Goal: Task Accomplishment & Management: Manage account settings

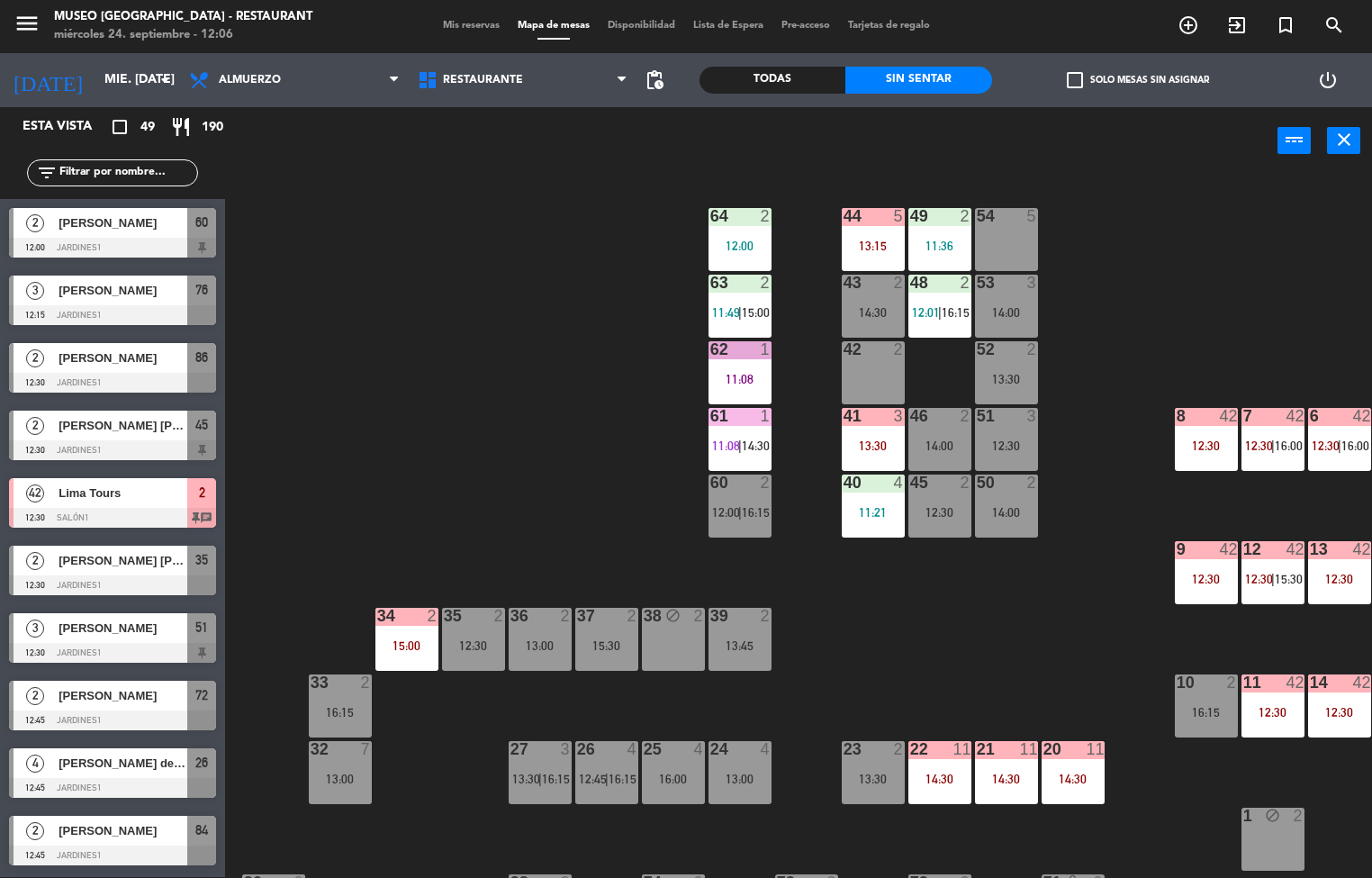
scroll to position [0, 146]
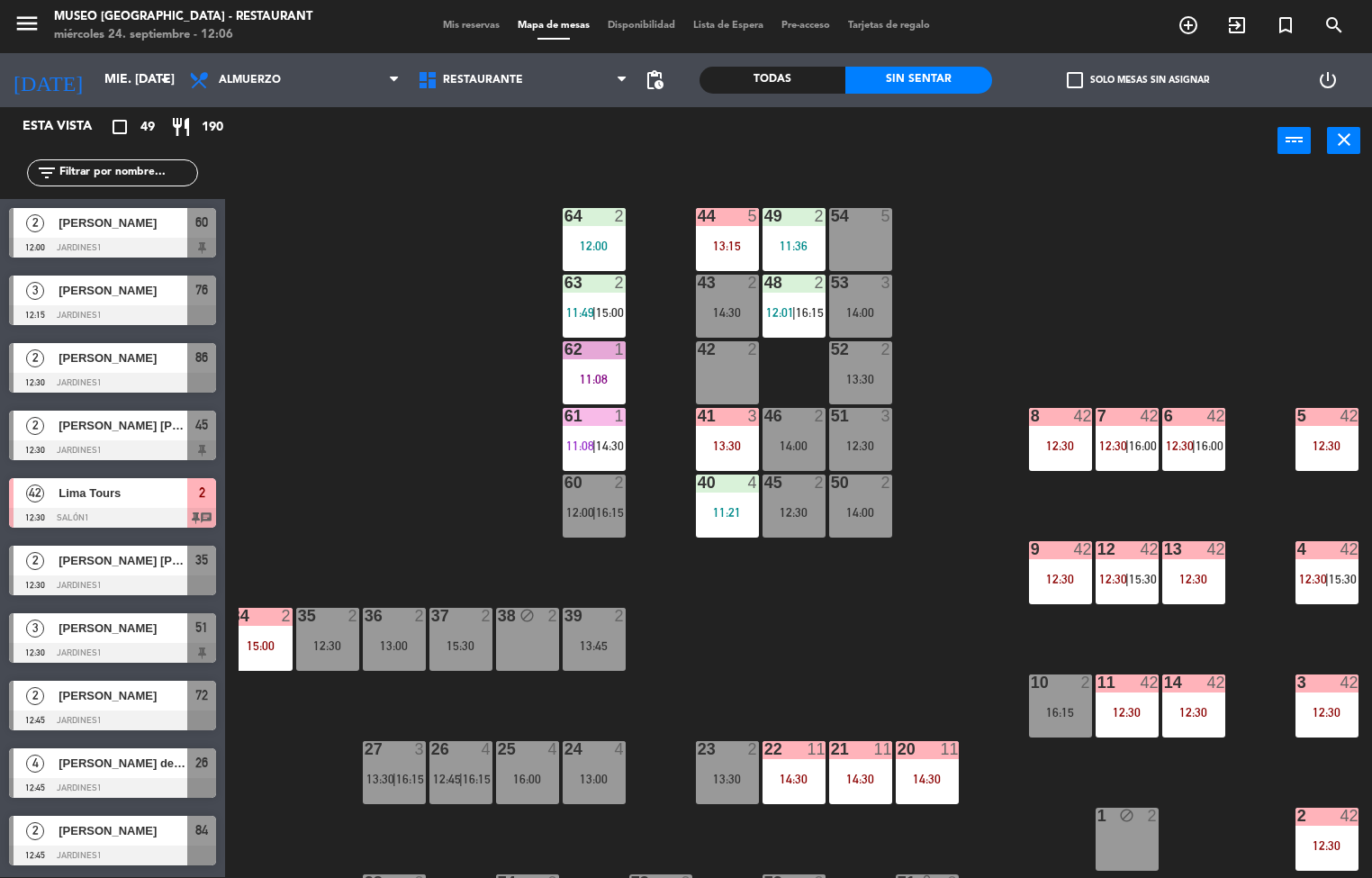
click at [730, 430] on div "41 3 13:30" at bounding box center [727, 439] width 63 height 63
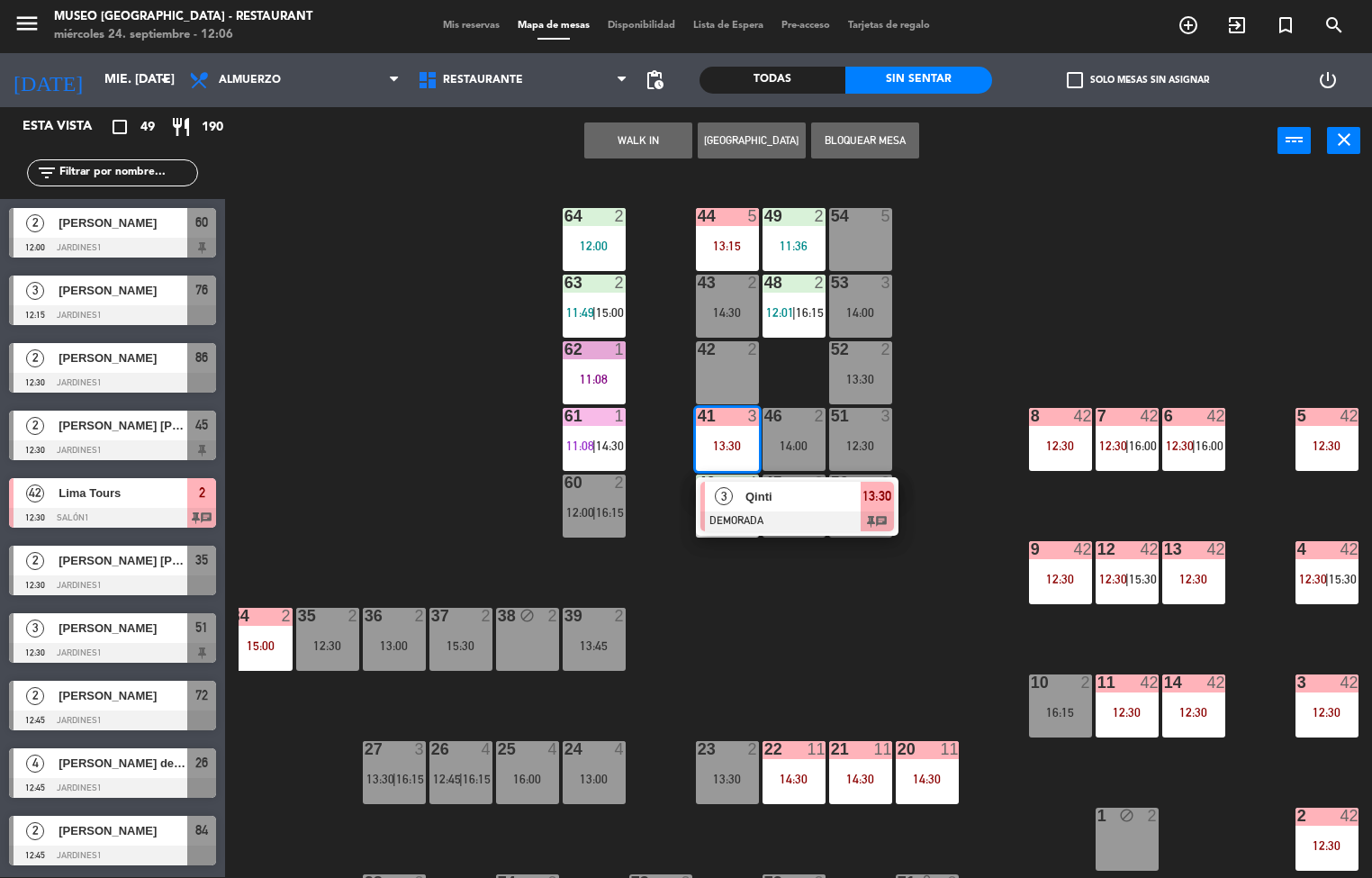
click at [789, 517] on div at bounding box center [797, 521] width 193 height 20
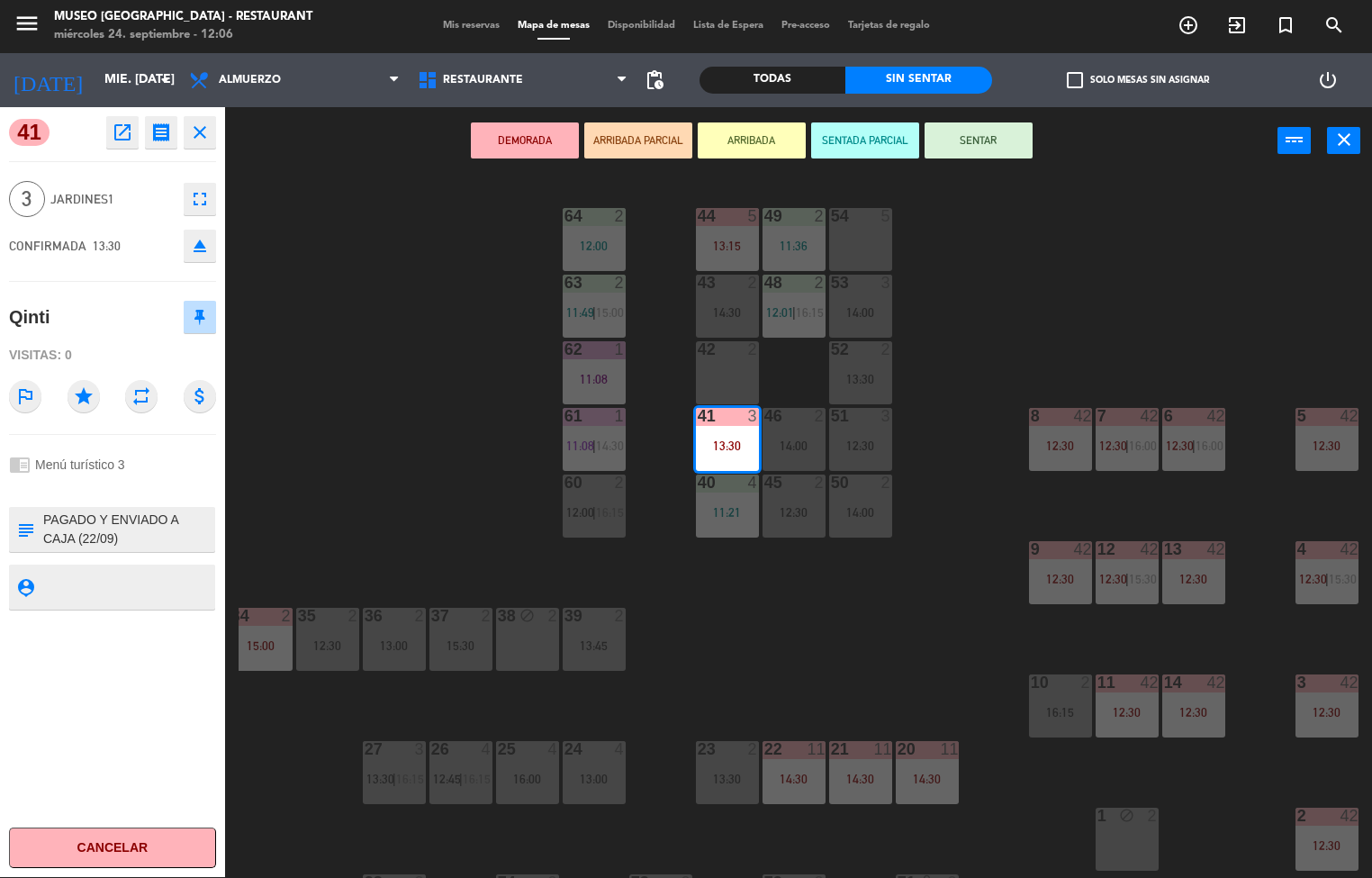
click at [862, 671] on div "44 5 13:15 49 2 11:36 54 5 64 2 12:00 48 2 12:01 | 16:15 53 3 14:00 63 2 11:49 …" at bounding box center [805, 526] width 1133 height 702
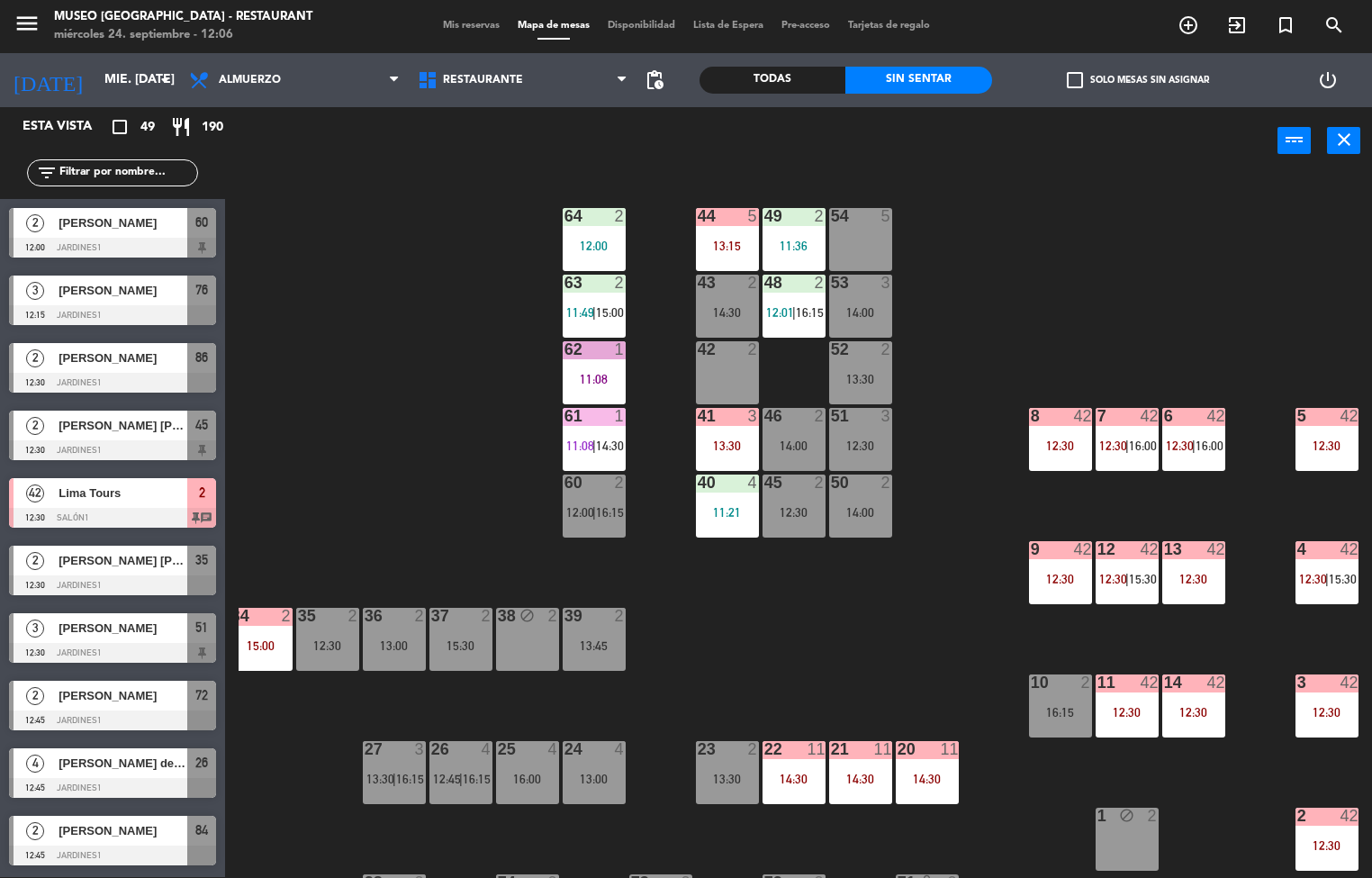
scroll to position [1, 0]
click at [1034, 446] on div "12:30" at bounding box center [1060, 445] width 63 height 12
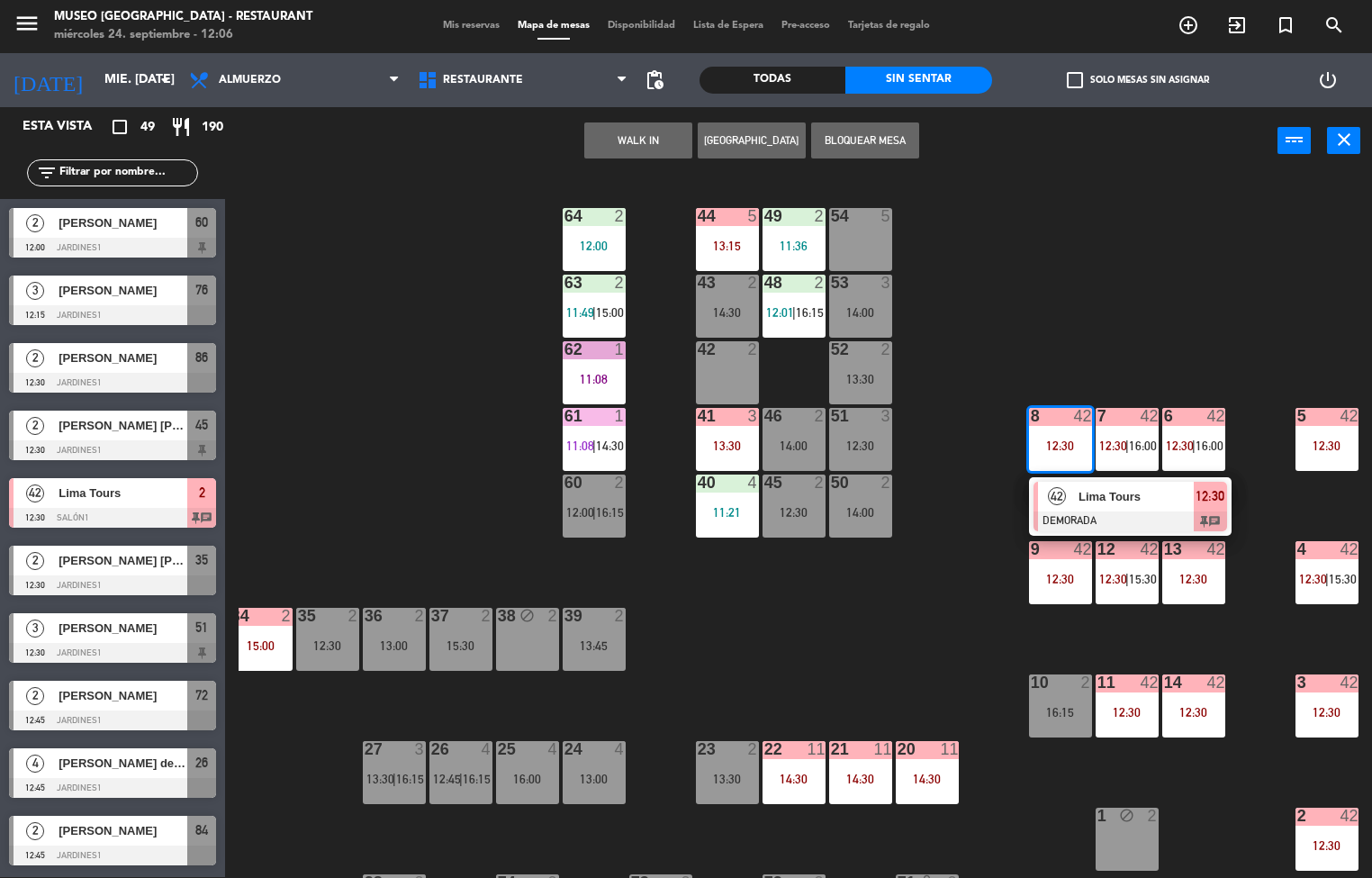
click at [1092, 500] on span "Lima Tours" at bounding box center [1136, 496] width 116 height 19
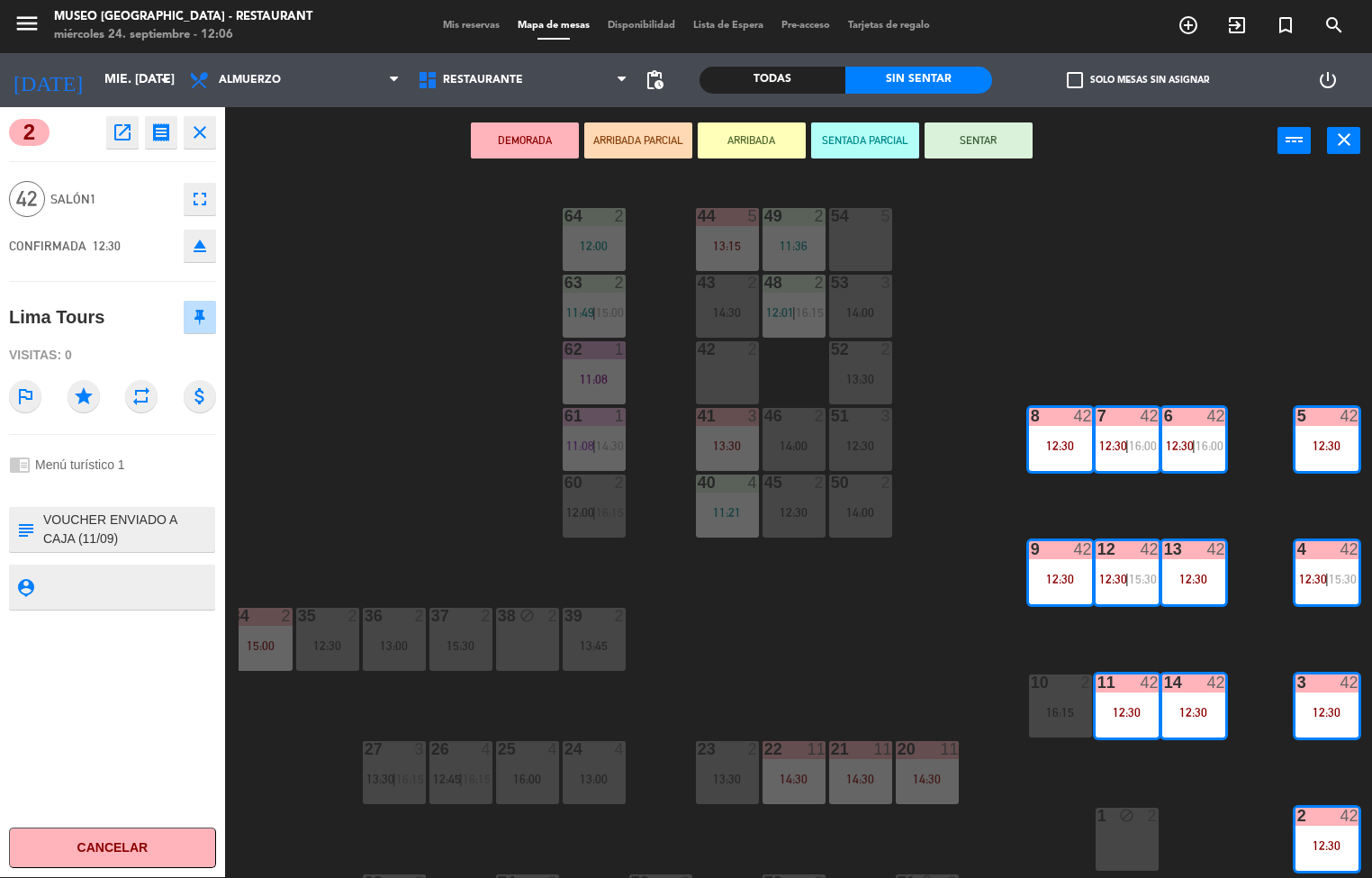
click at [886, 625] on div "44 5 13:15 49 2 11:36 54 5 64 2 12:00 48 2 12:01 | 16:15 53 3 14:00 63 2 11:49 …" at bounding box center [805, 526] width 1133 height 702
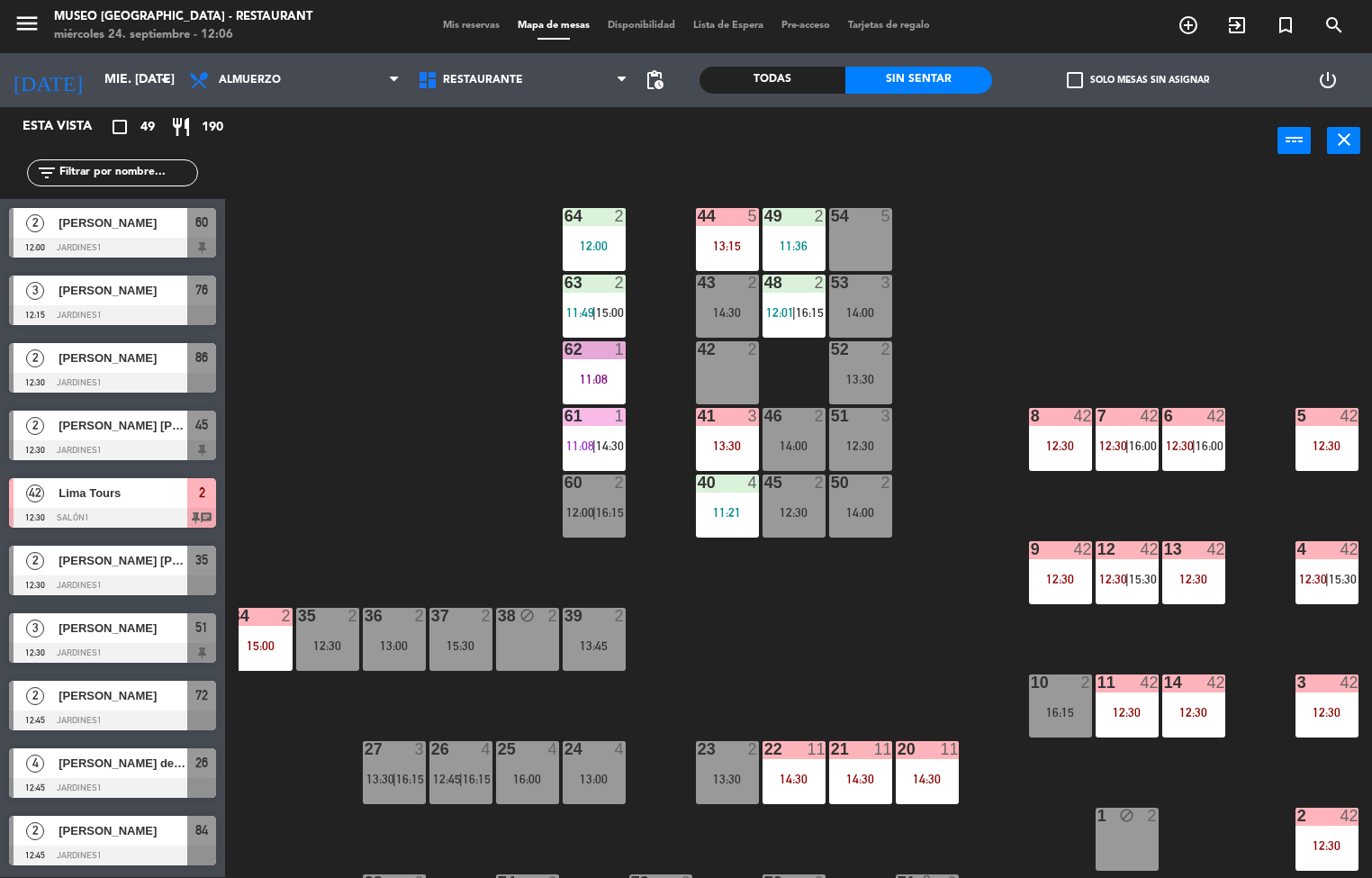
scroll to position [303, 146]
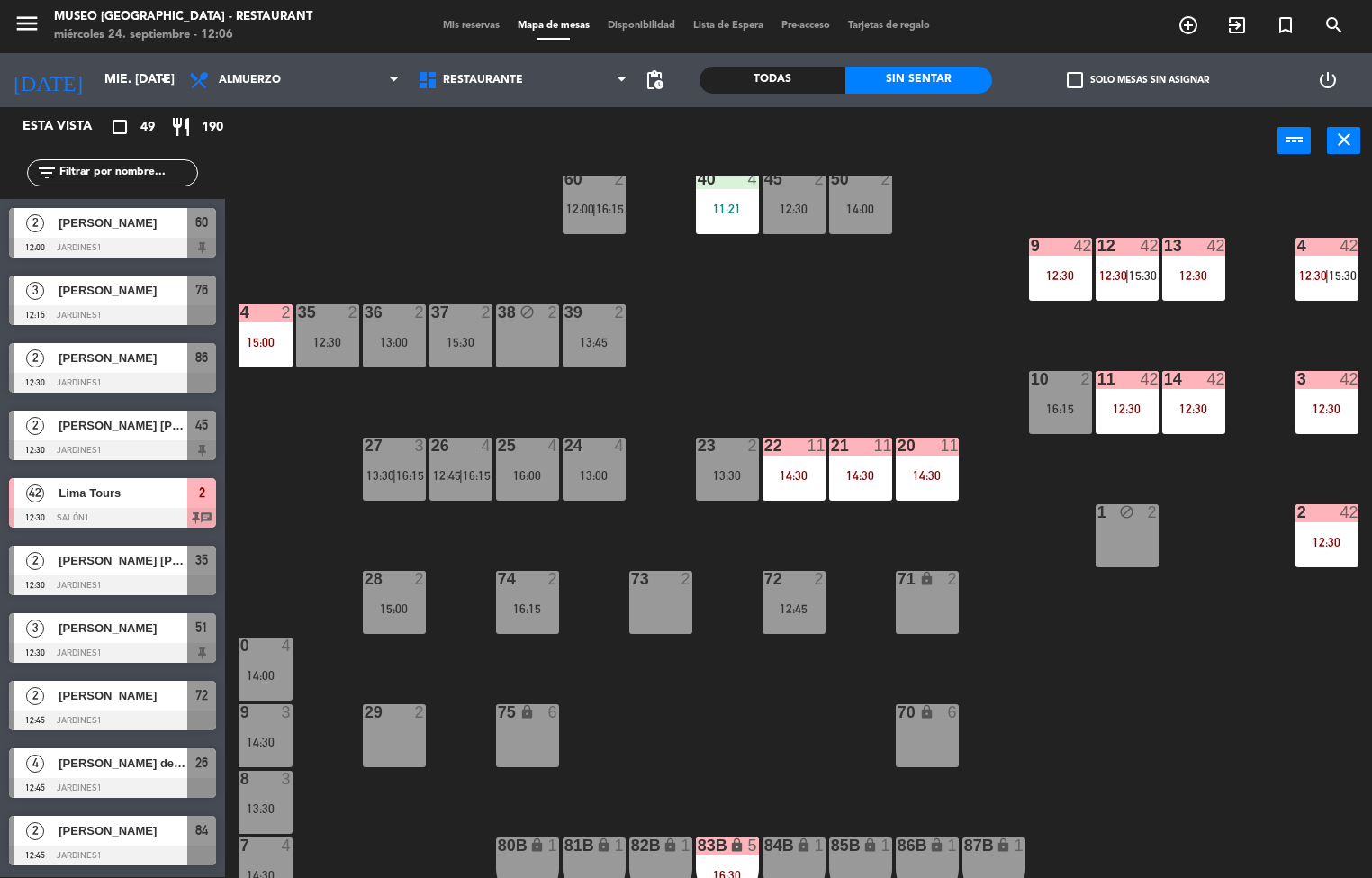
click at [923, 495] on div "20 11 14:30" at bounding box center [927, 469] width 63 height 63
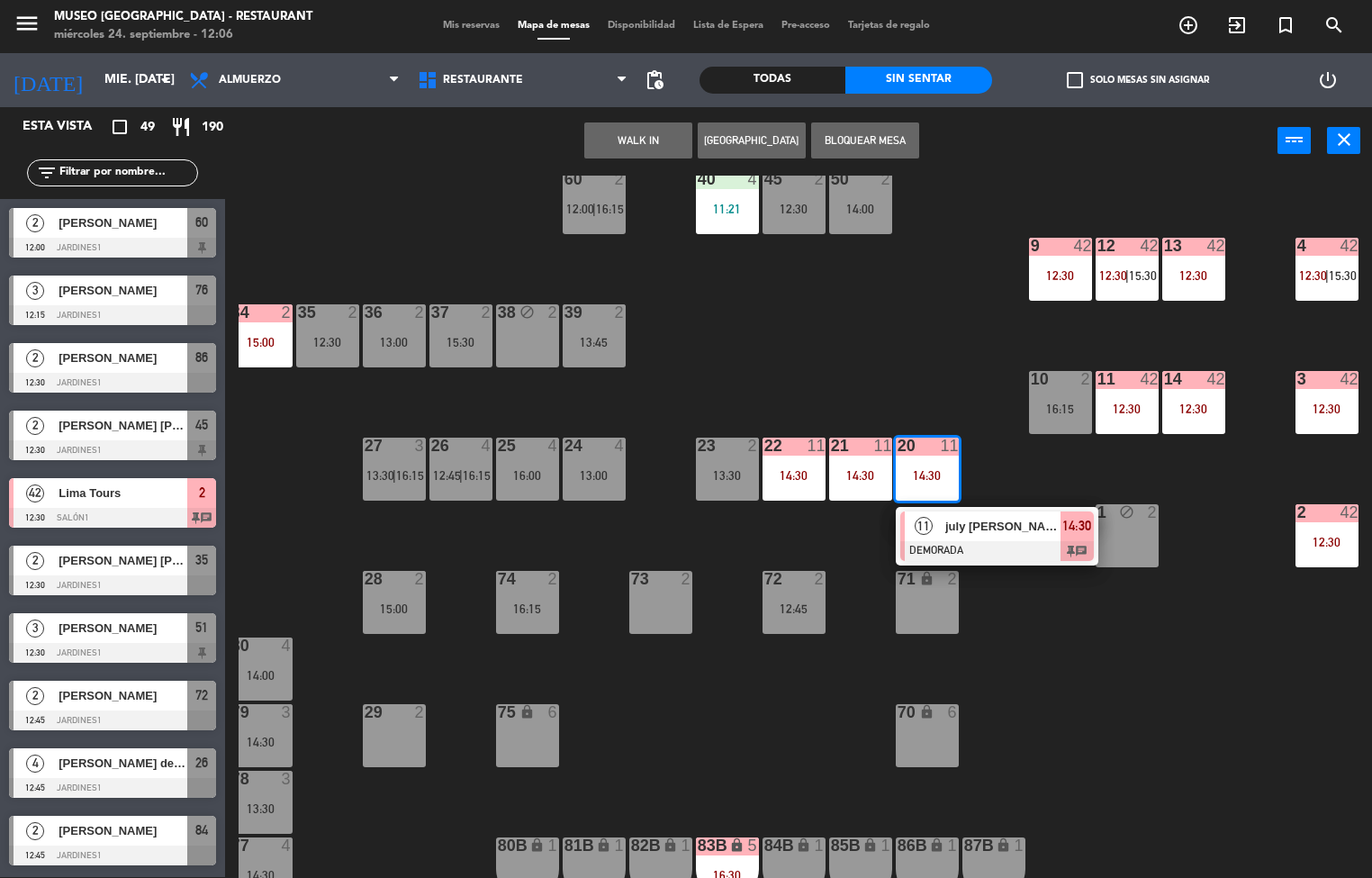
click at [989, 538] on div "july [PERSON_NAME]" at bounding box center [1002, 526] width 117 height 29
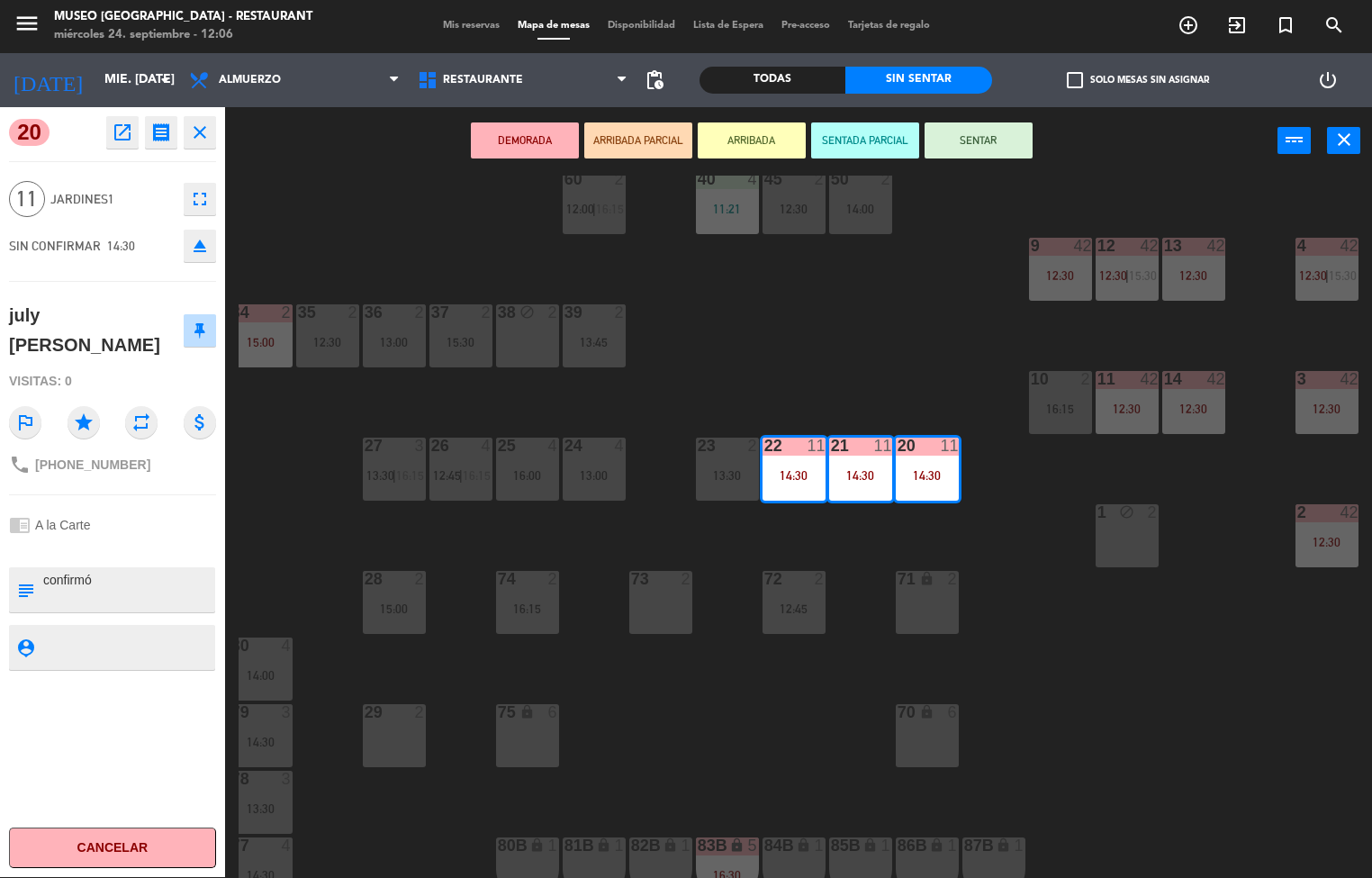
click at [1051, 698] on div "44 5 13:15 49 2 11:36 54 5 64 2 12:00 48 2 12:01 | 16:15 53 3 14:00 63 2 11:49 …" at bounding box center [805, 526] width 1133 height 702
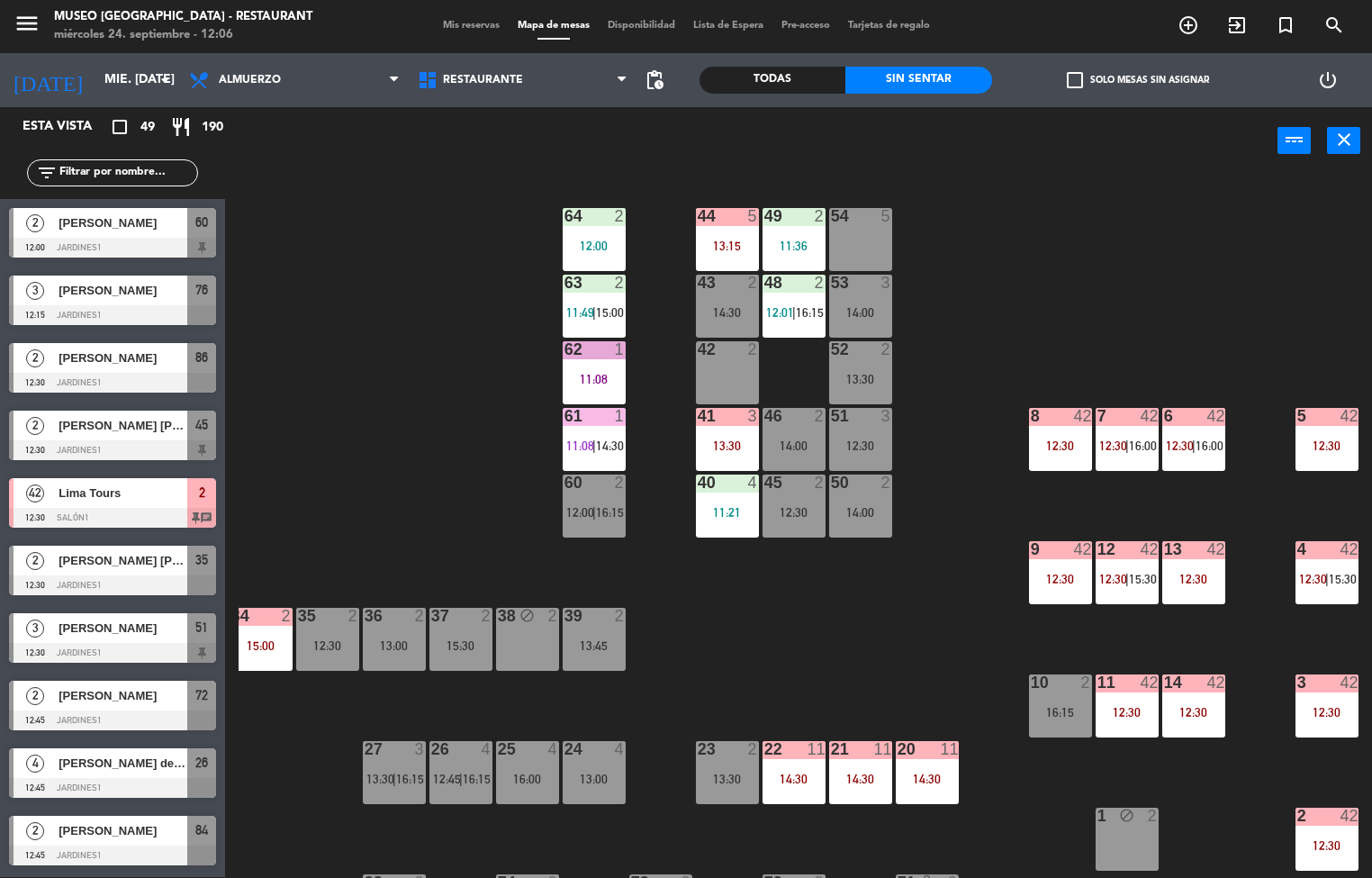
scroll to position [4, 146]
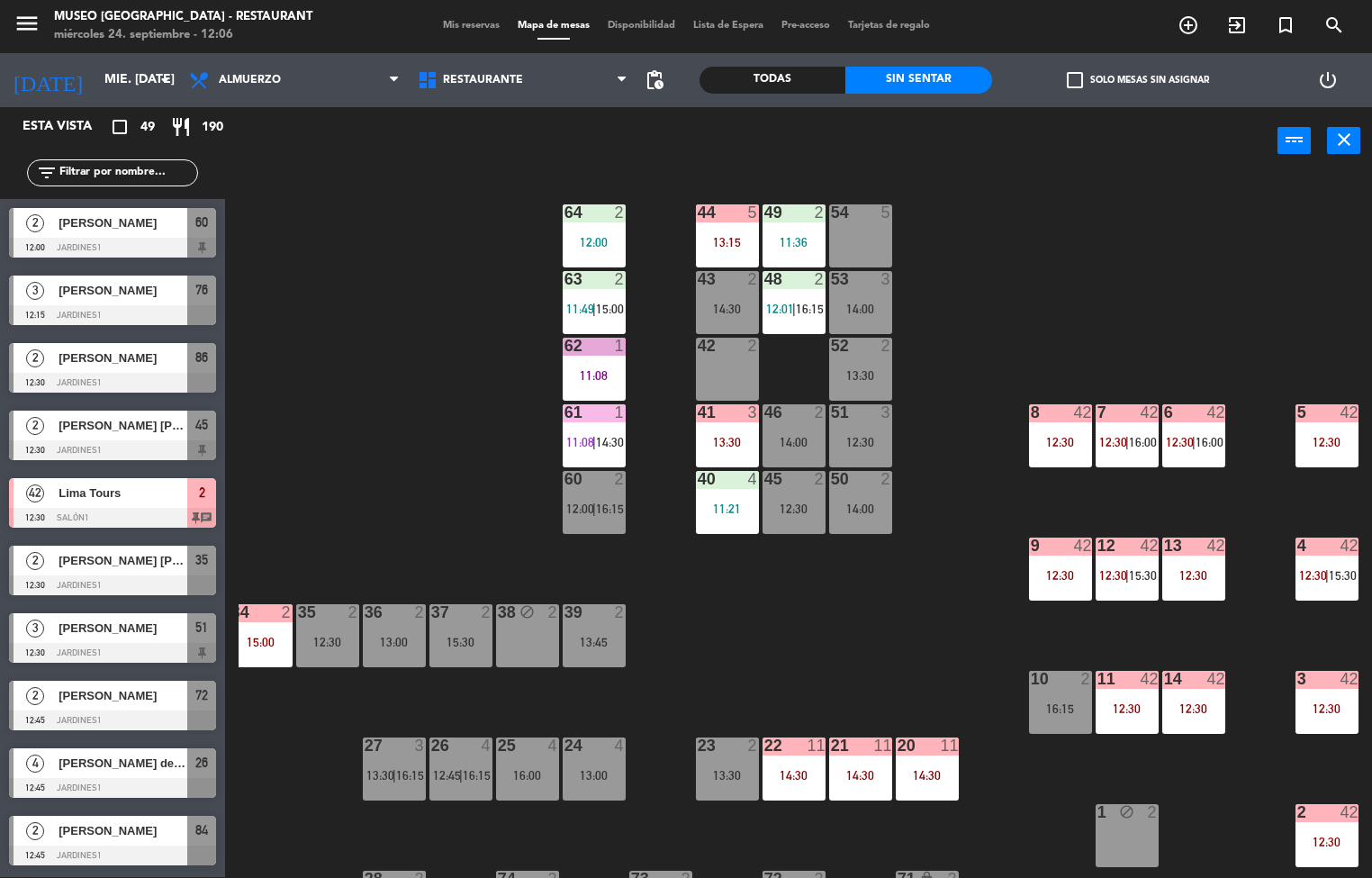
click at [565, 210] on div "64" at bounding box center [564, 212] width 1 height 16
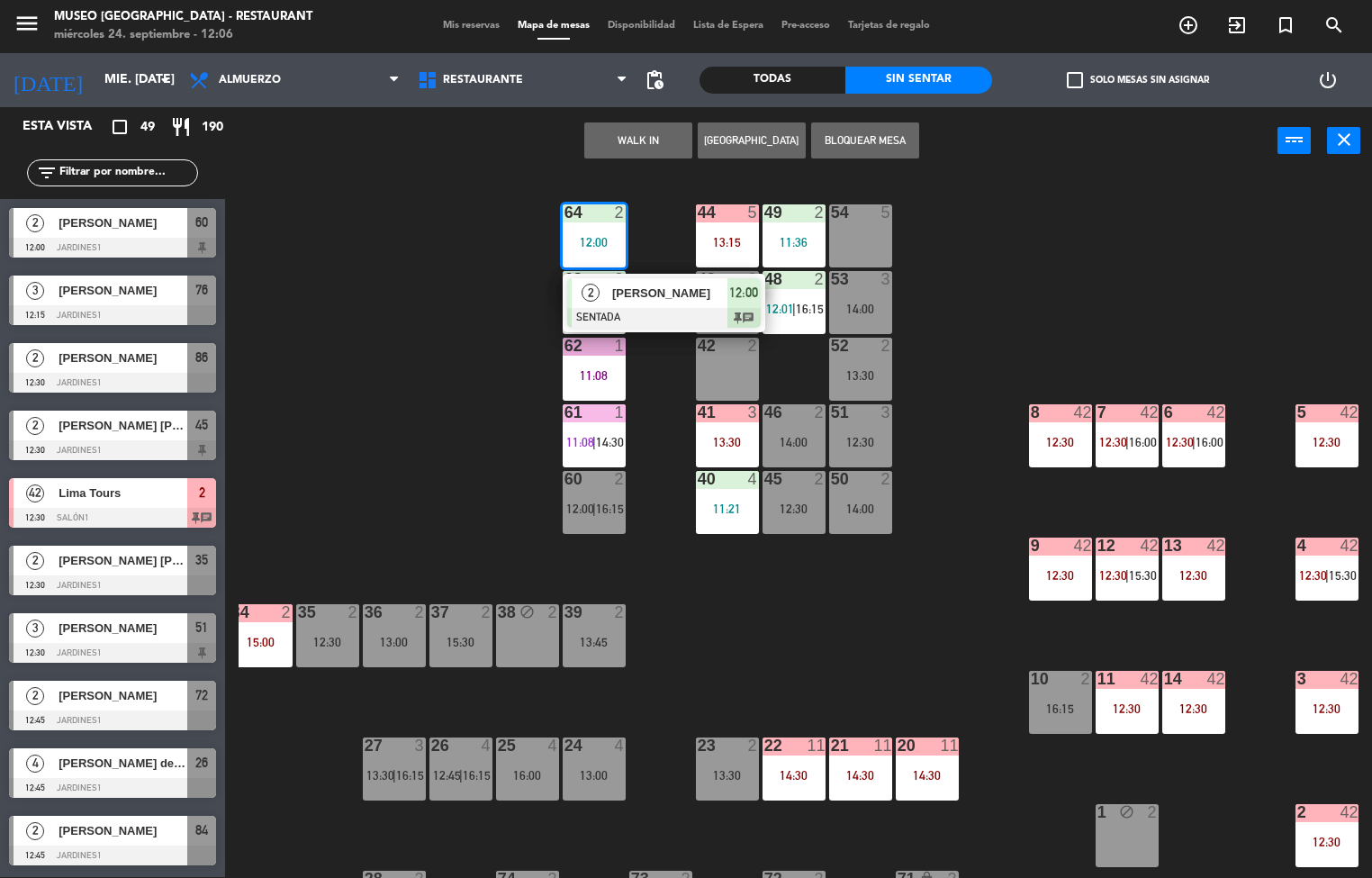
click at [606, 289] on div "2" at bounding box center [591, 293] width 39 height 29
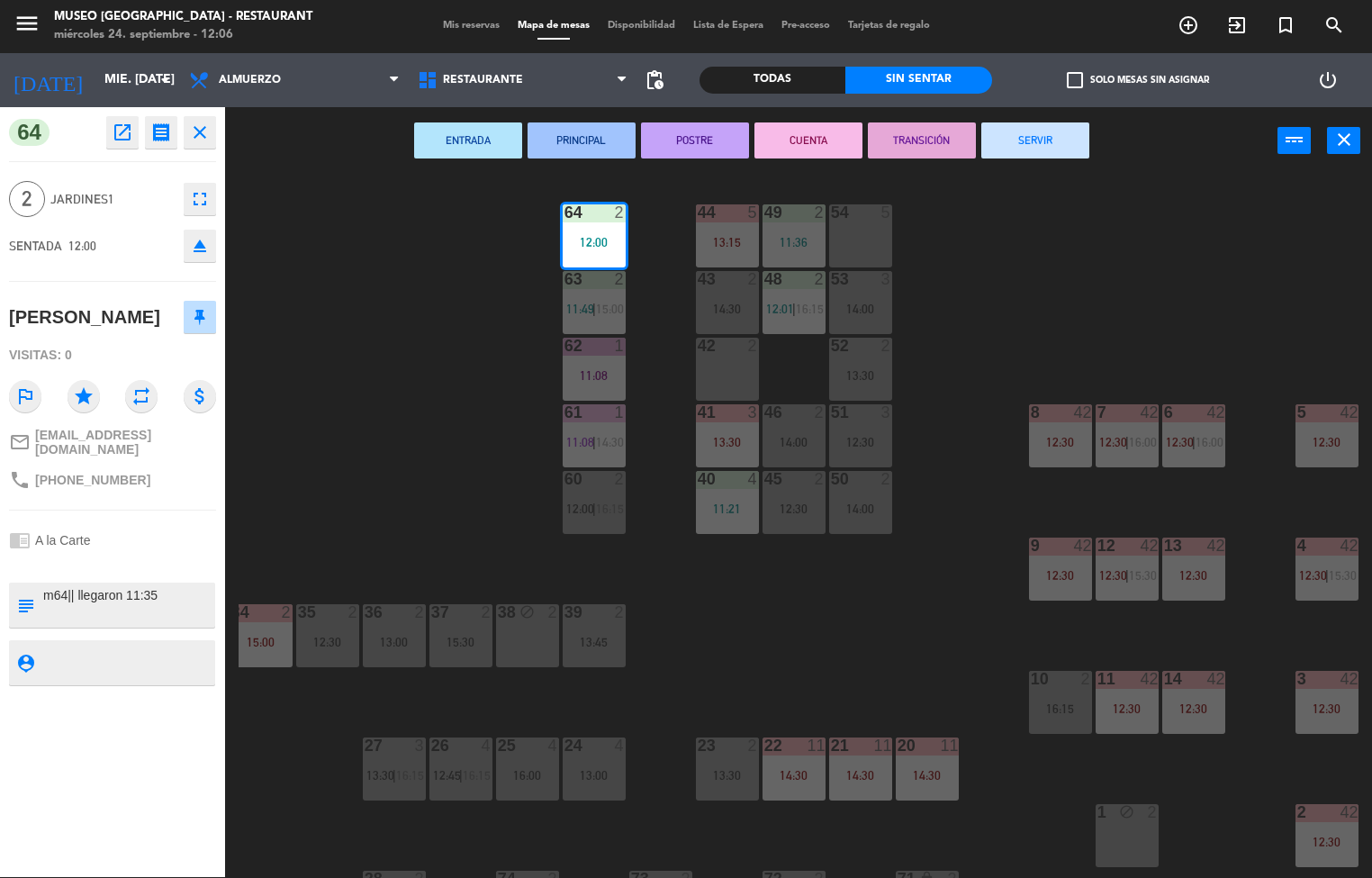
click at [363, 475] on div "44 5 13:15 49 2 11:36 54 5 64 2 12:00 48 2 12:01 | 16:15 53 3 14:00 63 2 11:49 …" at bounding box center [805, 526] width 1133 height 702
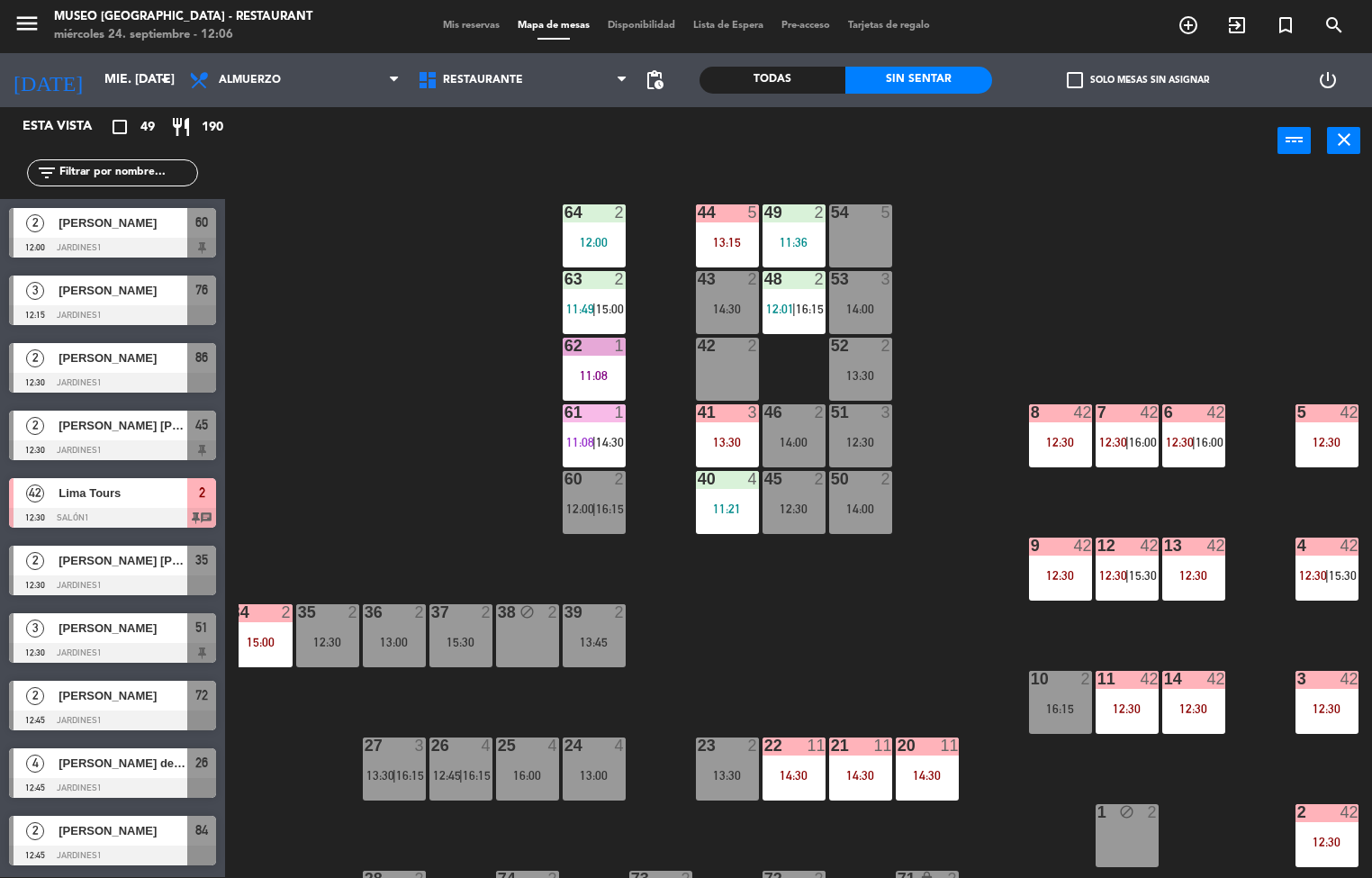
click at [580, 308] on span "11:49" at bounding box center [579, 308] width 27 height 14
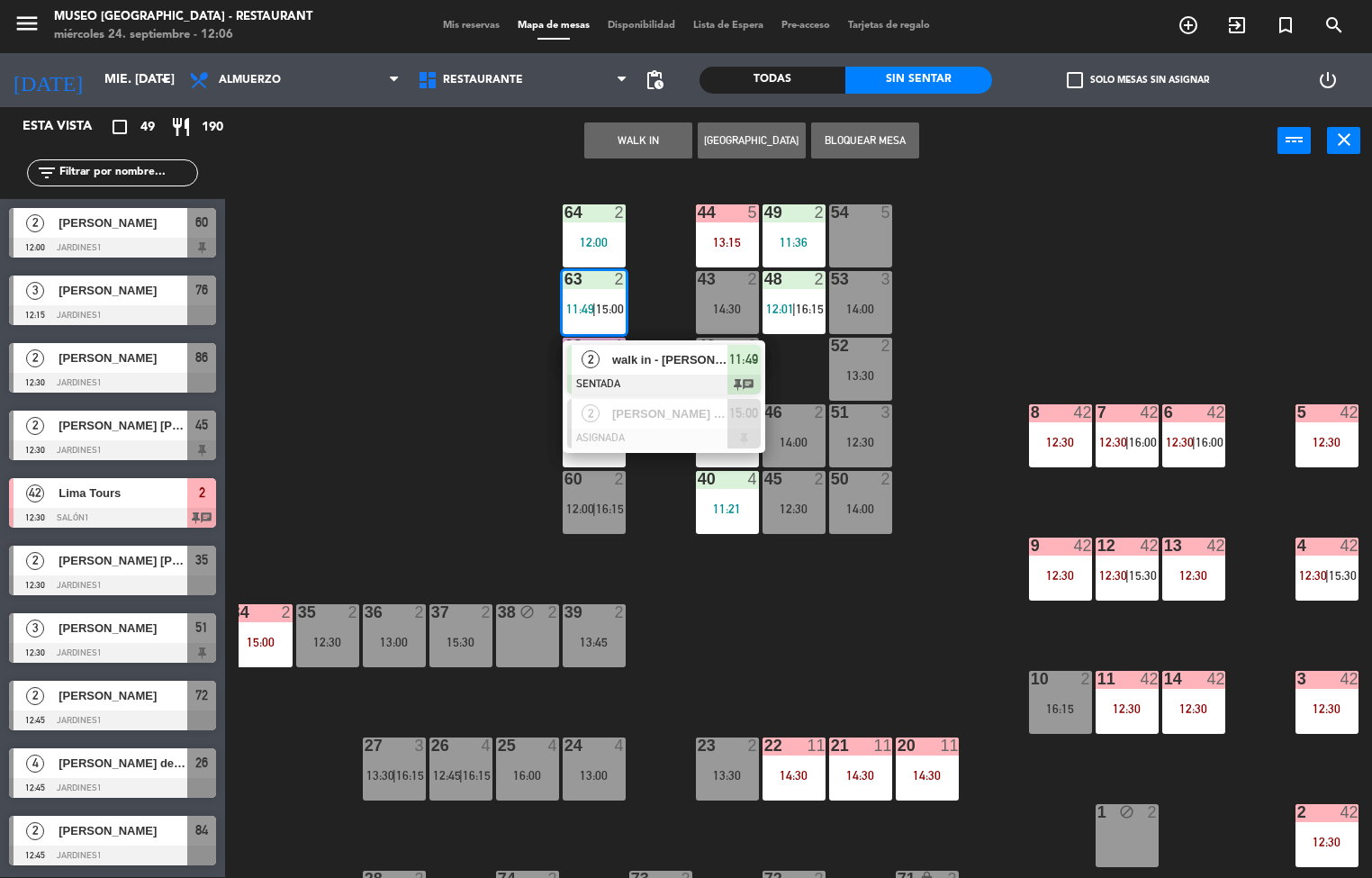
click at [425, 474] on div "44 5 13:15 49 2 11:36 54 5 64 2 12:00 48 2 12:01 | 16:15 53 3 14:00 63 2 11:49 …" at bounding box center [805, 526] width 1133 height 702
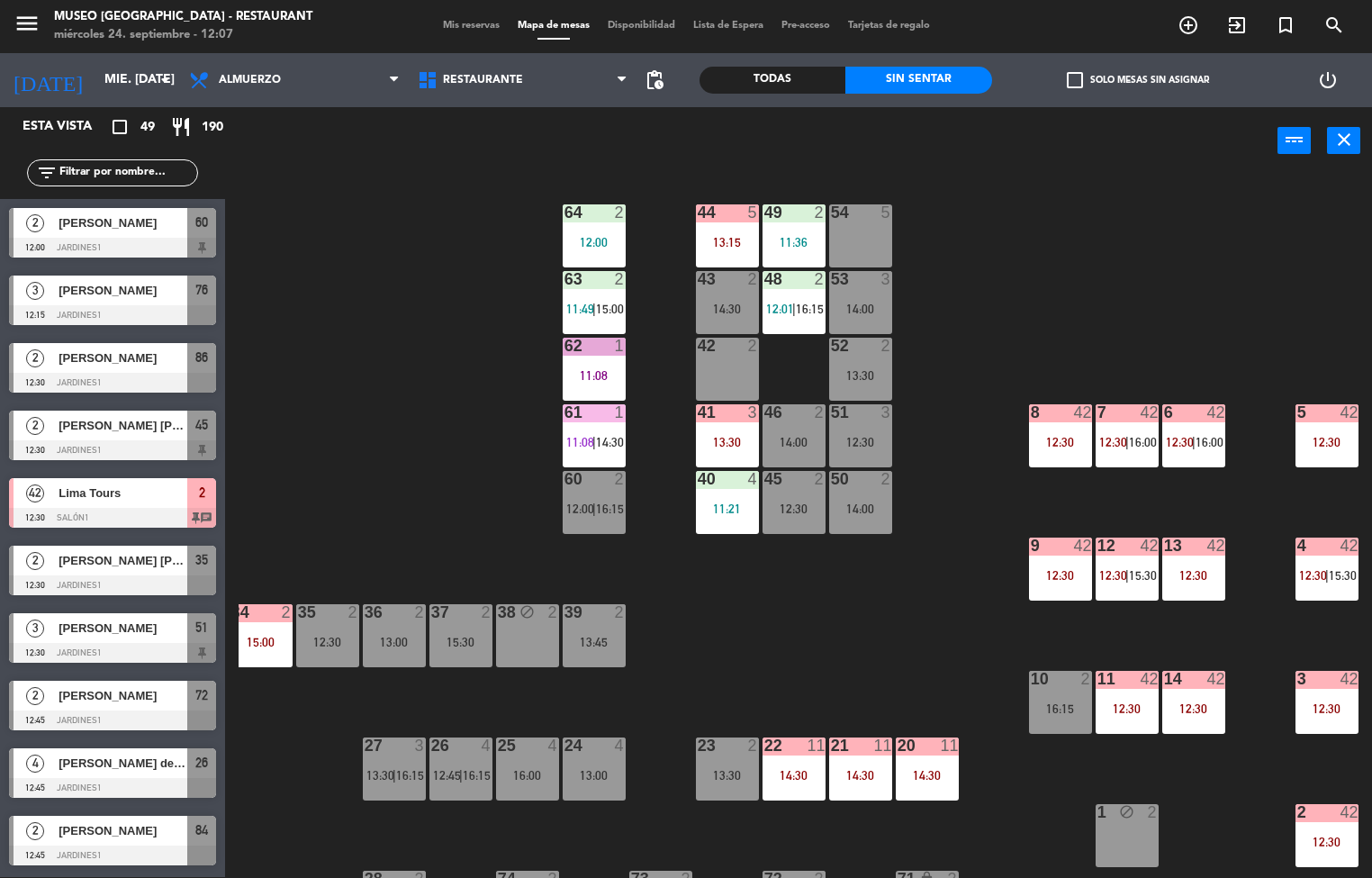
click at [938, 665] on div "44 5 13:15 49 2 11:36 54 5 64 2 12:00 48 2 12:01 | 16:15 53 3 14:00 63 2 11:49 …" at bounding box center [805, 526] width 1133 height 702
click at [1065, 430] on div "8 42 12:30" at bounding box center [1060, 436] width 63 height 63
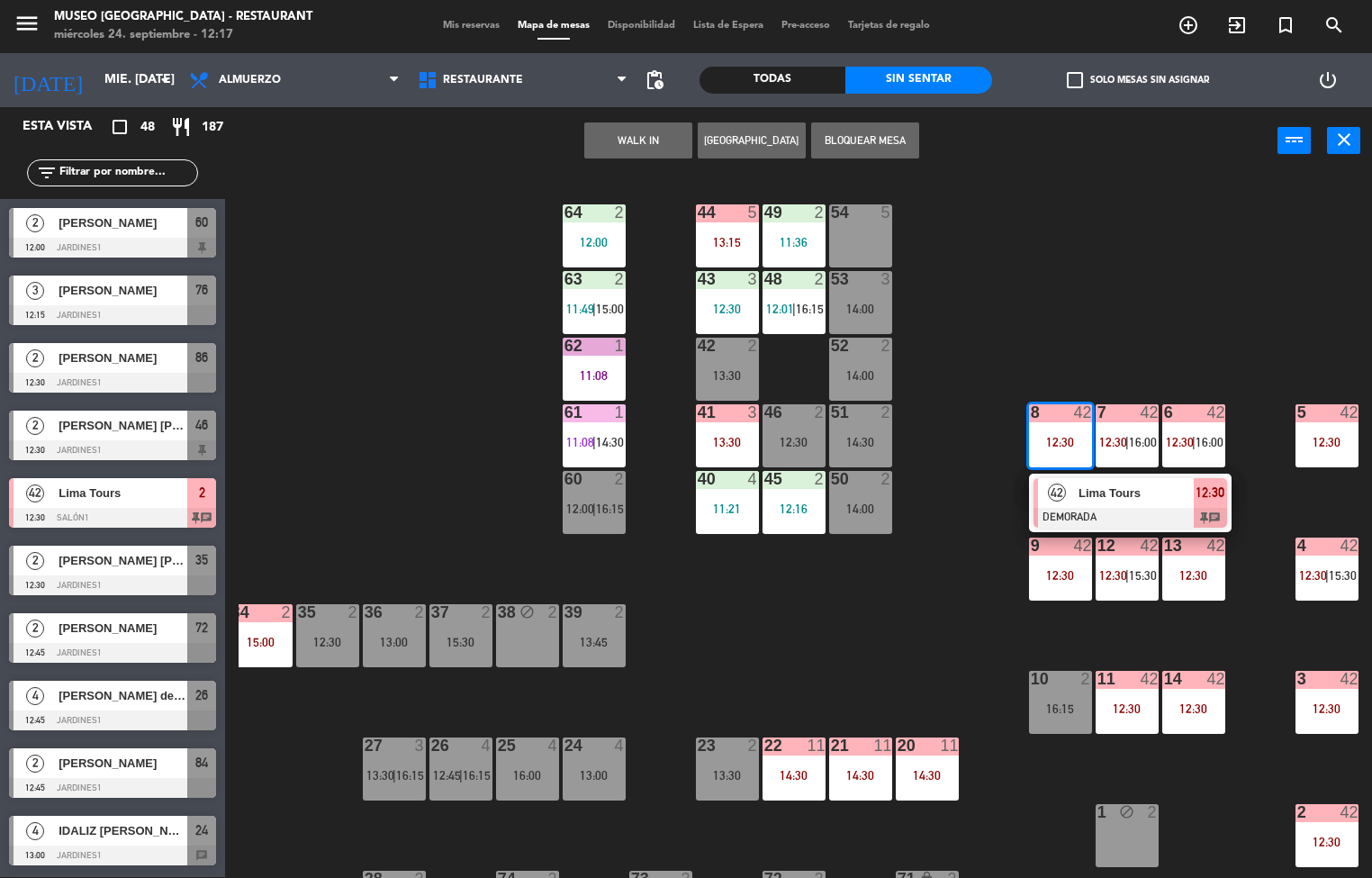
click at [1123, 503] on div "Lima Tours" at bounding box center [1135, 493] width 117 height 29
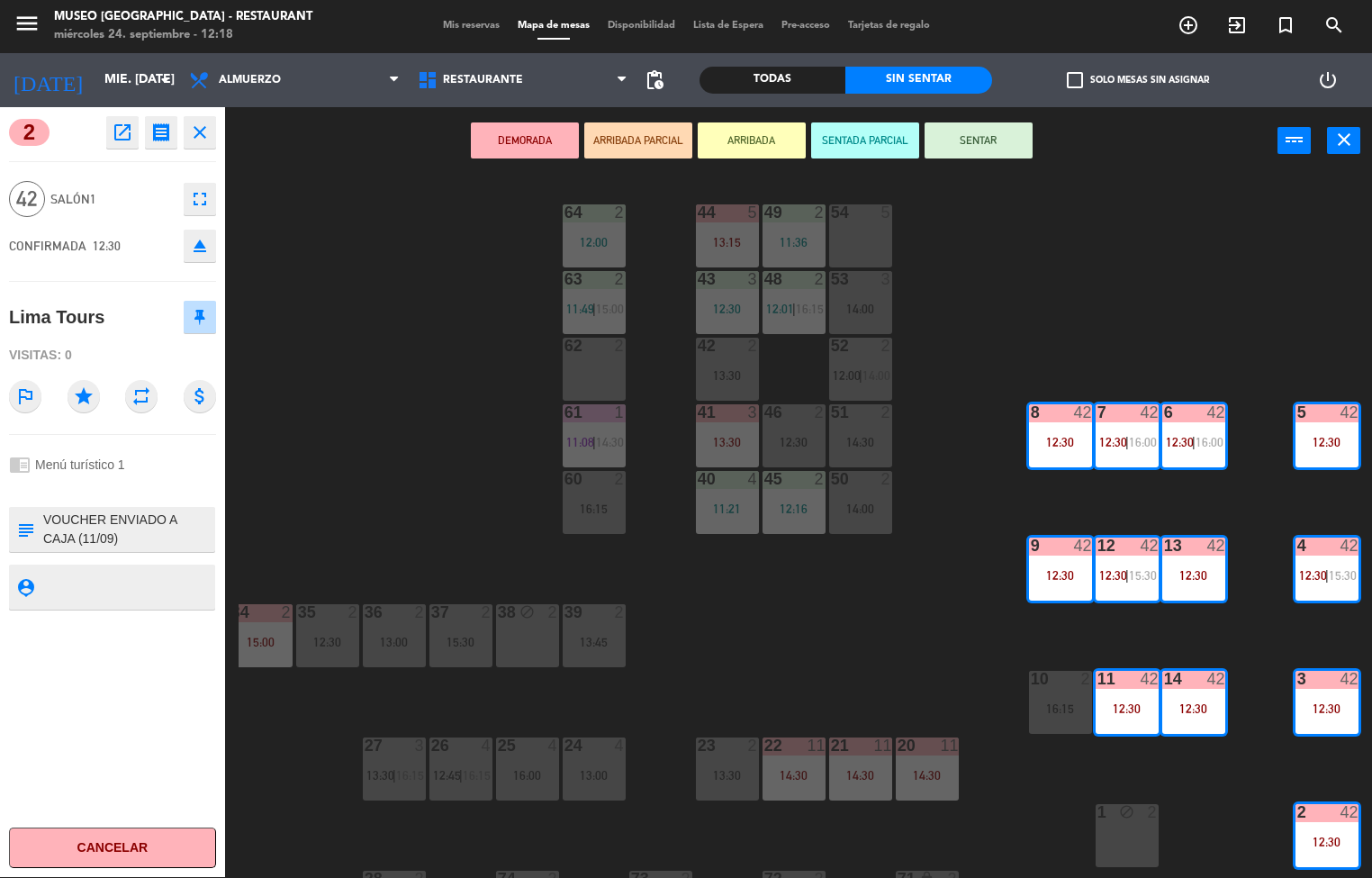
click at [921, 628] on div "44 5 13:15 49 2 11:36 54 5 64 2 12:00 48 2 12:01 | 16:15 53 3 14:00 63 2 11:49 …" at bounding box center [805, 526] width 1133 height 702
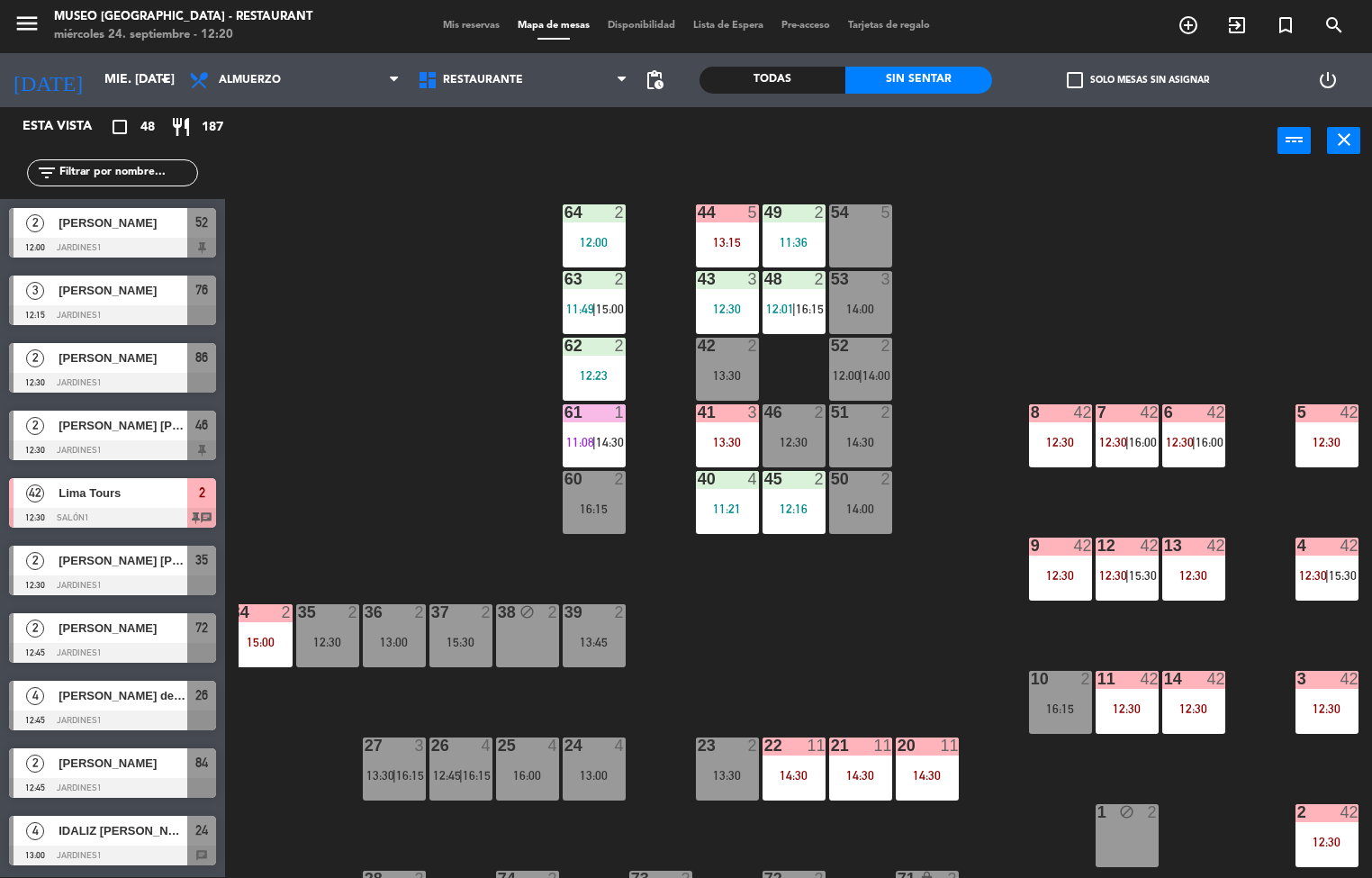
click at [1202, 710] on div "12:30" at bounding box center [1193, 708] width 63 height 12
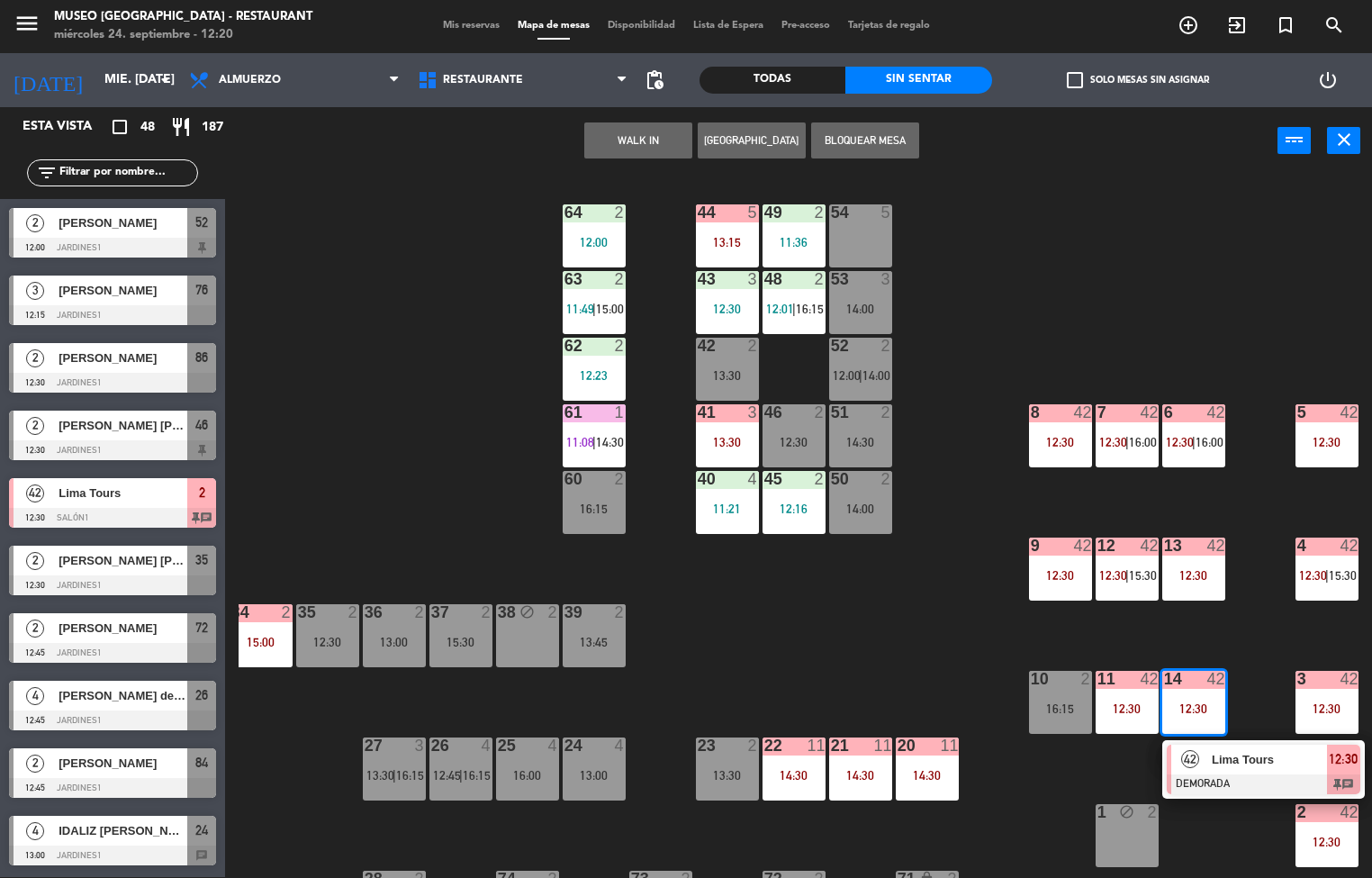
click at [1246, 767] on span "Lima Tours" at bounding box center [1270, 760] width 116 height 19
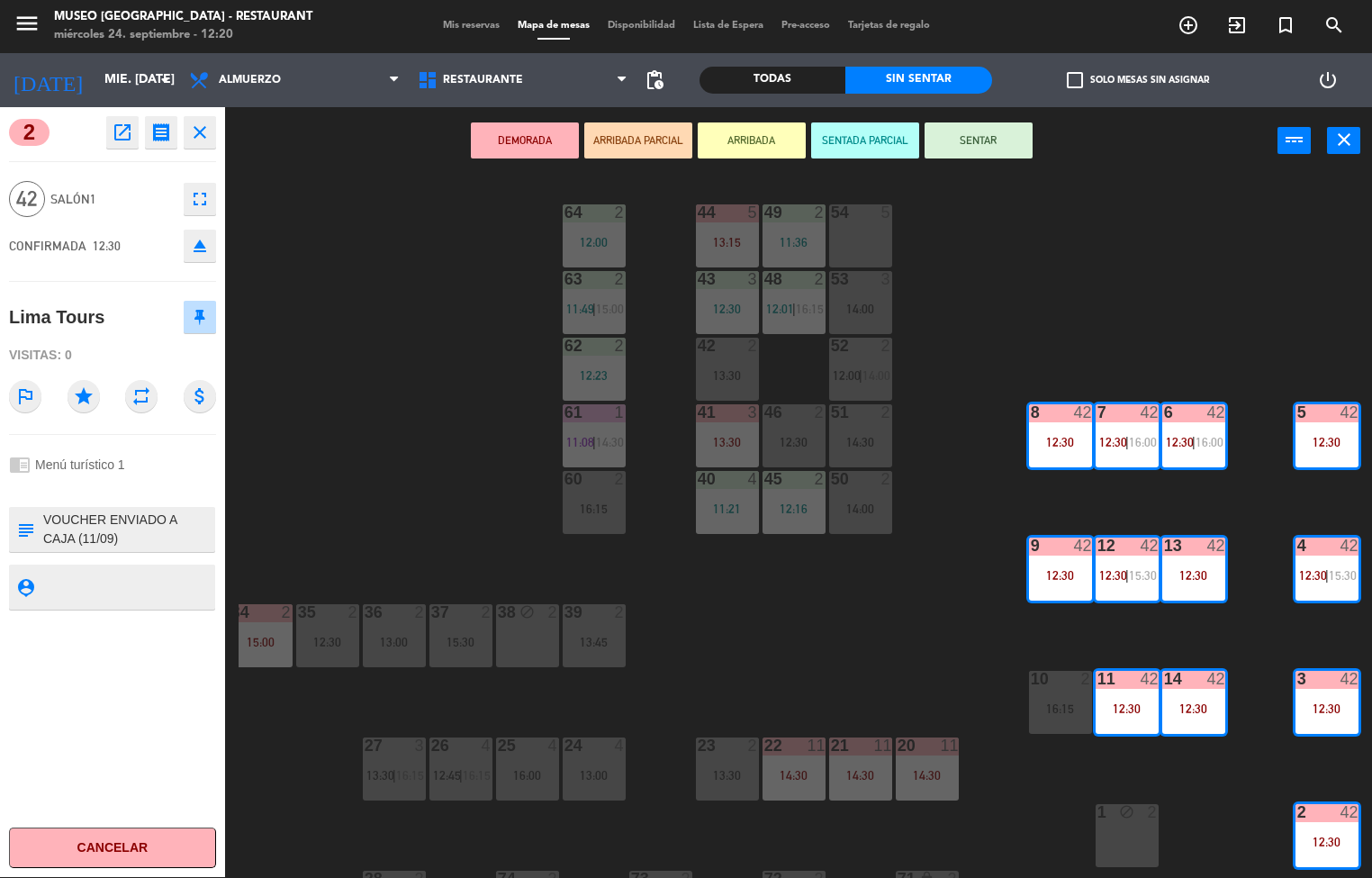
click at [112, 131] on icon "open_in_new" at bounding box center [122, 132] width 22 height 22
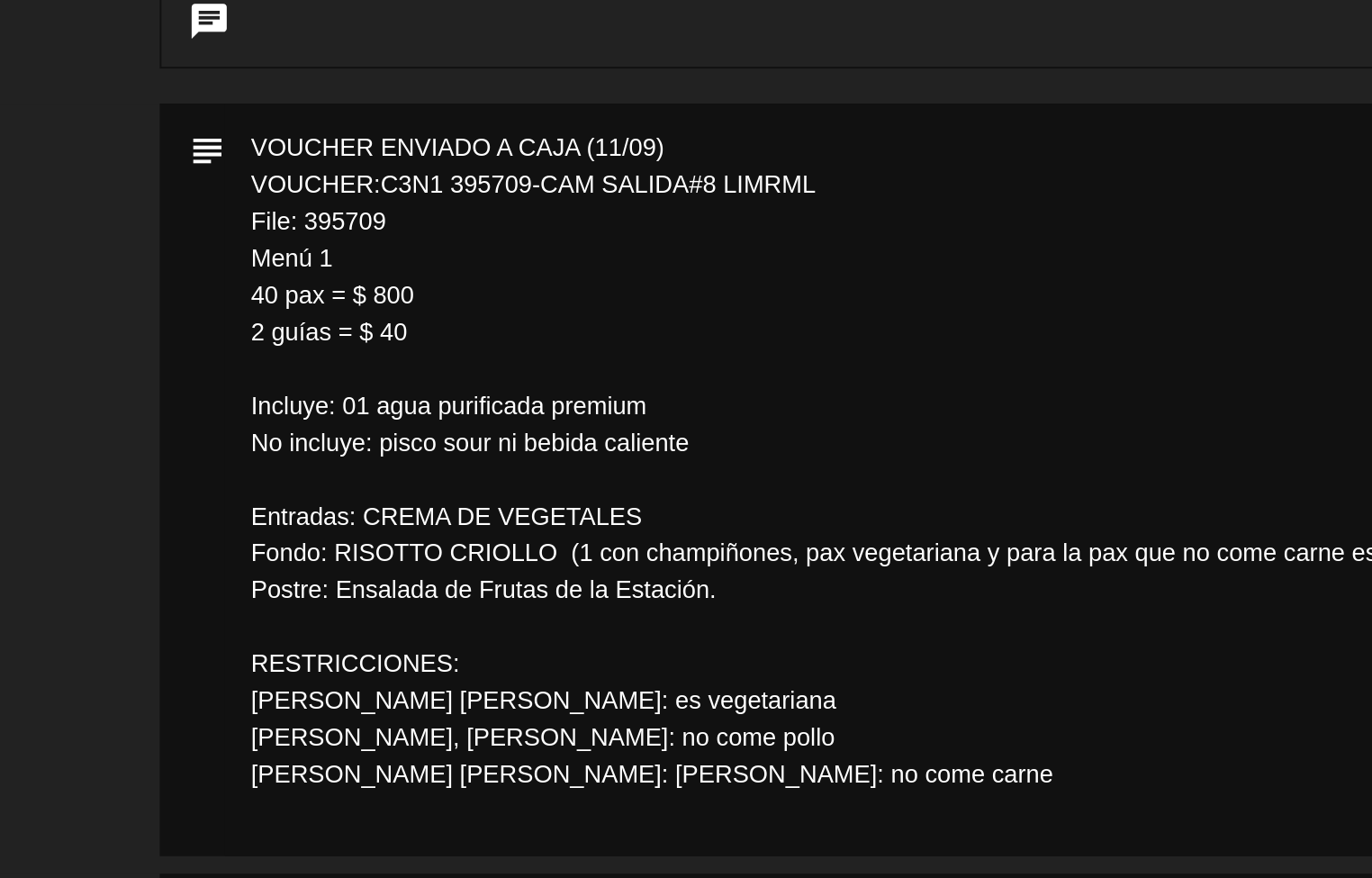
scroll to position [111, 0]
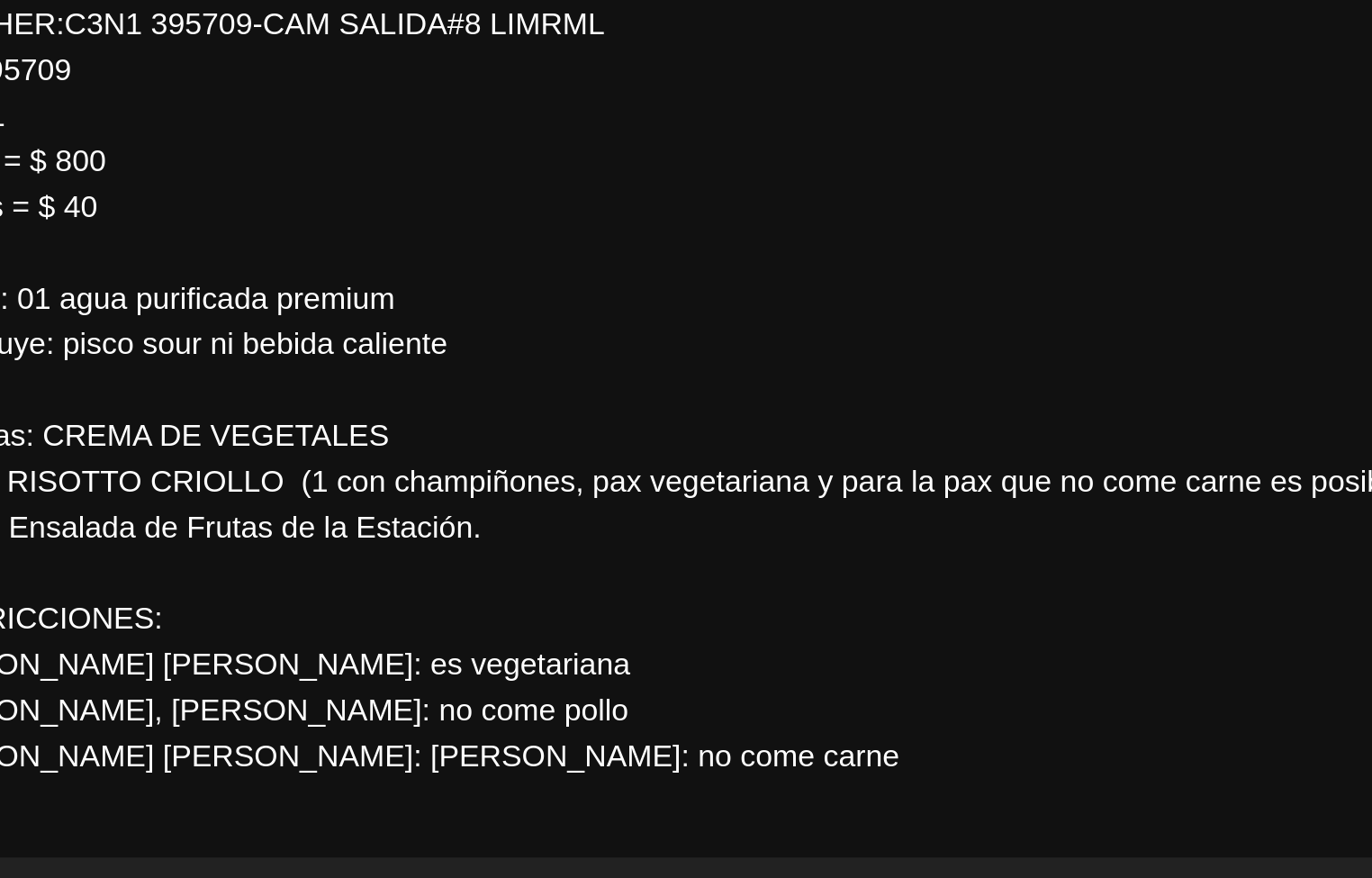
click at [475, 722] on textarea at bounding box center [687, 654] width 1079 height 386
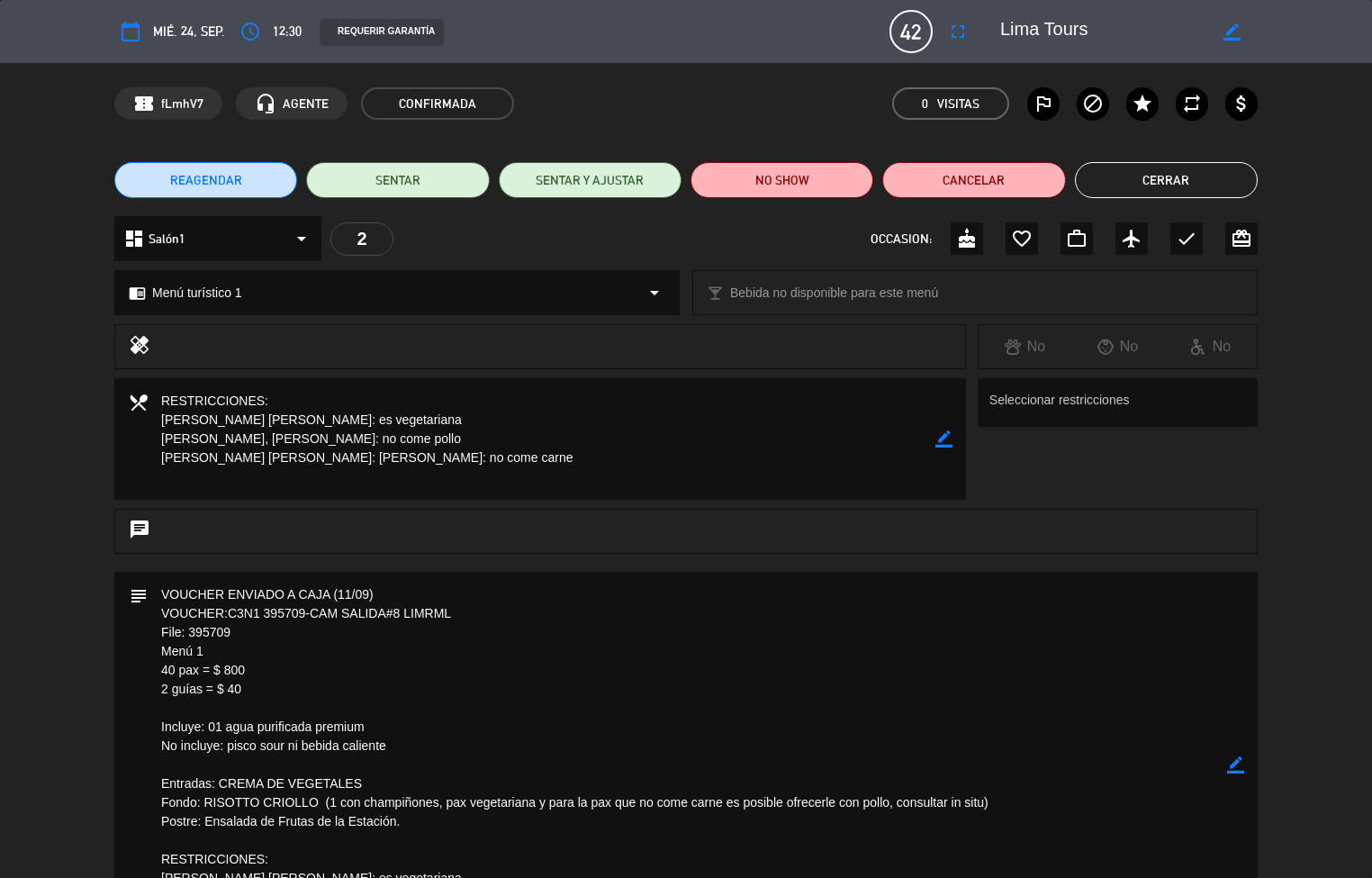
scroll to position [3, 0]
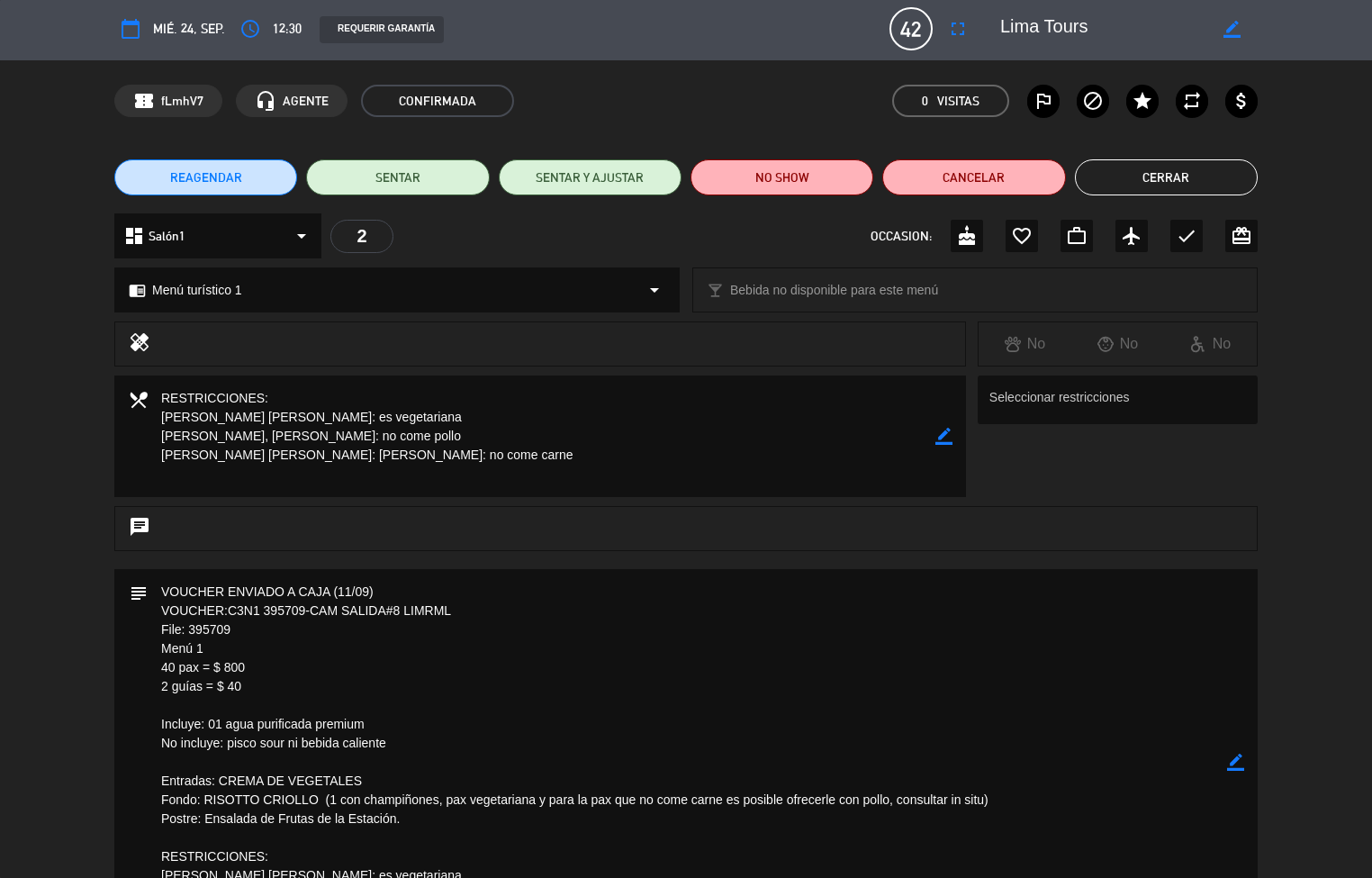
click at [1161, 178] on button "Cerrar" at bounding box center [1166, 177] width 183 height 36
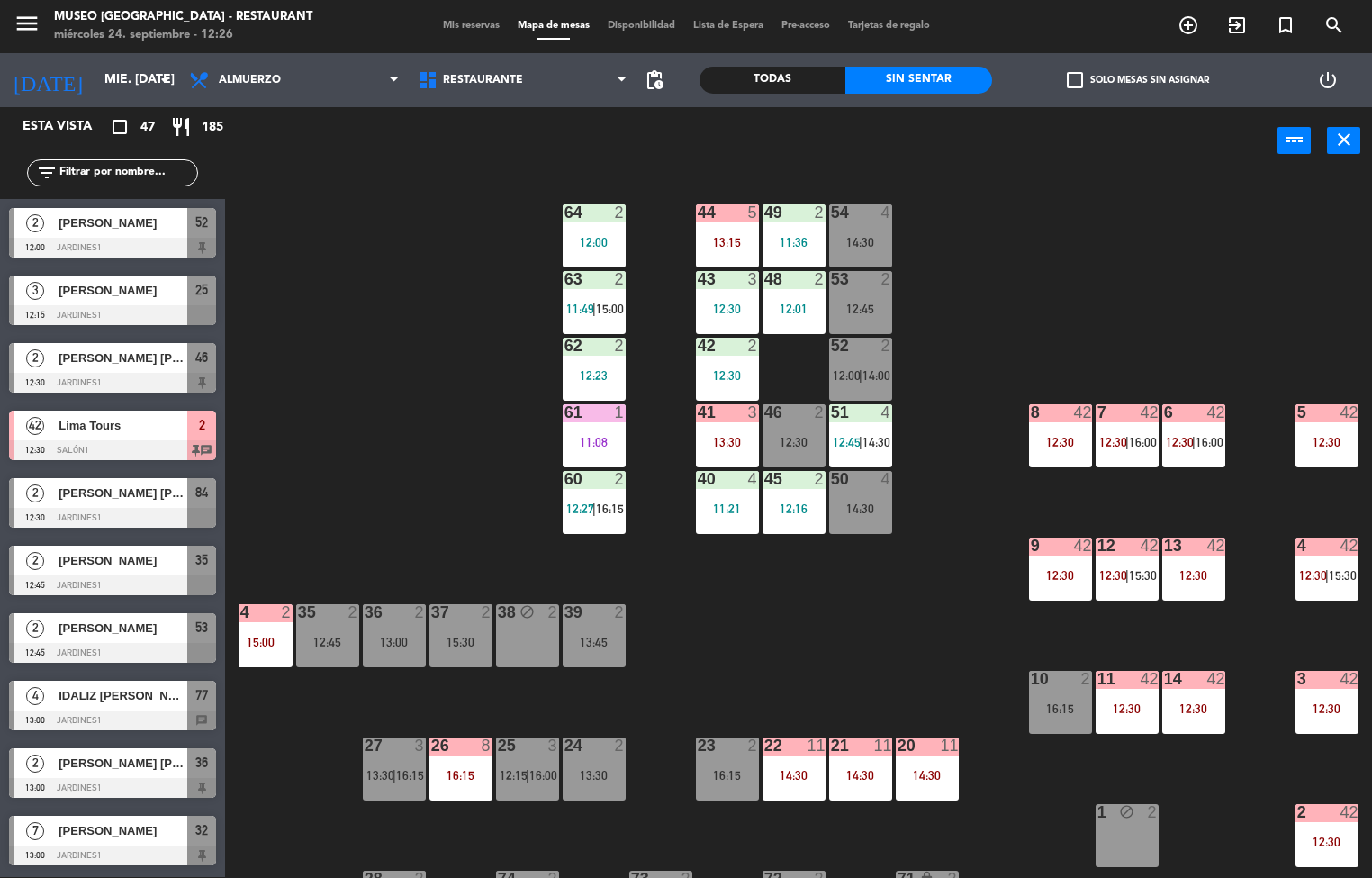
click at [1075, 443] on div "12:30" at bounding box center [1060, 441] width 63 height 12
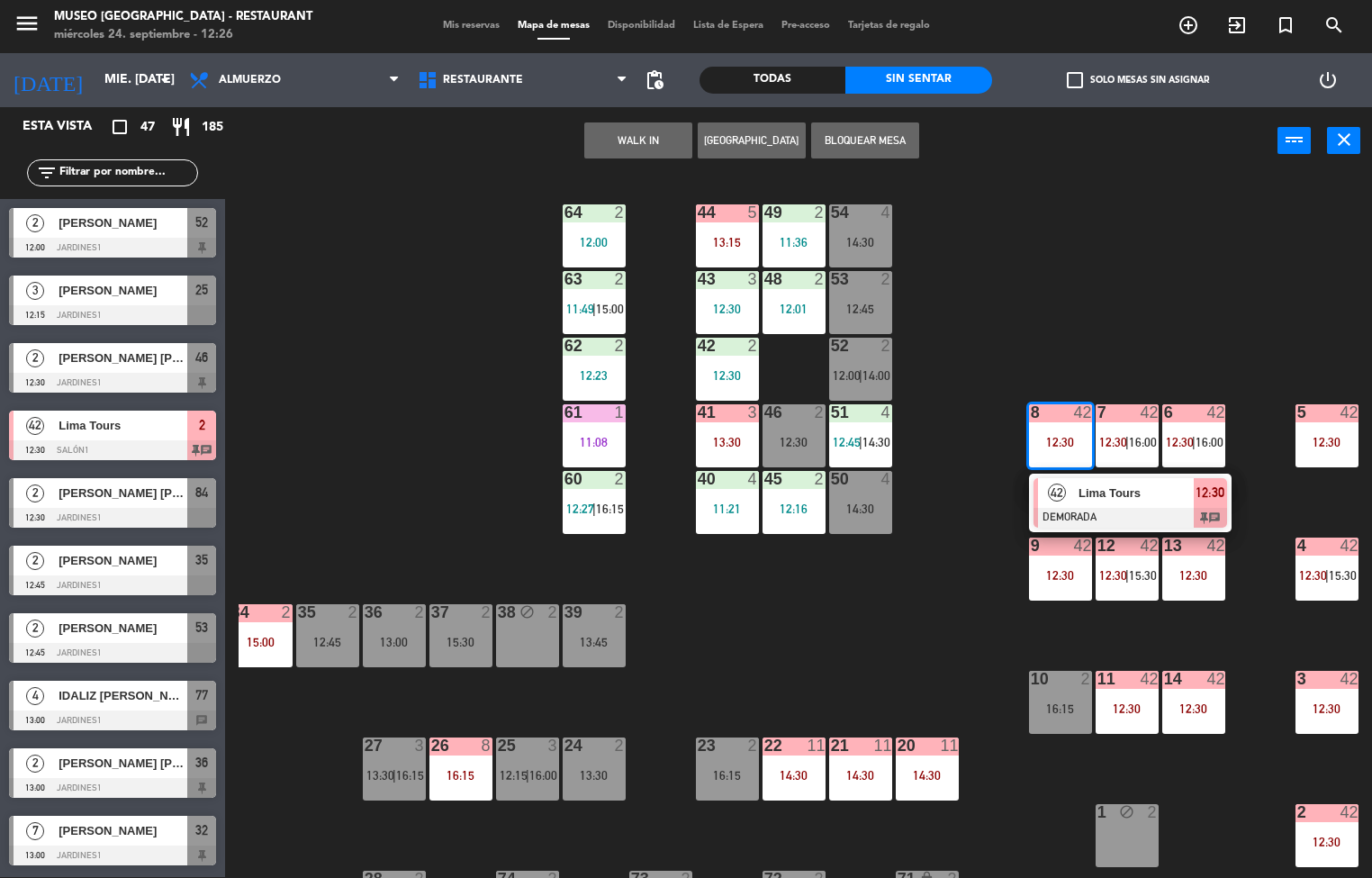
click at [1110, 514] on div at bounding box center [1130, 517] width 193 height 20
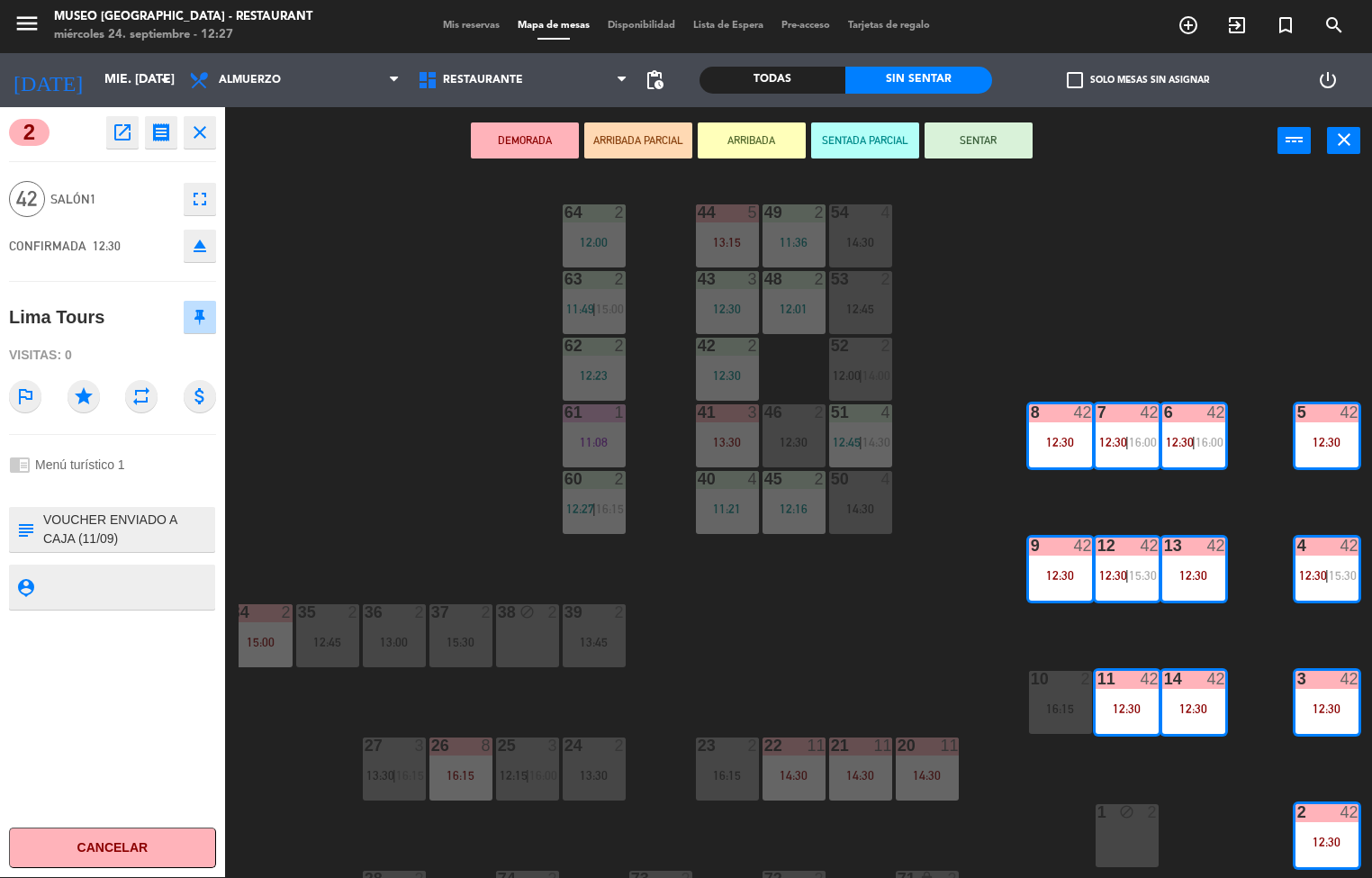
click at [468, 471] on div "44 5 13:15 49 2 11:36 54 4 14:30 64 2 12:00 48 2 12:01 53 2 12:45 63 2 11:49 | …" at bounding box center [805, 526] width 1133 height 702
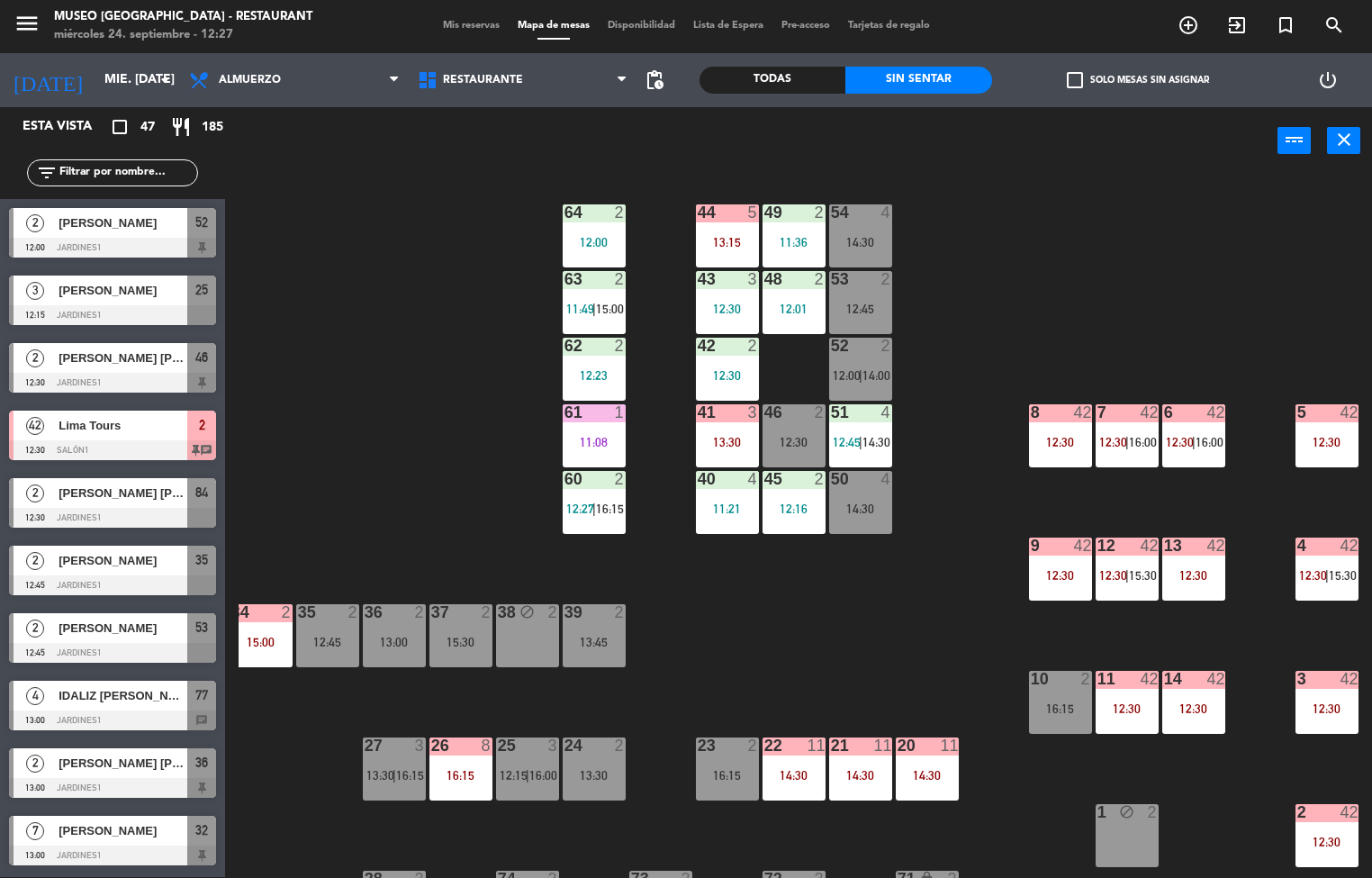
click at [698, 410] on div "41" at bounding box center [698, 412] width 1 height 16
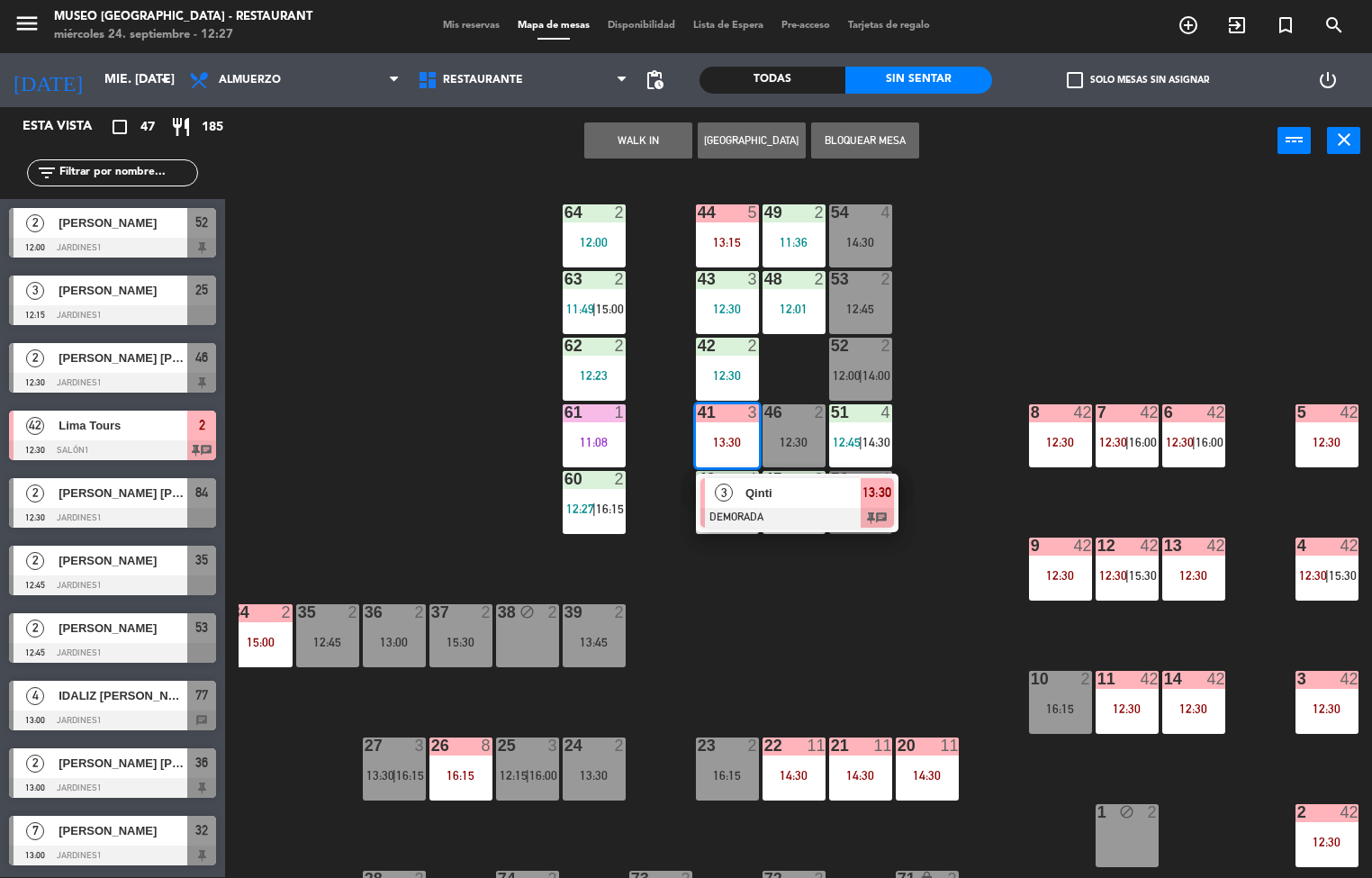
click at [425, 471] on div "44 5 13:15 49 2 11:36 54 4 14:30 64 2 12:00 48 2 12:01 53 2 12:45 63 2 11:49 | …" at bounding box center [805, 526] width 1133 height 702
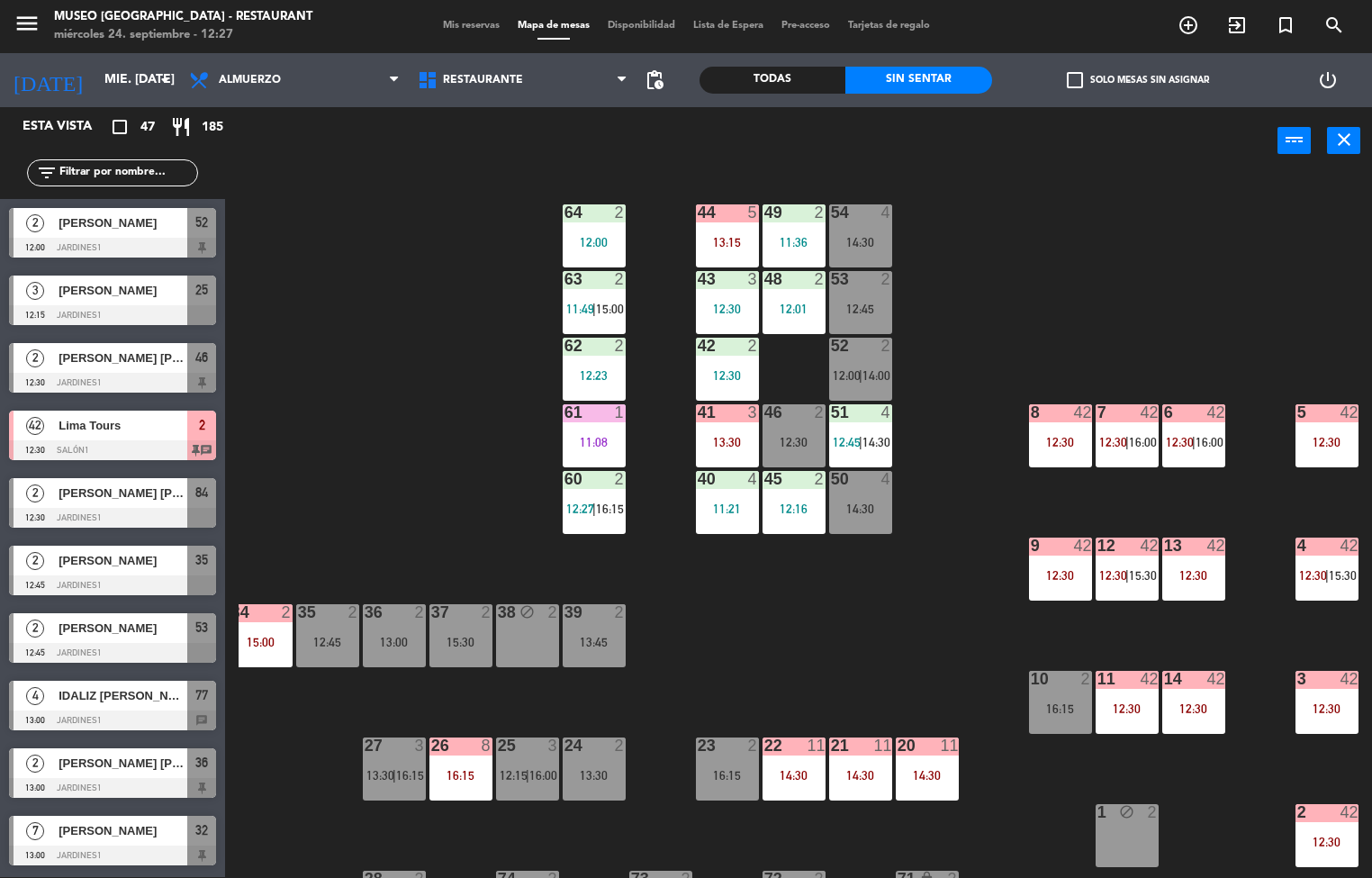
click at [739, 414] on div at bounding box center [726, 412] width 29 height 16
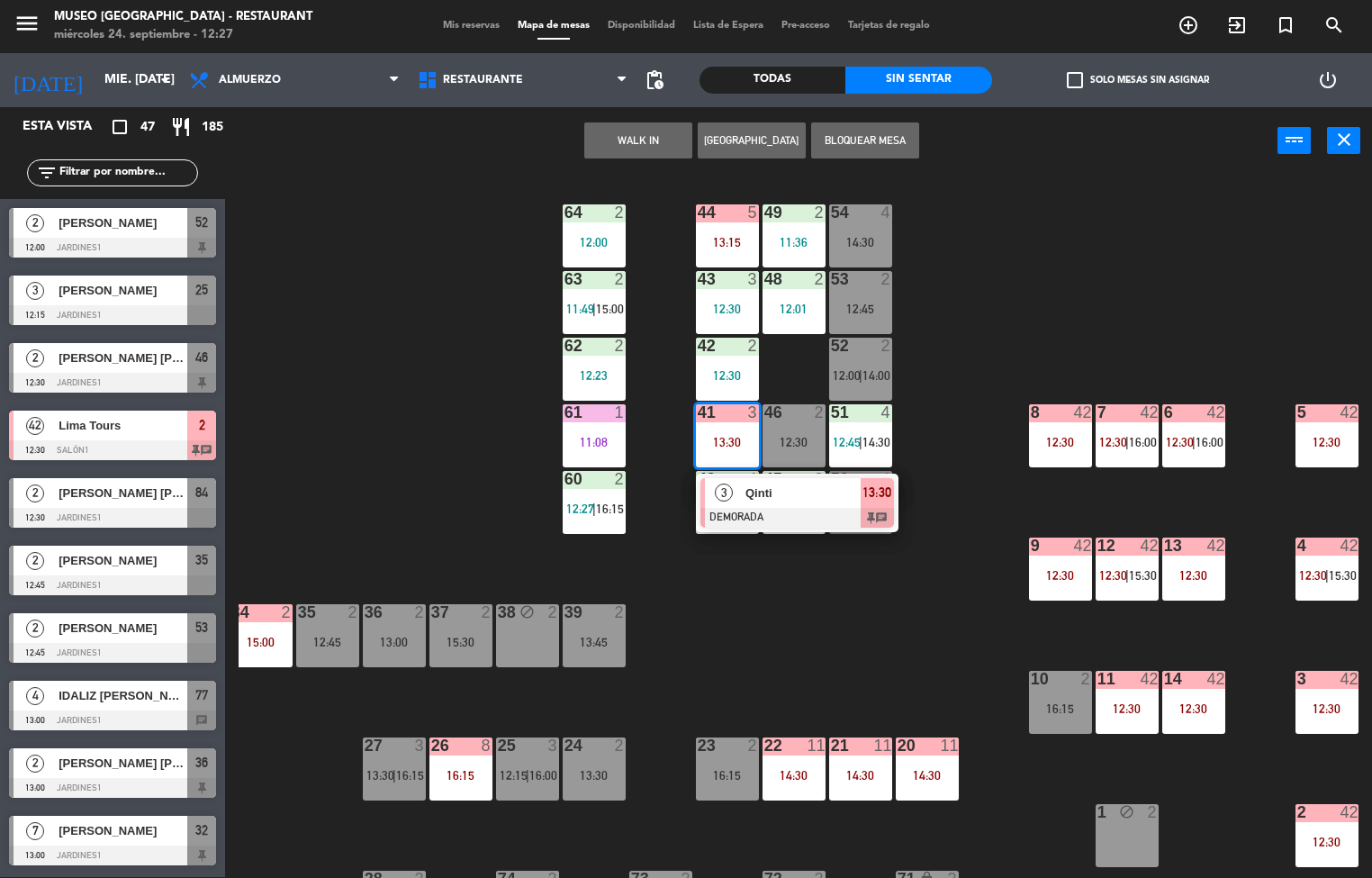
click at [757, 495] on span "Qinti" at bounding box center [803, 493] width 116 height 19
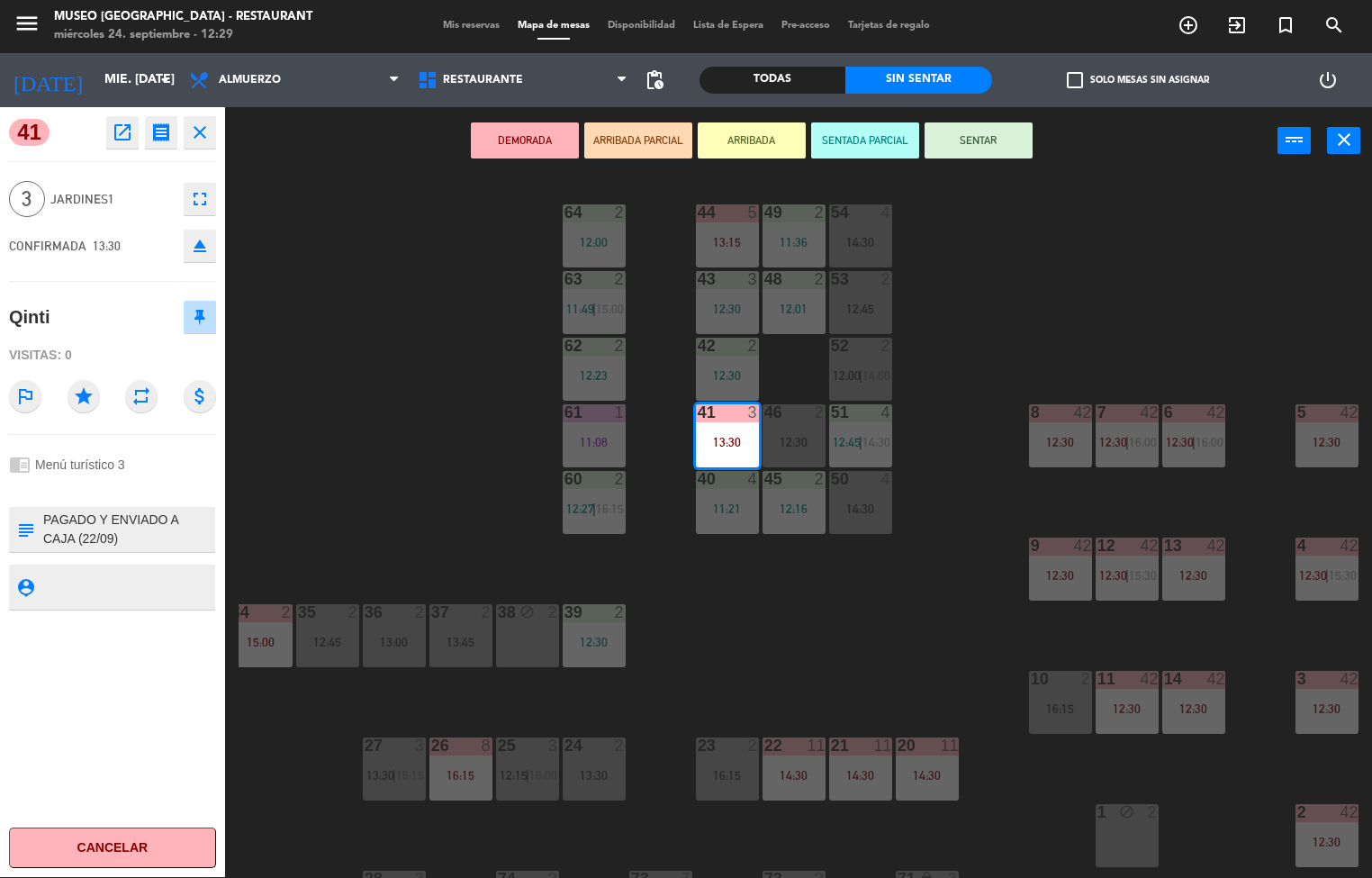
click at [888, 663] on div "44 5 13:15 49 2 11:36 54 4 14:30 64 2 12:00 48 2 12:01 53 2 12:45 63 2 11:49 | …" at bounding box center [805, 526] width 1133 height 702
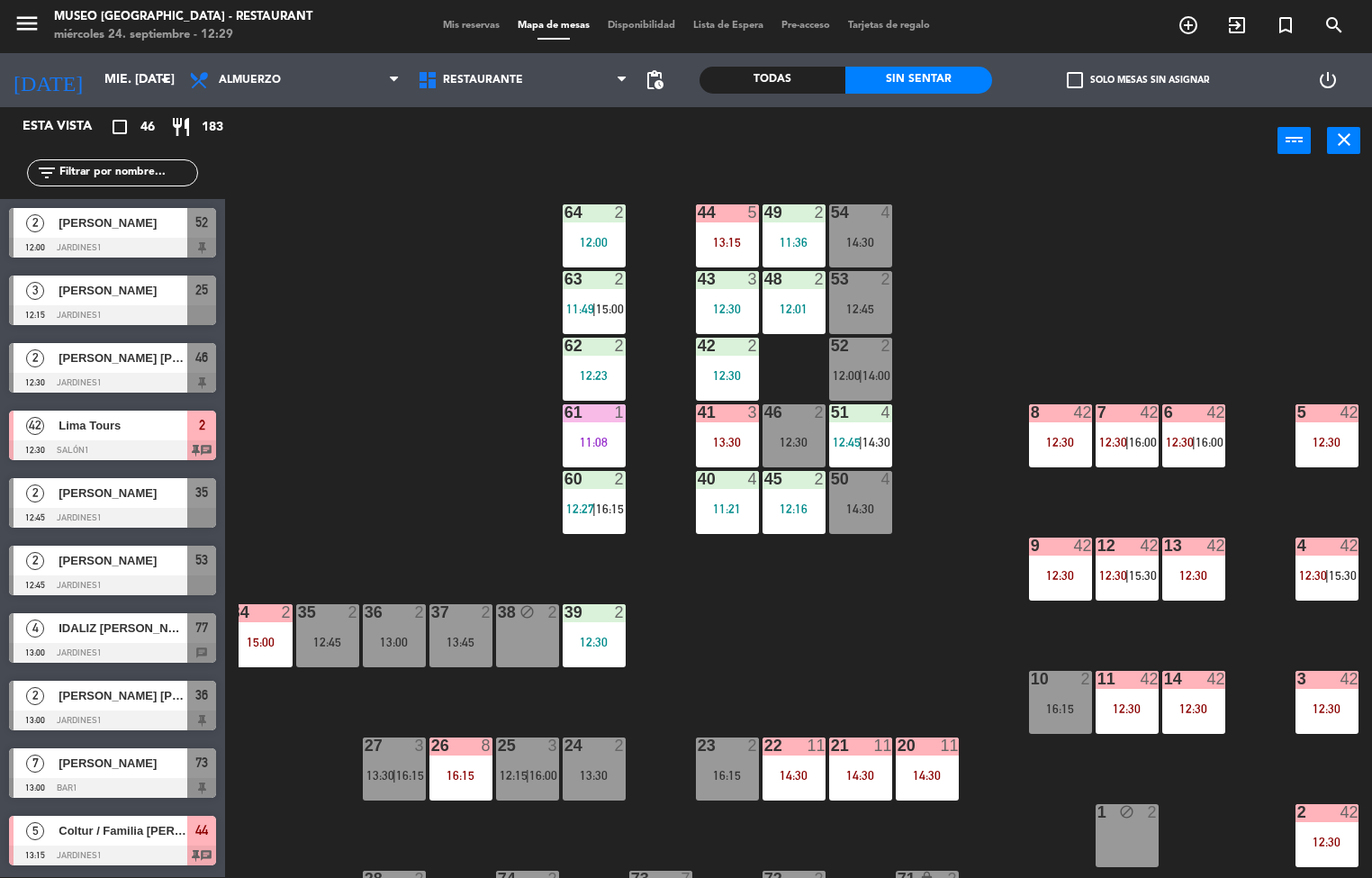
scroll to position [1, 0]
click at [1057, 440] on div "12:30" at bounding box center [1060, 441] width 63 height 12
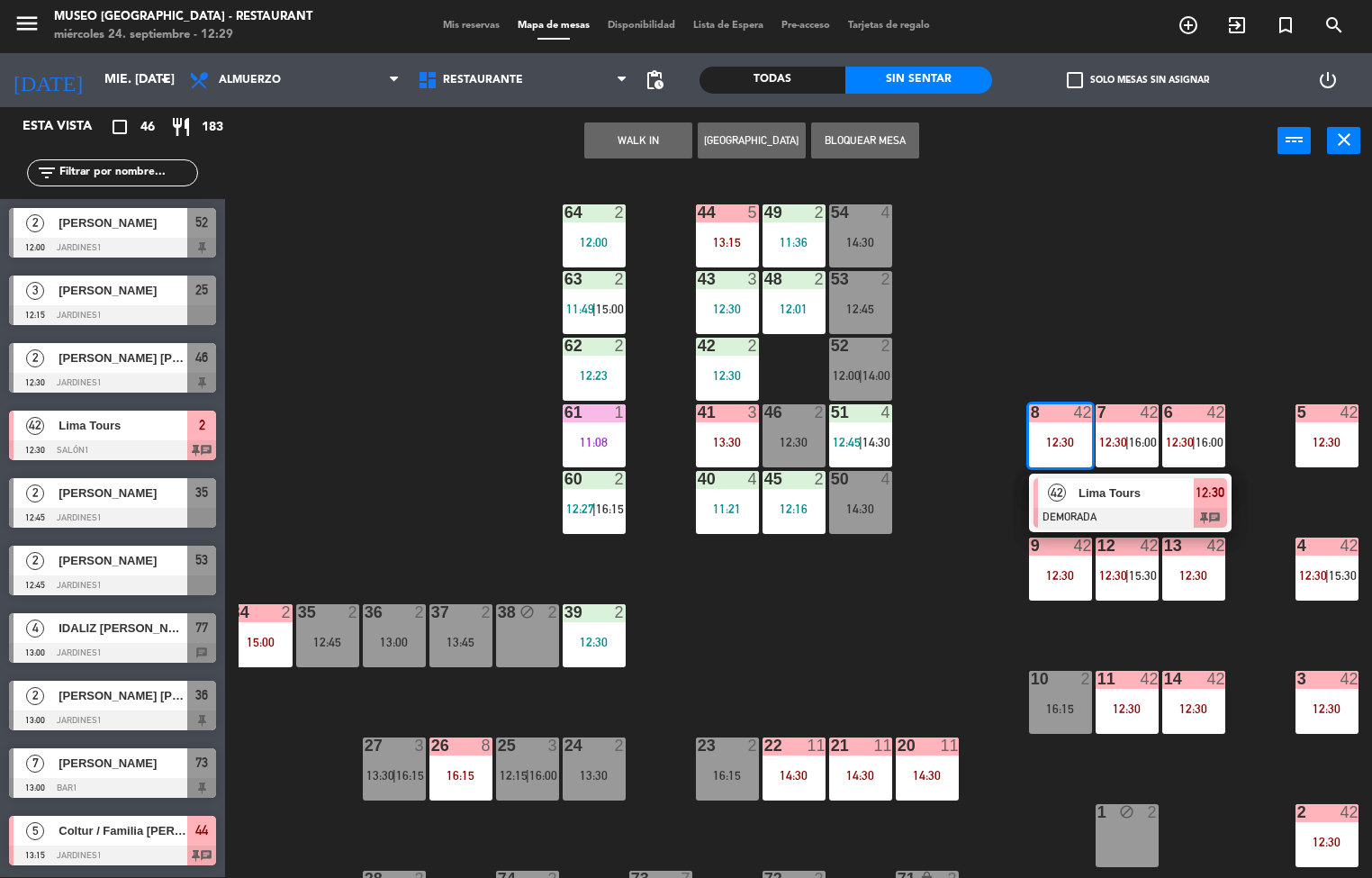
click at [935, 647] on div "44 5 13:15 49 2 11:36 54 4 14:30 64 2 12:00 48 2 12:01 53 2 12:45 63 2 11:49 | …" at bounding box center [805, 526] width 1133 height 702
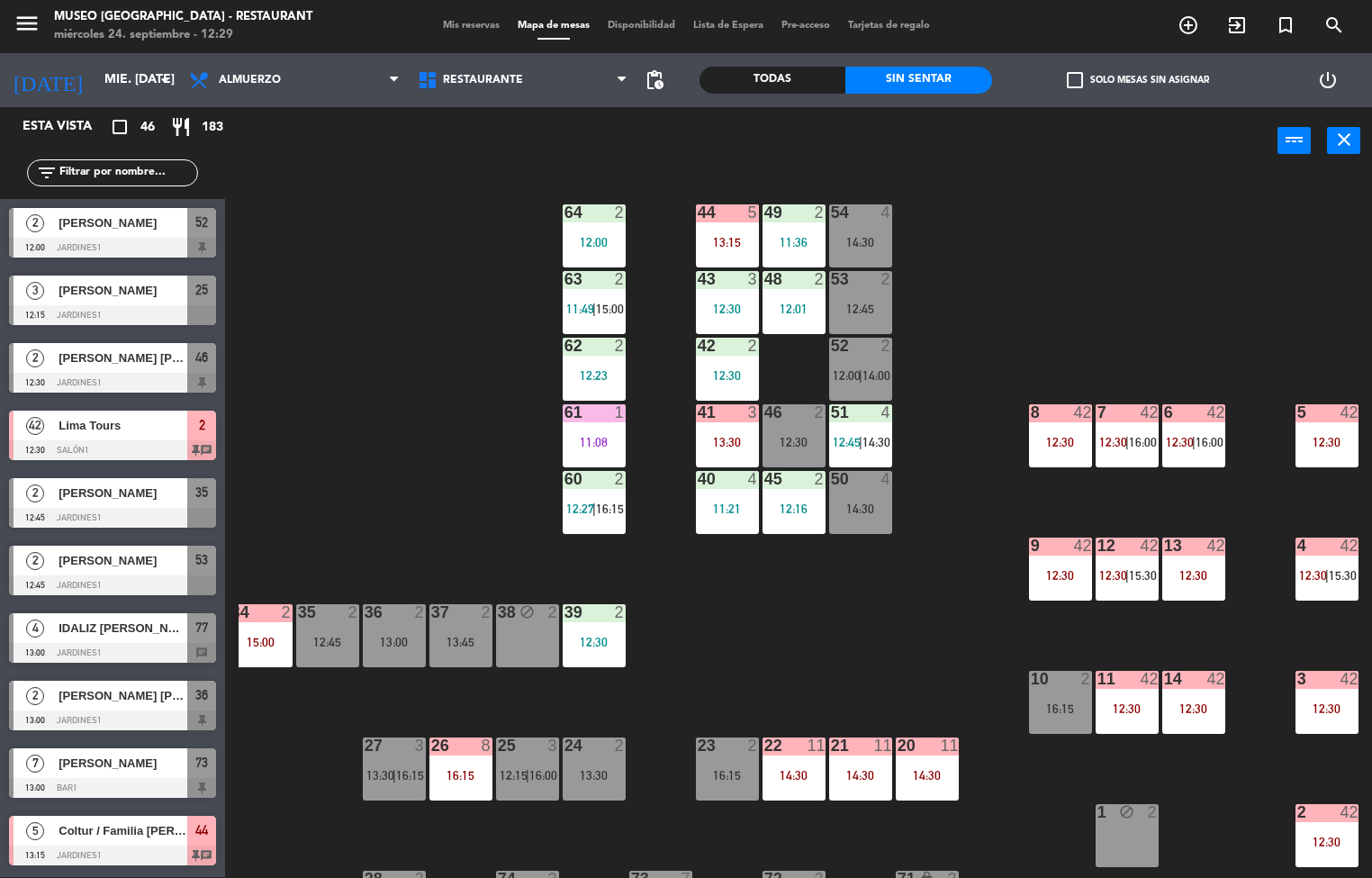
click at [717, 439] on div "13:30" at bounding box center [727, 441] width 63 height 12
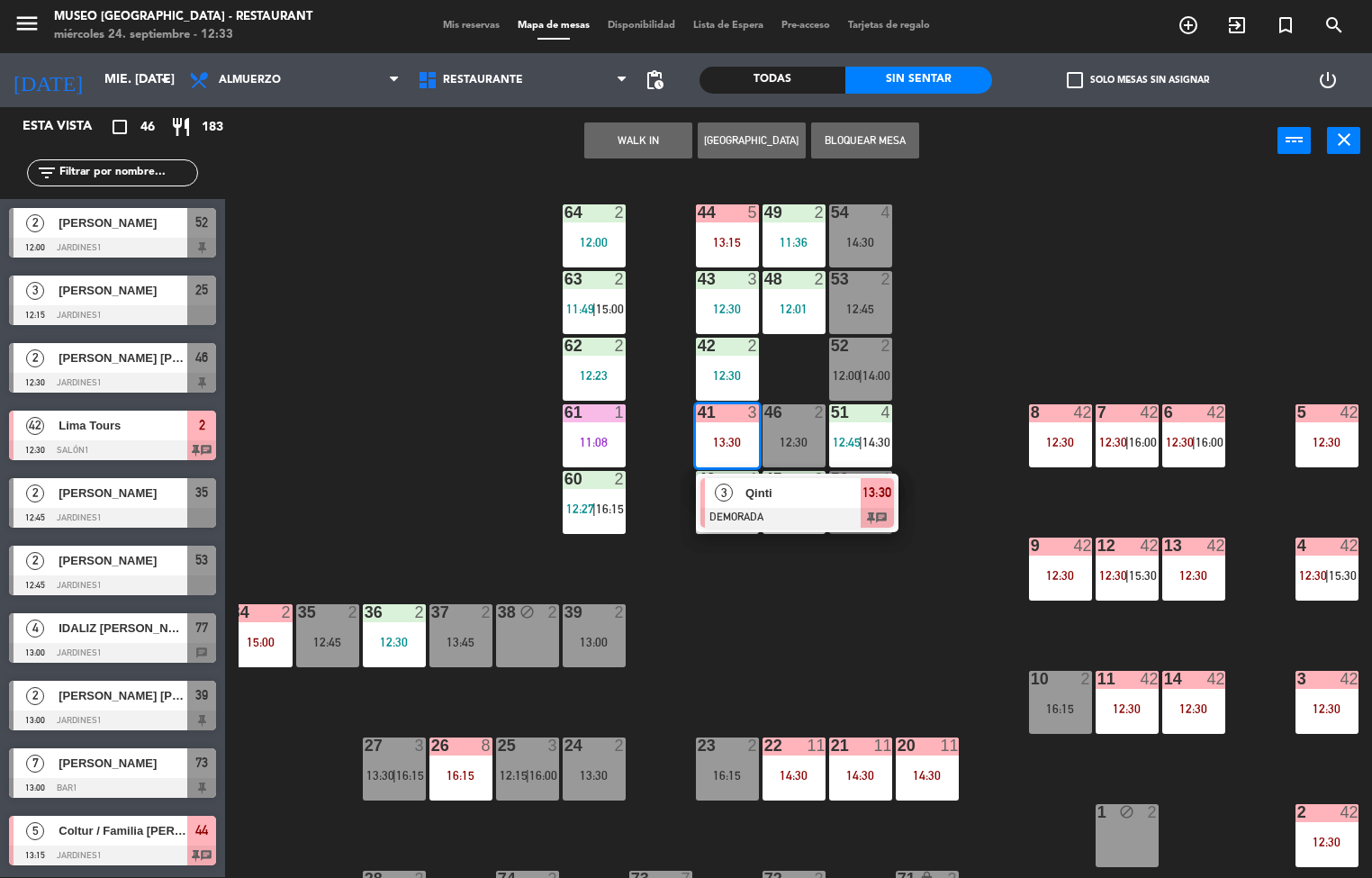
click at [1135, 265] on div "44 5 13:15 49 2 11:36 54 4 14:30 64 2 12:00 48 2 12:01 53 2 12:45 63 2 11:49 | …" at bounding box center [805, 526] width 1133 height 702
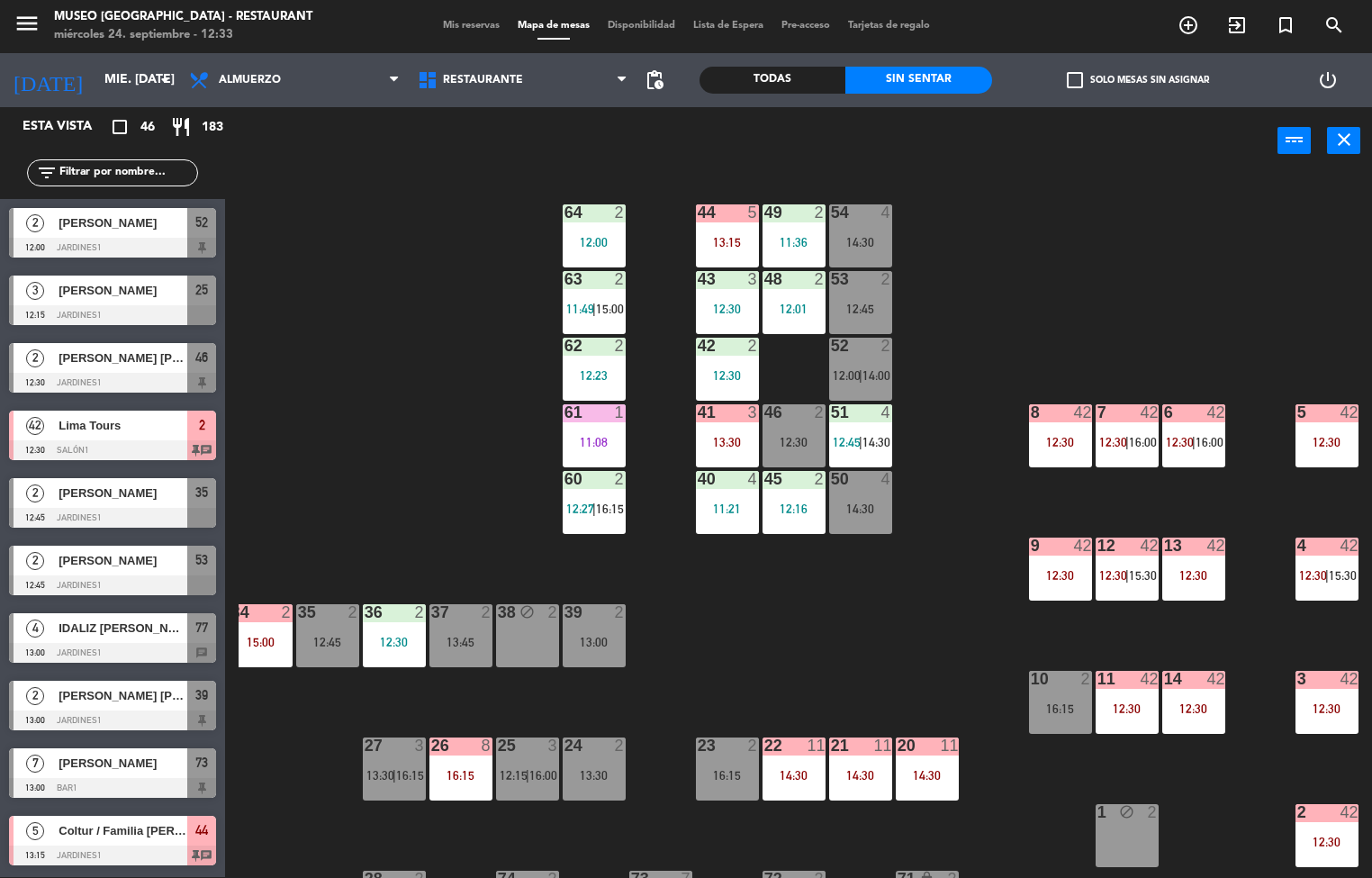
click at [892, 670] on div "44 5 13:15 49 2 11:36 54 4 14:30 64 2 12:00 48 2 12:01 53 2 12:45 63 2 11:49 | …" at bounding box center [805, 526] width 1133 height 702
click at [721, 436] on div "13:30" at bounding box center [727, 441] width 63 height 12
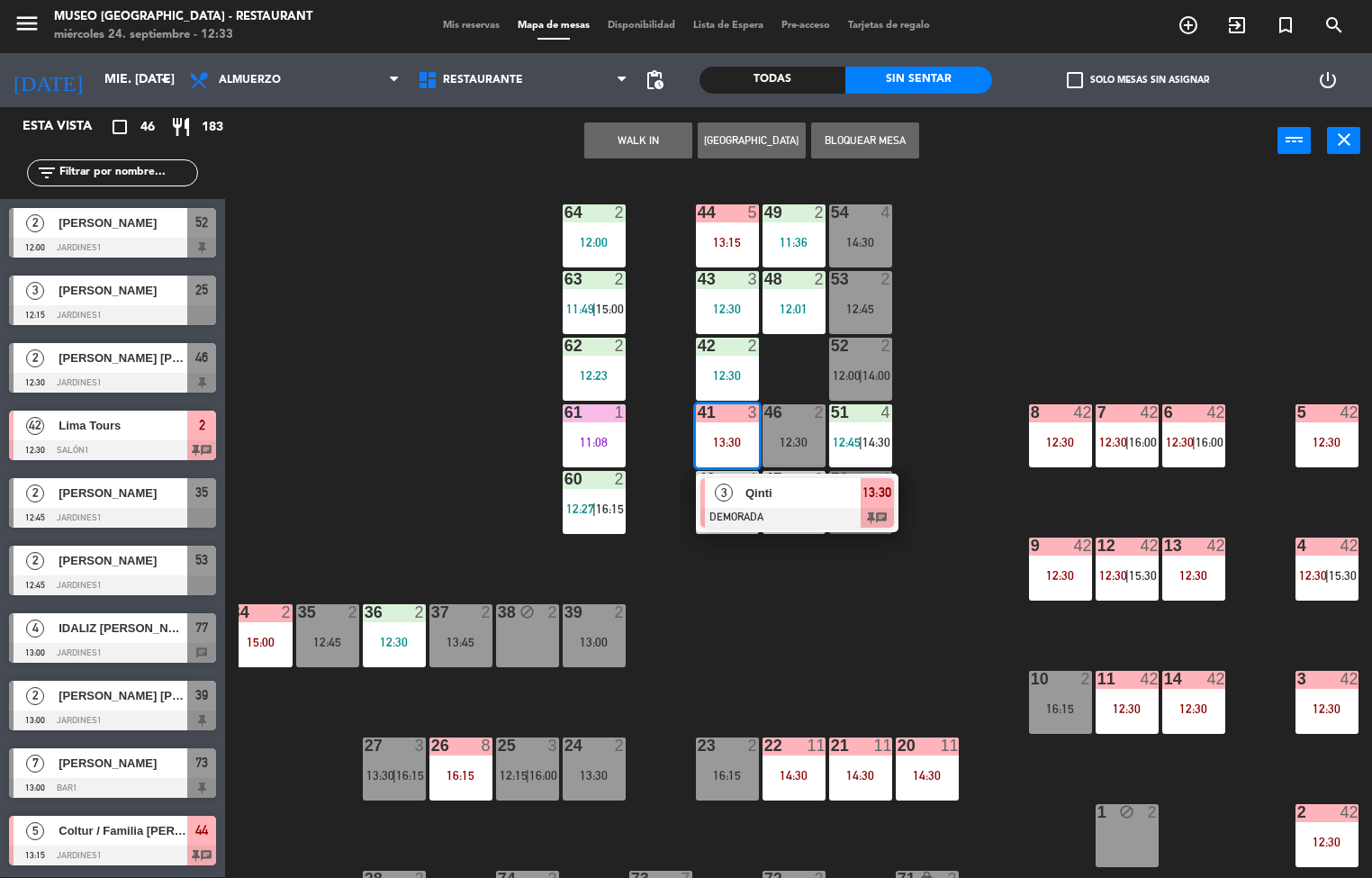
click at [821, 644] on div "44 5 13:15 49 2 11:36 54 4 14:30 64 2 12:00 48 2 12:01 53 2 12:45 63 2 11:49 | …" at bounding box center [805, 526] width 1133 height 702
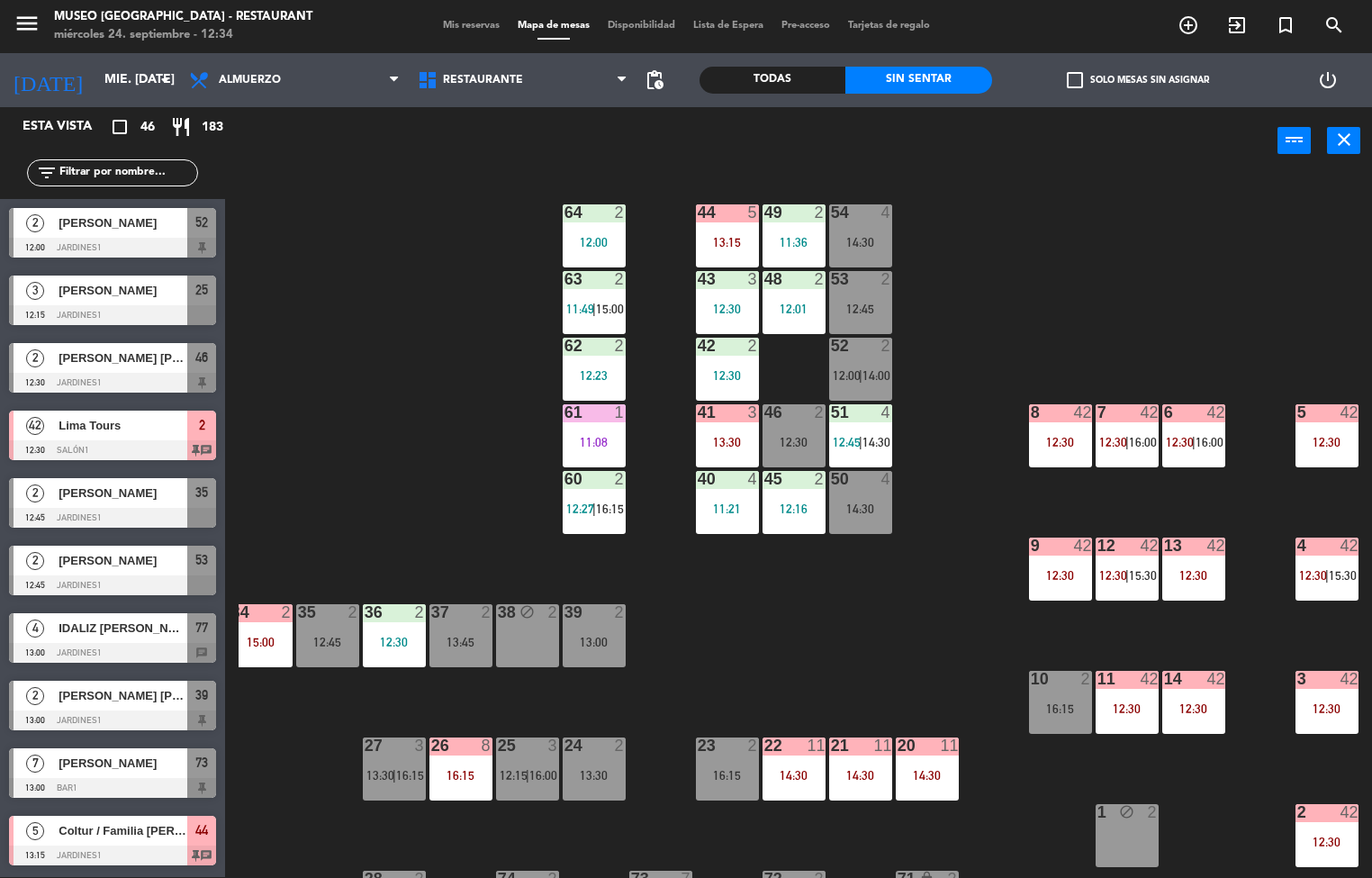
click at [891, 643] on div "44 5 13:15 49 2 11:36 54 4 14:30 64 2 12:00 48 2 12:01 53 2 12:45 63 2 11:49 | …" at bounding box center [805, 526] width 1133 height 702
click at [726, 411] on div at bounding box center [726, 412] width 29 height 16
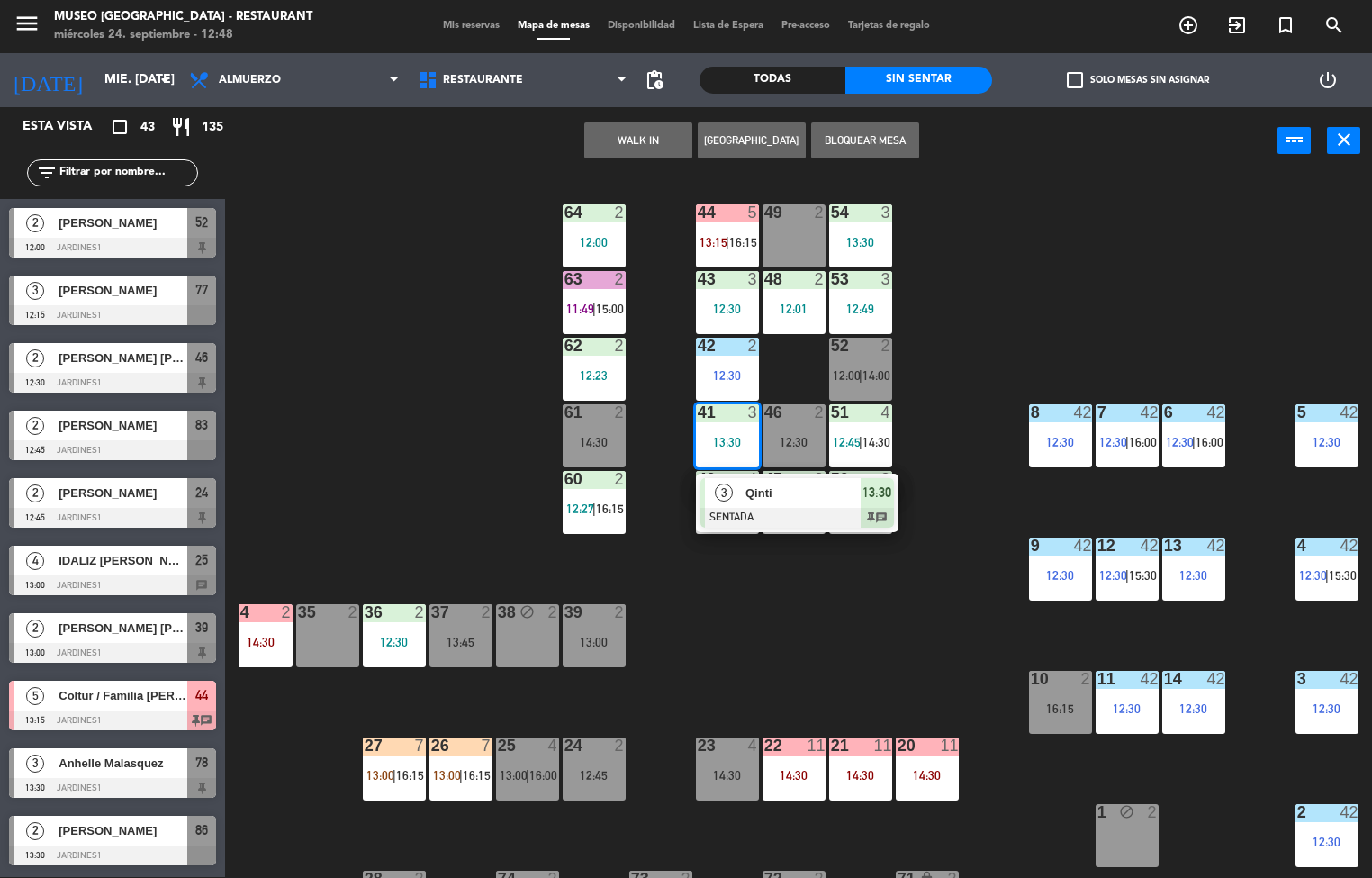
click at [1060, 574] on div "12:30" at bounding box center [1060, 575] width 63 height 12
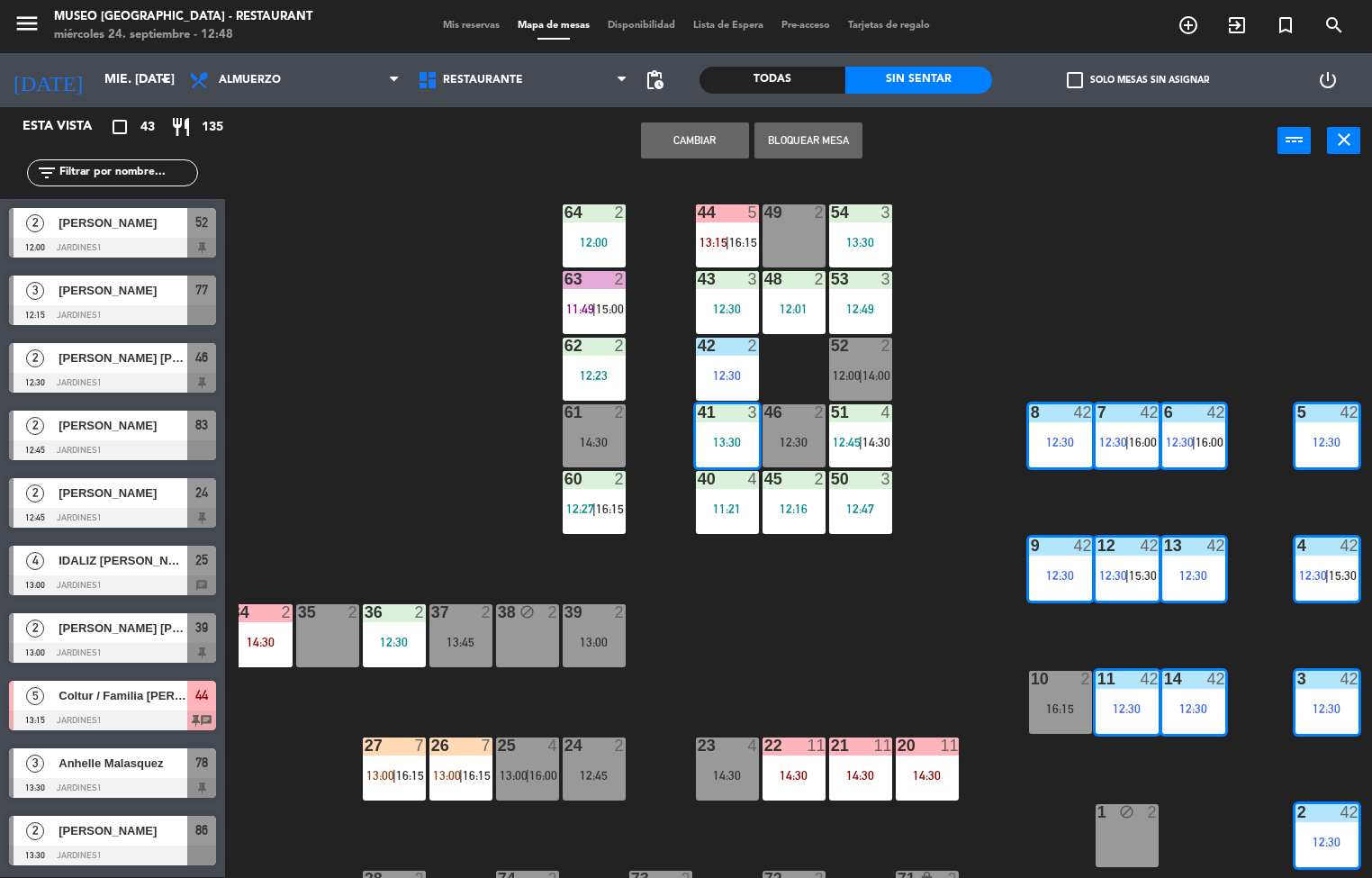
click at [1053, 573] on div "12:30" at bounding box center [1060, 575] width 63 height 12
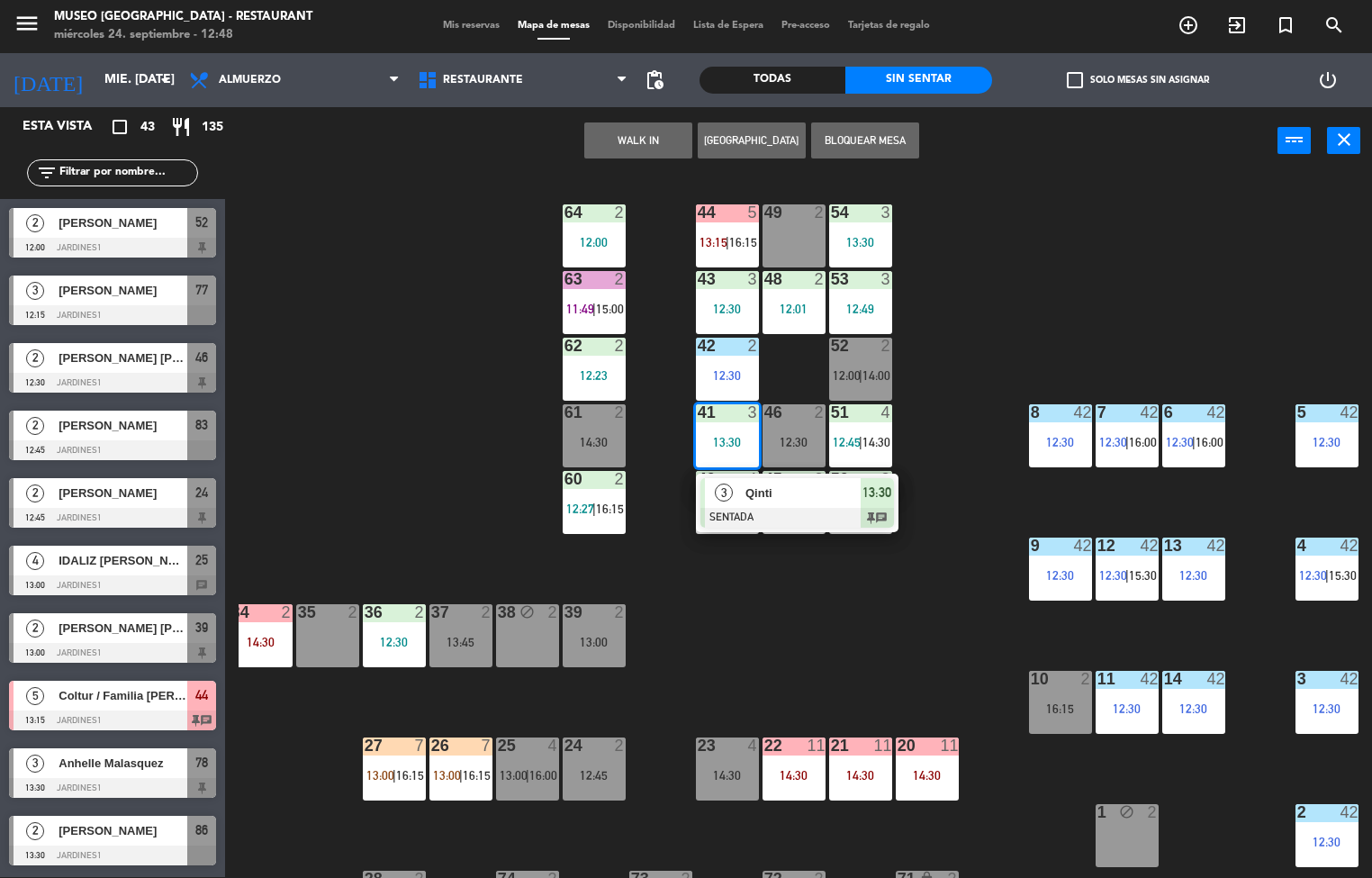
click at [986, 625] on div "44 5 13:15 | 16:15 49 2 54 3 13:30 64 2 12:00 48 2 12:01 53 3 12:49 63 2 11:49 …" at bounding box center [805, 526] width 1133 height 702
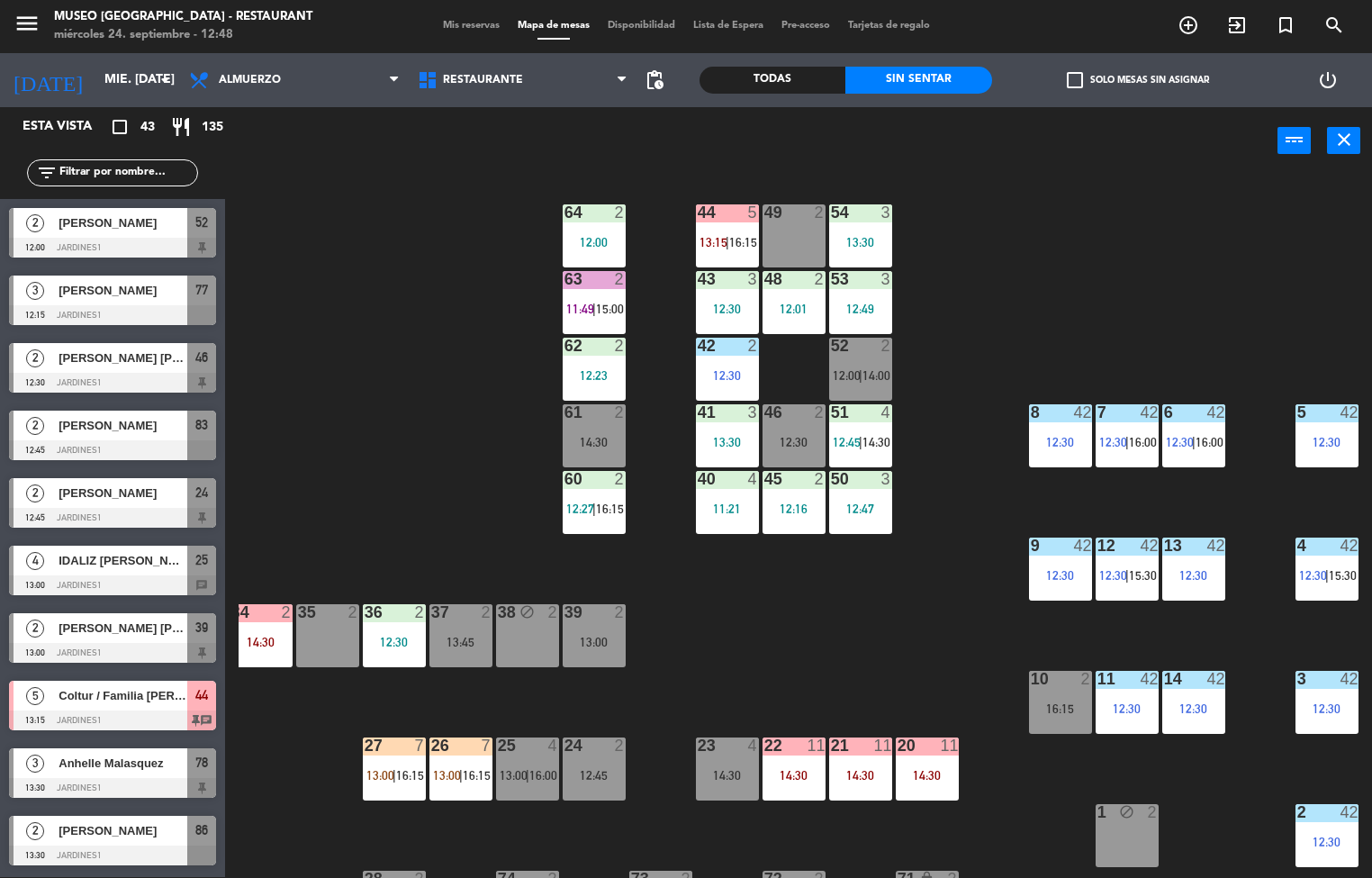
click at [1056, 446] on div "12:30" at bounding box center [1060, 441] width 63 height 12
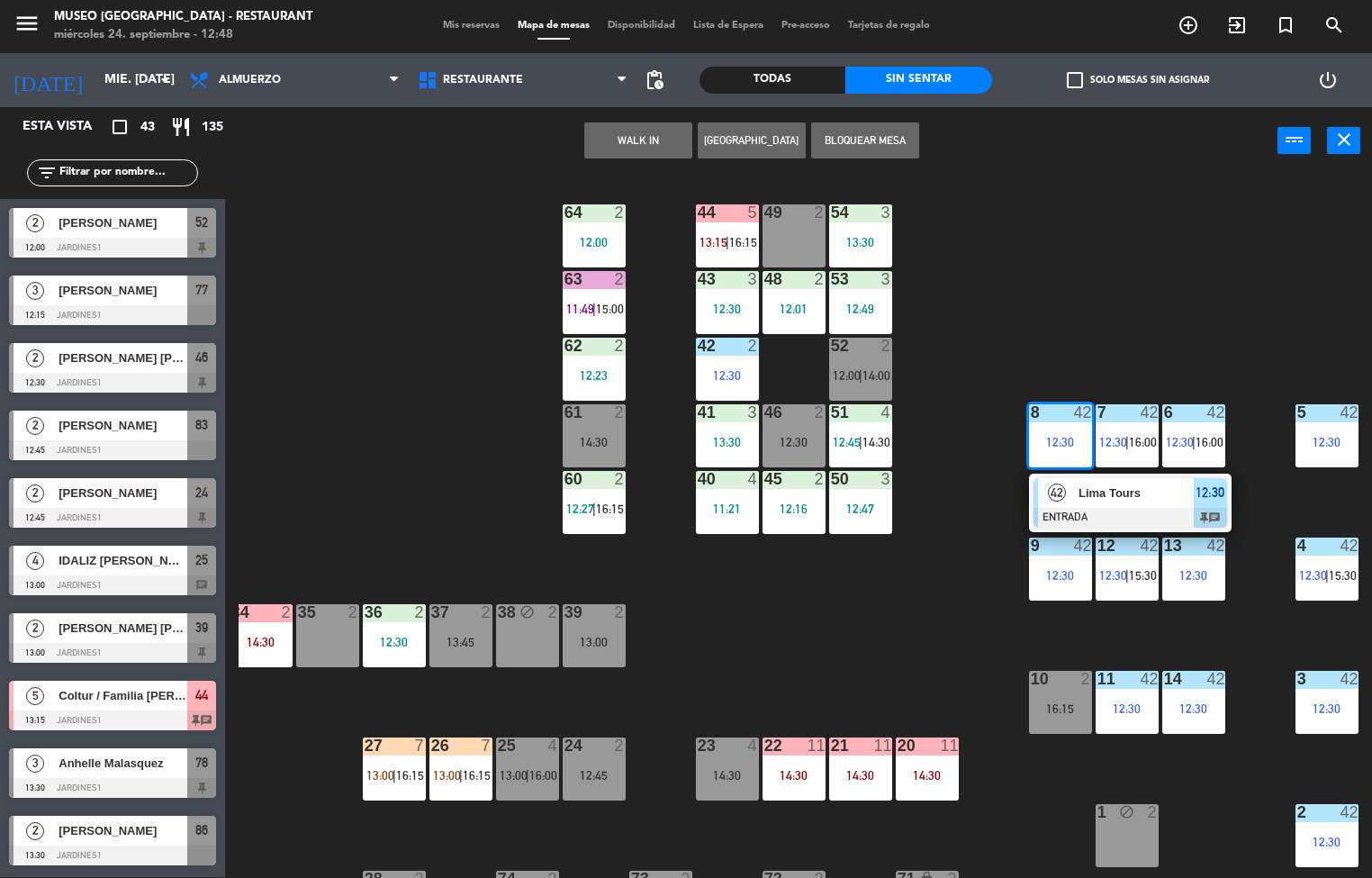
click at [1131, 492] on span "Lima Tours" at bounding box center [1136, 493] width 116 height 19
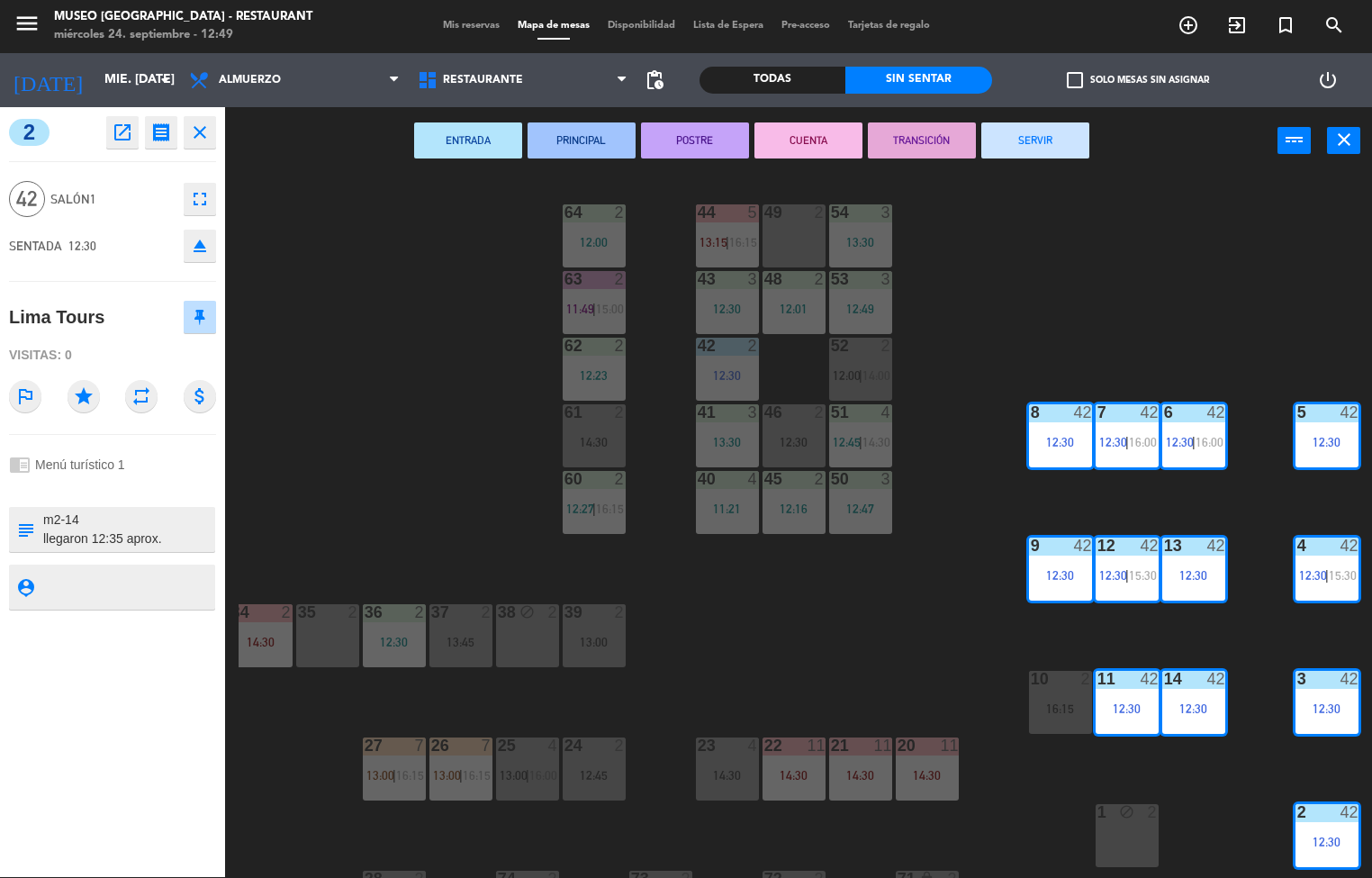
click at [122, 134] on icon "open_in_new" at bounding box center [122, 132] width 22 height 22
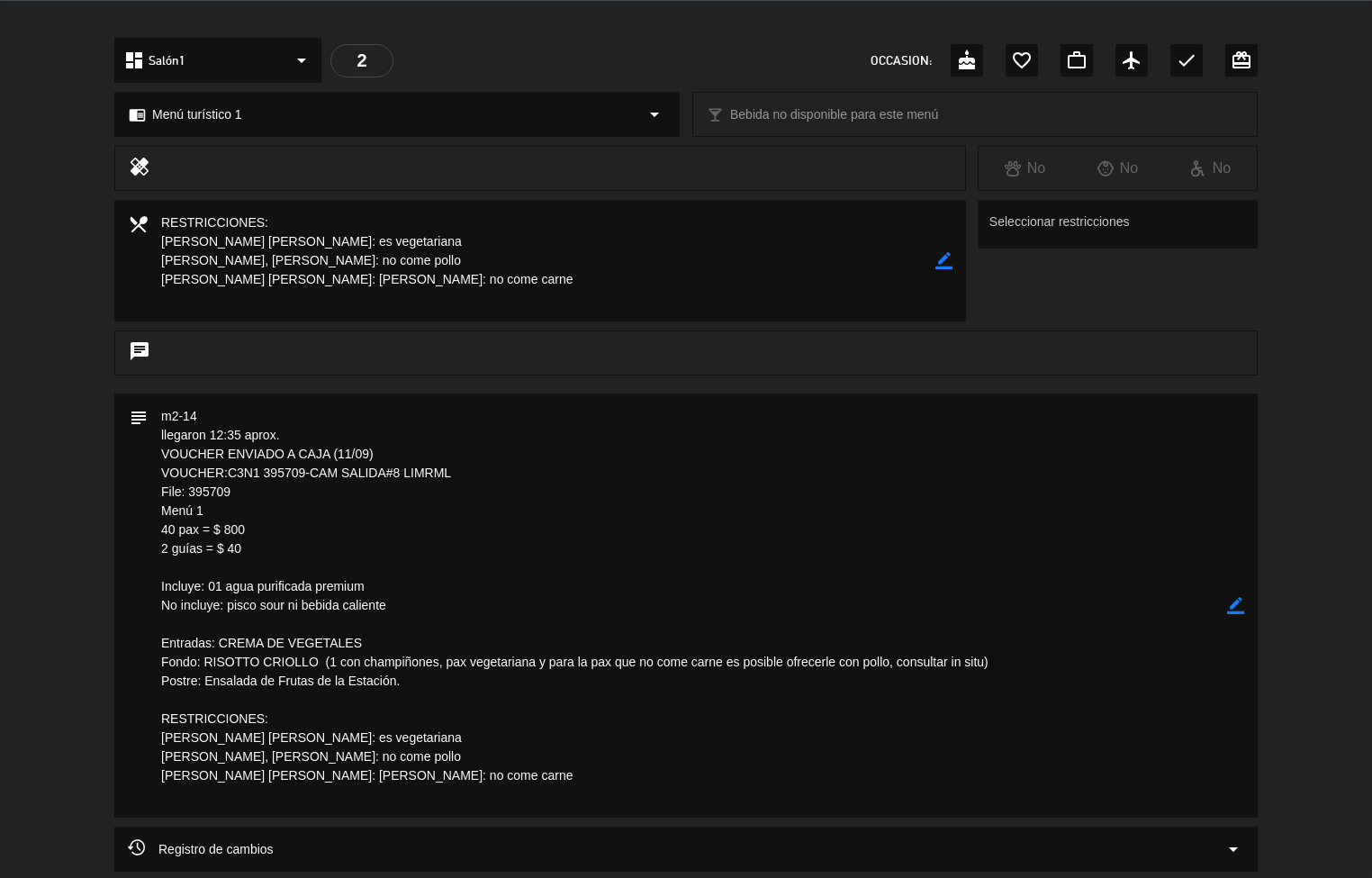
scroll to position [695, 0]
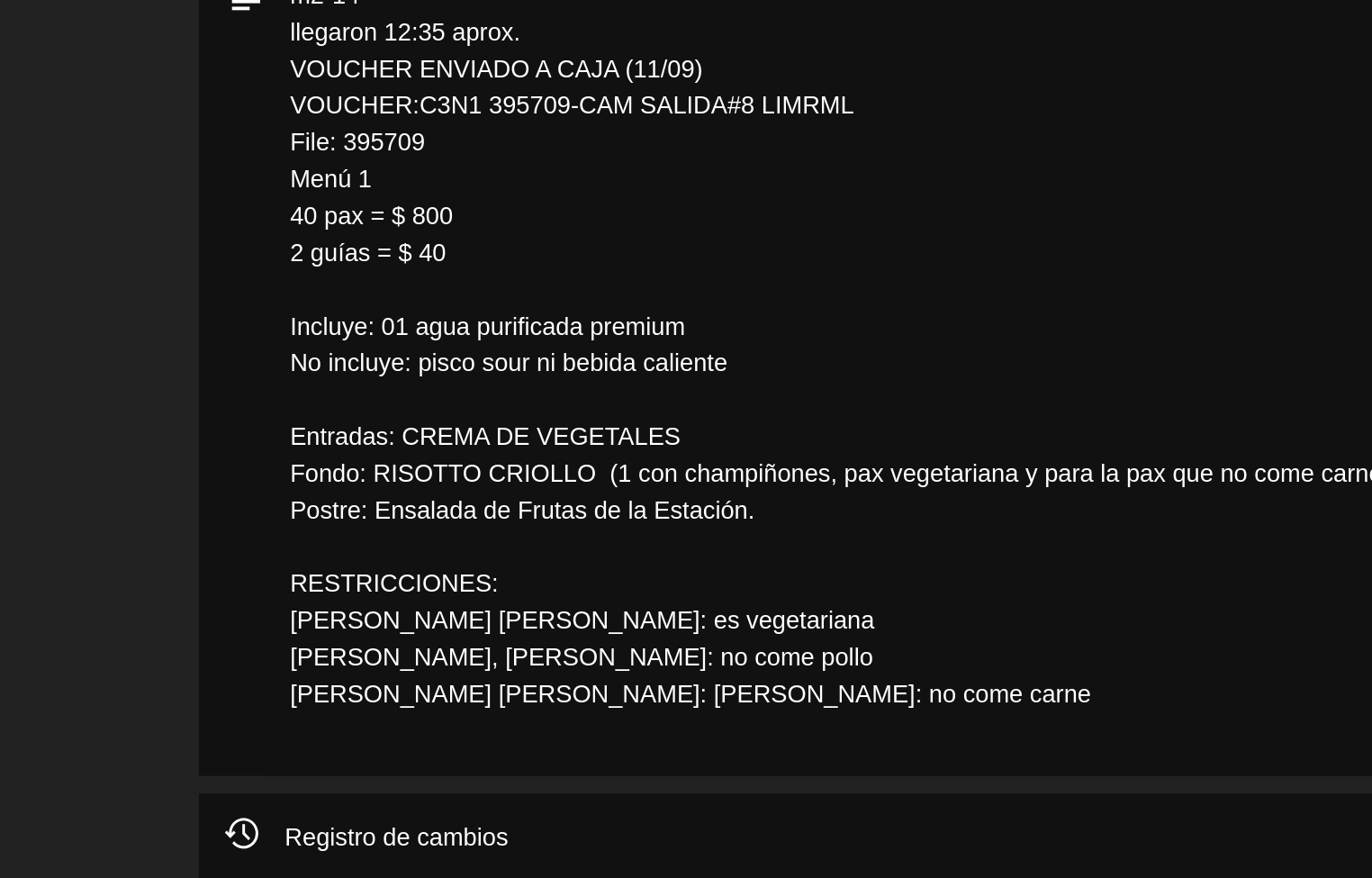
click at [336, 519] on textarea at bounding box center [687, 440] width 1079 height 424
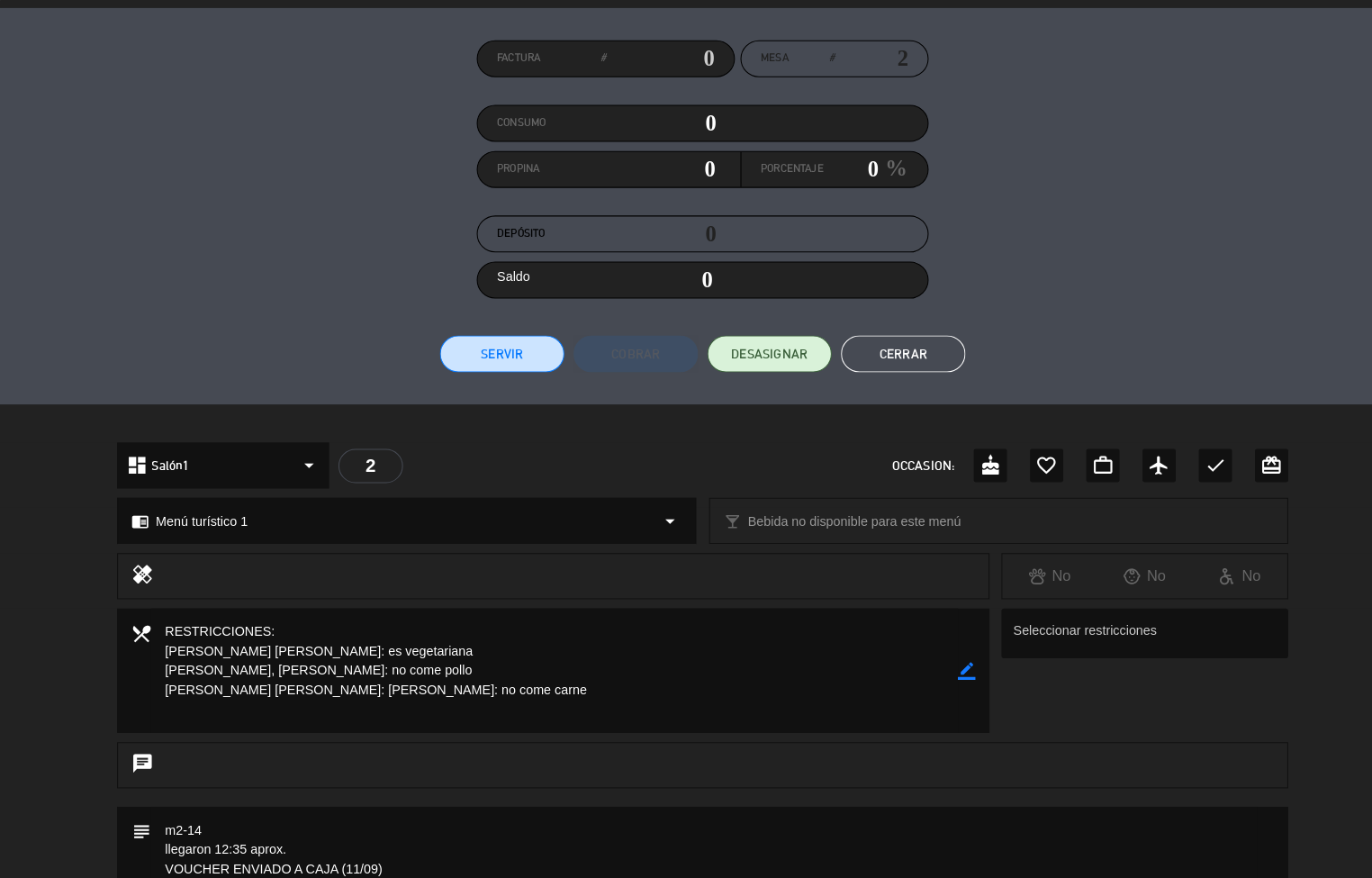
scroll to position [127, 0]
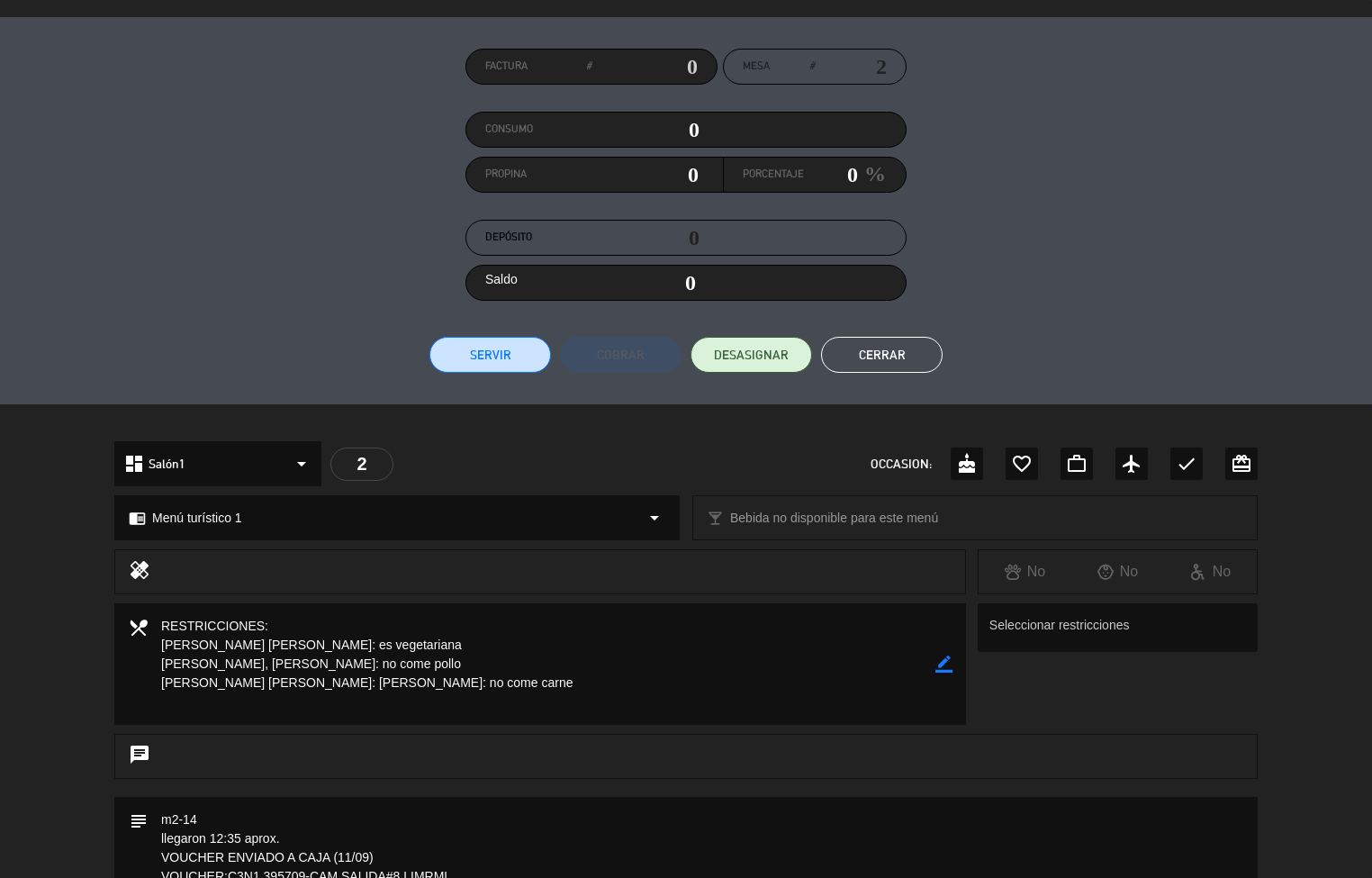
click at [864, 360] on button "Cerrar" at bounding box center [882, 355] width 121 height 36
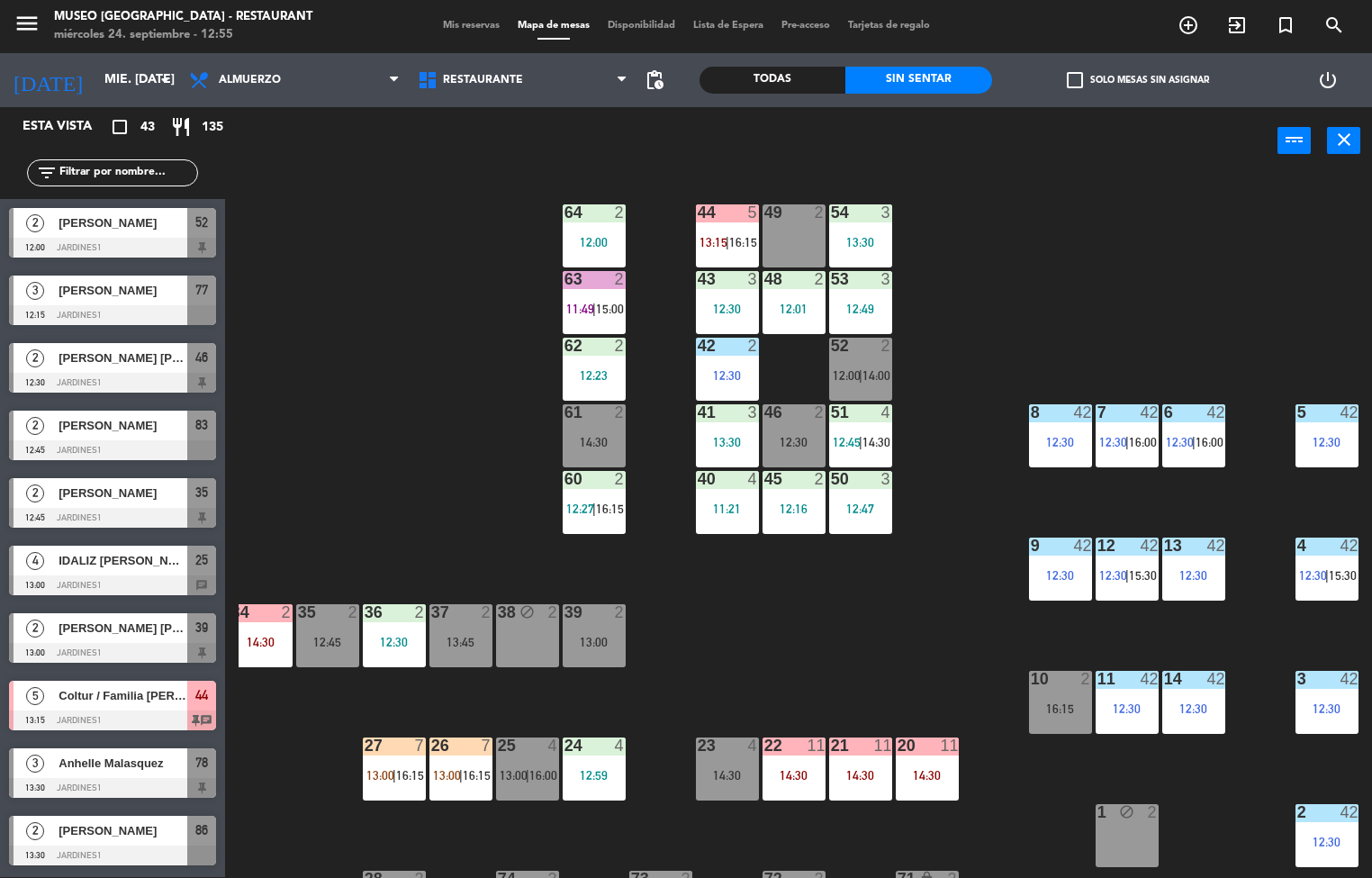
click at [1092, 206] on div "44 5 13:15 | 16:15 49 2 54 3 13:30 64 2 12:00 48 2 12:01 53 3 12:49 63 2 11:49 …" at bounding box center [805, 526] width 1133 height 702
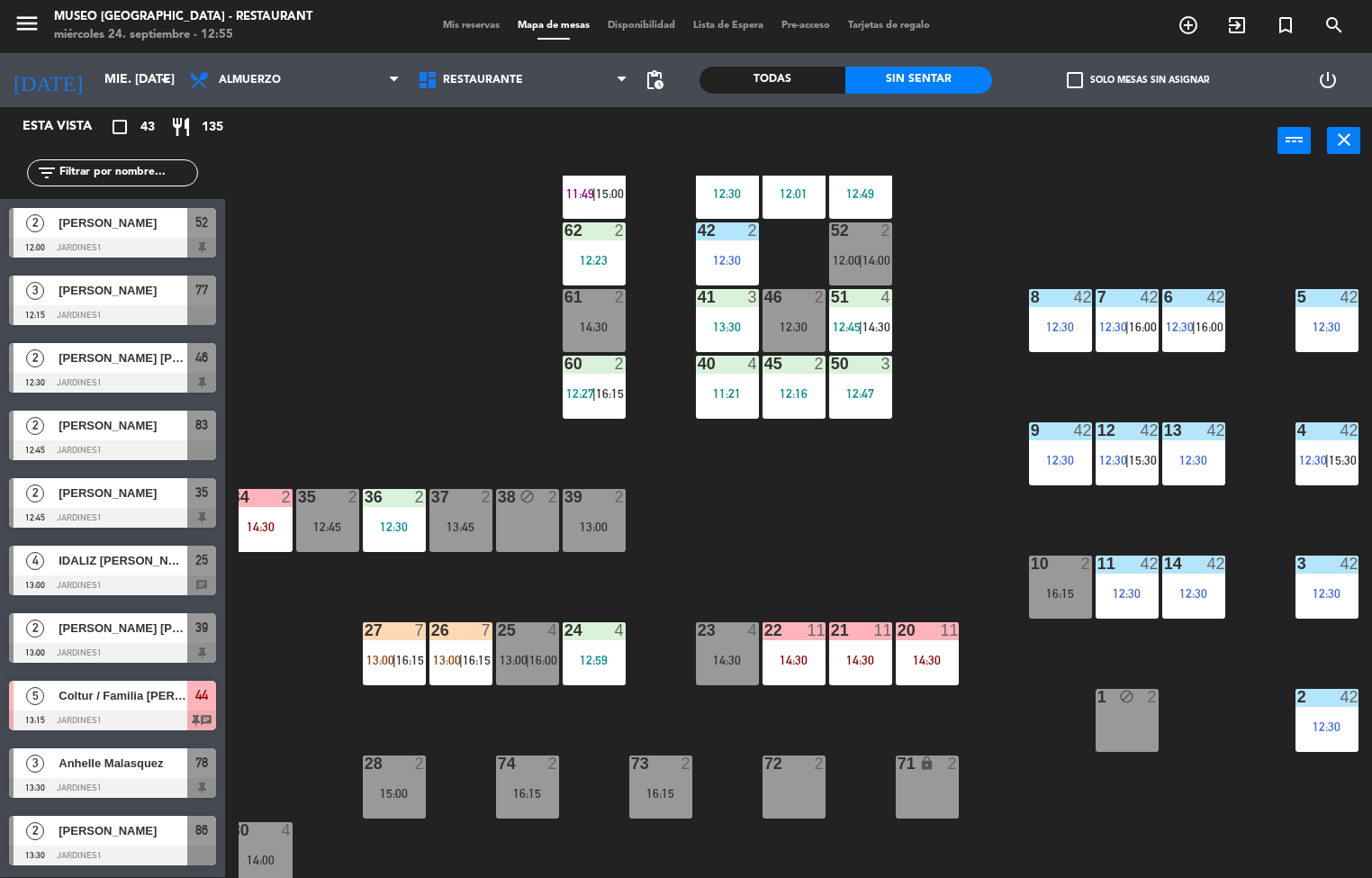
click at [933, 678] on div "20 11 14:30" at bounding box center [927, 654] width 63 height 63
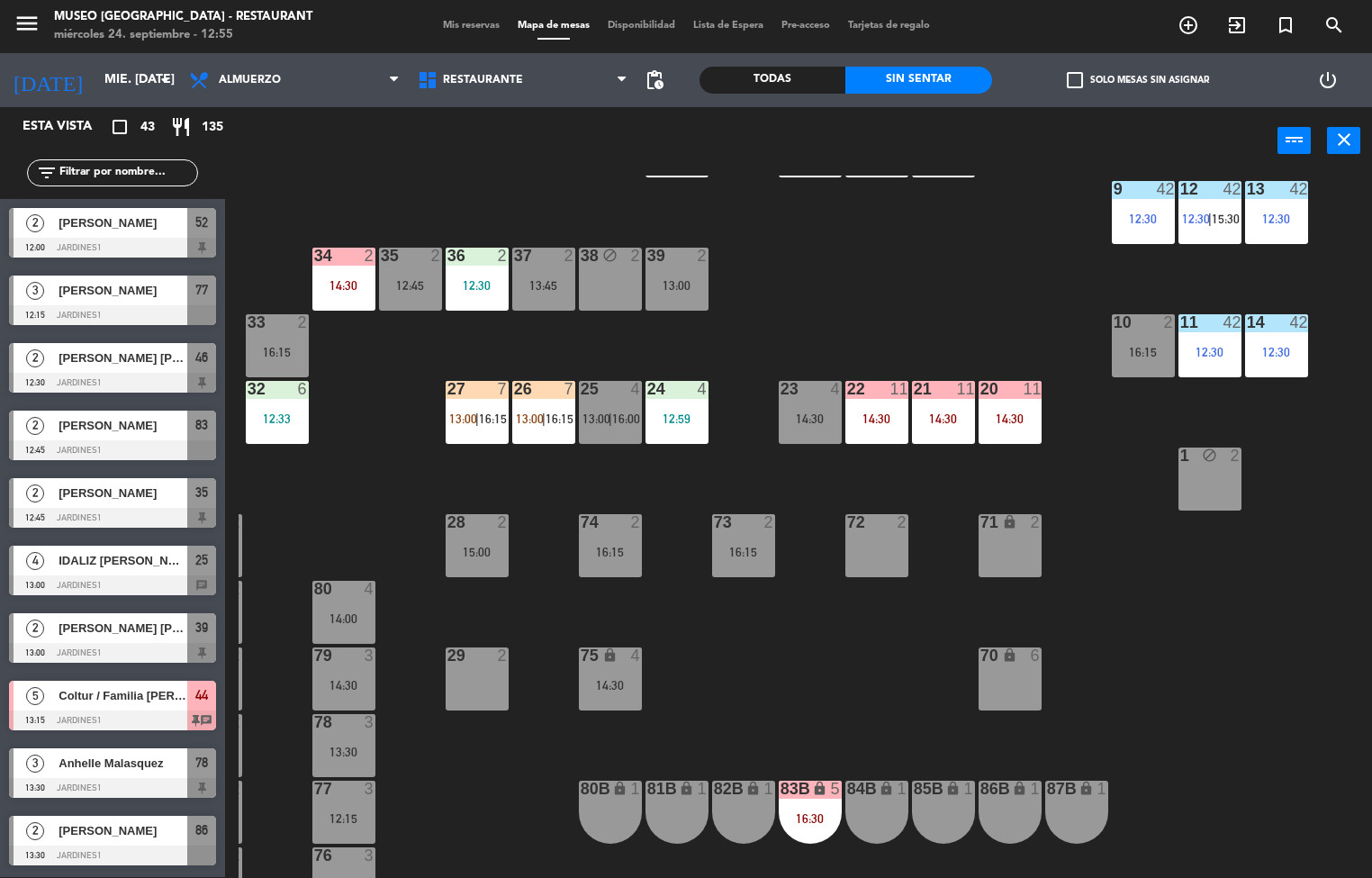
click at [1024, 412] on div "14:30" at bounding box center [1009, 418] width 63 height 12
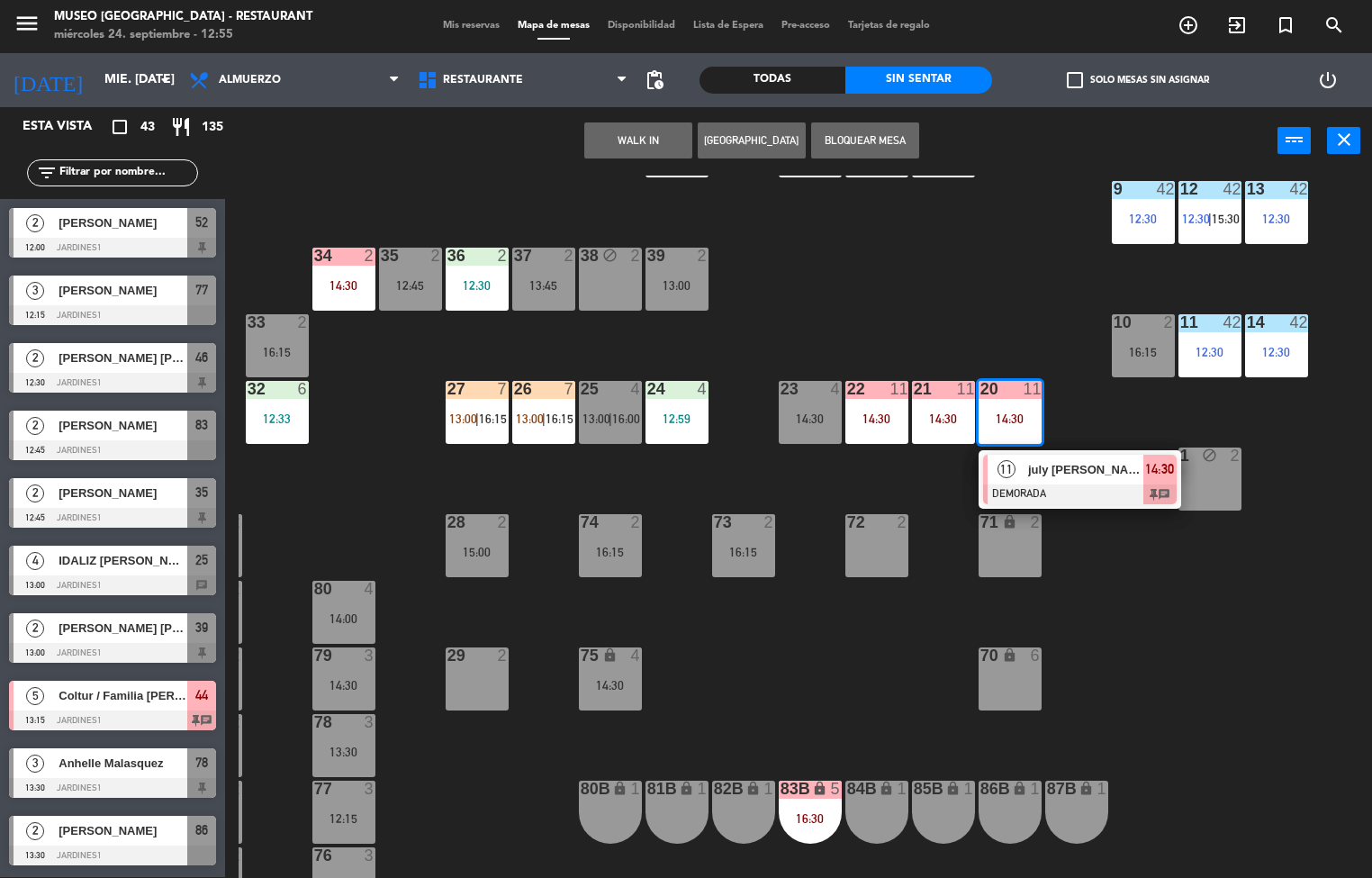
click at [972, 290] on div "44 5 13:15 | 16:15 49 2 54 3 13:30 64 2 12:00 48 2 12:01 53 3 12:49 63 2 11:49 …" at bounding box center [805, 526] width 1133 height 702
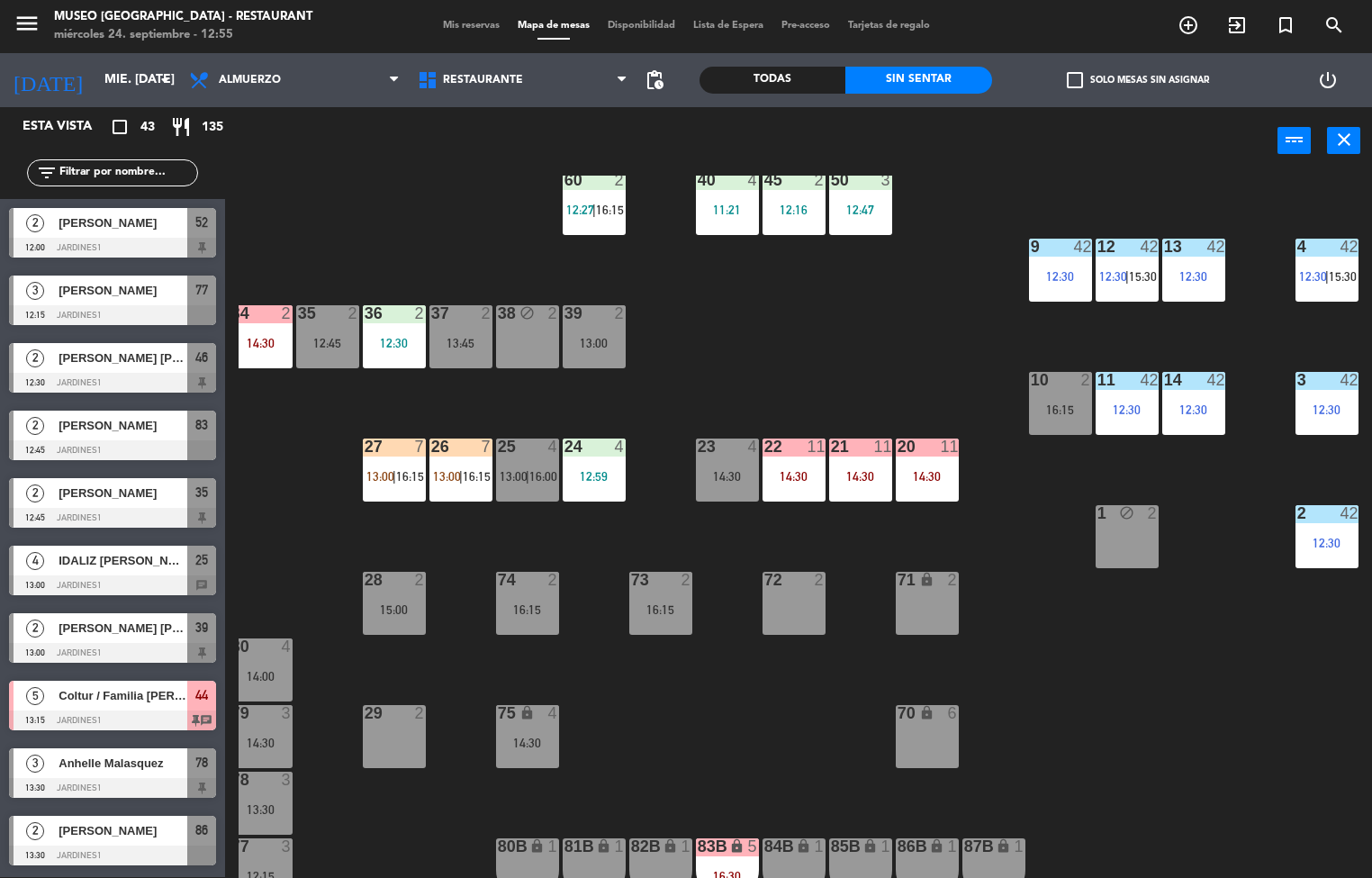
scroll to position [309, 146]
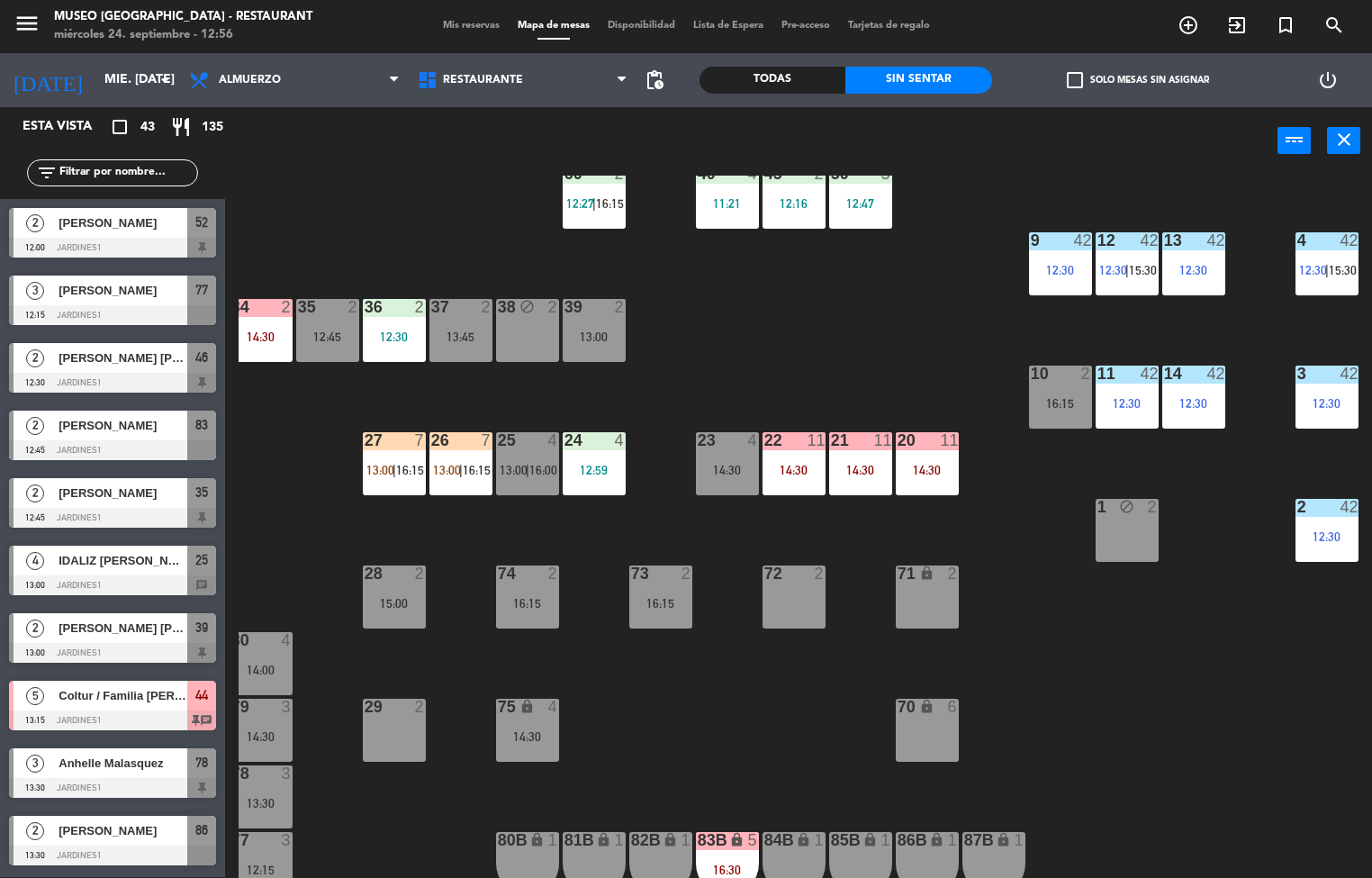
click at [780, 71] on div "Todas" at bounding box center [773, 80] width 146 height 27
click at [897, 298] on div "44 5 13:15 | 16:15 49 2 54 3 13:30 64 2 12:00 48 2 12:01 53 3 12:49 63 2 11:49 …" at bounding box center [805, 526] width 1133 height 702
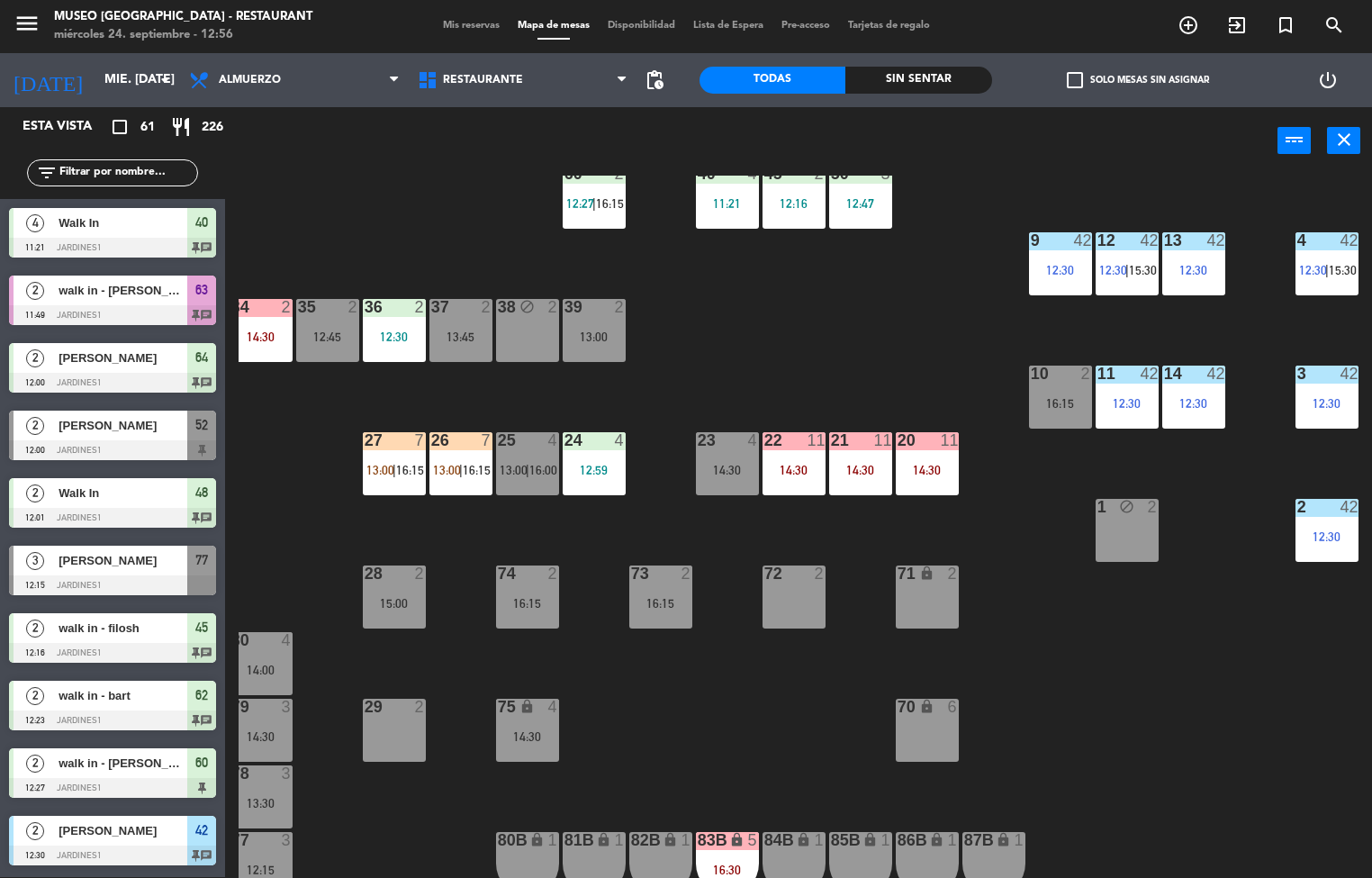
click at [869, 444] on div at bounding box center [860, 439] width 29 height 16
click at [829, 565] on div "2" at bounding box center [823, 573] width 29 height 16
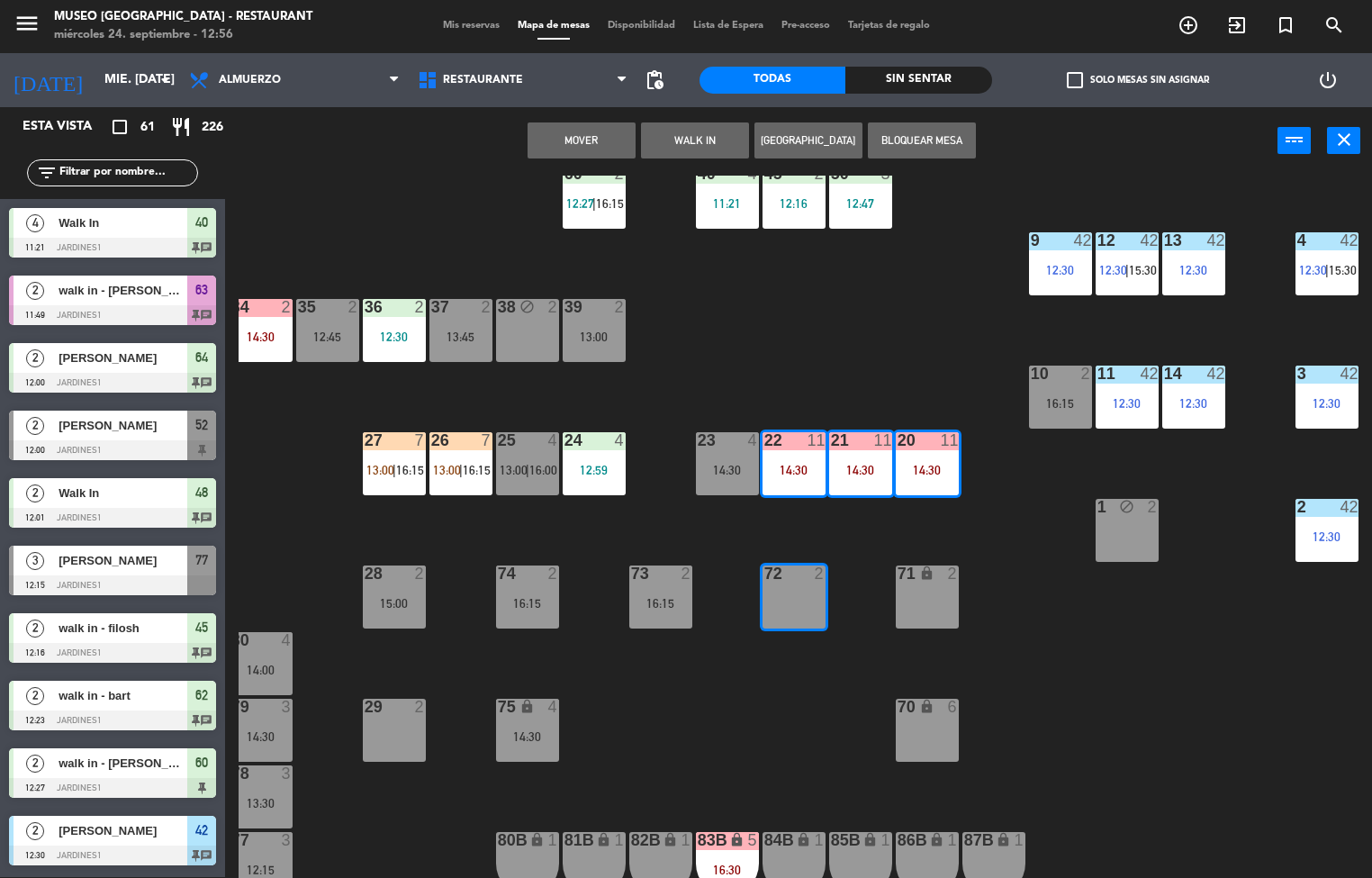
click at [579, 131] on button "Mover" at bounding box center [581, 140] width 108 height 36
click at [883, 341] on div "44 5 13:15 | 16:15 49 2 54 3 13:30 64 2 12:00 48 2 12:01 53 3 12:49 63 2 11:49 …" at bounding box center [805, 526] width 1133 height 702
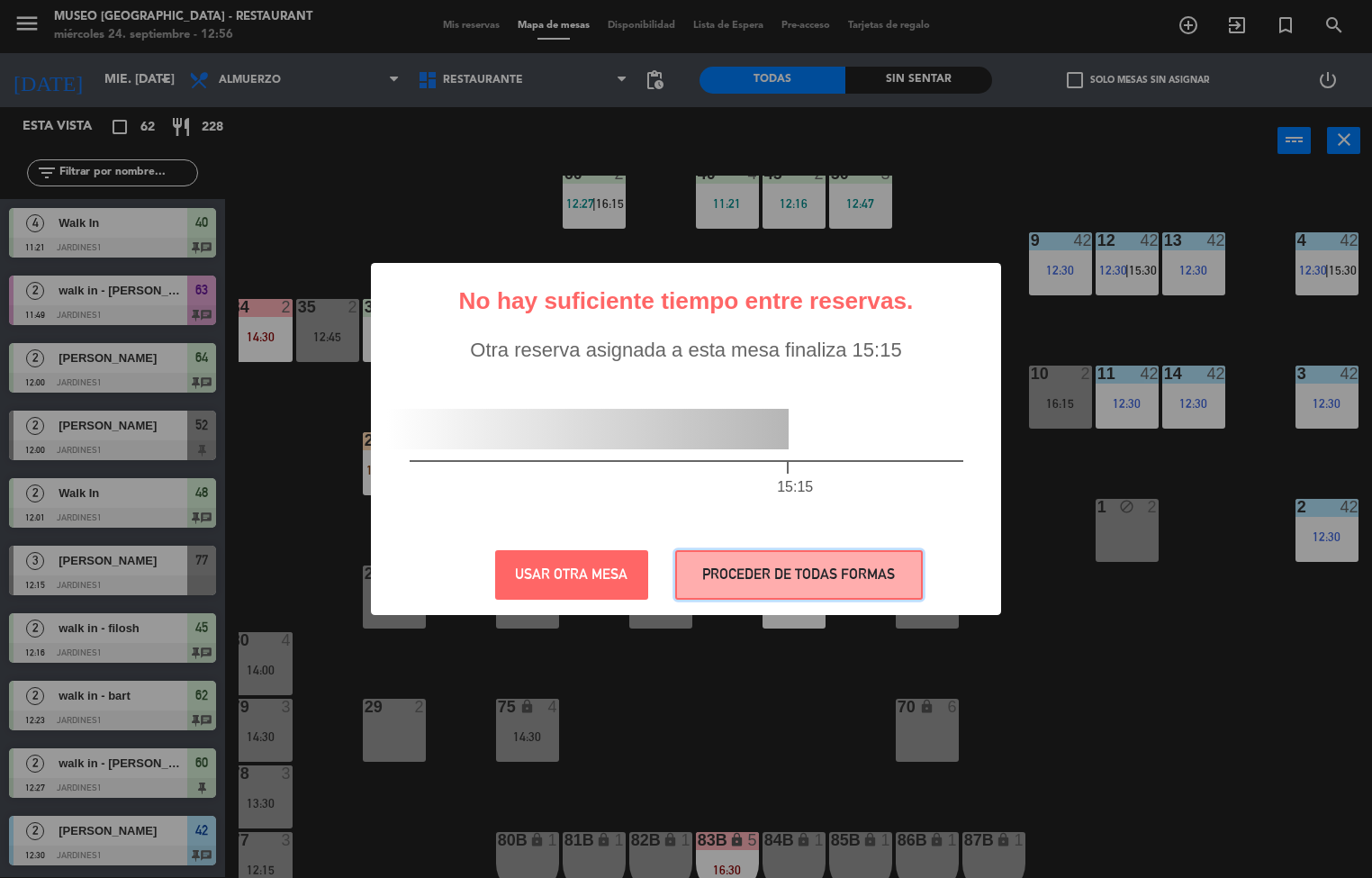
click at [853, 573] on button "PROCEDER DE TODAS FORMAS" at bounding box center [798, 575] width 247 height 49
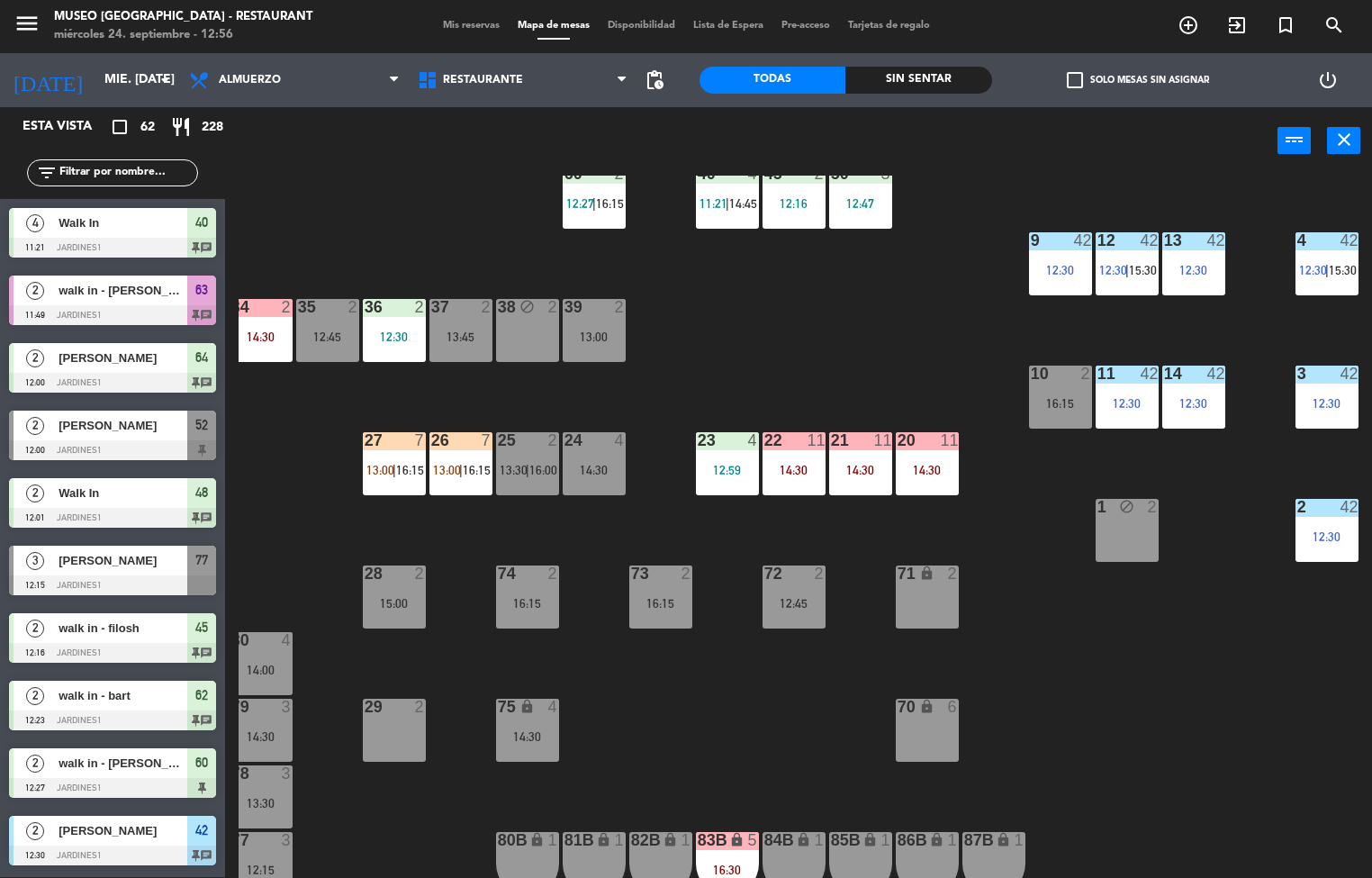
click at [463, 463] on span "16:15" at bounding box center [476, 470] width 27 height 14
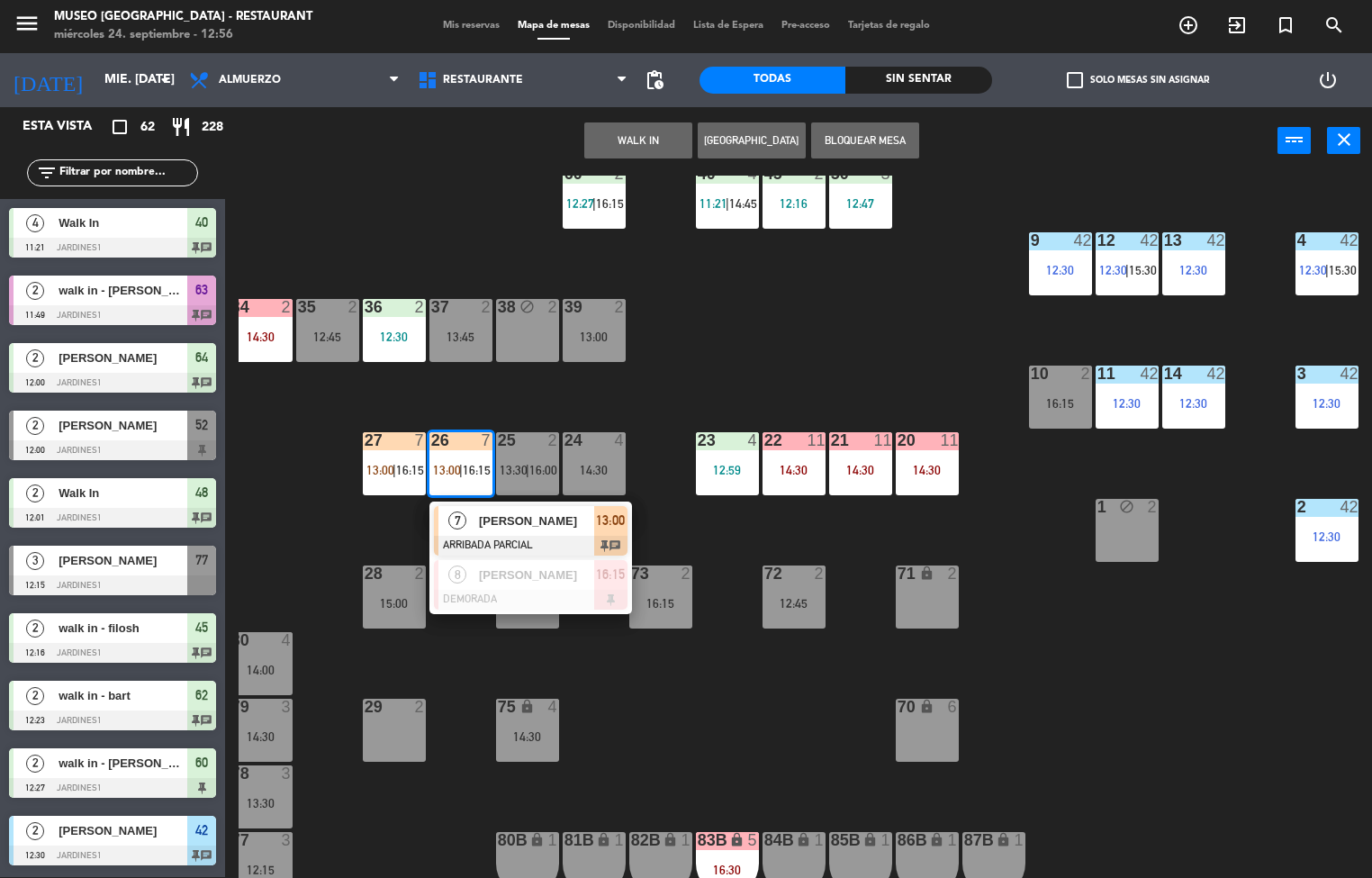
click at [575, 519] on span "[PERSON_NAME]" at bounding box center [537, 521] width 116 height 19
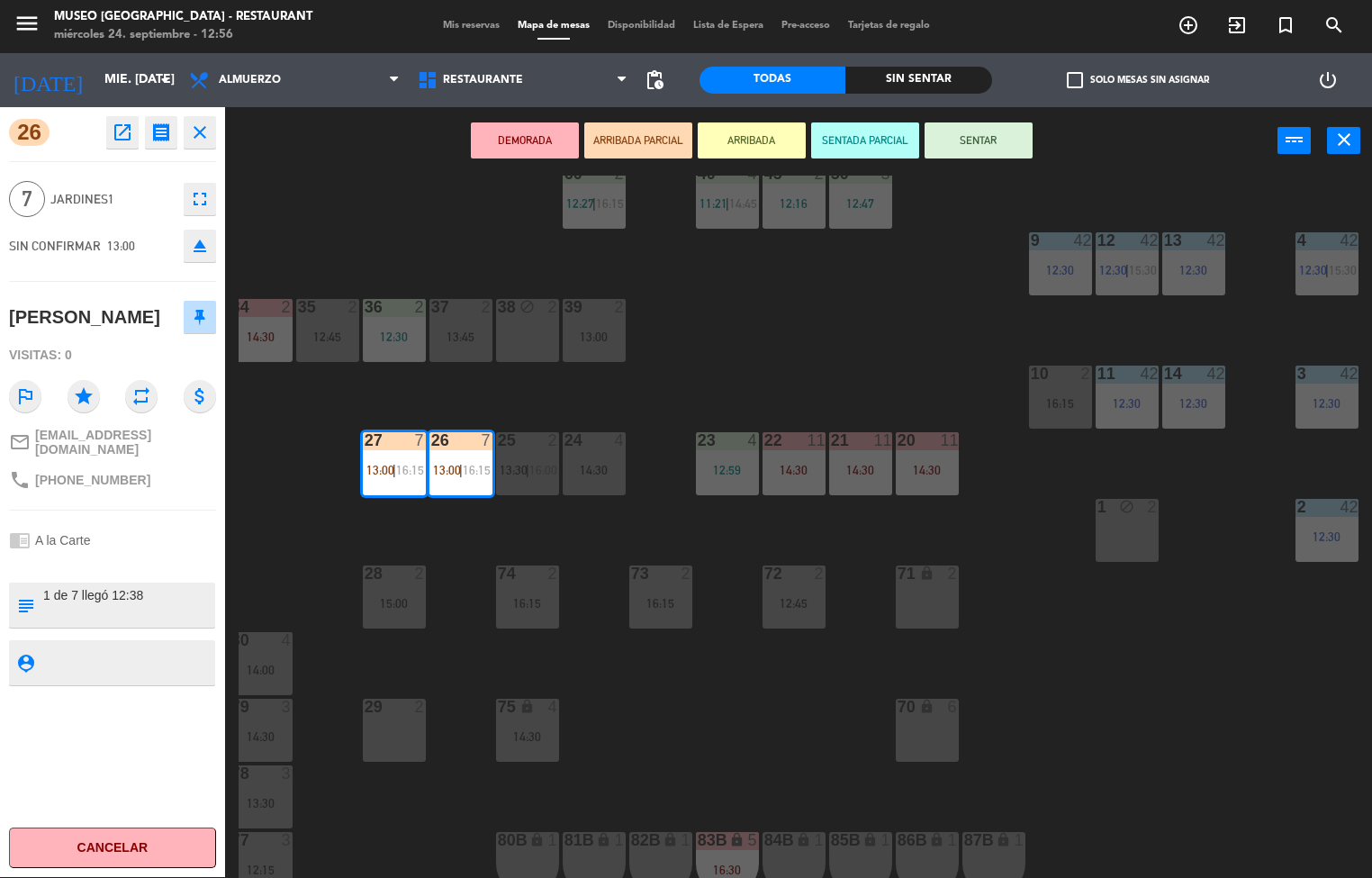
click at [938, 471] on div "14:30" at bounding box center [927, 470] width 63 height 12
click at [865, 468] on div "14:30" at bounding box center [860, 470] width 63 height 12
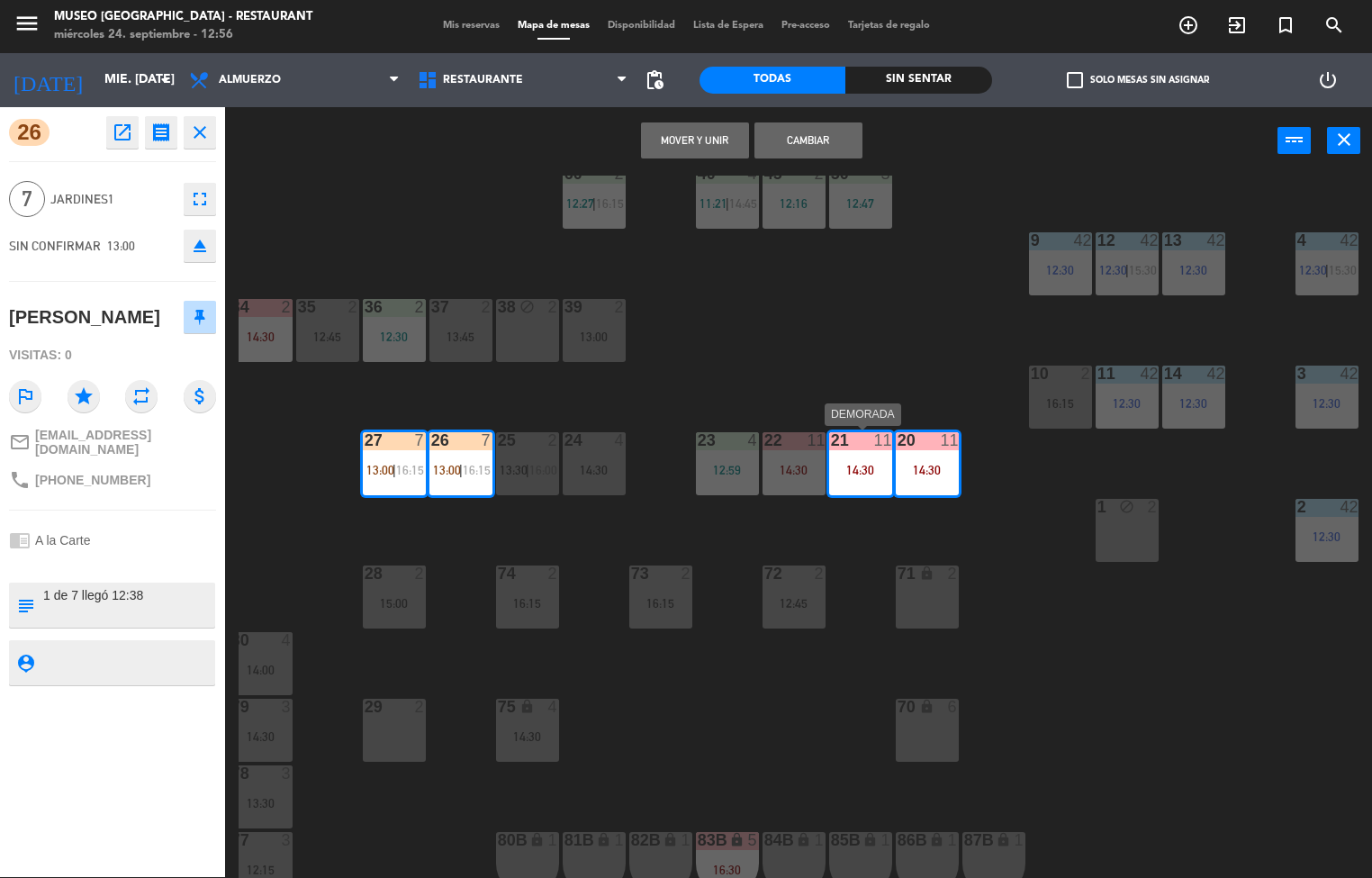
click at [789, 467] on div "14:30" at bounding box center [793, 470] width 63 height 12
click at [892, 349] on div "44 5 13:15 49 2 54 3 13:30 64 2 12:00 | 14:30 48 2 12:01 53 3 12:49 63 2 11:49 …" at bounding box center [805, 526] width 1133 height 702
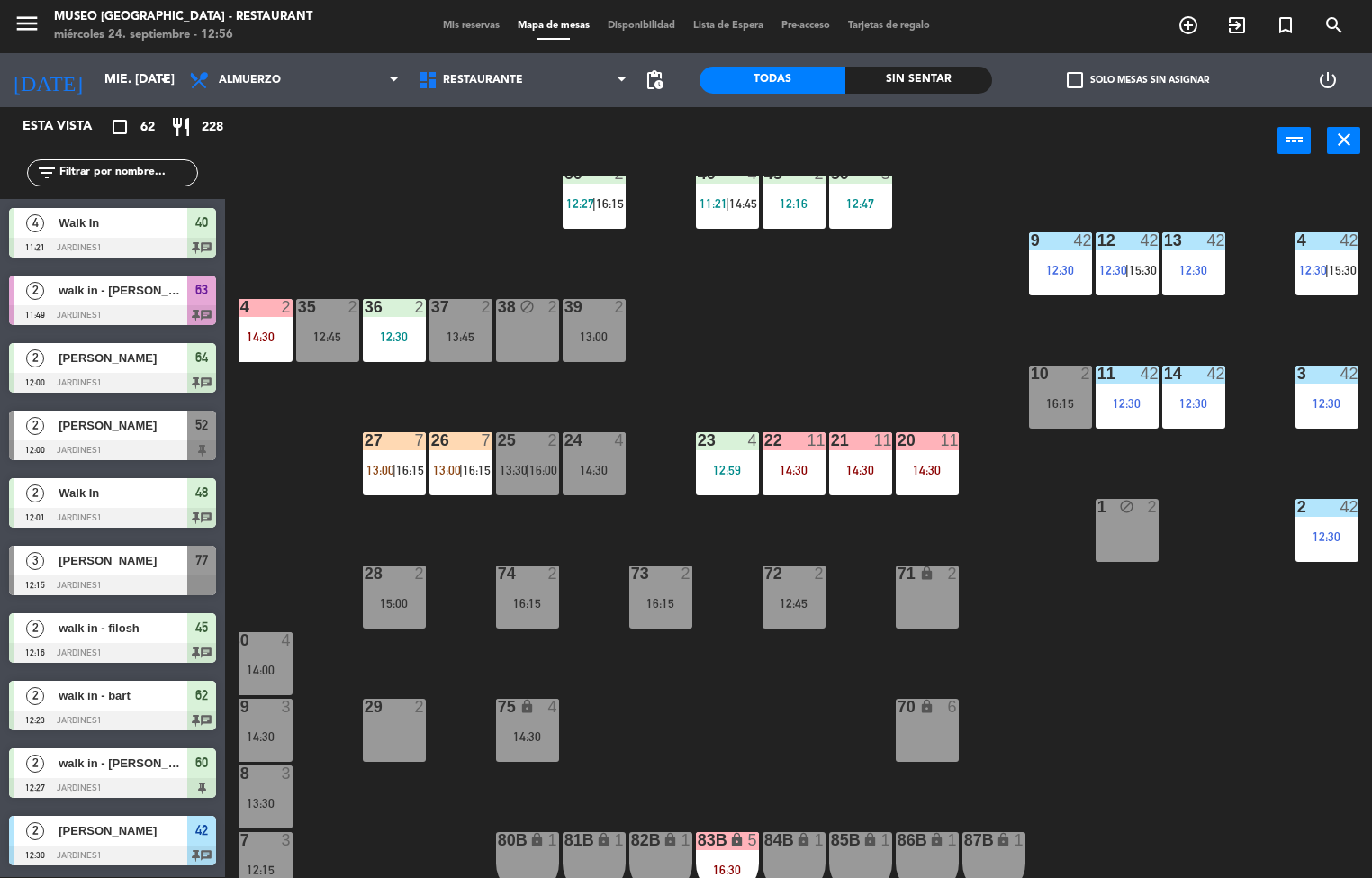
scroll to position [1405, 0]
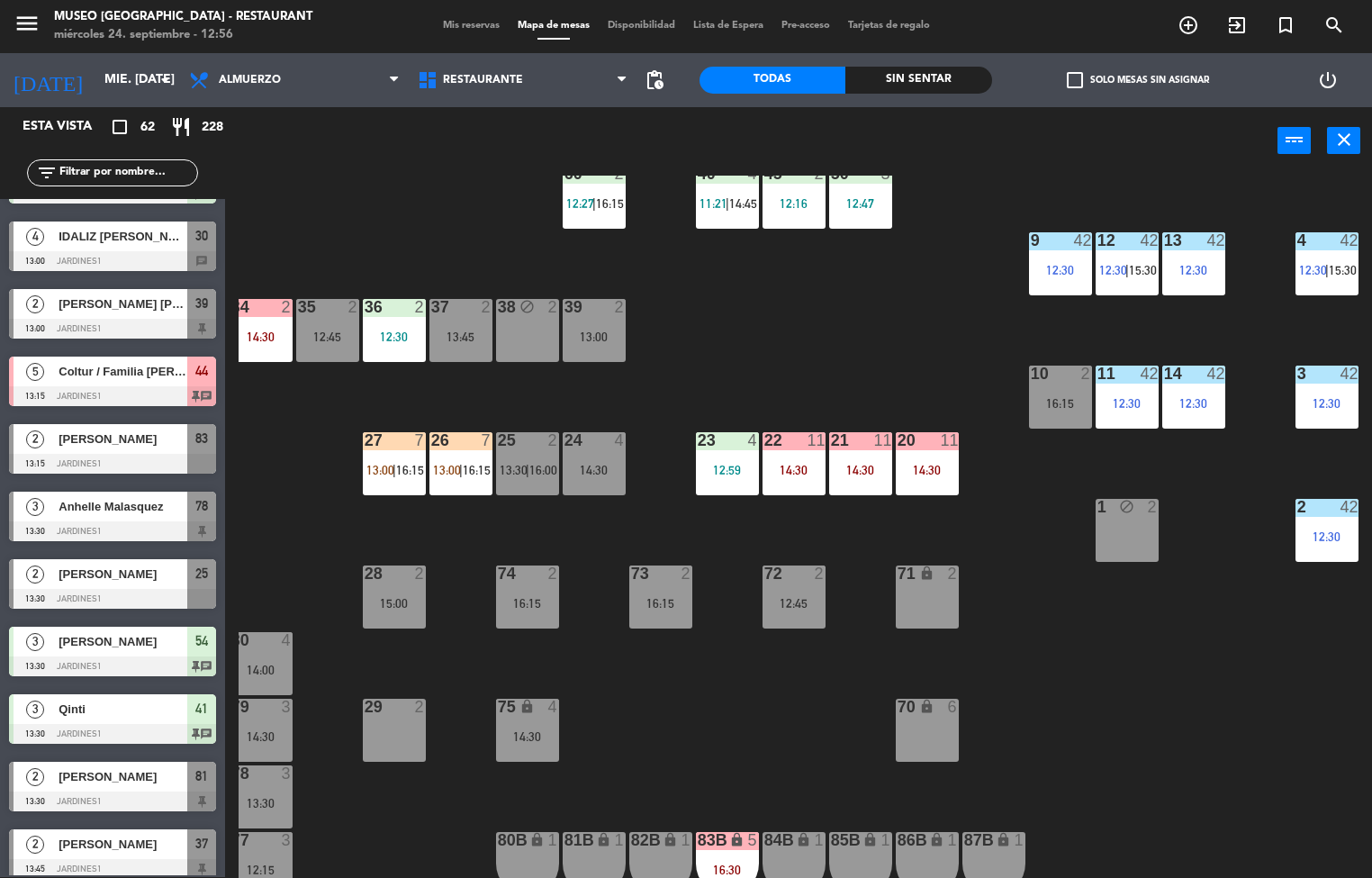
click at [930, 460] on div "20 11 14:30" at bounding box center [927, 463] width 63 height 63
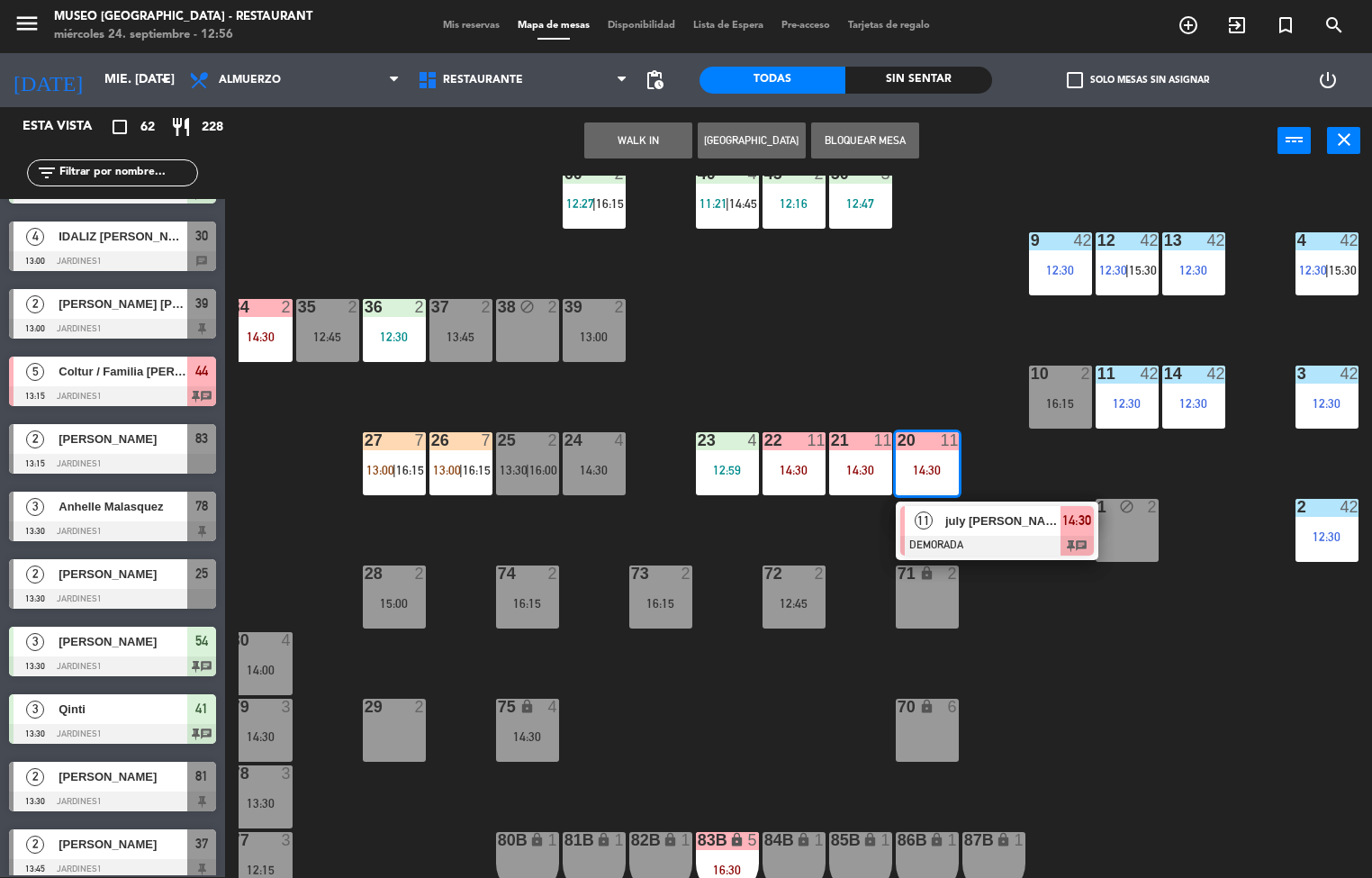
click at [1011, 519] on span "july [PERSON_NAME]" at bounding box center [1003, 521] width 116 height 19
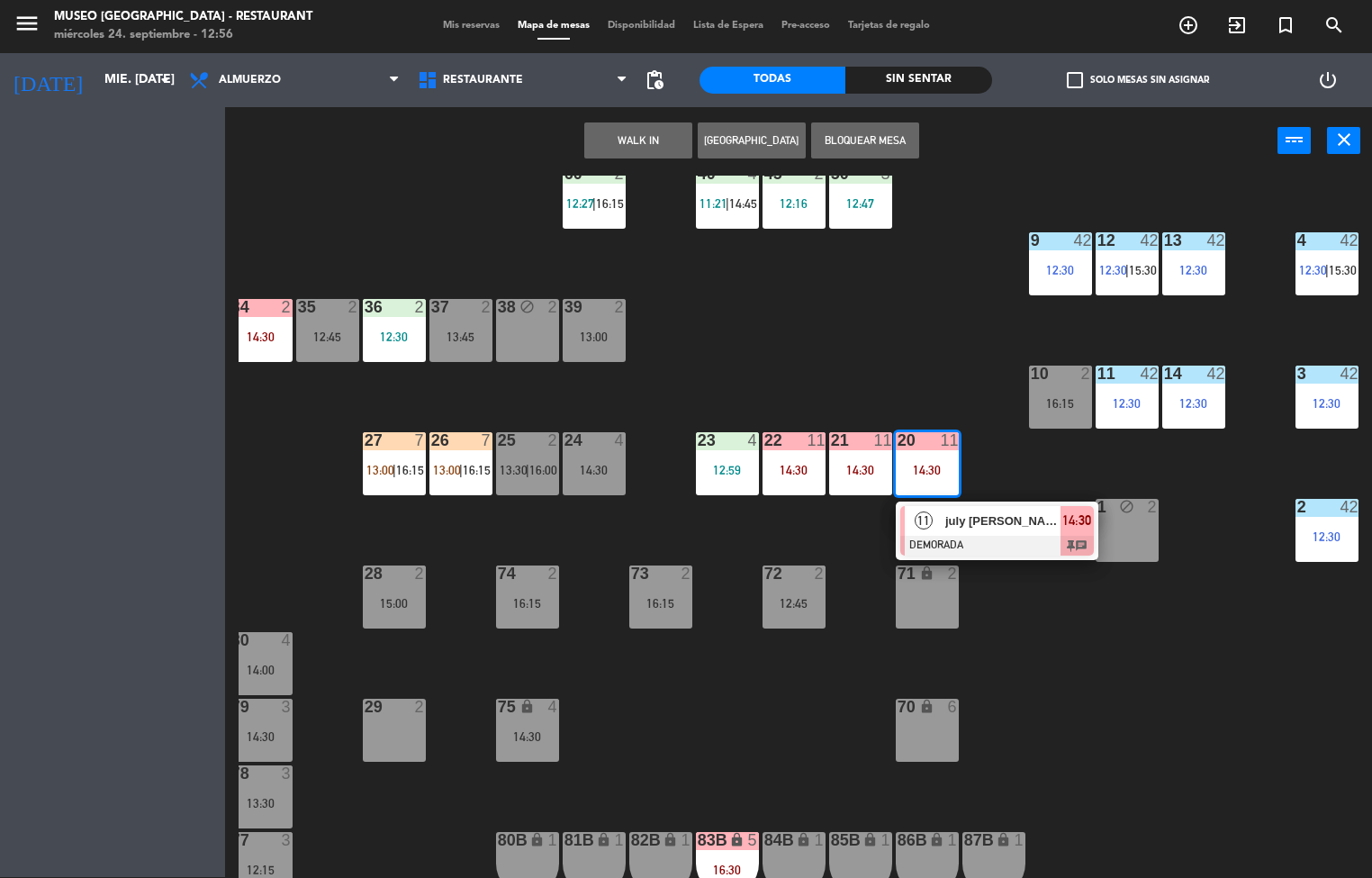
click at [926, 592] on div "71 lock 2" at bounding box center [927, 597] width 63 height 63
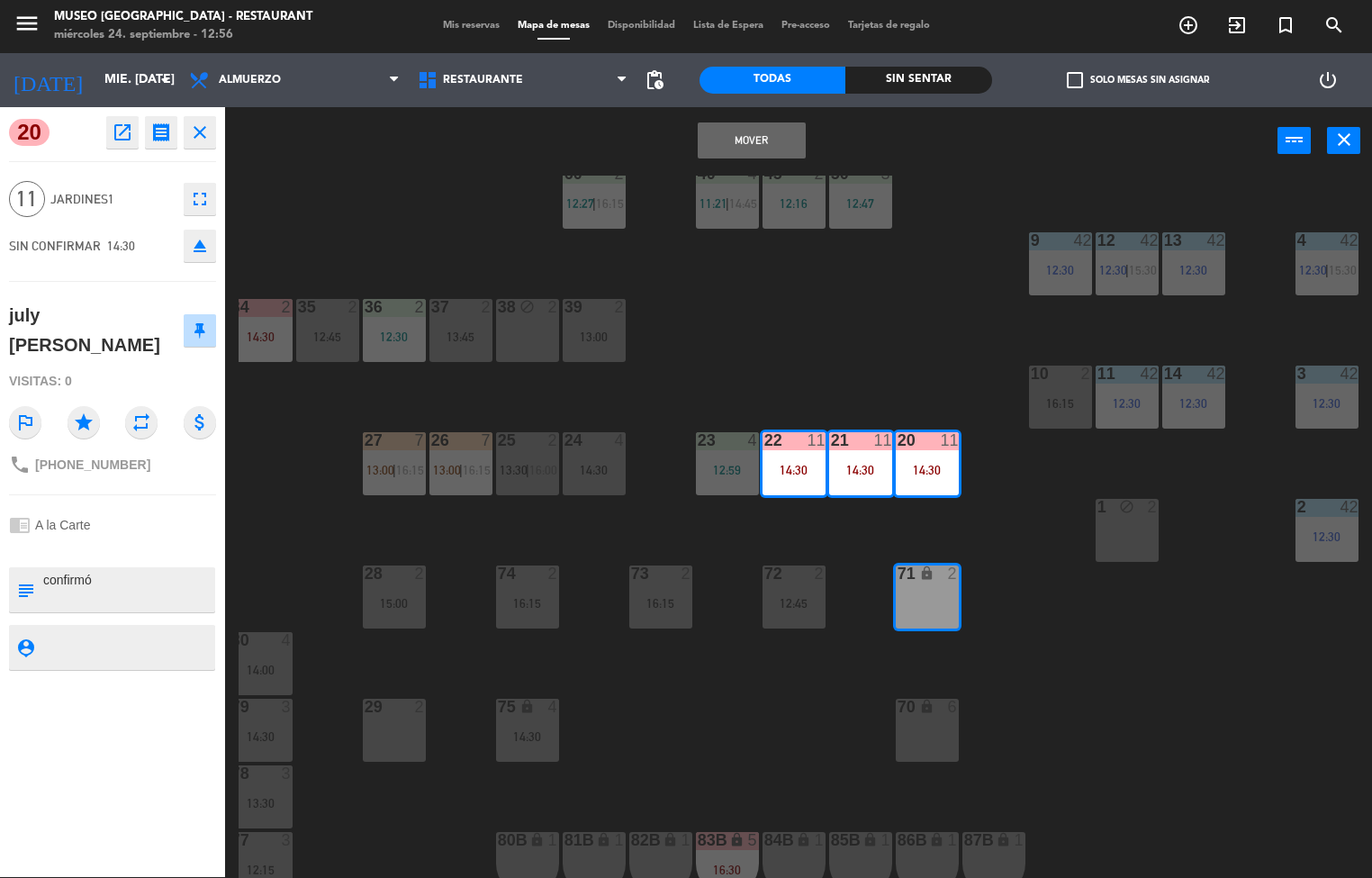
click at [749, 137] on button "Mover" at bounding box center [752, 140] width 108 height 36
click at [904, 306] on div "44 5 13:15 49 2 54 3 13:30 64 2 12:00 | 14:30 48 2 12:01 53 3 12:49 63 2 11:49 …" at bounding box center [805, 526] width 1133 height 702
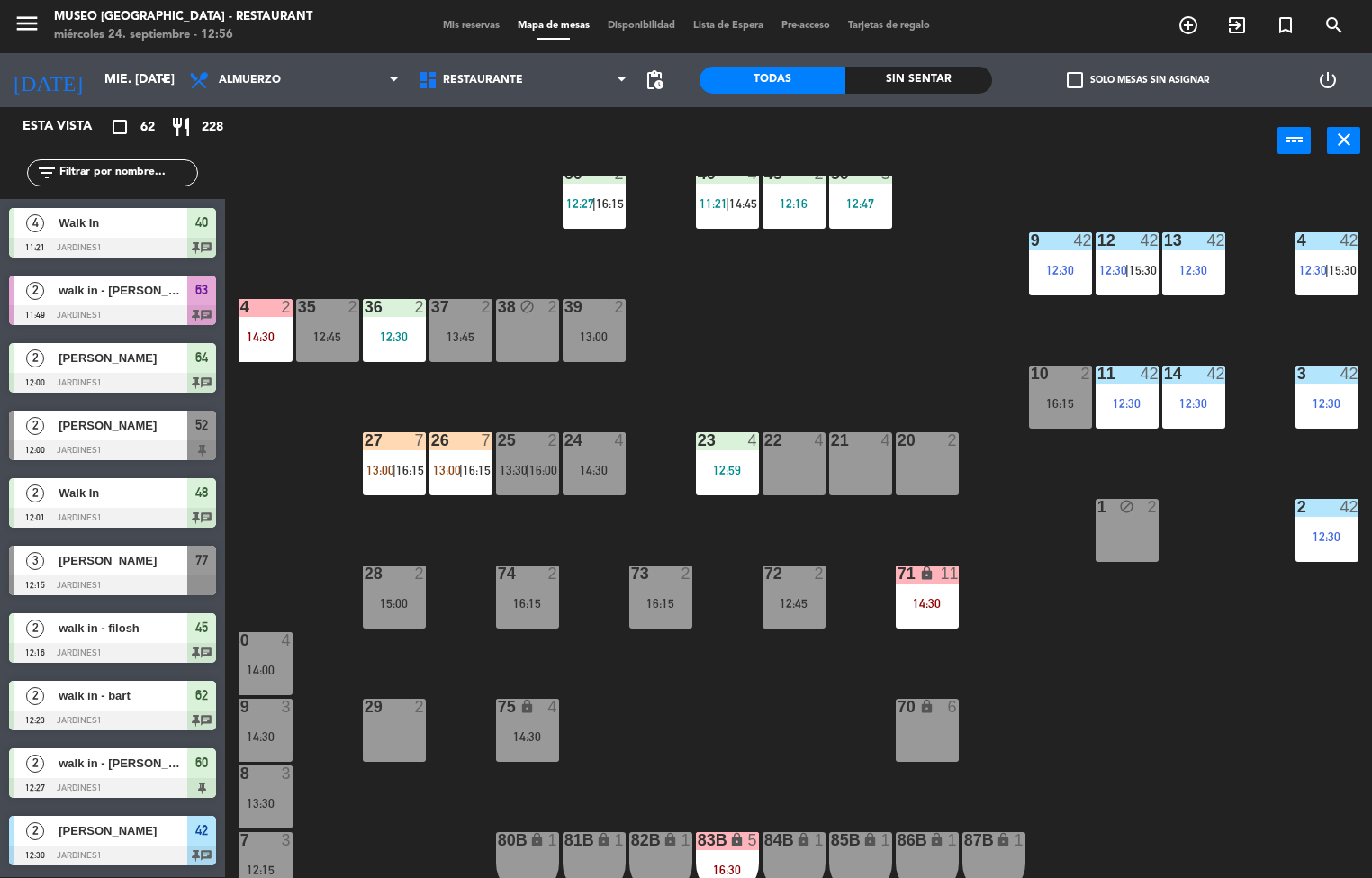
click at [471, 475] on div "26 7 13:00 | 16:15" at bounding box center [460, 463] width 63 height 63
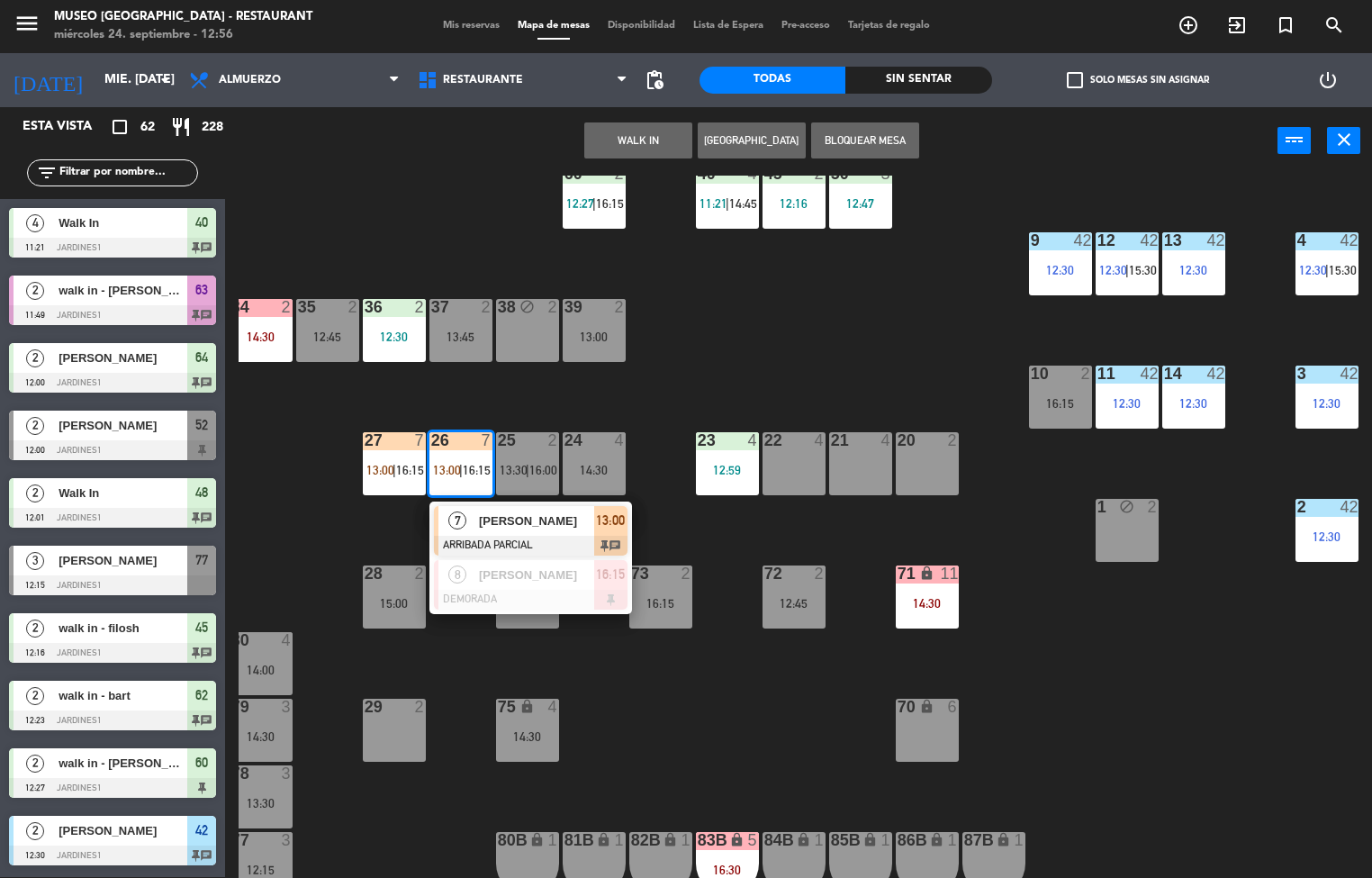
scroll to position [1, 0]
click at [519, 519] on span "[PERSON_NAME]" at bounding box center [537, 521] width 116 height 19
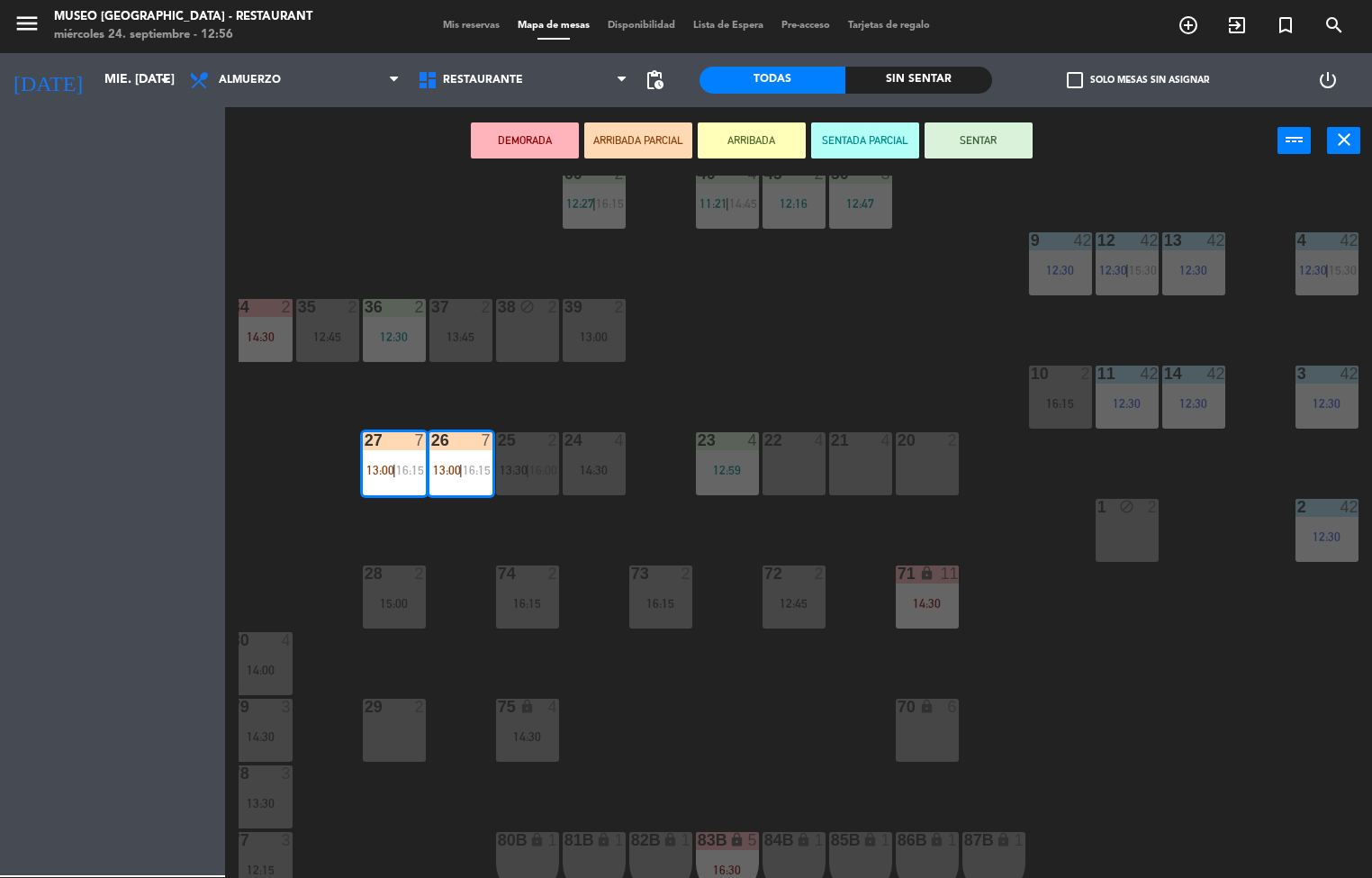
click at [949, 468] on div "20 2" at bounding box center [927, 463] width 63 height 63
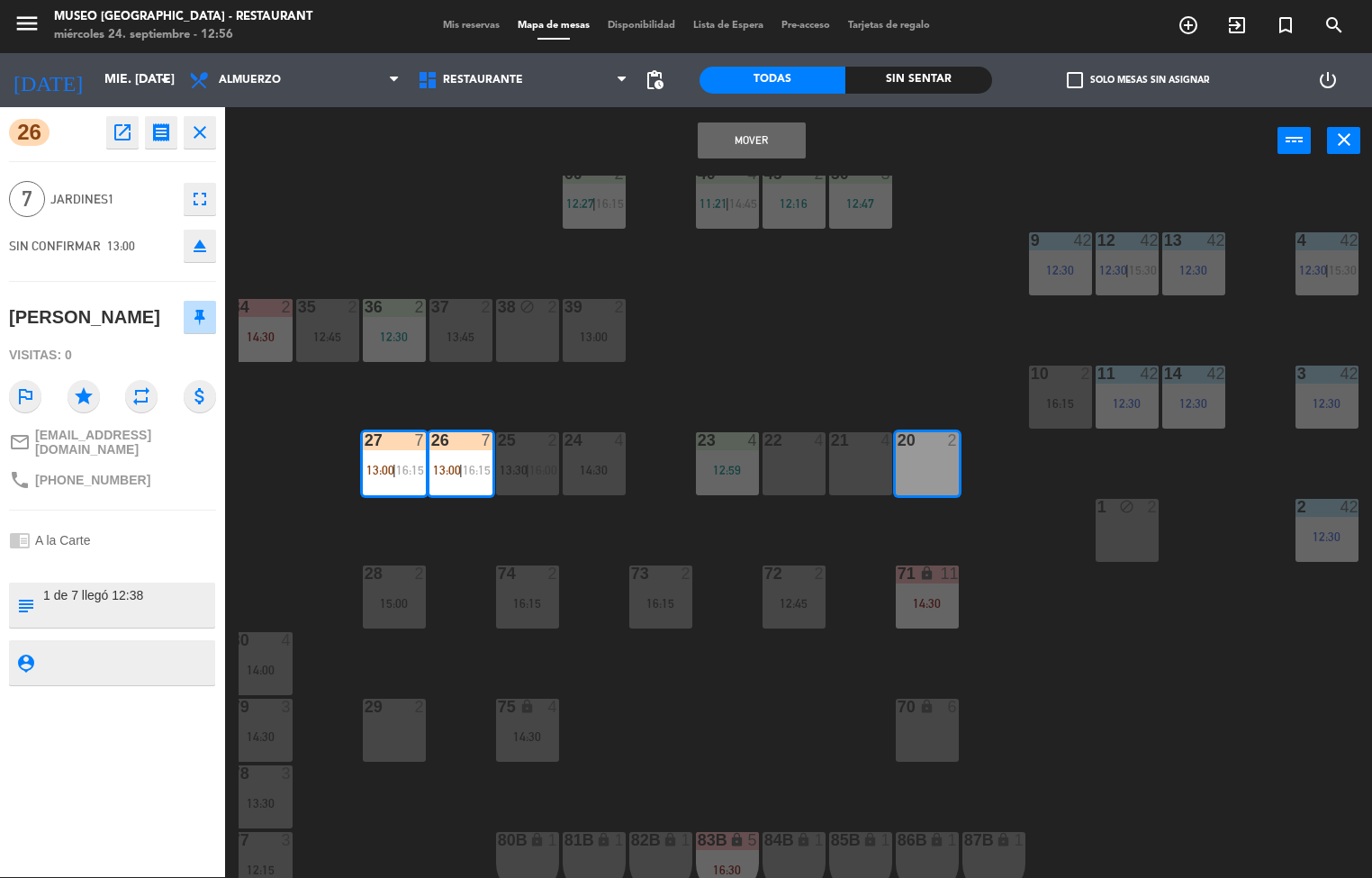
click at [863, 467] on div "21 4" at bounding box center [860, 463] width 63 height 63
click at [755, 134] on button "Mover y Unir" at bounding box center [752, 140] width 108 height 36
click at [864, 355] on div "44 5 13:15 49 2 54 3 13:30 64 2 12:00 | 14:30 48 2 12:01 53 3 12:49 63 2 11:49 …" at bounding box center [805, 526] width 1133 height 702
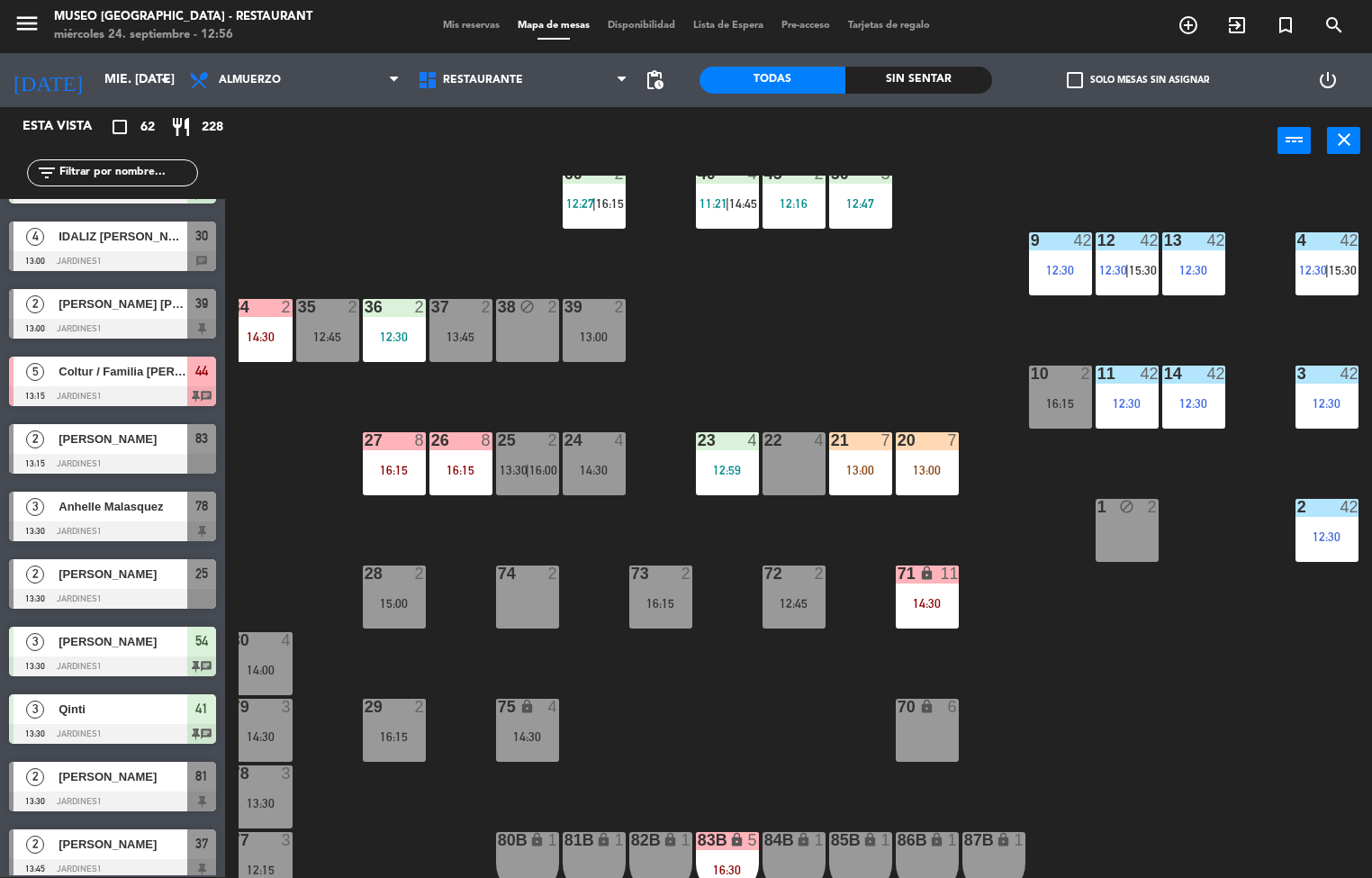
click at [938, 587] on div "71 lock 11 14:30" at bounding box center [927, 597] width 63 height 63
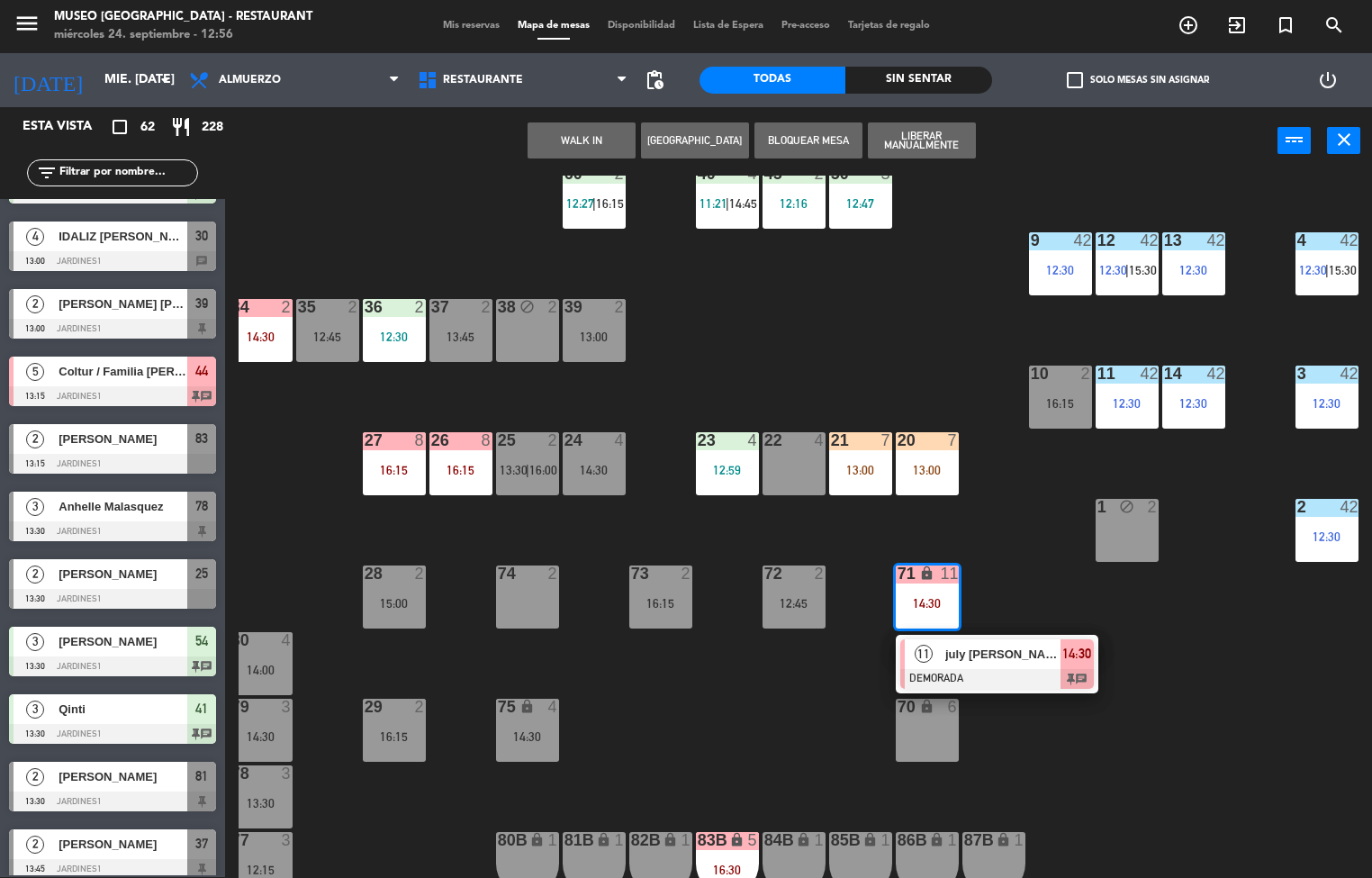
click at [1211, 659] on div "44 5 13:15 49 2 54 3 13:30 64 2 12:00 | 14:30 48 2 12:01 53 3 12:49 63 2 11:49 …" at bounding box center [805, 526] width 1133 height 702
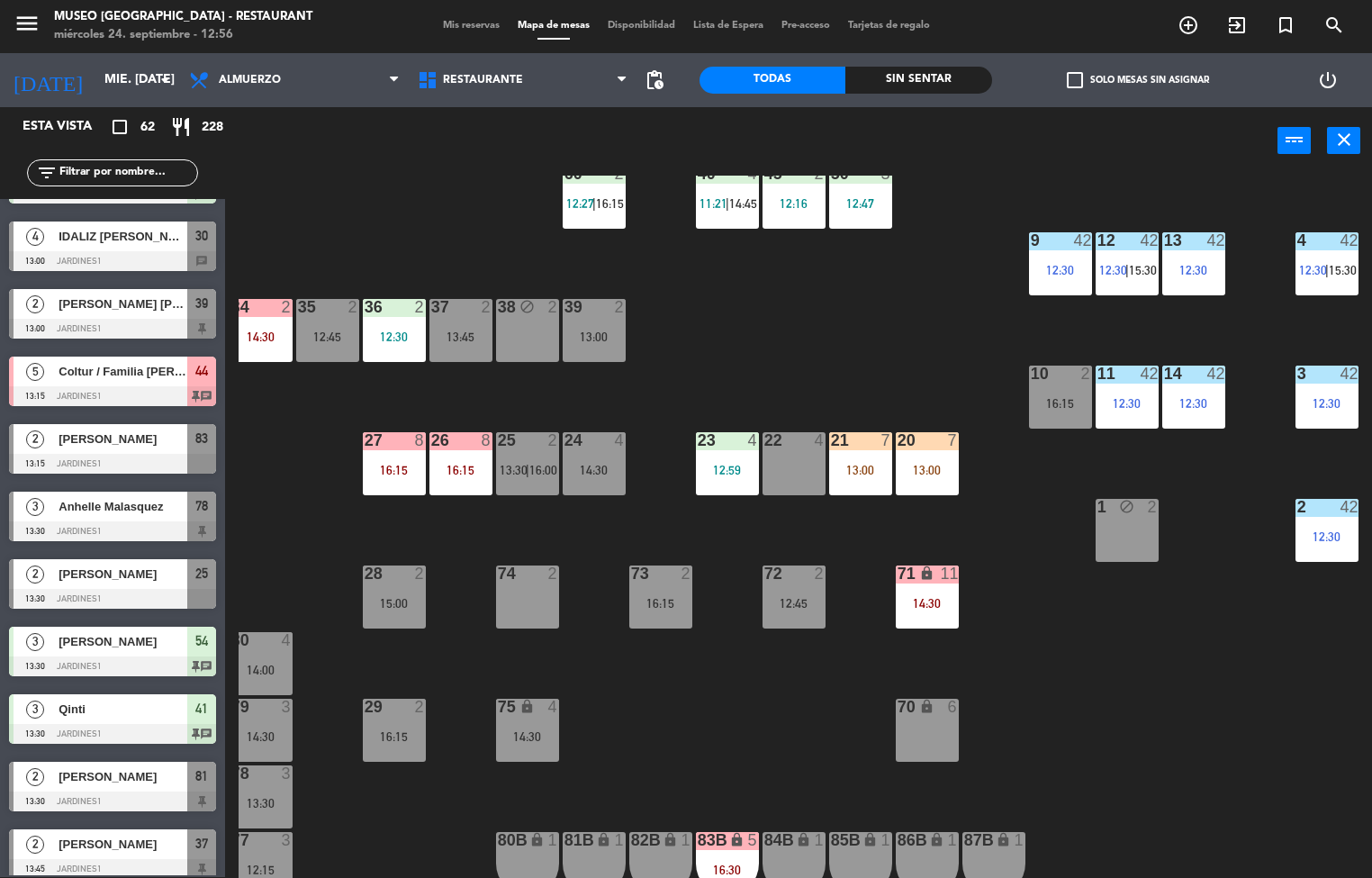
click at [1348, 239] on div "42" at bounding box center [1347, 240] width 18 height 16
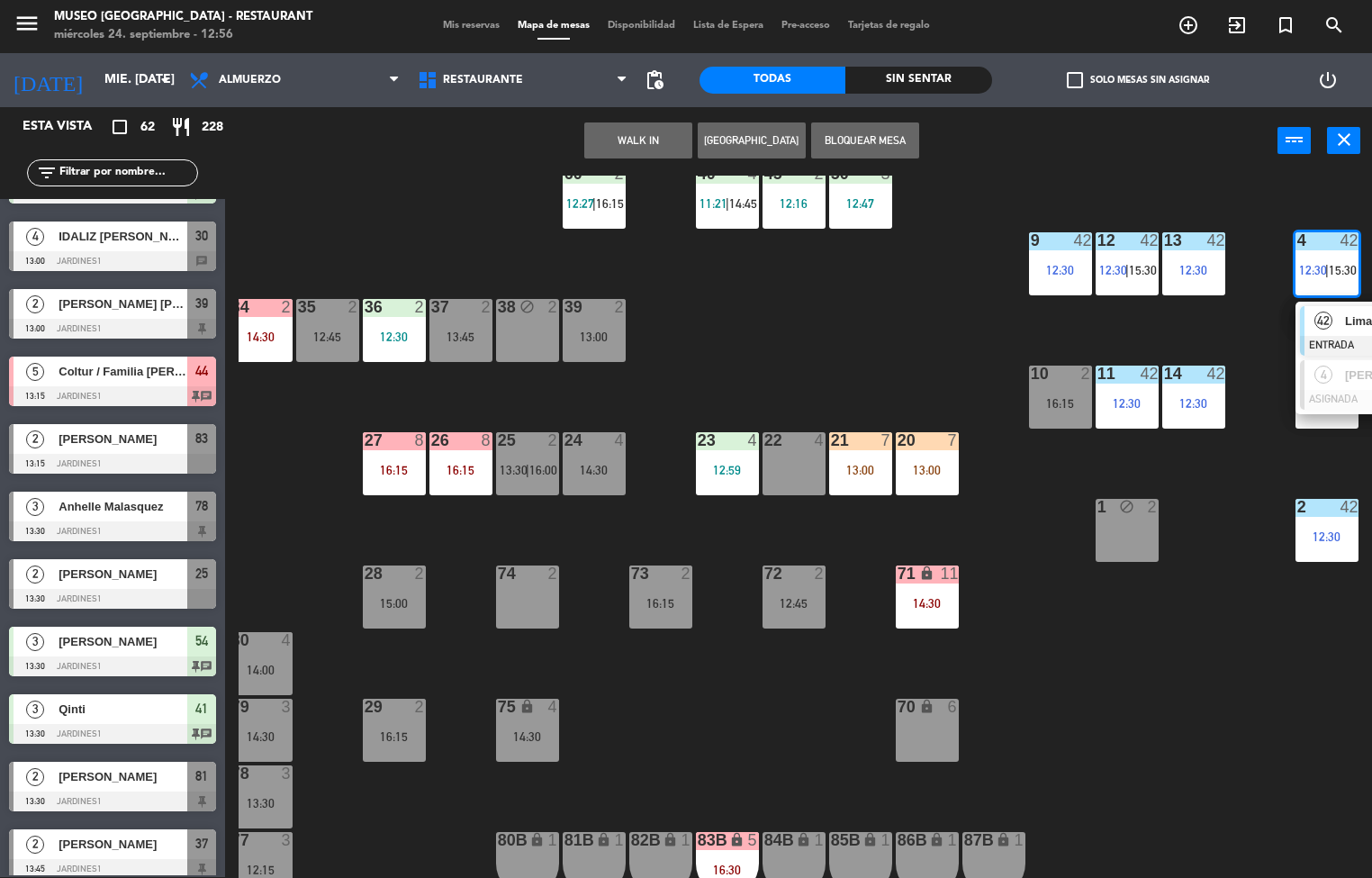
click at [1331, 373] on span "4" at bounding box center [1323, 374] width 18 height 18
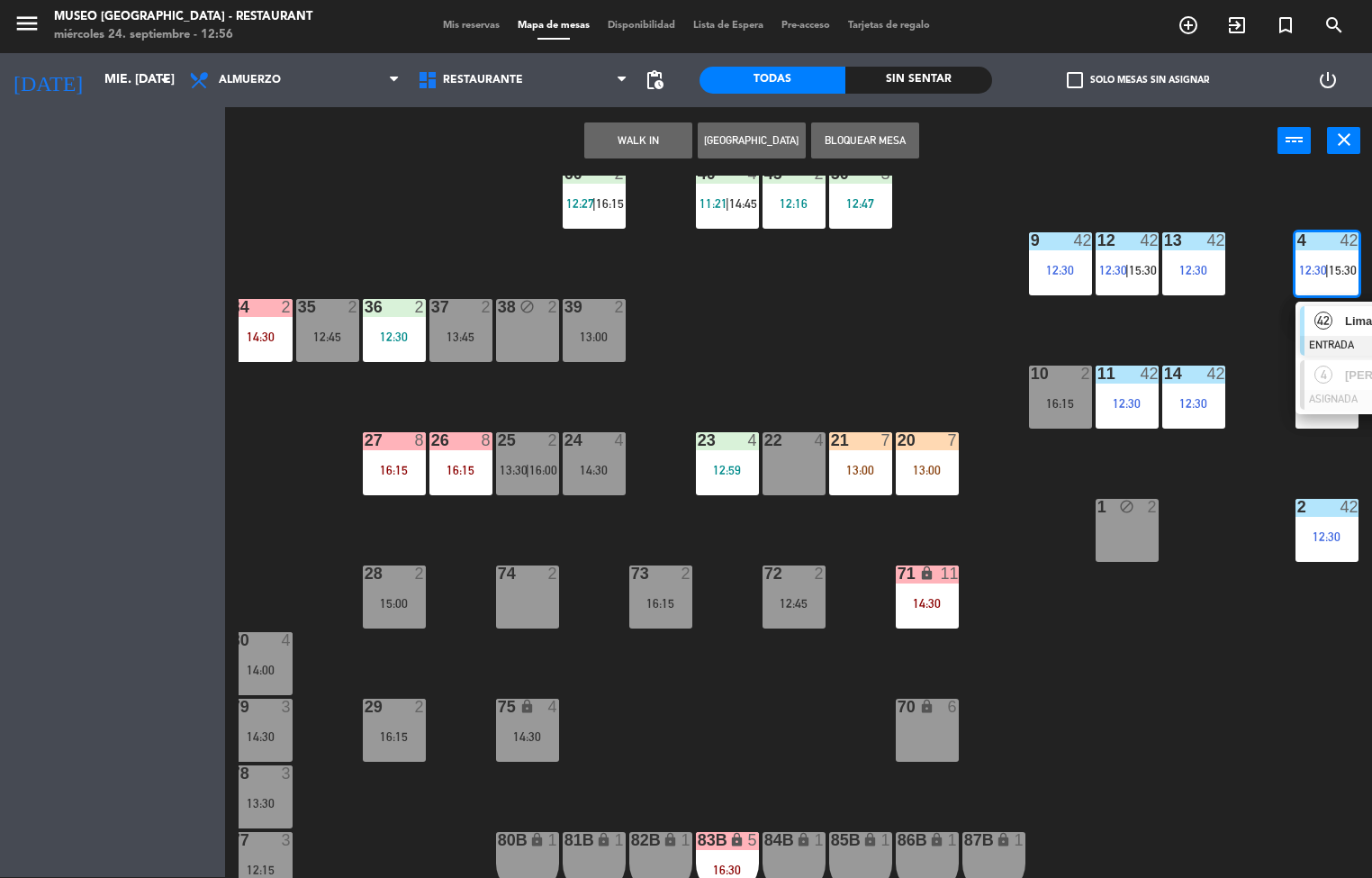
click at [786, 459] on div "22 4" at bounding box center [793, 463] width 63 height 63
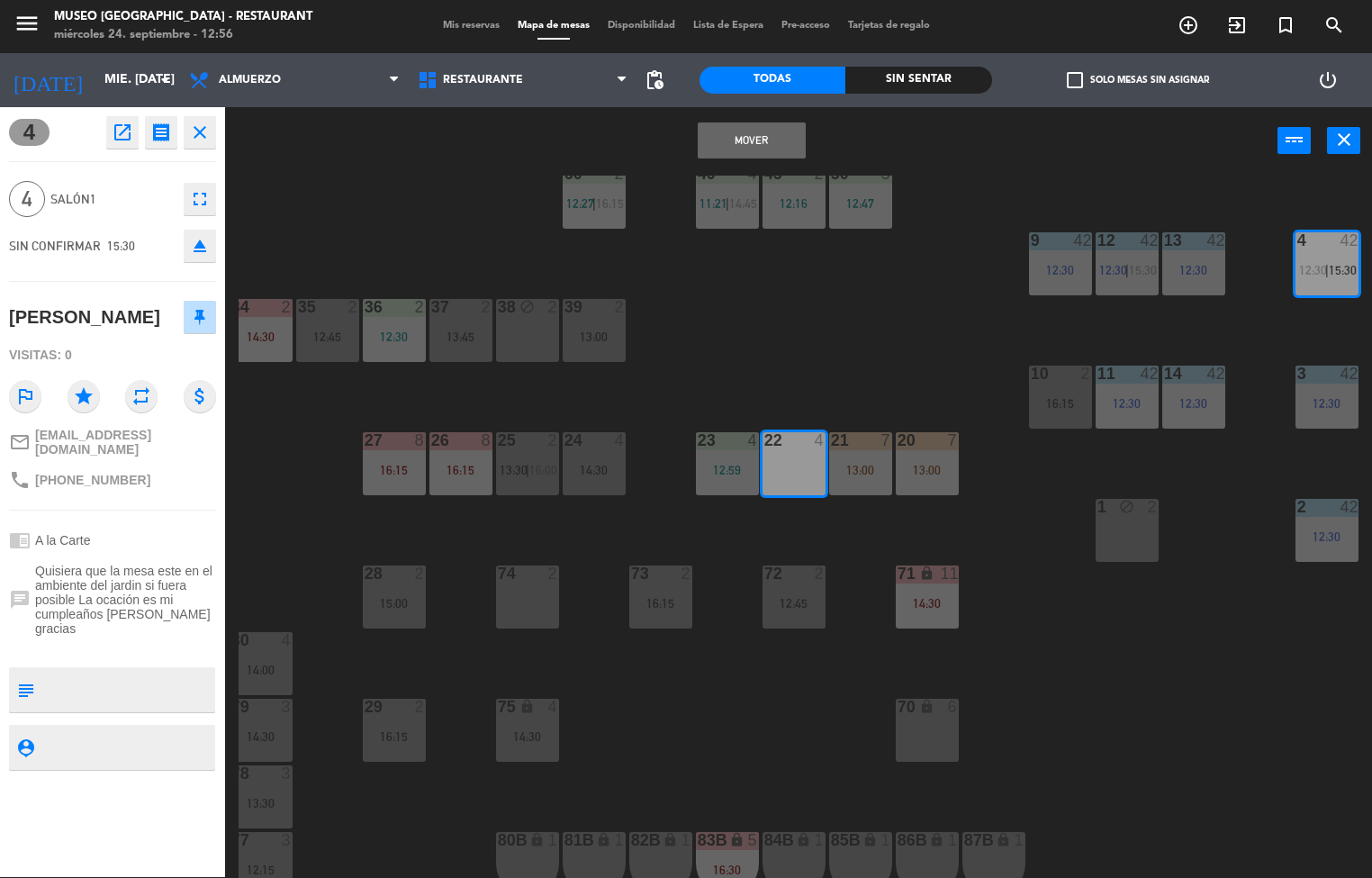
click at [775, 141] on button "Mover" at bounding box center [752, 140] width 108 height 36
click at [862, 336] on div "44 5 13:15 49 2 54 3 13:30 64 2 12:00 | 14:30 48 2 12:01 53 3 12:49 63 2 11:49 …" at bounding box center [805, 526] width 1133 height 702
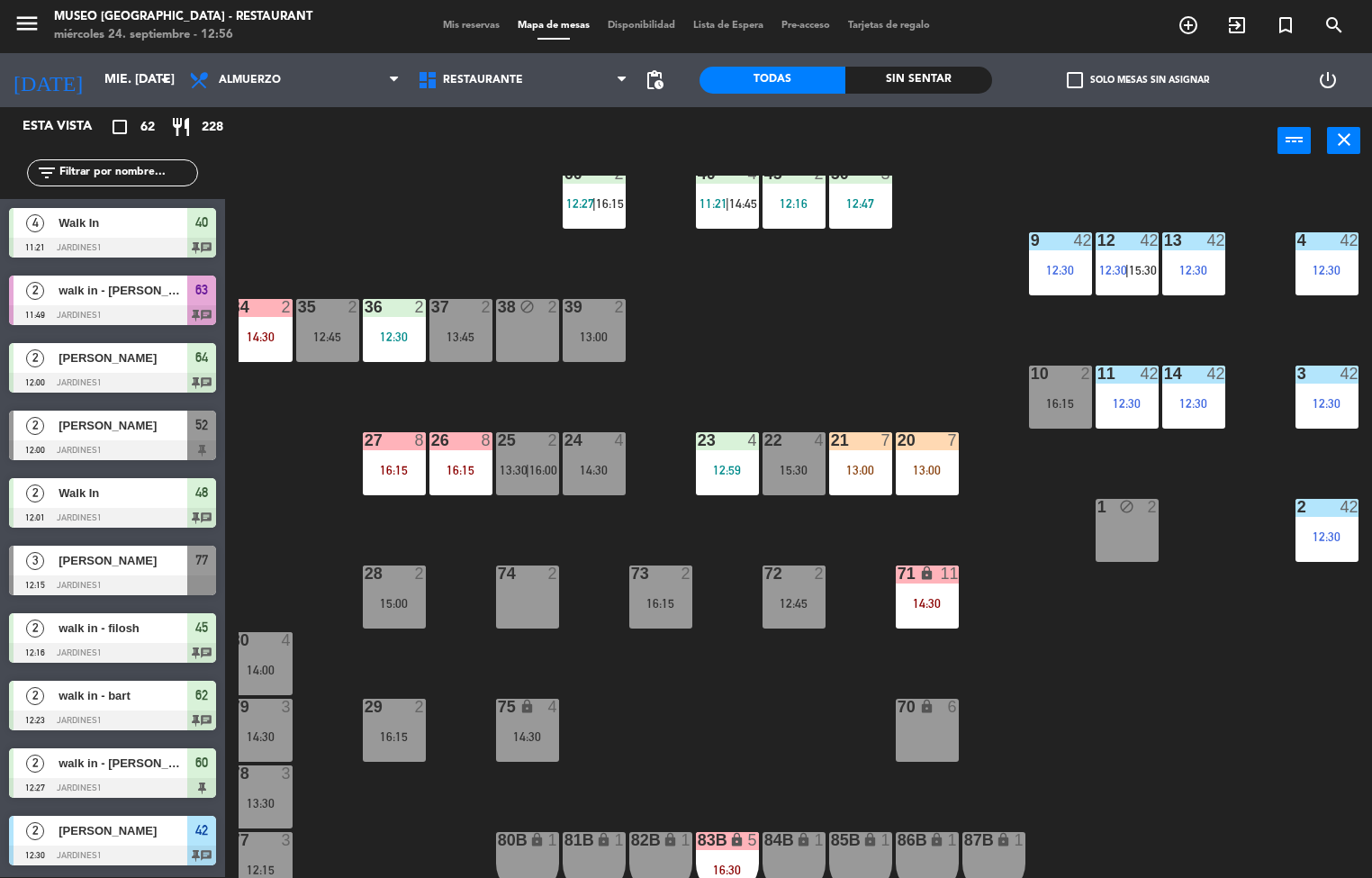
click at [935, 590] on div "menu [GEOGRAPHIC_DATA] - Restaurant miércoles 24. septiembre - 12:56 Mis reserv…" at bounding box center [686, 439] width 1372 height 878
click at [1035, 663] on div "menu [GEOGRAPHIC_DATA] - Restaurant miércoles 24. septiembre - 12:56 Mis reserv…" at bounding box center [686, 439] width 1372 height 878
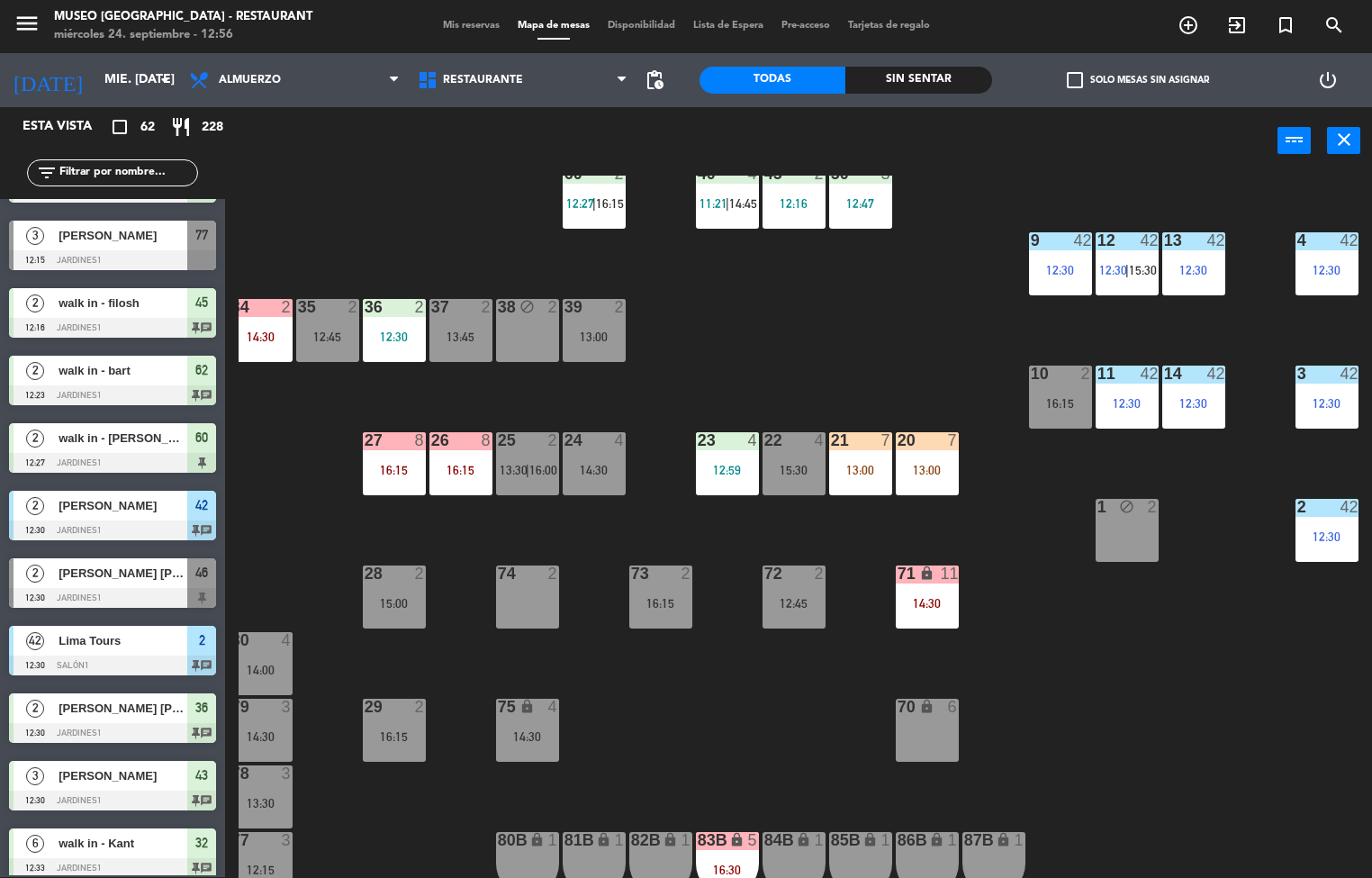
click at [907, 590] on div "71 lock 11 14:30" at bounding box center [927, 597] width 63 height 63
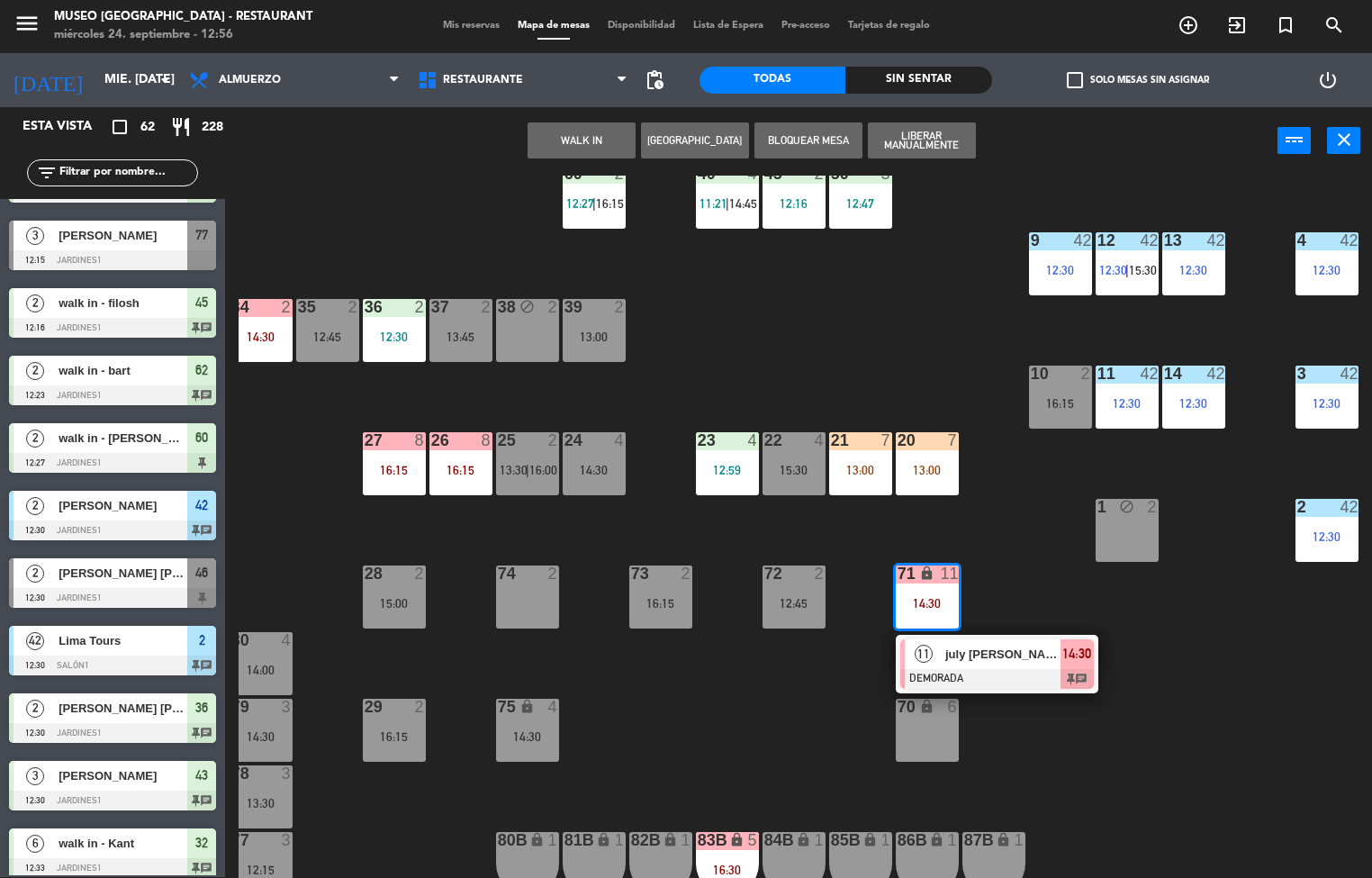
click at [1002, 673] on div at bounding box center [997, 678] width 193 height 20
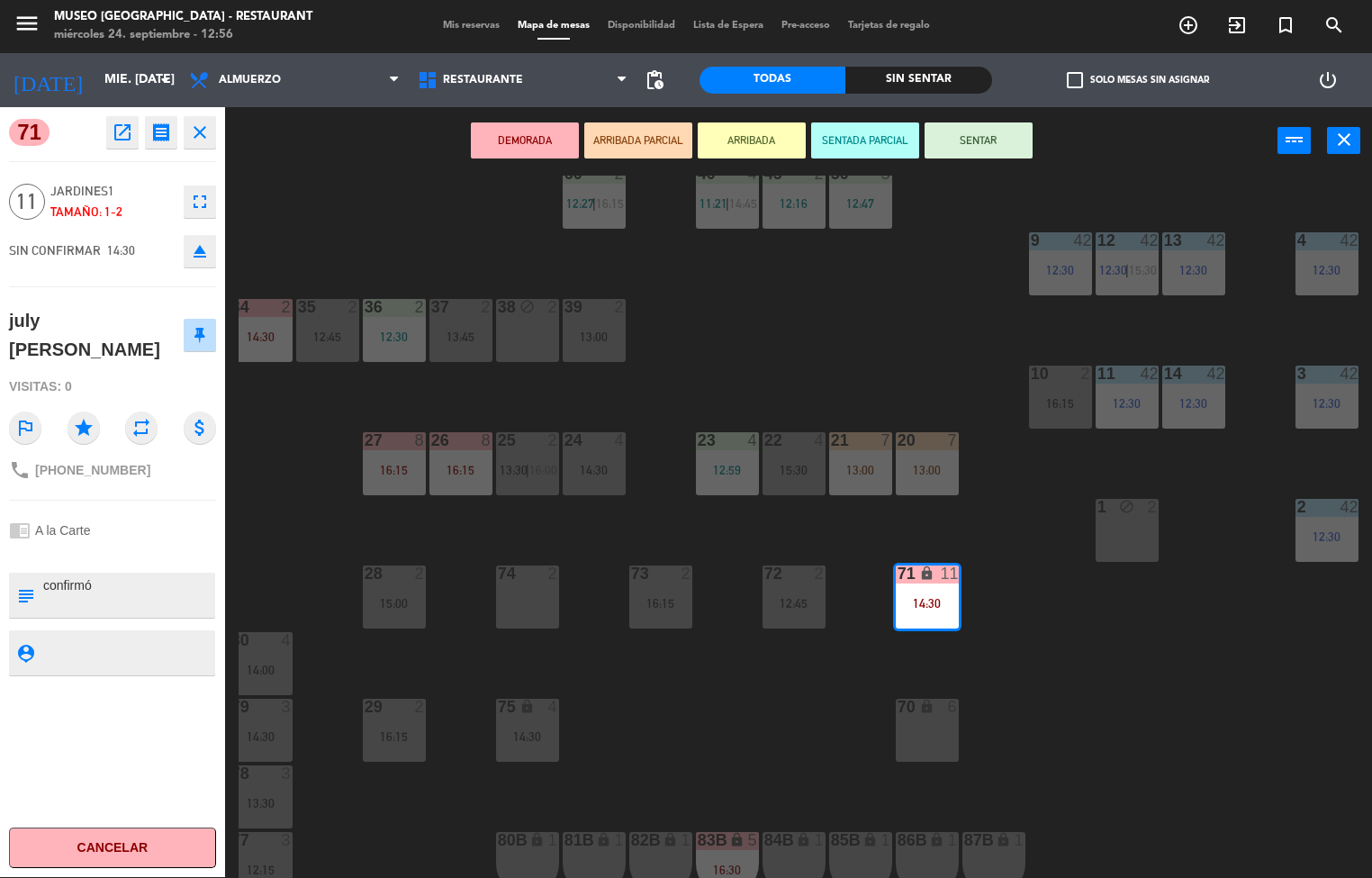
click at [198, 249] on icon "eject" at bounding box center [200, 251] width 22 height 22
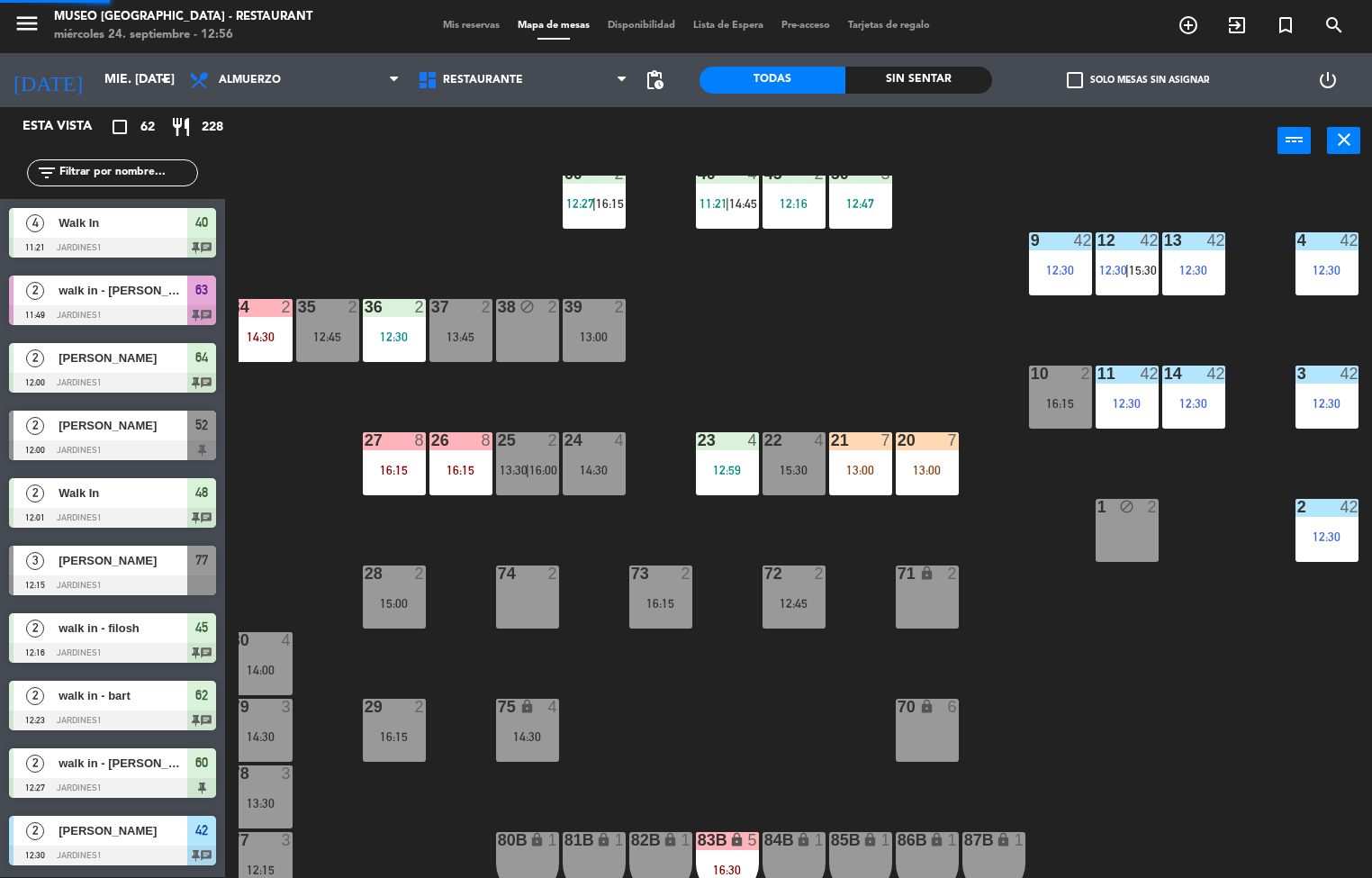
click at [1175, 663] on div "44 5 13:15 49 2 54 3 13:30 64 2 12:00 | 14:30 48 2 12:01 53 3 12:49 63 2 11:49 …" at bounding box center [805, 526] width 1133 height 702
click at [122, 179] on input "text" at bounding box center [127, 172] width 139 height 20
click at [124, 171] on input "text" at bounding box center [127, 172] width 139 height 20
click at [138, 168] on input "text" at bounding box center [127, 172] width 139 height 20
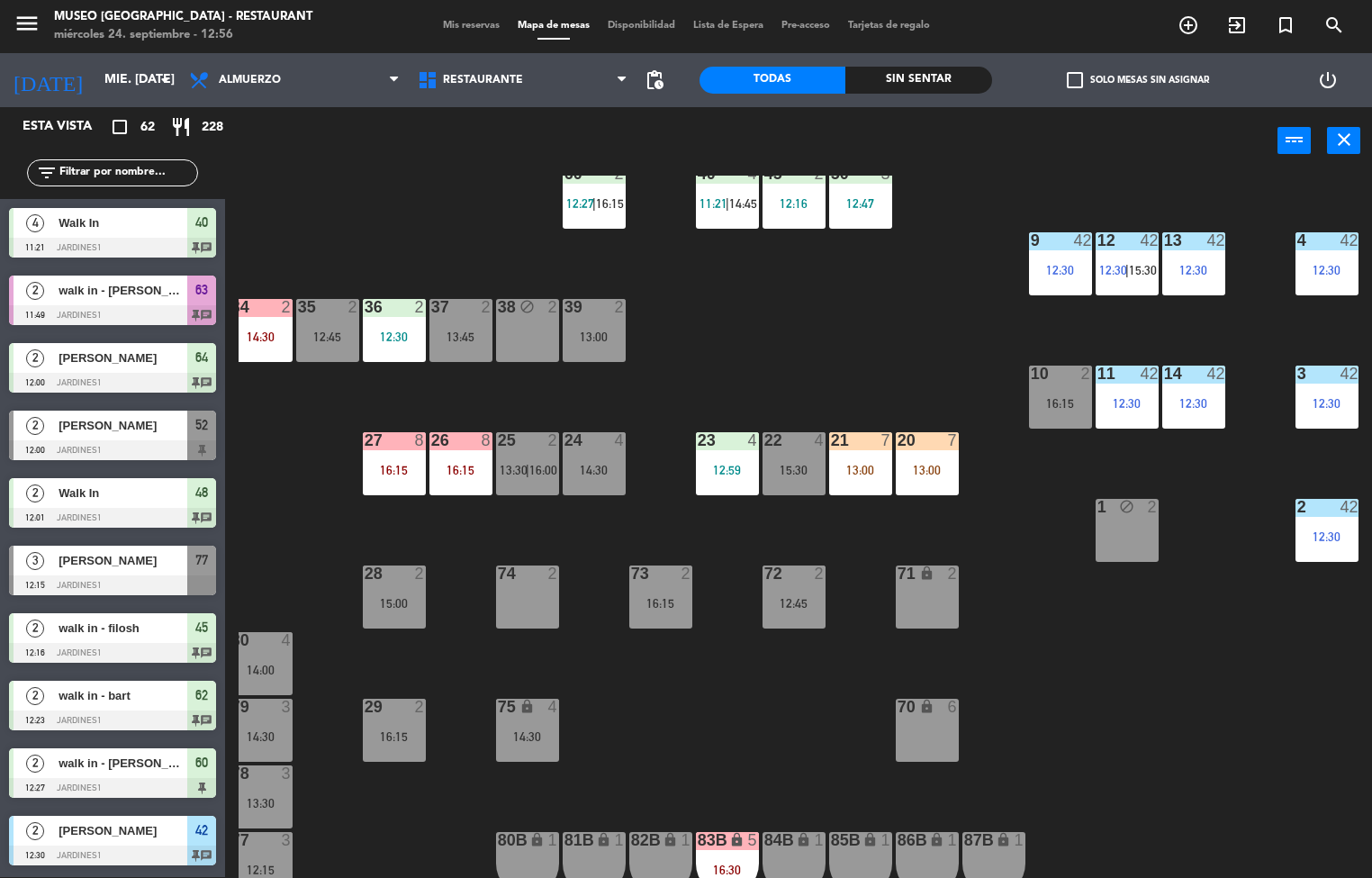
click at [135, 169] on input "text" at bounding box center [127, 172] width 139 height 20
click at [127, 166] on input "text" at bounding box center [127, 172] width 139 height 20
click at [160, 171] on input "text" at bounding box center [127, 172] width 139 height 20
click at [111, 181] on input "text" at bounding box center [127, 172] width 139 height 20
click at [864, 363] on div "44 5 13:15 49 2 54 3 13:30 64 2 12:00 | 14:30 48 2 12:01 53 3 12:49 63 2 11:49 …" at bounding box center [805, 526] width 1133 height 702
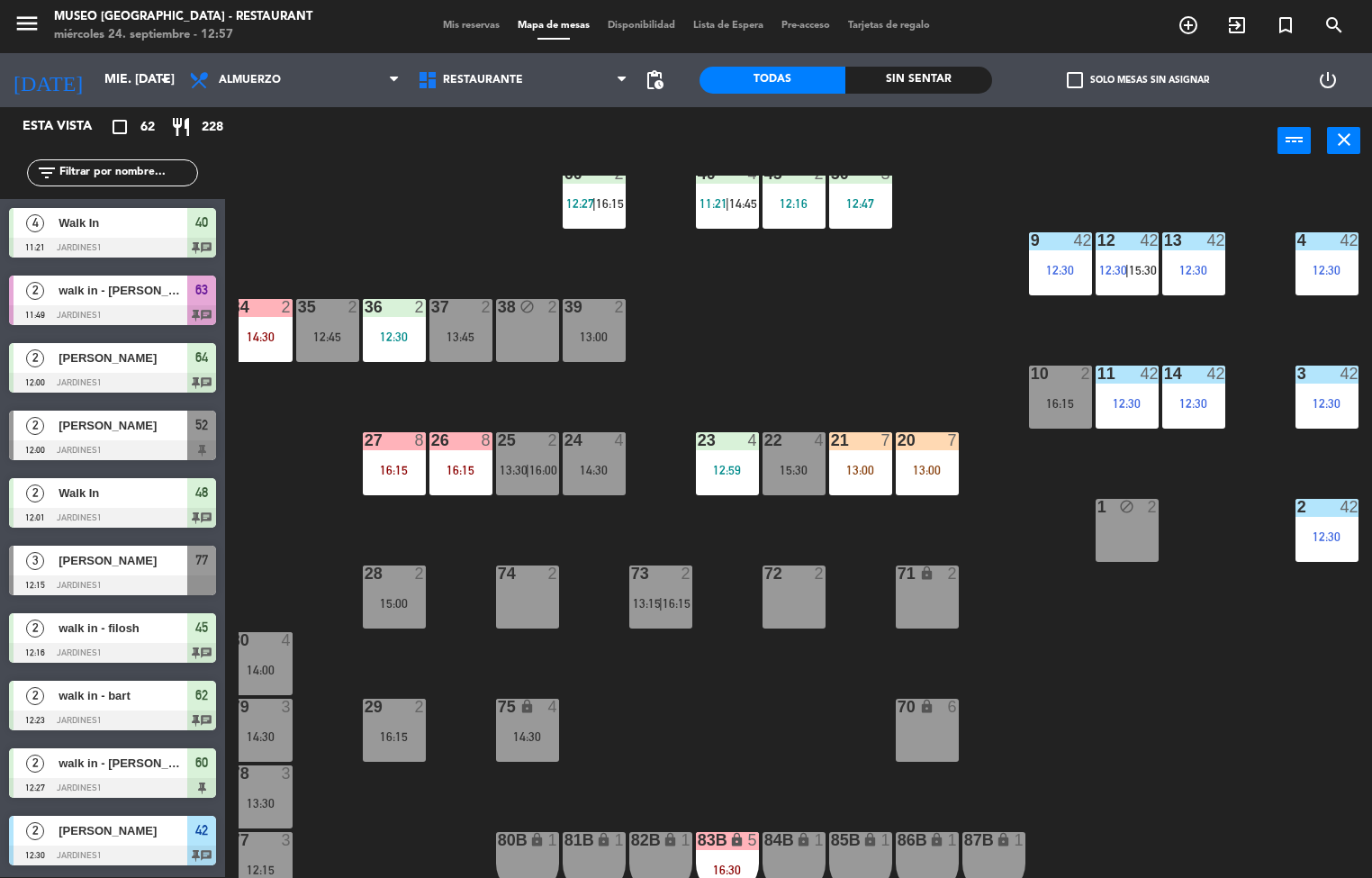
click at [118, 171] on input "text" at bounding box center [127, 172] width 139 height 20
click at [822, 375] on div "44 5 13:15 49 2 54 3 13:30 64 2 12:00 | 14:30 48 2 12:01 53 3 12:49 63 2 11:49 …" at bounding box center [805, 526] width 1133 height 702
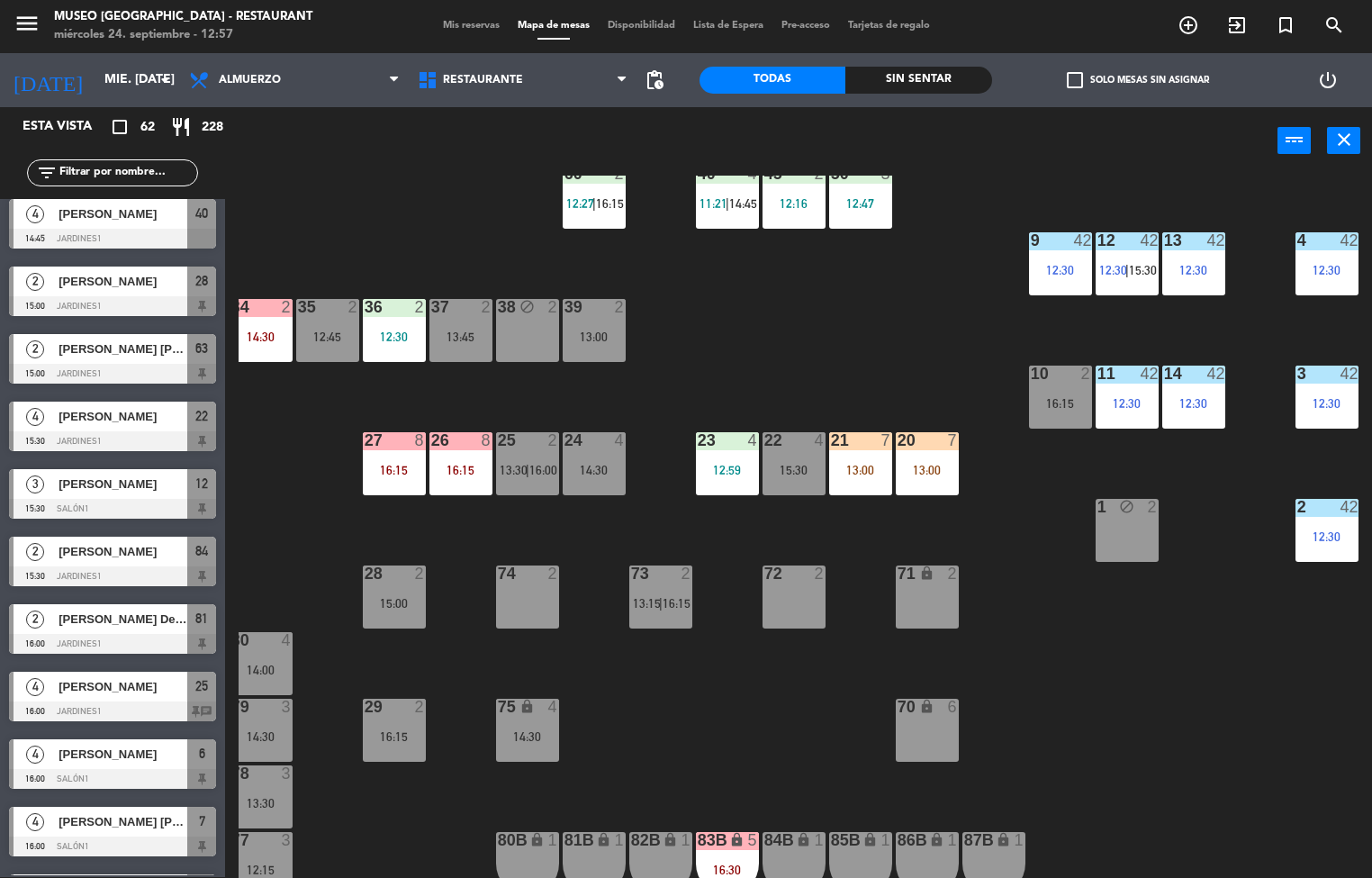
scroll to position [2876, 0]
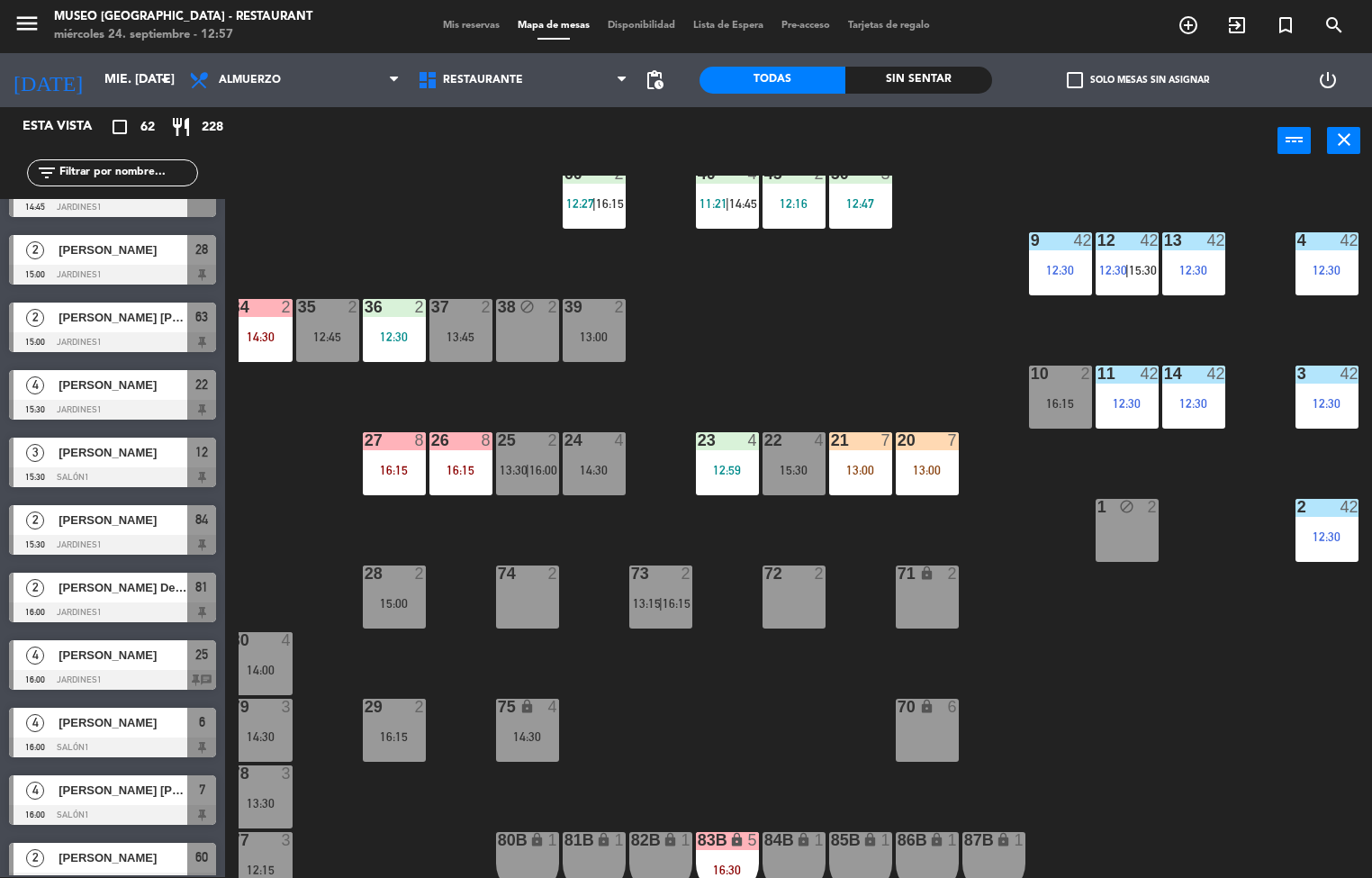
click at [144, 327] on span "[PERSON_NAME] [PERSON_NAME]" at bounding box center [123, 317] width 129 height 19
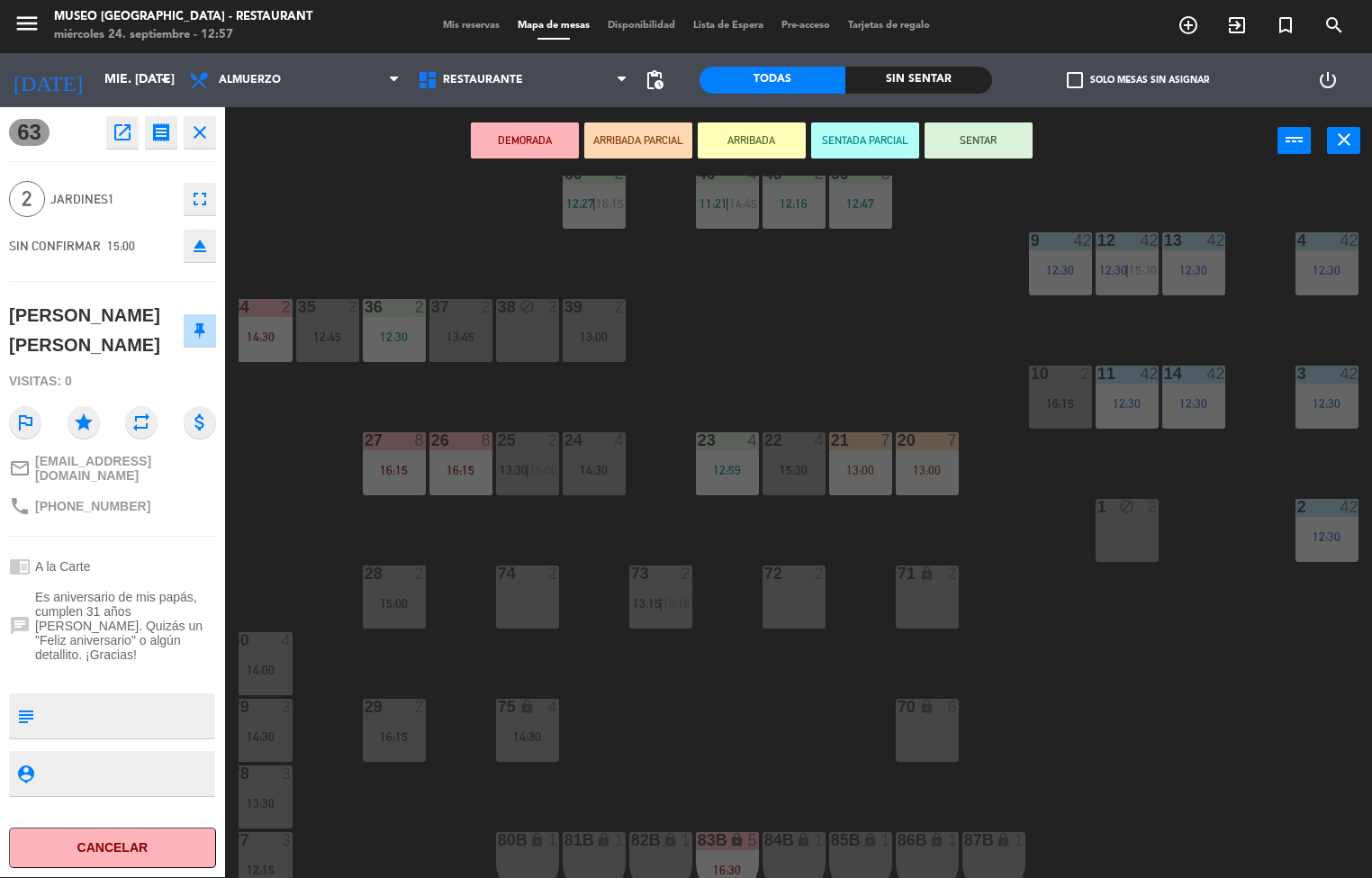
click at [835, 360] on div "44 5 13:15 49 2 54 3 13:30 64 2 12:00 | 14:30 48 2 12:01 53 3 12:49 63 2 11:49 …" at bounding box center [805, 526] width 1133 height 702
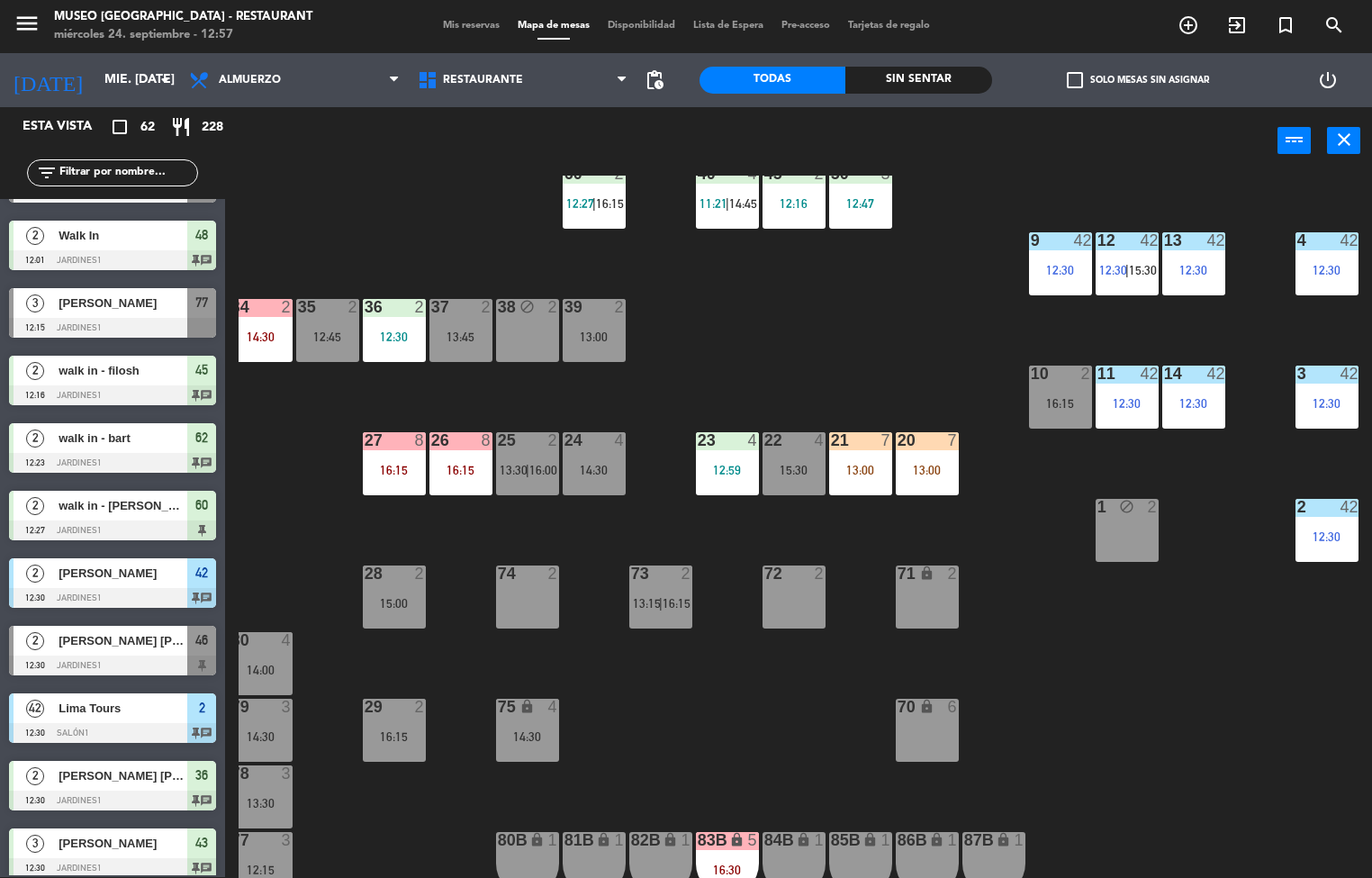
scroll to position [746, 0]
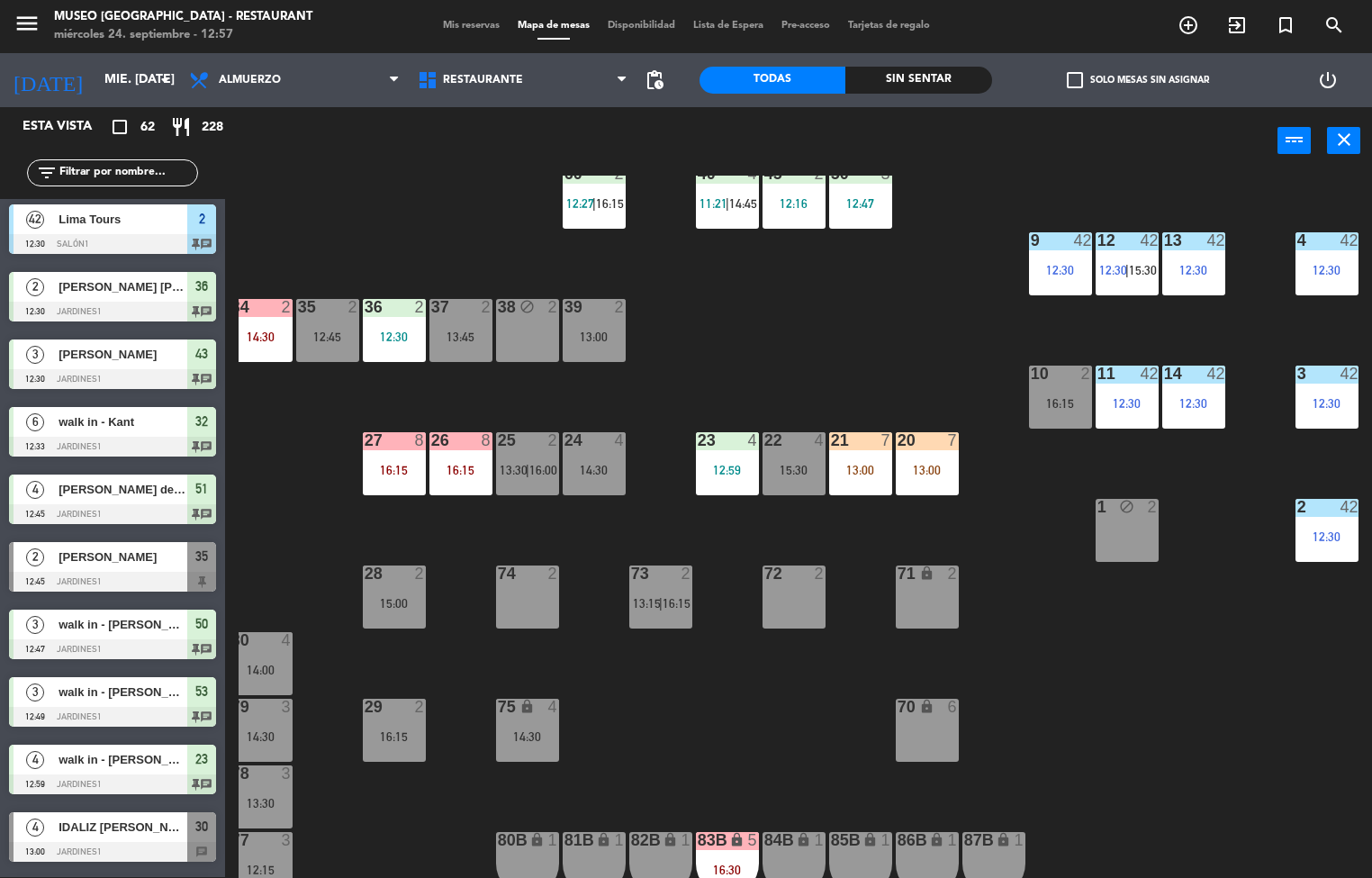
click at [787, 319] on div "44 5 13:15 49 2 54 3 13:30 64 2 12:00 | 14:30 48 2 12:01 53 3 12:49 63 2 11:49 …" at bounding box center [805, 526] width 1133 height 702
click at [95, 786] on div at bounding box center [113, 784] width 207 height 20
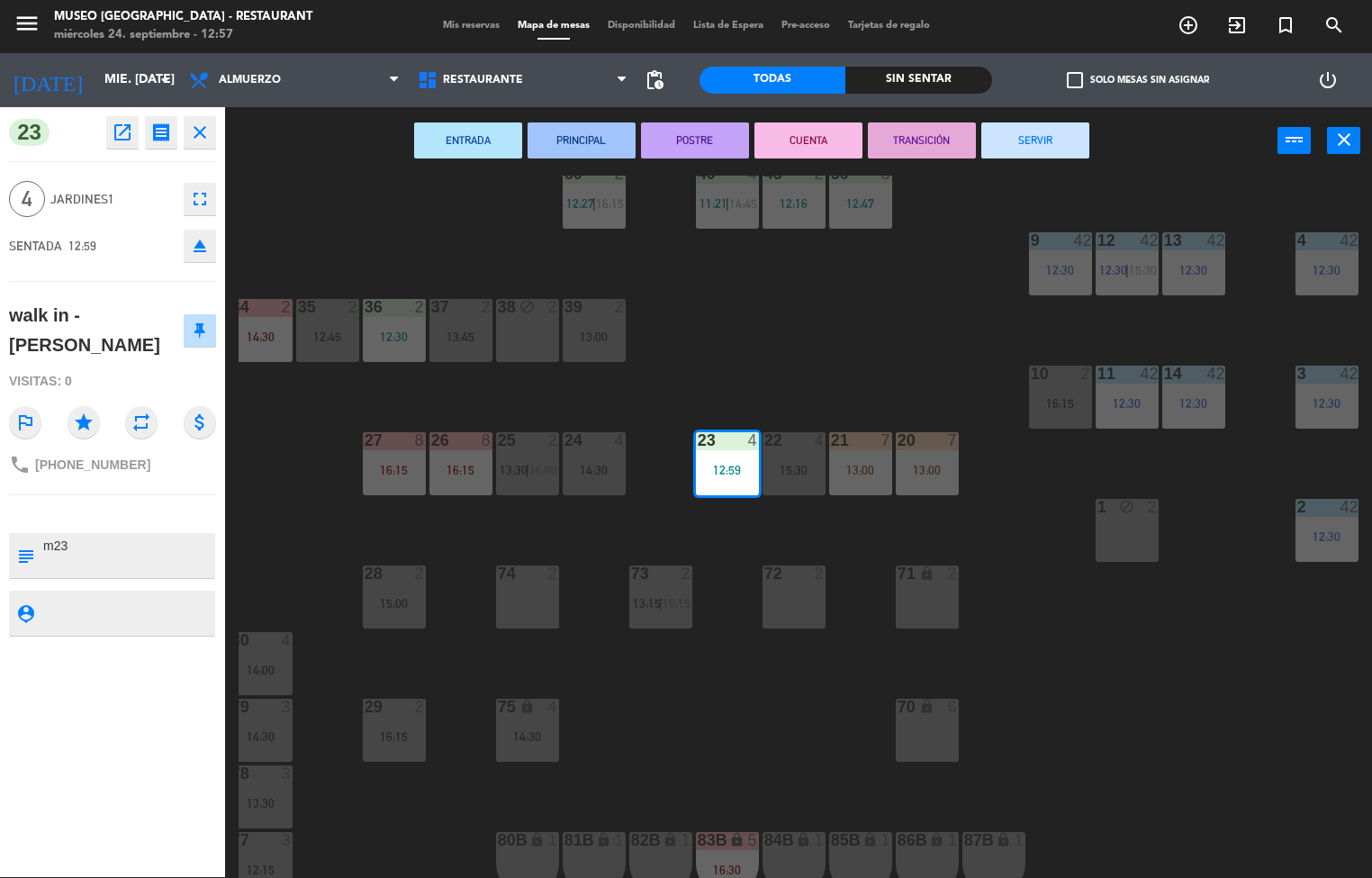
click at [746, 360] on div "44 5 13:15 49 2 54 3 13:30 64 2 12:00 | 14:30 48 2 12:01 53 3 12:49 63 2 11:49 …" at bounding box center [805, 526] width 1133 height 702
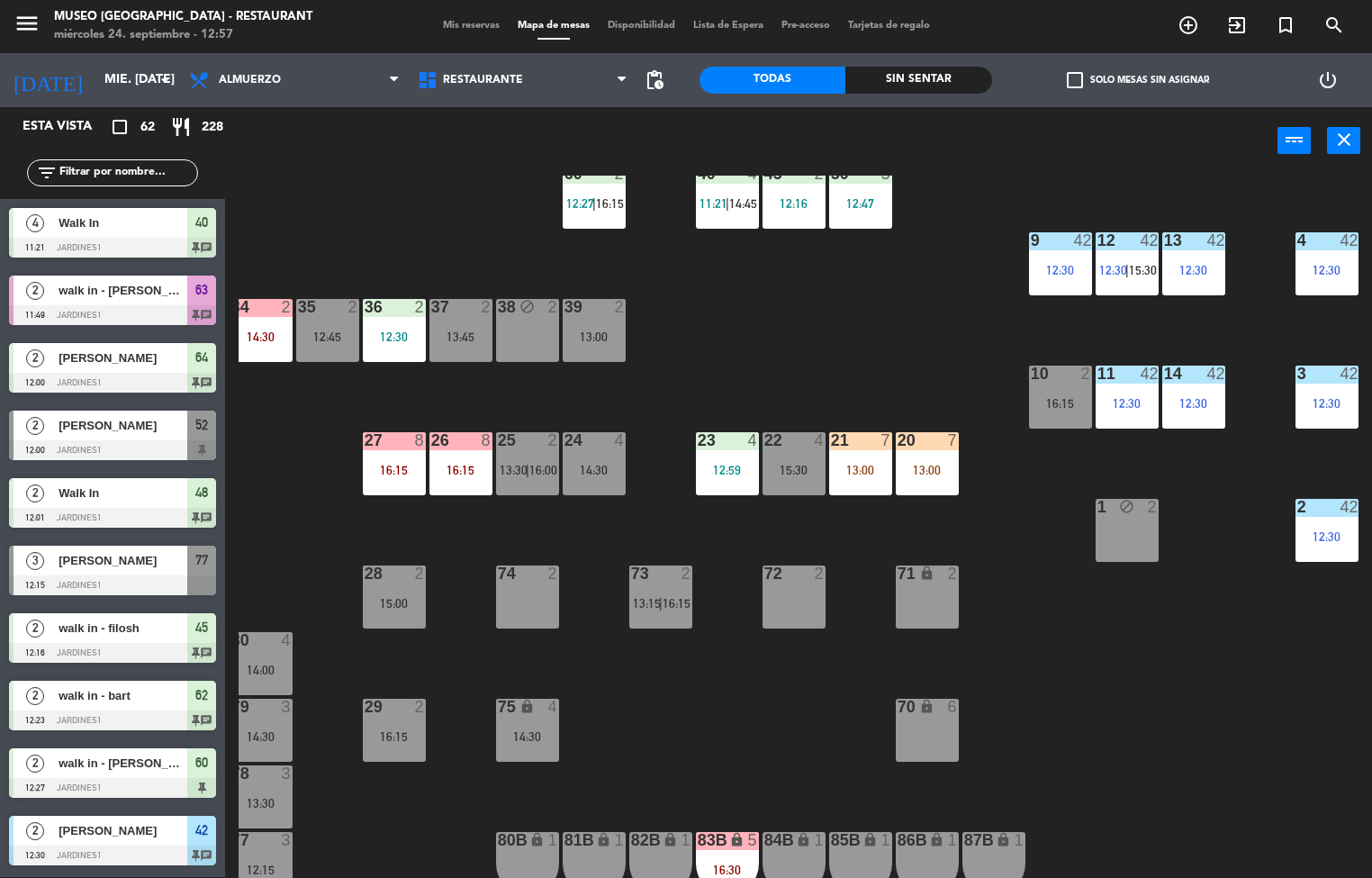
scroll to position [1, 0]
click at [127, 171] on input "text" at bounding box center [127, 172] width 139 height 20
click at [127, 176] on input "text" at bounding box center [127, 172] width 139 height 20
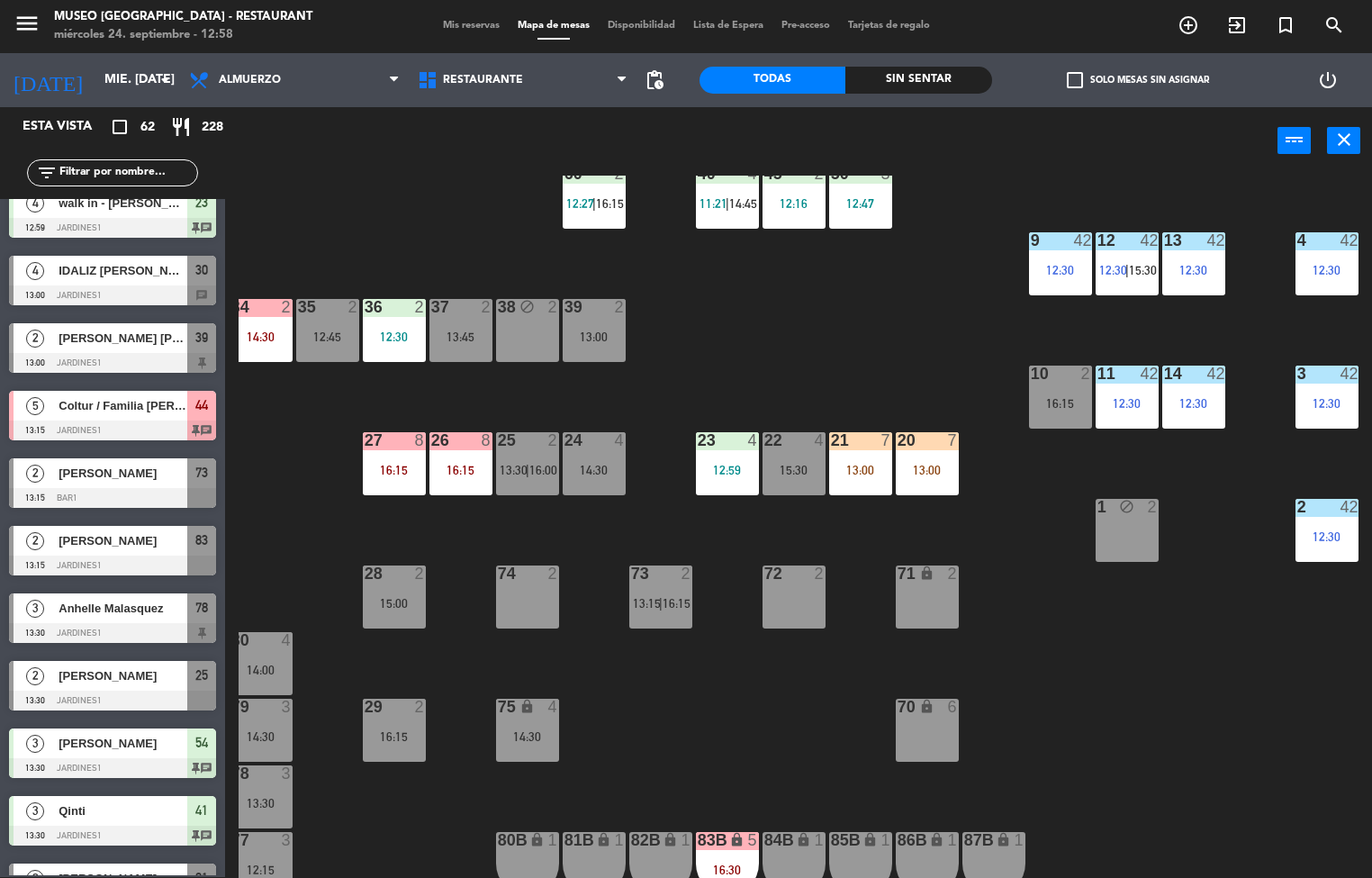
scroll to position [1745, 0]
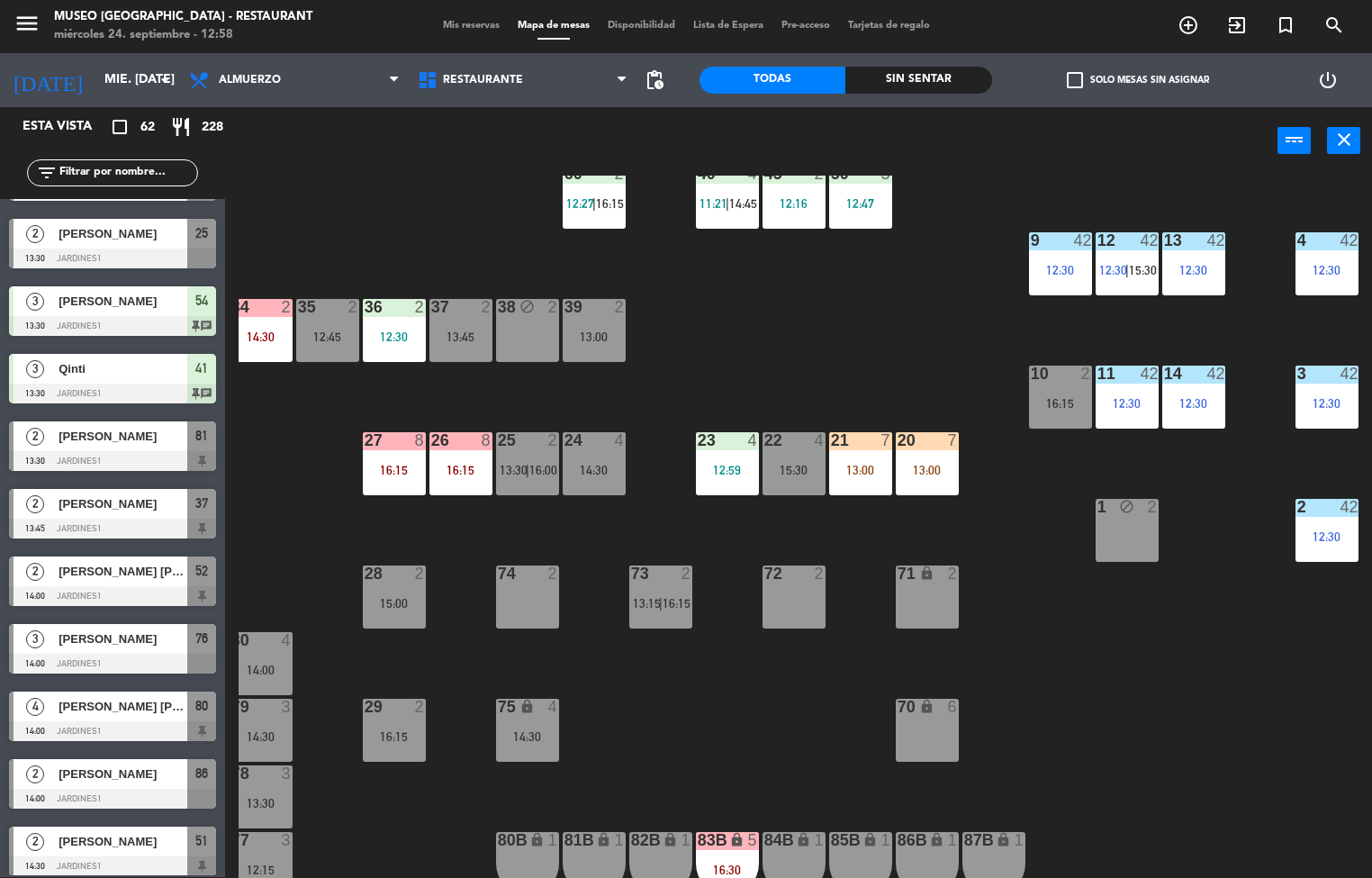
click at [775, 670] on div "44 5 13:15 49 2 54 3 13:30 64 2 12:00 | 14:30 48 2 12:01 53 3 12:49 63 2 11:49 …" at bounding box center [805, 526] width 1133 height 702
click at [866, 362] on div "44 5 13:15 49 2 54 3 13:30 64 2 12:00 | 14:30 48 2 12:01 53 3 12:49 63 2 11:49 …" at bounding box center [805, 526] width 1133 height 702
click at [1328, 538] on div "12:30" at bounding box center [1327, 536] width 63 height 12
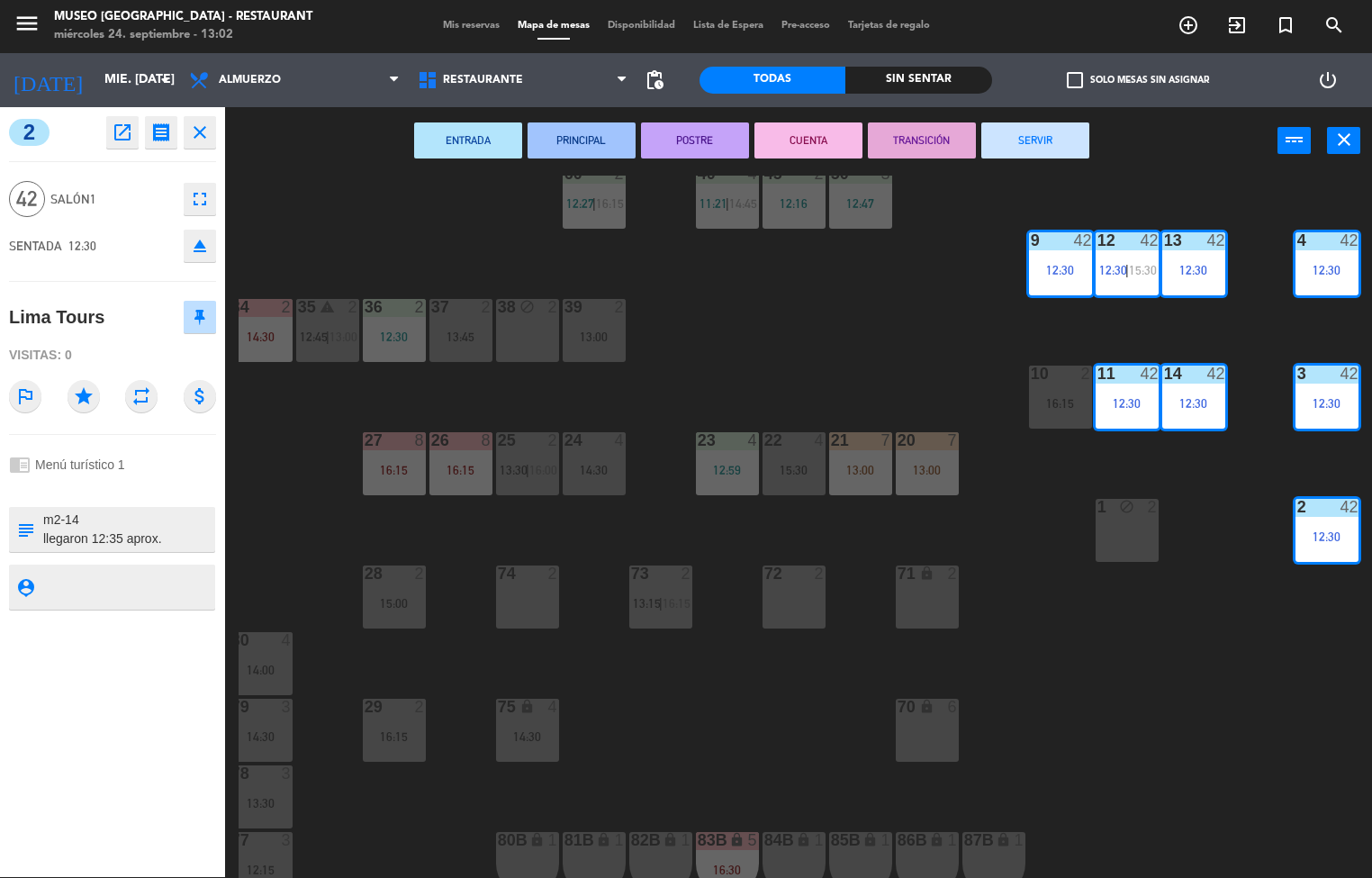
click at [1175, 695] on div "44 5 13:15 49 2 54 3 13:30 64 2 12:00 | 14:30 48 2 12:01 53 3 12:49 63 2 11:49 …" at bounding box center [805, 526] width 1133 height 702
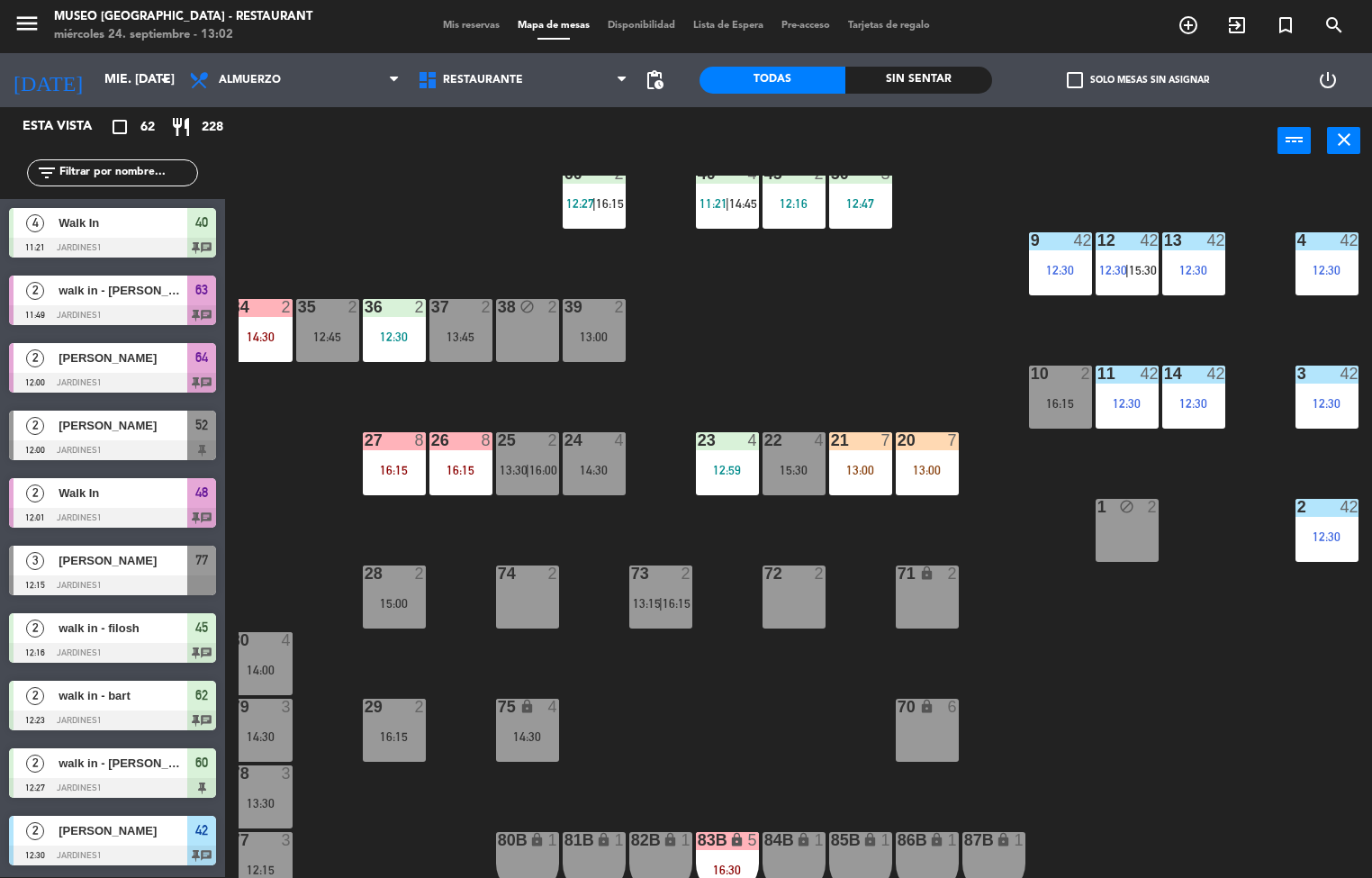
scroll to position [1, 0]
click at [1146, 776] on div "44 5 13:15 49 2 54 3 13:30 64 2 12:00 | 14:30 48 2 12:01 53 3 12:49 63 2 11:49 …" at bounding box center [805, 526] width 1133 height 702
click at [119, 173] on input "text" at bounding box center [127, 172] width 139 height 20
click at [119, 168] on input "text" at bounding box center [127, 172] width 139 height 20
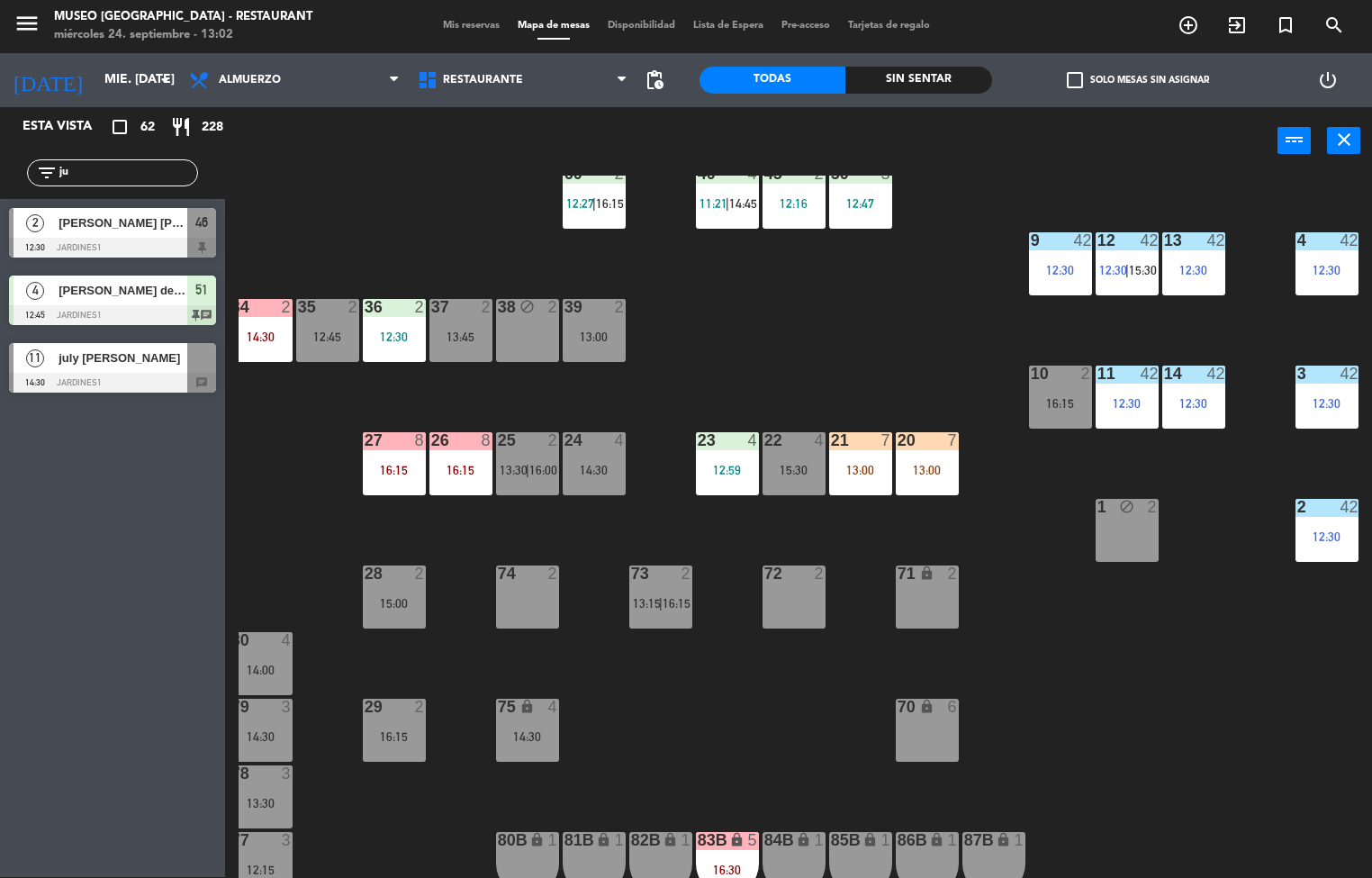
type input "ju"
click at [55, 384] on div at bounding box center [113, 383] width 207 height 20
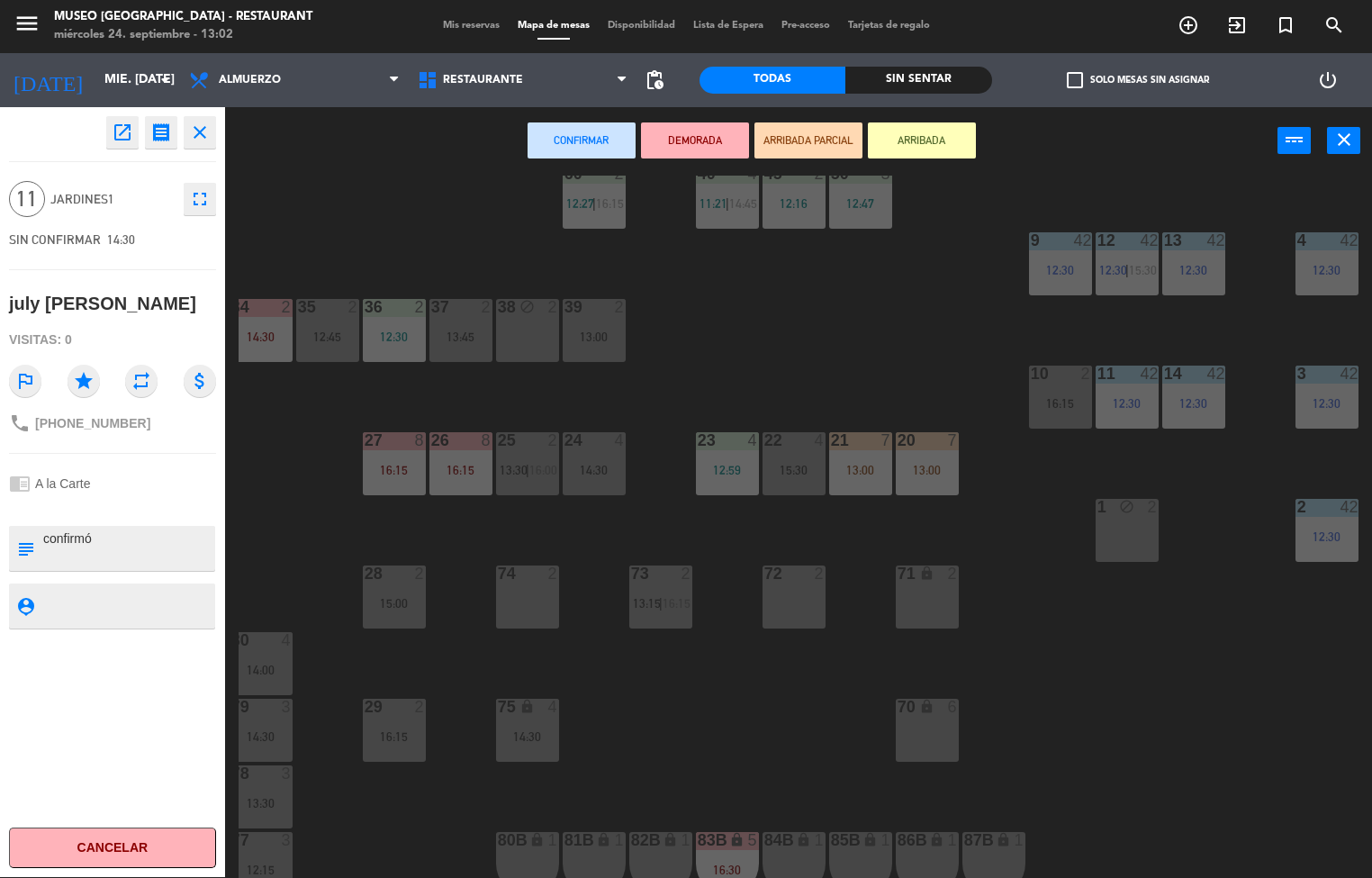
click at [1326, 536] on div "12:30" at bounding box center [1327, 536] width 63 height 12
click at [1324, 397] on div "12:30" at bounding box center [1327, 403] width 63 height 12
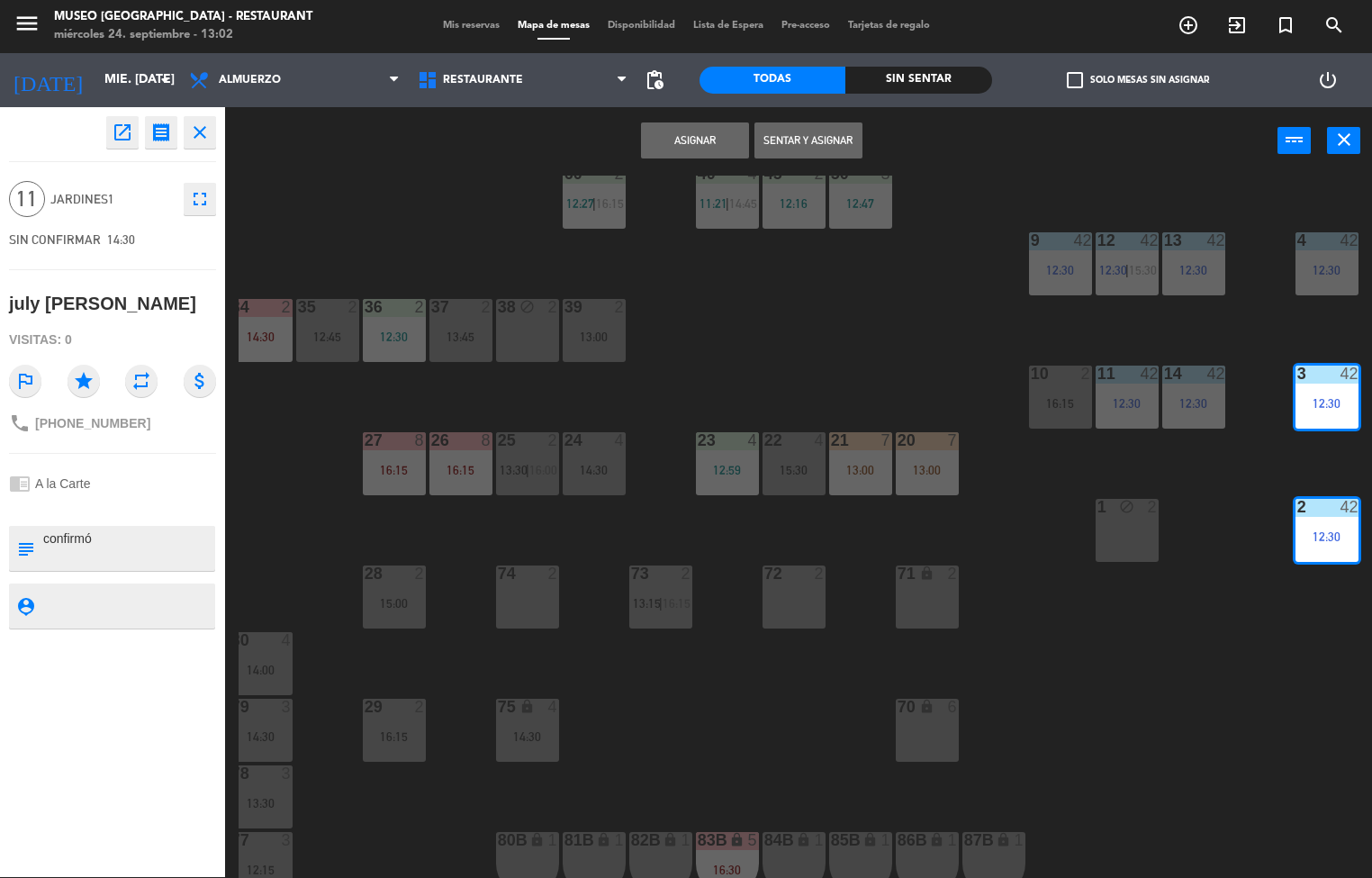
click at [1323, 255] on div "4 42 12:30" at bounding box center [1327, 263] width 63 height 63
click at [698, 143] on button "Asignar" at bounding box center [695, 140] width 108 height 36
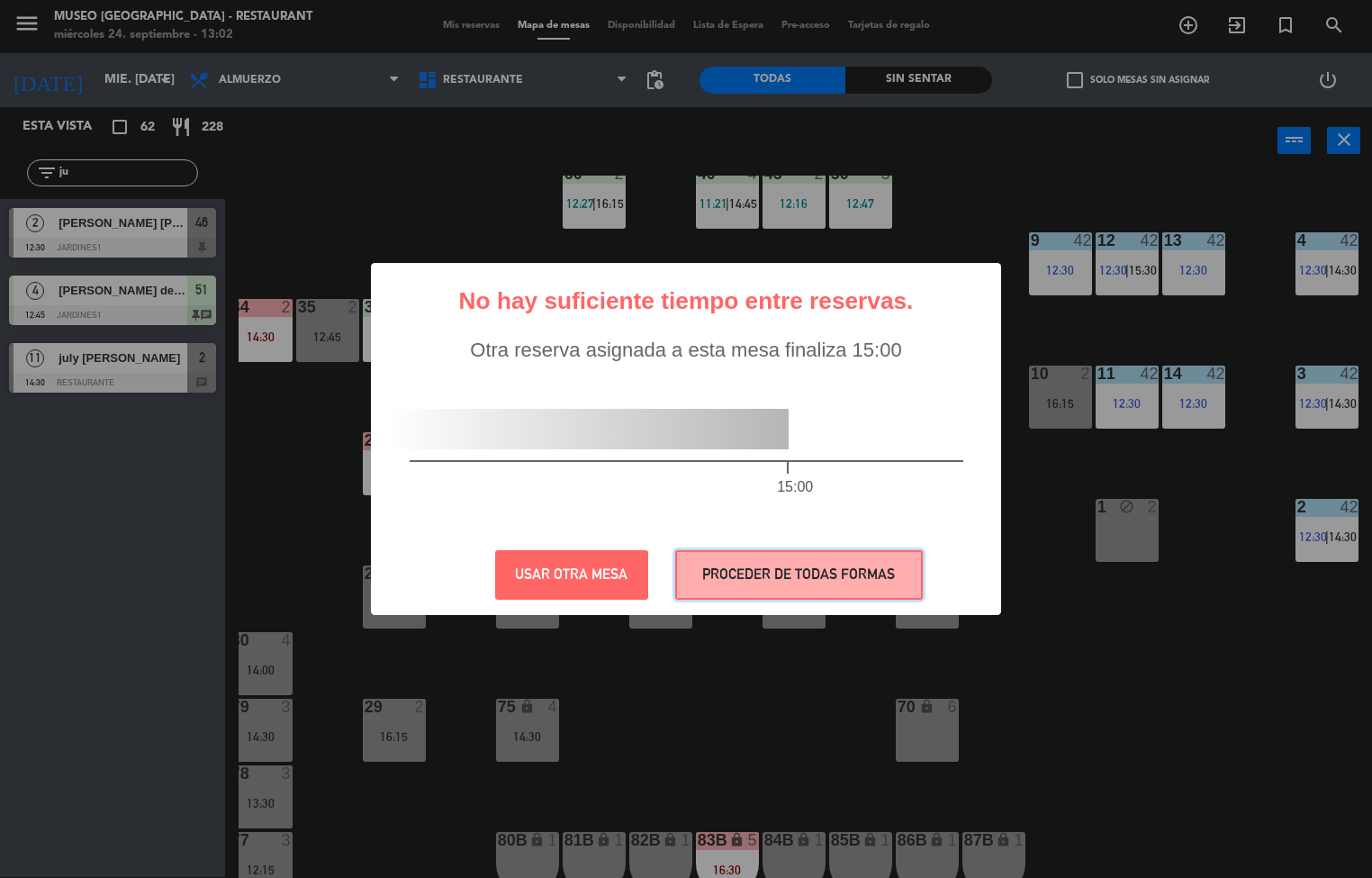
click at [825, 555] on button "PROCEDER DE TODAS FORMAS" at bounding box center [798, 575] width 247 height 49
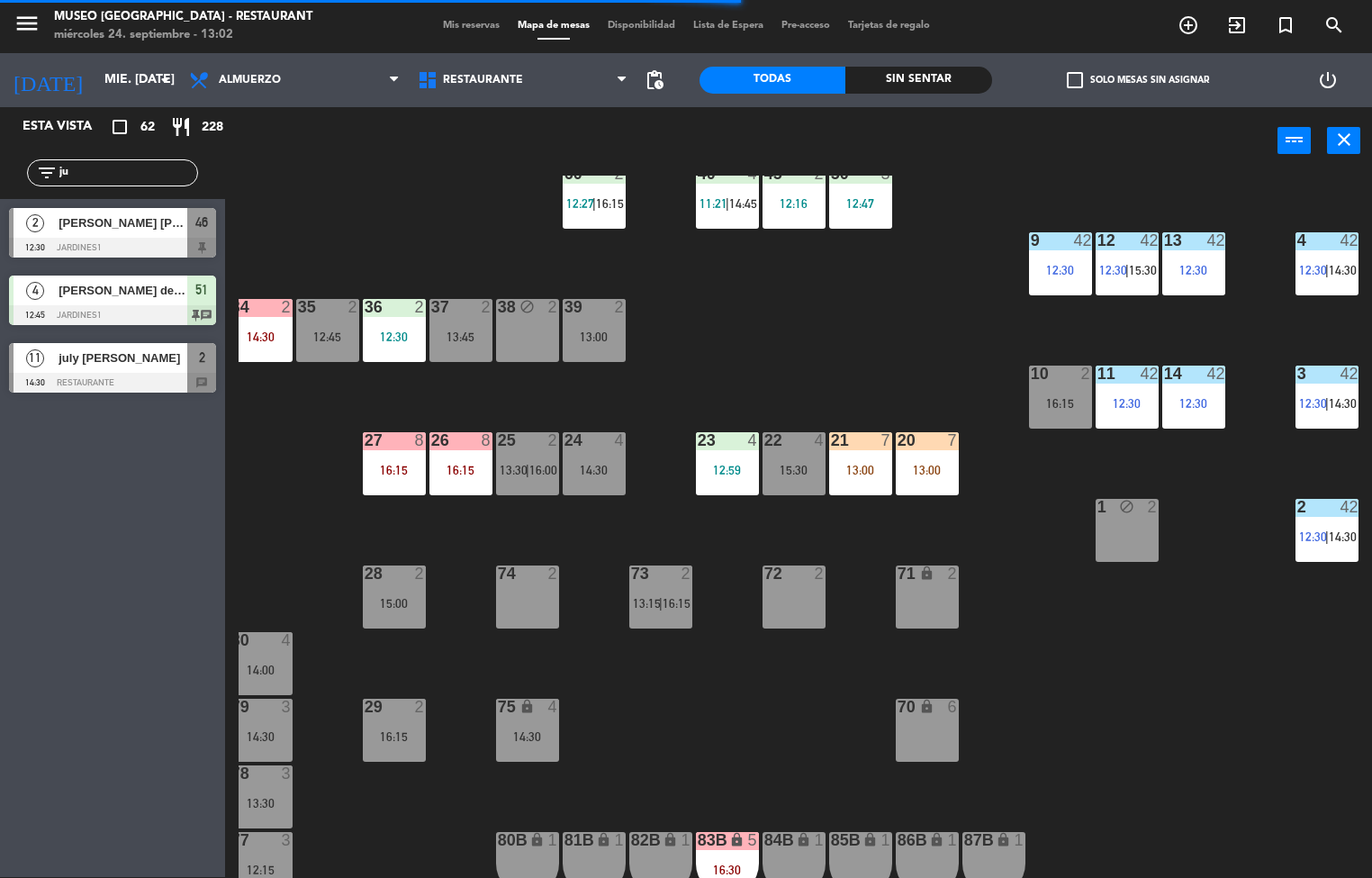
click at [446, 468] on div "16:15" at bounding box center [460, 470] width 63 height 12
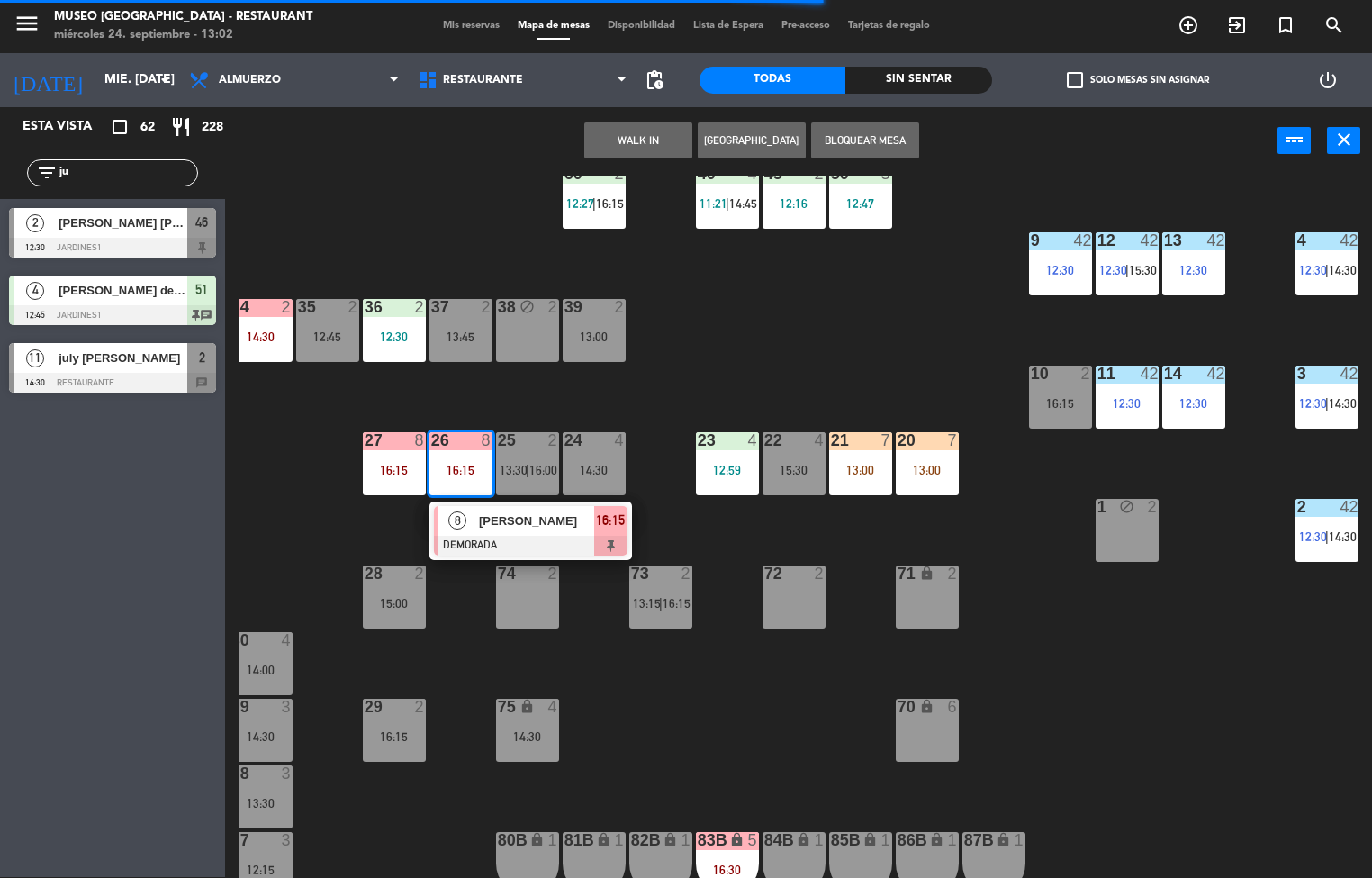
click at [945, 311] on div "44 5 13:15 49 2 54 3 13:30 64 2 12:00 | 14:30 48 2 12:01 53 3 12:49 63 2 11:49 …" at bounding box center [805, 526] width 1133 height 702
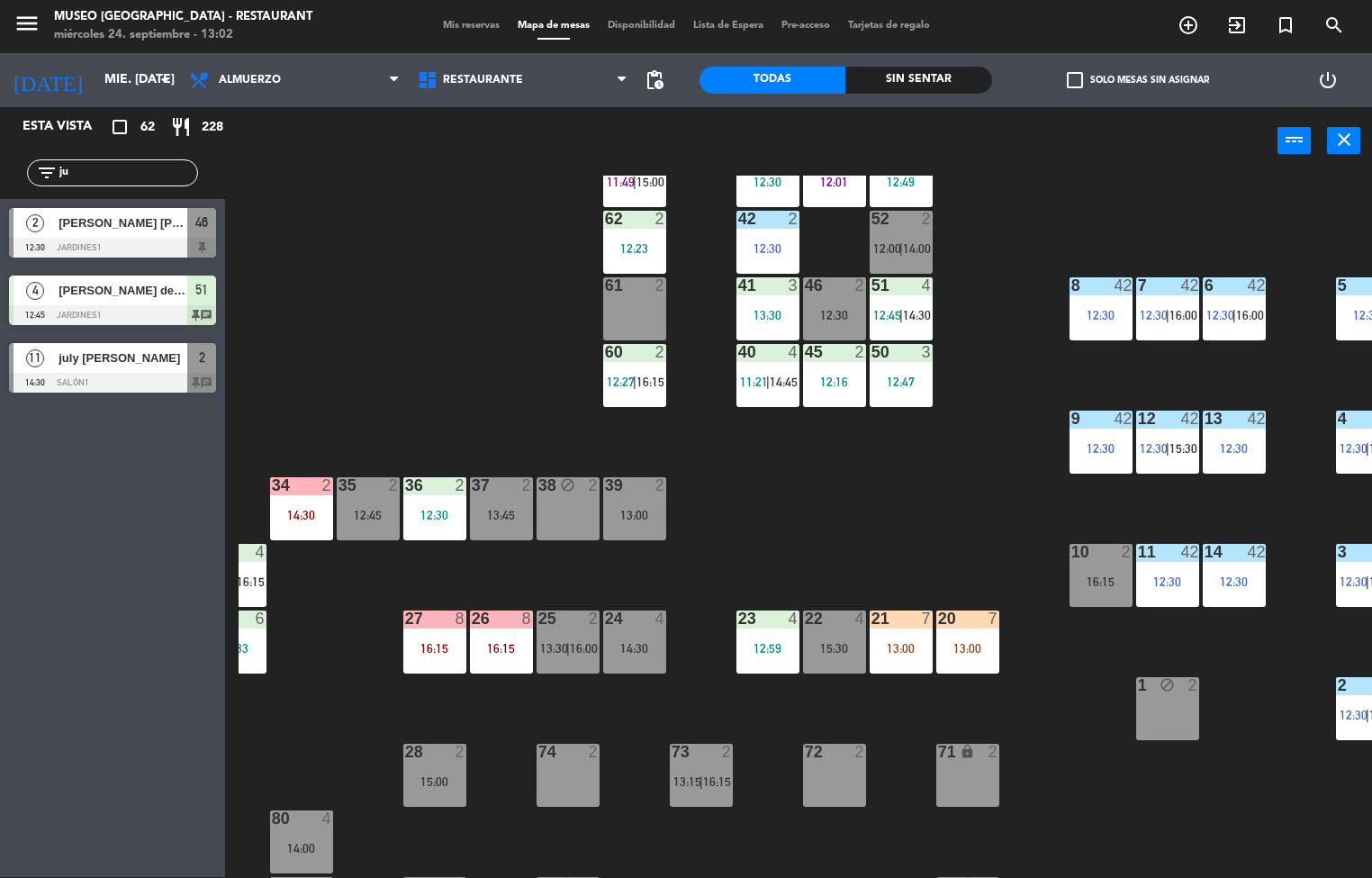
scroll to position [131, 106]
click at [831, 478] on div "44 5 13:15 49 2 54 3 13:30 64 2 12:00 | 14:30 48 2 12:01 53 3 12:49 63 2 11:49 …" at bounding box center [805, 526] width 1133 height 702
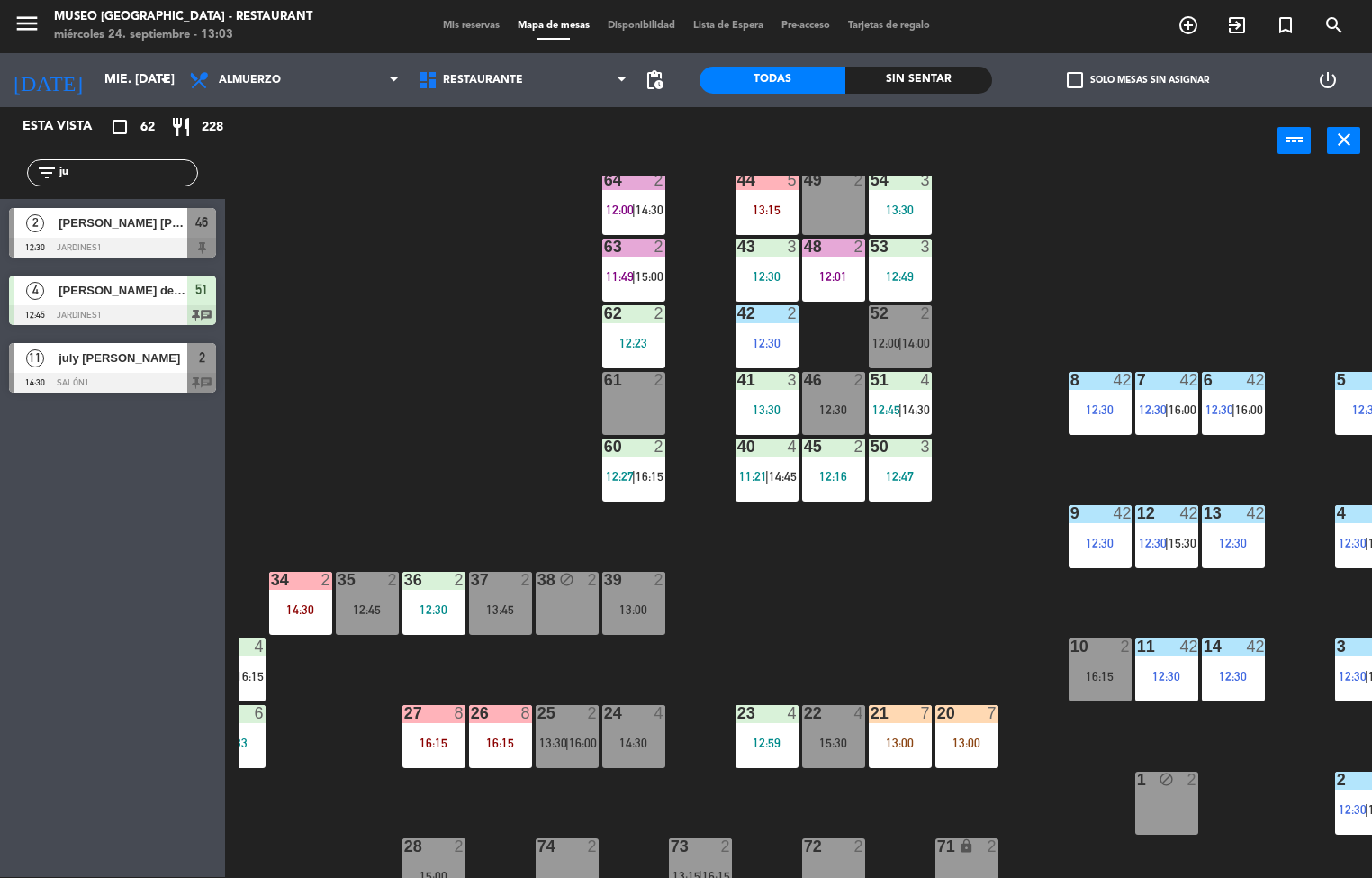
click at [555, 745] on span "13:30" at bounding box center [552, 743] width 27 height 14
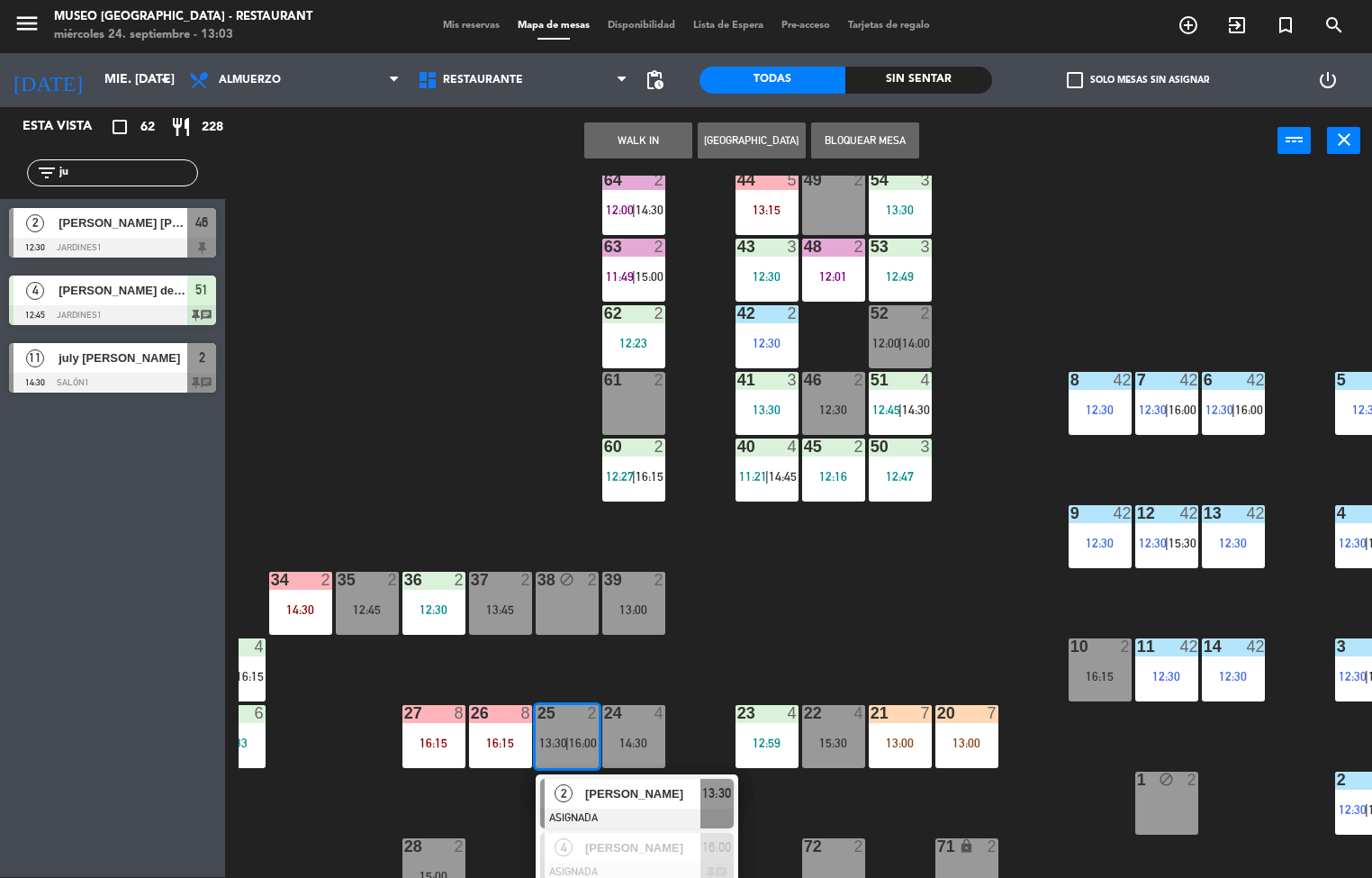
click at [576, 613] on div "38 block 2" at bounding box center [567, 603] width 63 height 63
click at [767, 124] on button "WALK IN" at bounding box center [752, 140] width 108 height 36
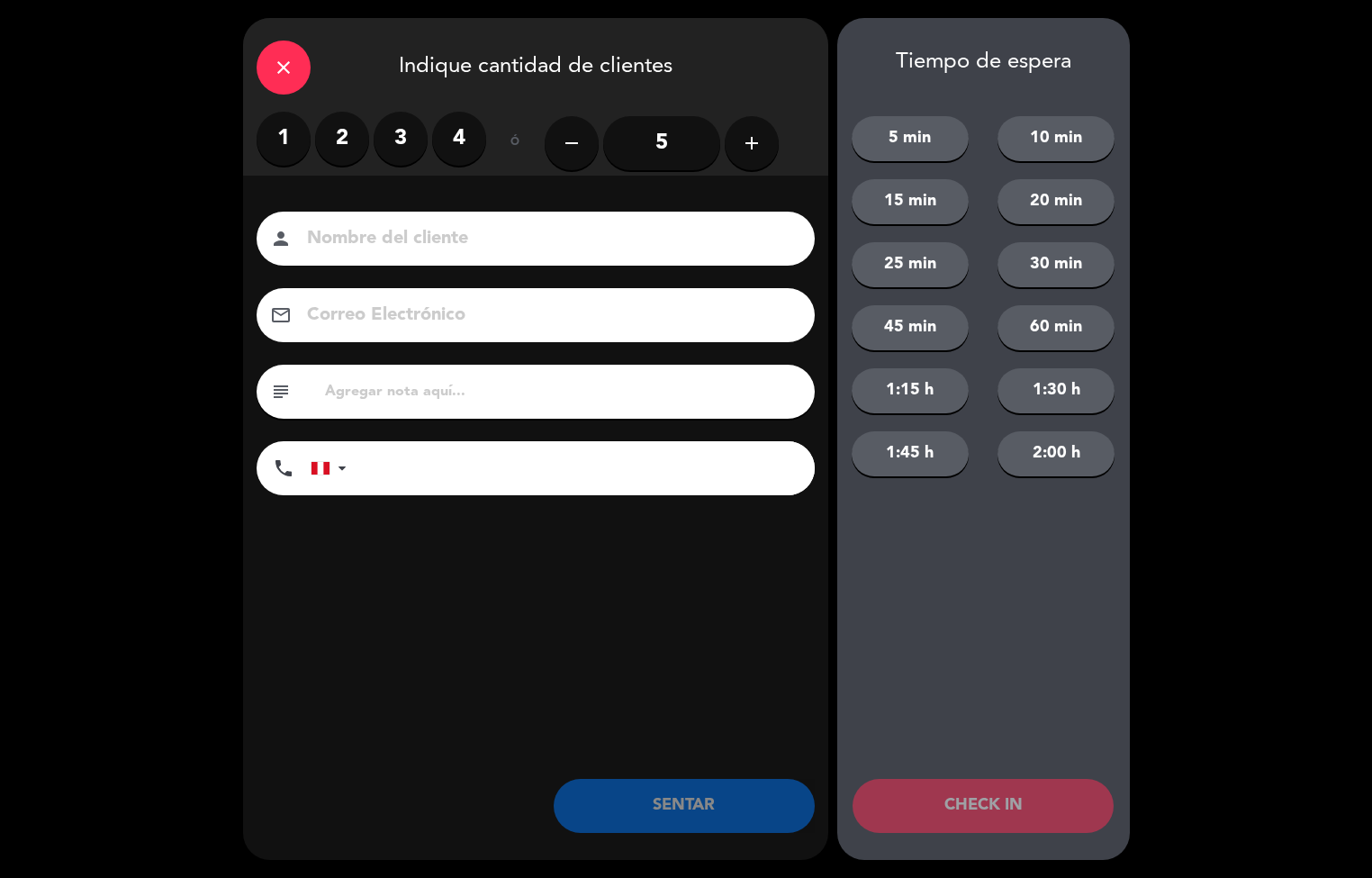
click at [258, 81] on div "close Indique cantidad de clientes" at bounding box center [536, 64] width 585 height 94
click at [298, 71] on div "close" at bounding box center [283, 67] width 54 height 54
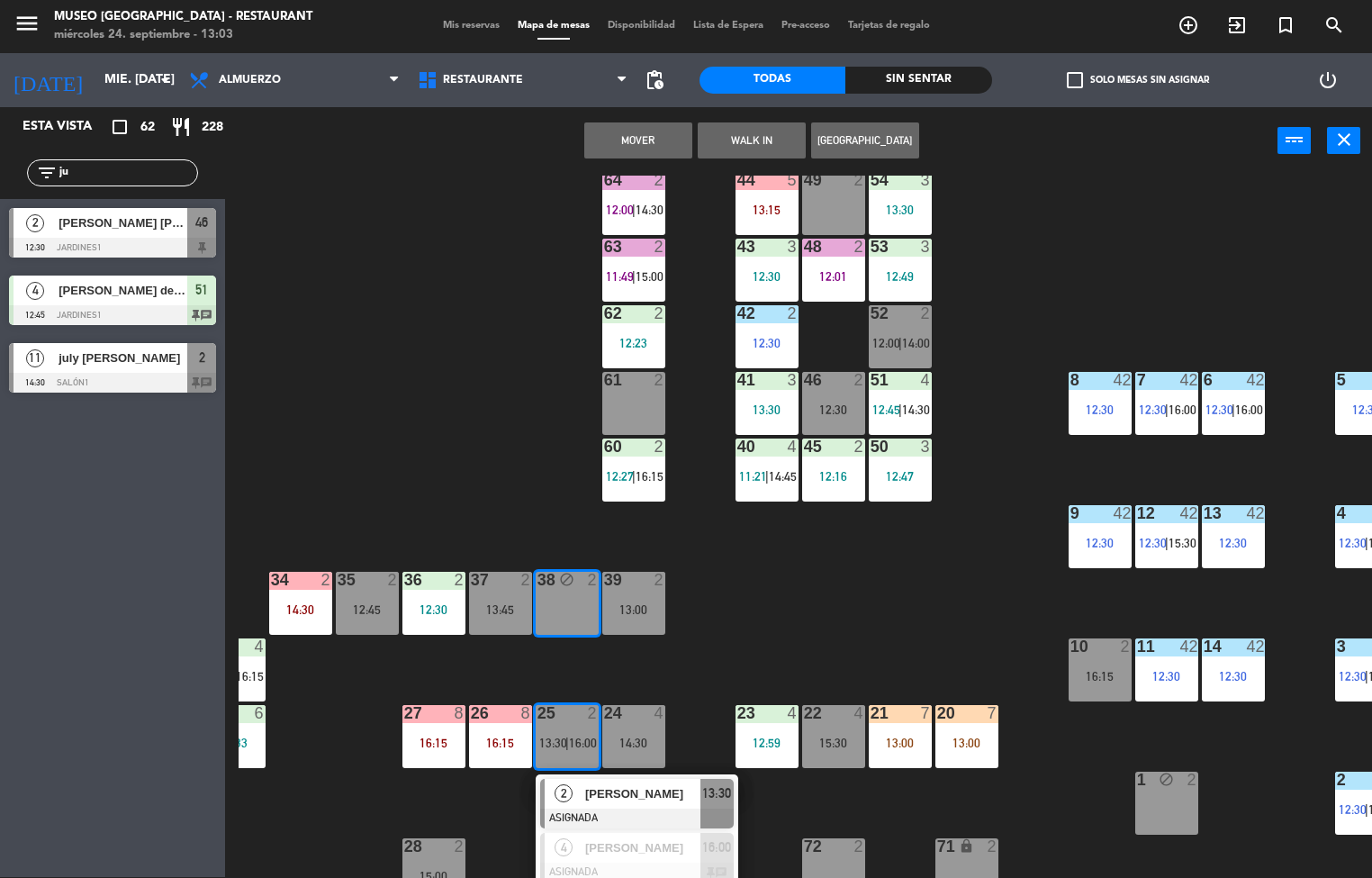
click at [857, 587] on div "44 5 13:15 49 2 54 3 13:30 64 2 12:00 | 14:30 48 2 12:01 53 3 12:49 63 2 11:49 …" at bounding box center [805, 526] width 1133 height 702
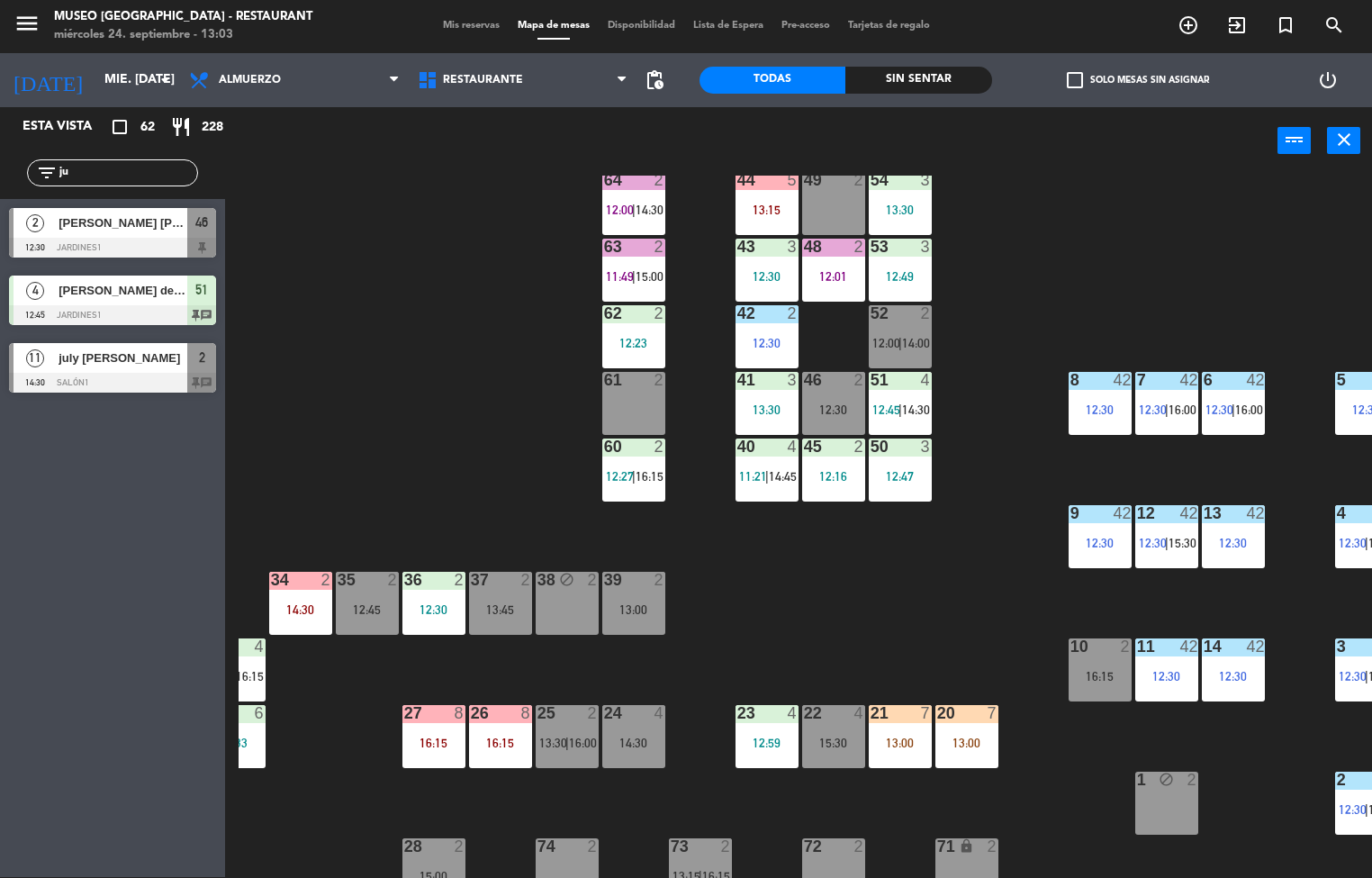
click at [506, 730] on div "26 8 16:15" at bounding box center [500, 736] width 63 height 63
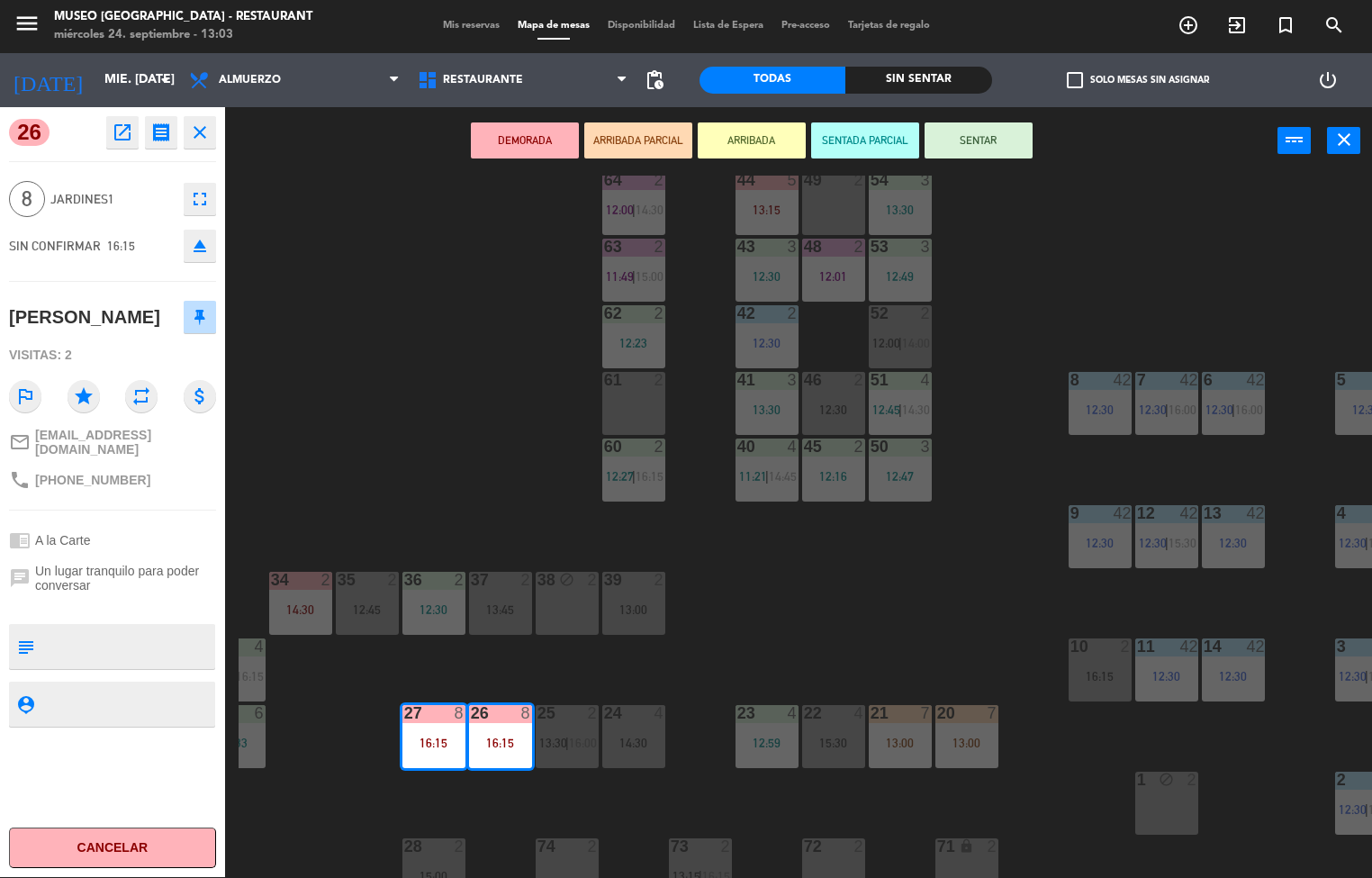
click at [905, 738] on div "13:00" at bounding box center [900, 743] width 63 height 12
click at [989, 745] on div "13:00" at bounding box center [967, 743] width 63 height 12
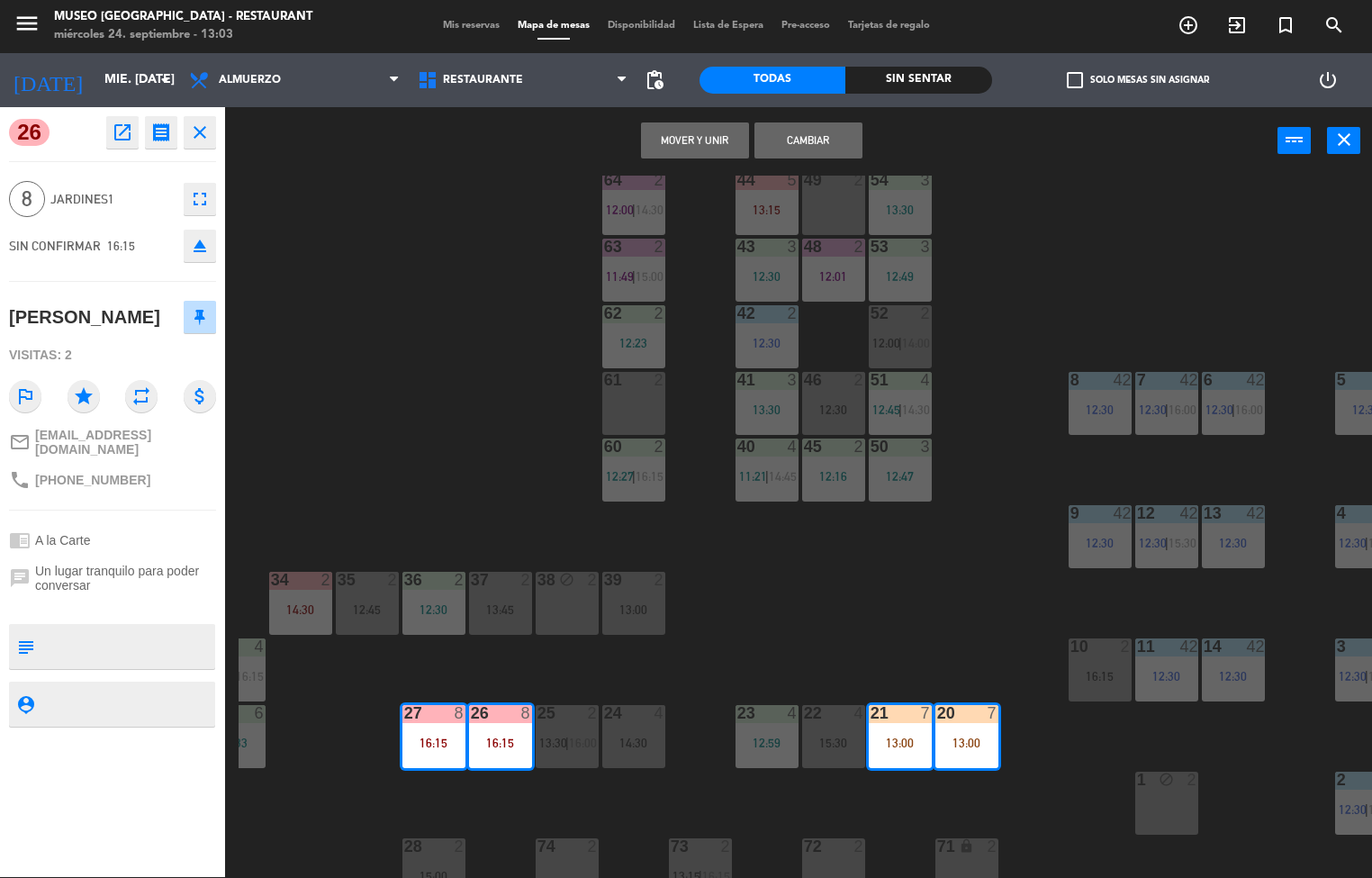
click at [691, 136] on button "Mover y Unir" at bounding box center [695, 140] width 108 height 36
click at [1134, 258] on div "44 5 13:15 49 2 54 3 13:30 64 2 12:00 | 14:30 48 2 12:01 53 3 12:49 63 2 11:49 …" at bounding box center [805, 526] width 1133 height 702
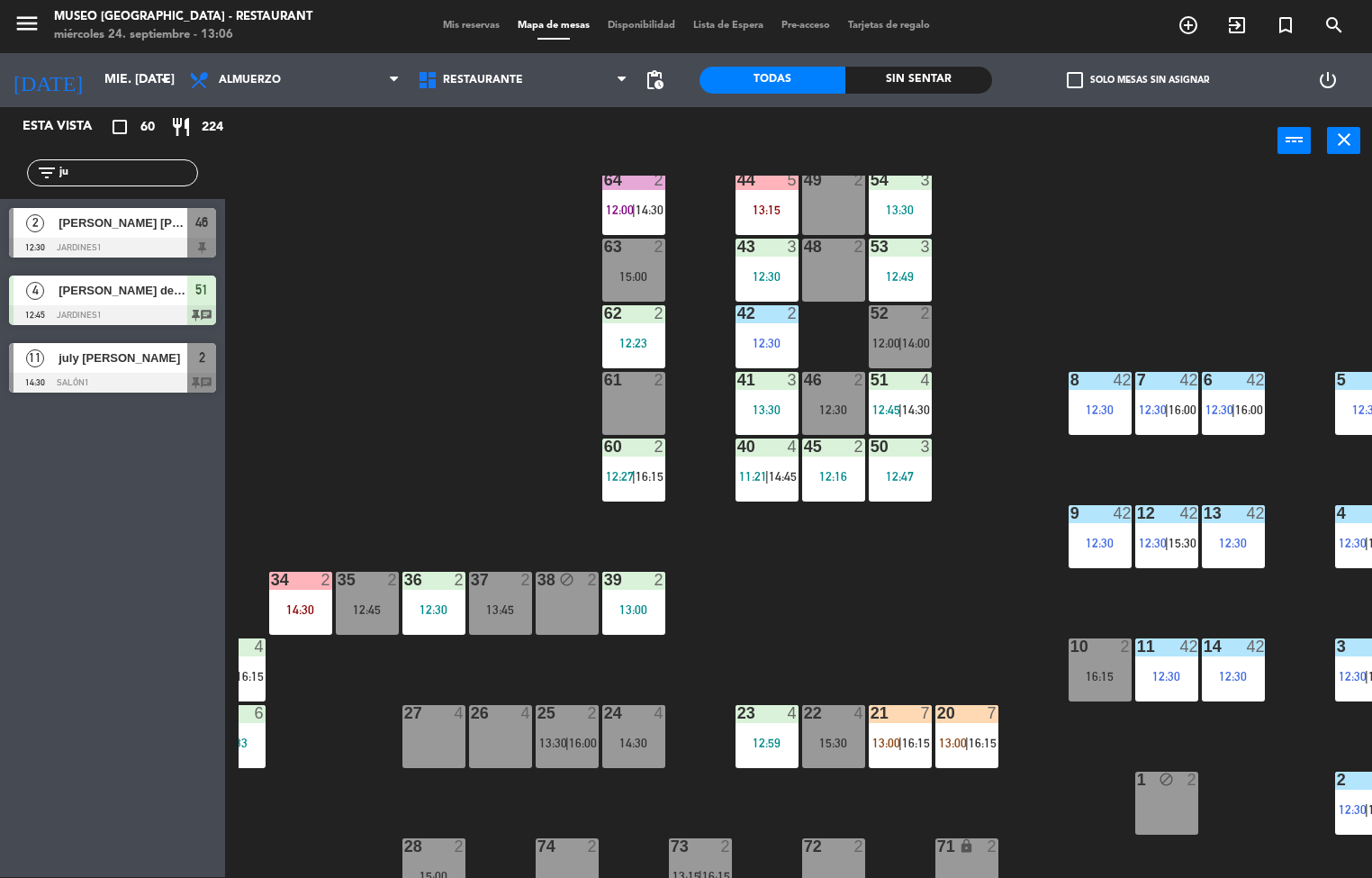
click at [965, 736] on span "|" at bounding box center [967, 743] width 4 height 14
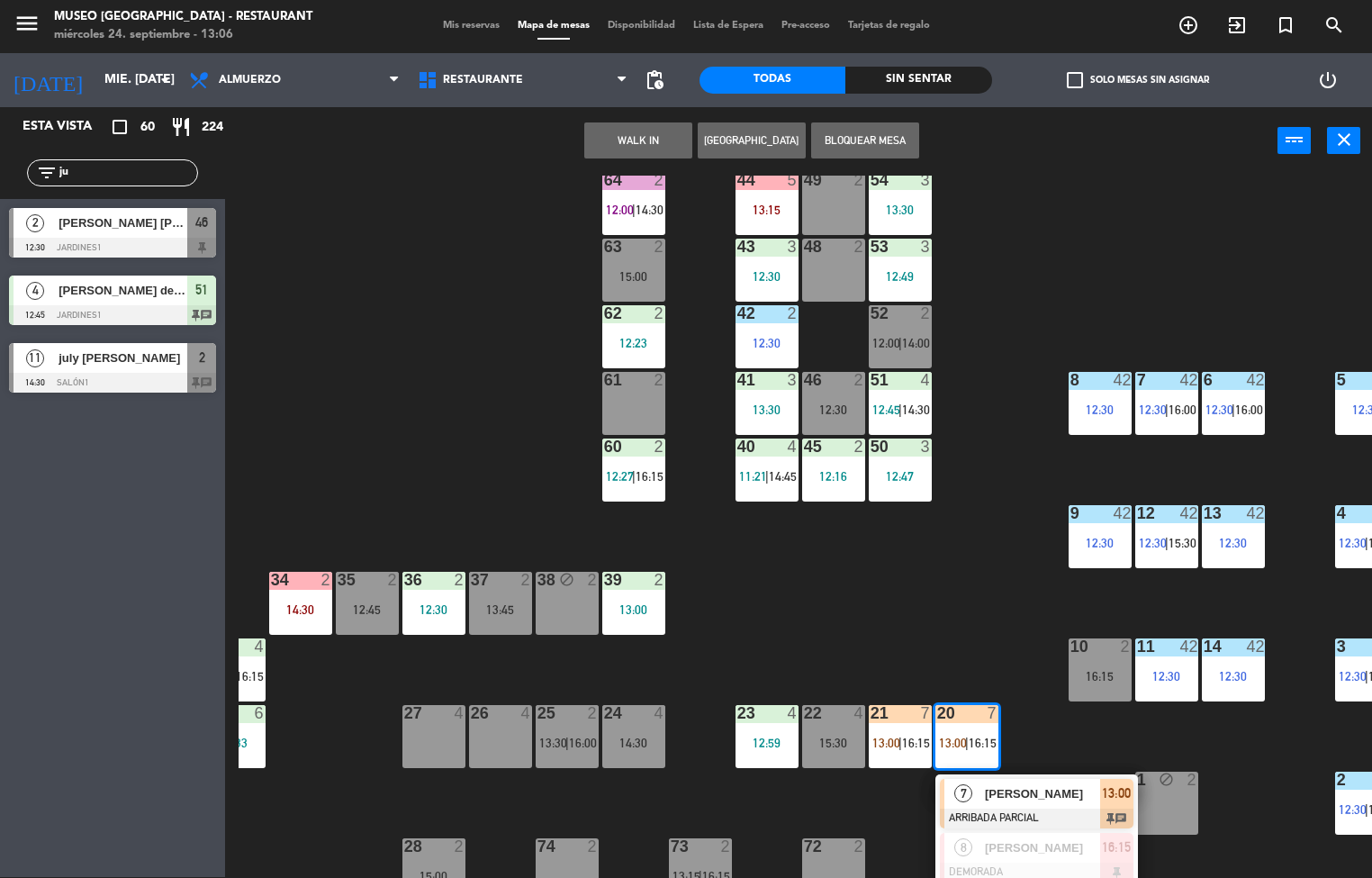
click at [1013, 805] on div "[PERSON_NAME]" at bounding box center [1042, 793] width 117 height 29
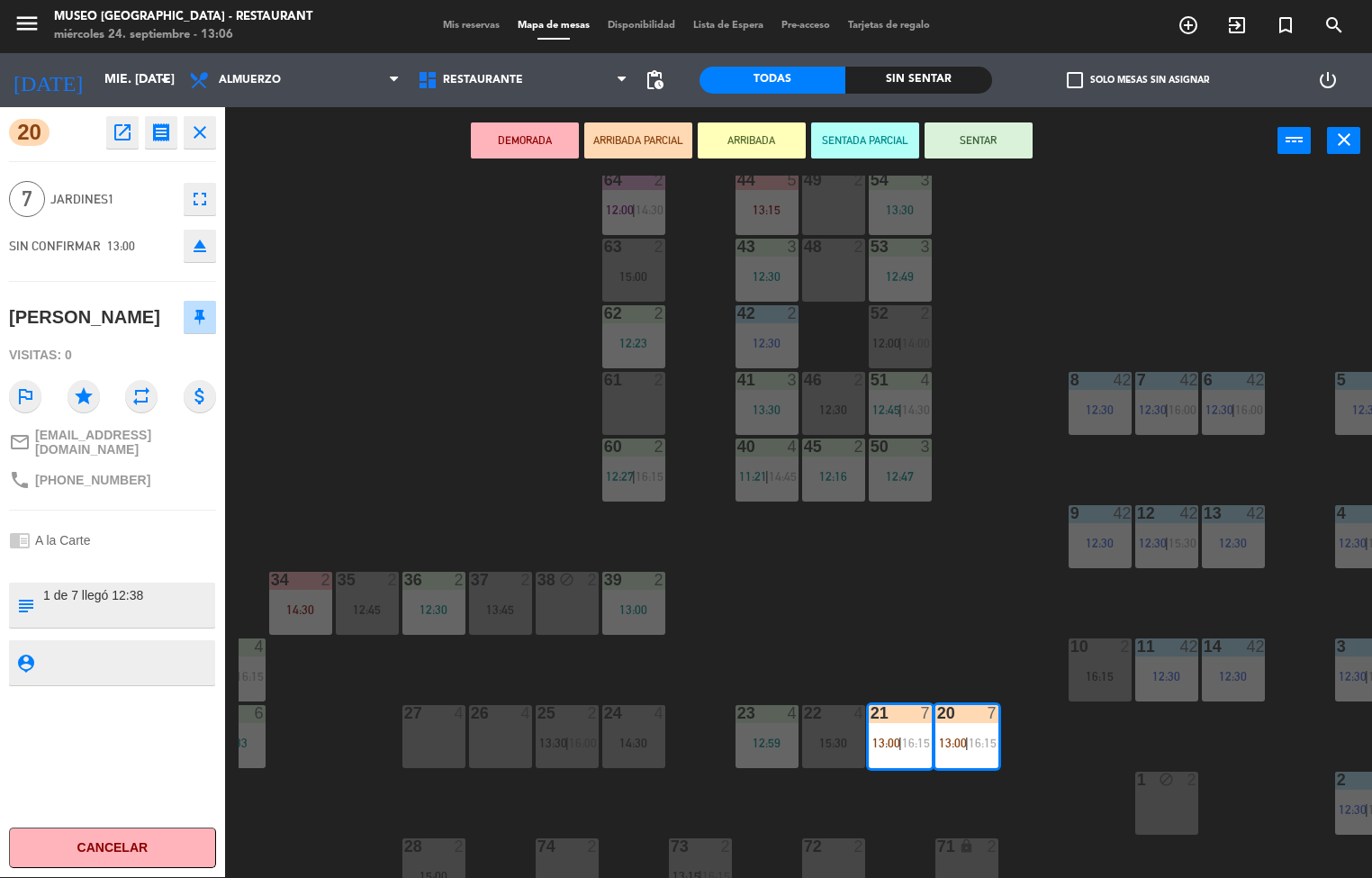
click at [419, 446] on div "44 5 13:15 49 2 54 3 13:30 64 2 12:00 | 14:30 48 2 53 3 12:49 63 2 15:00 43 3 1…" at bounding box center [805, 526] width 1133 height 702
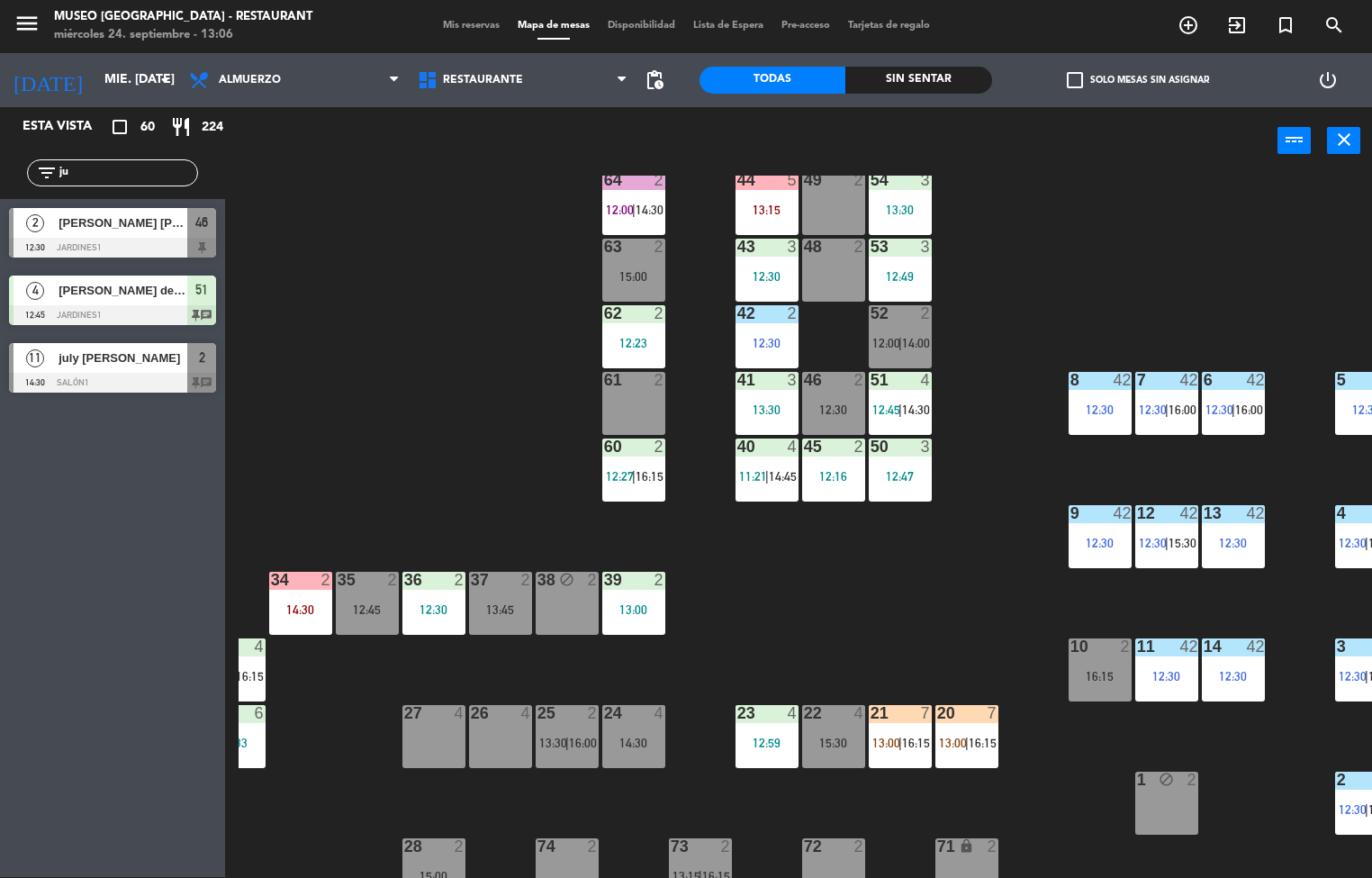
click at [746, 733] on div "23 4 12:59" at bounding box center [767, 736] width 63 height 63
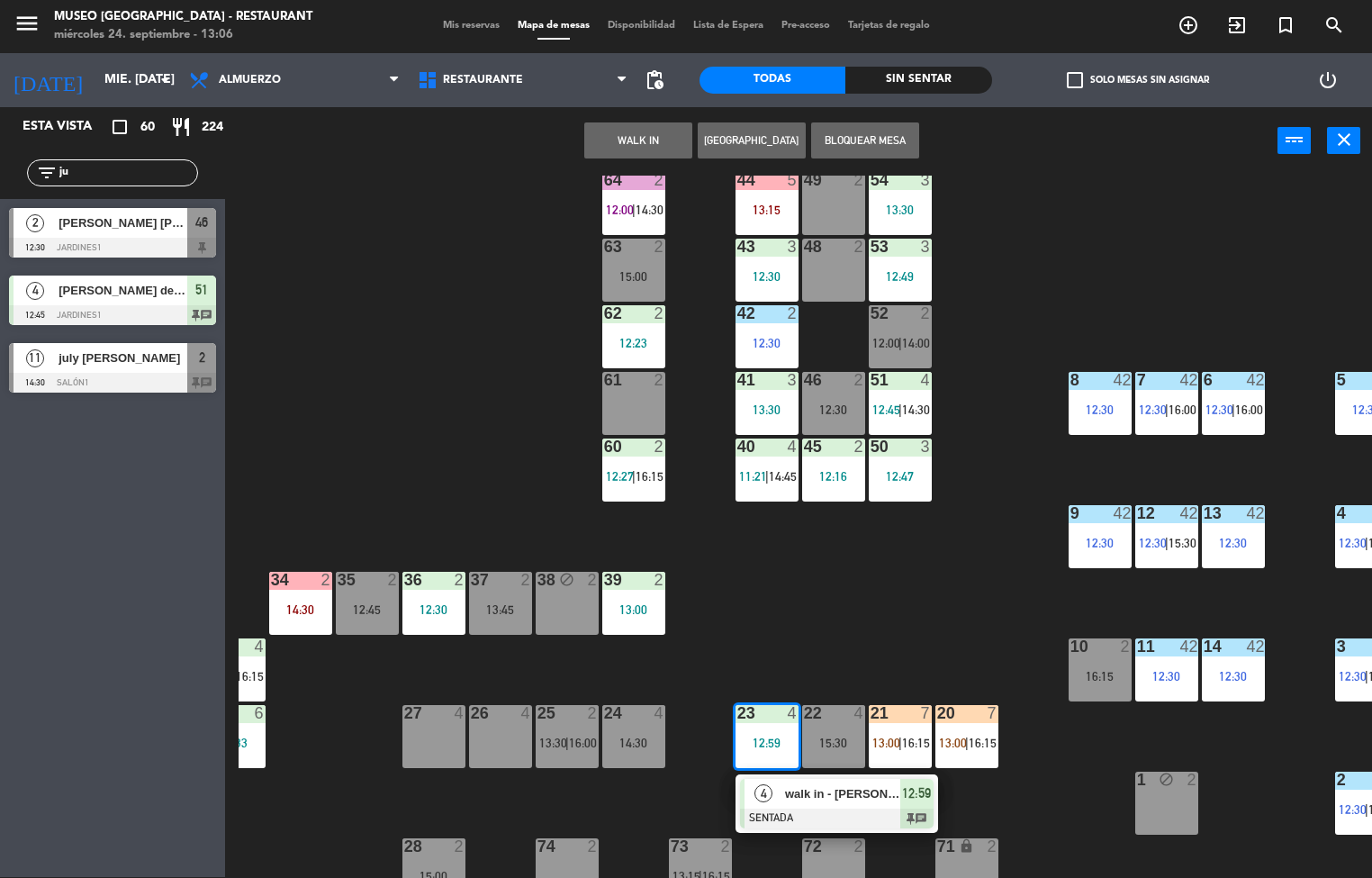
click at [840, 793] on span "walk in - [PERSON_NAME]" at bounding box center [843, 794] width 116 height 19
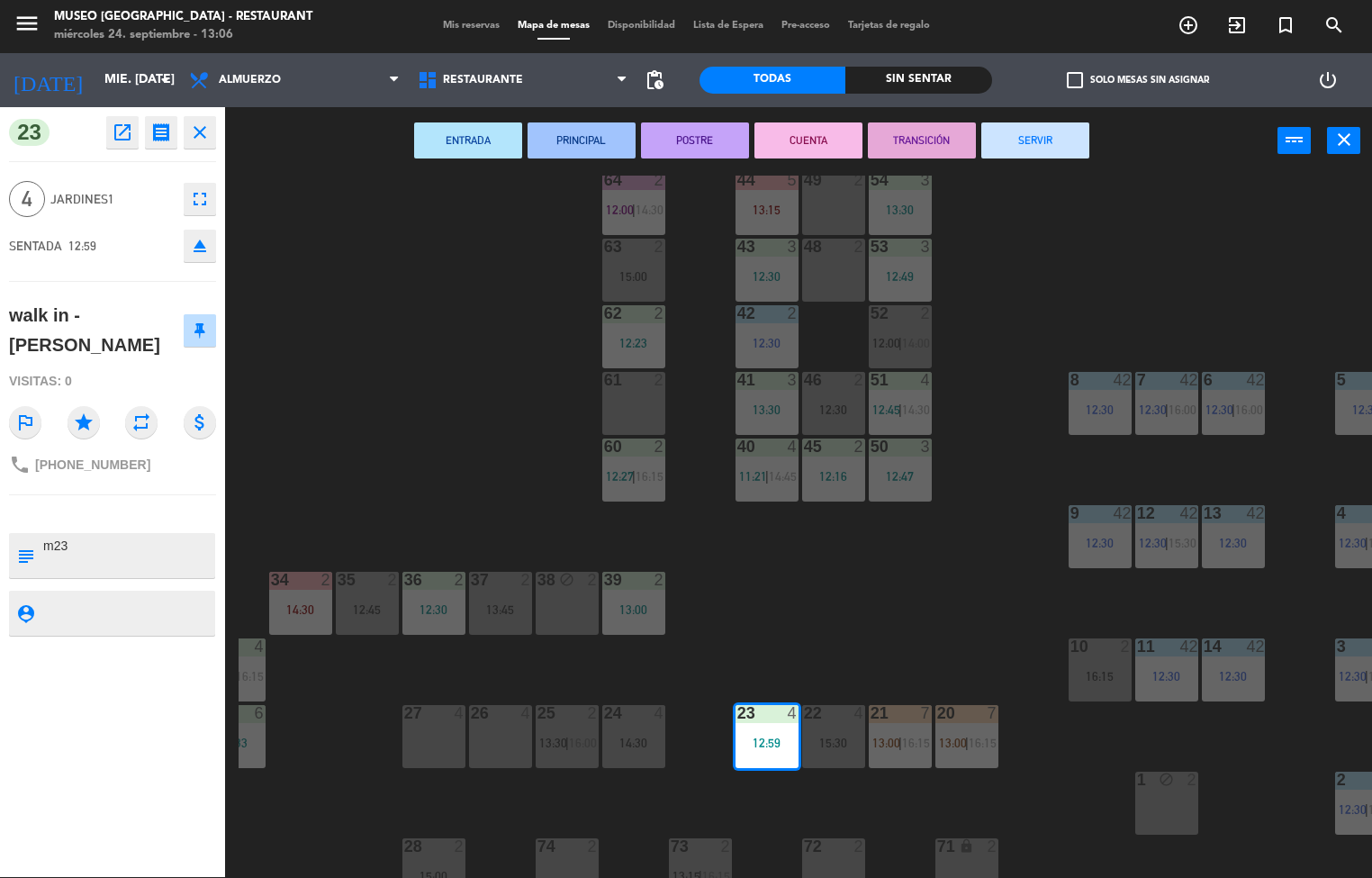
click at [850, 613] on div "44 5 13:15 49 2 54 3 13:30 64 2 12:00 | 14:30 48 2 53 3 12:49 63 2 15:00 43 3 1…" at bounding box center [805, 526] width 1133 height 702
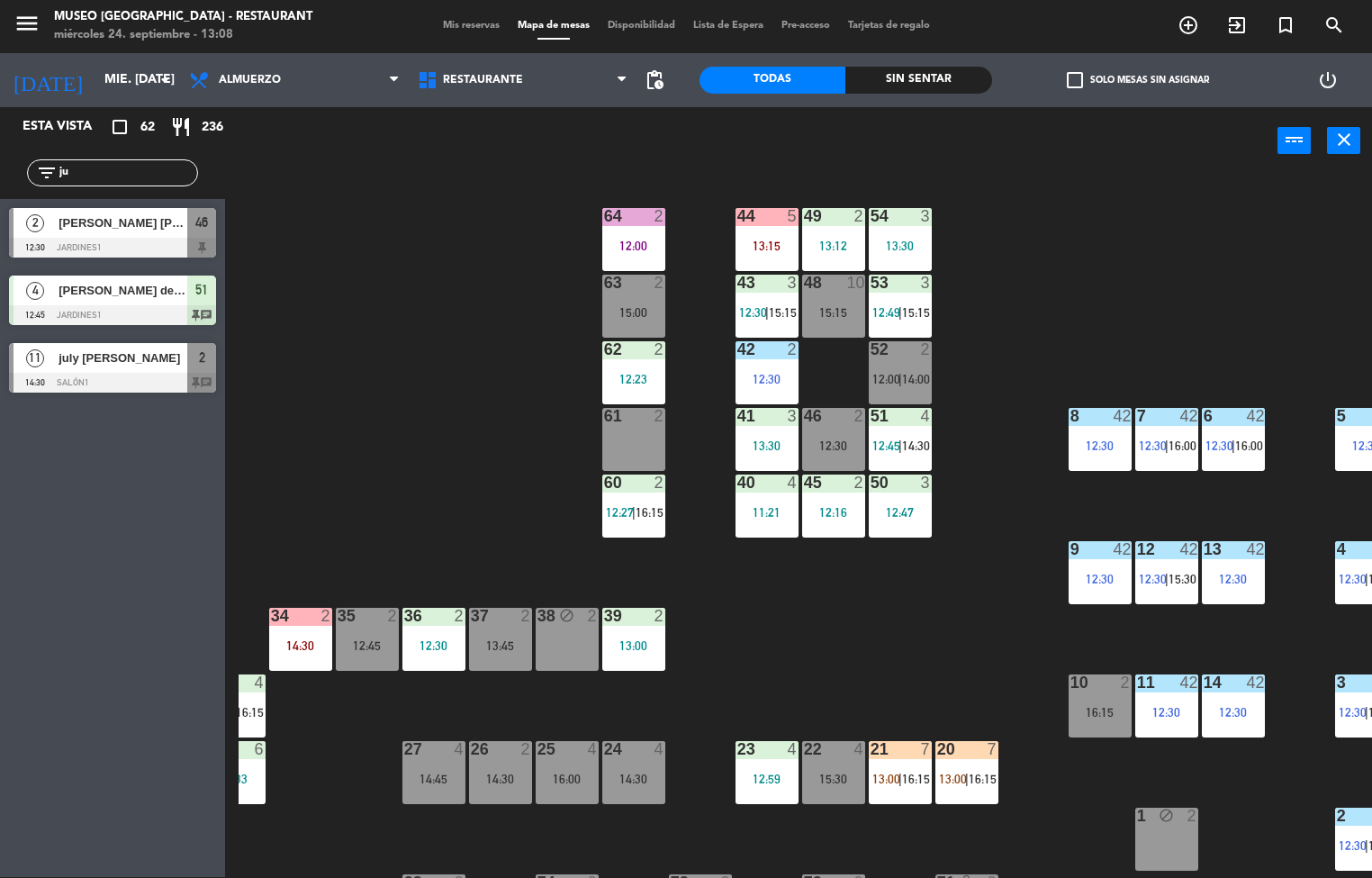
scroll to position [4, 106]
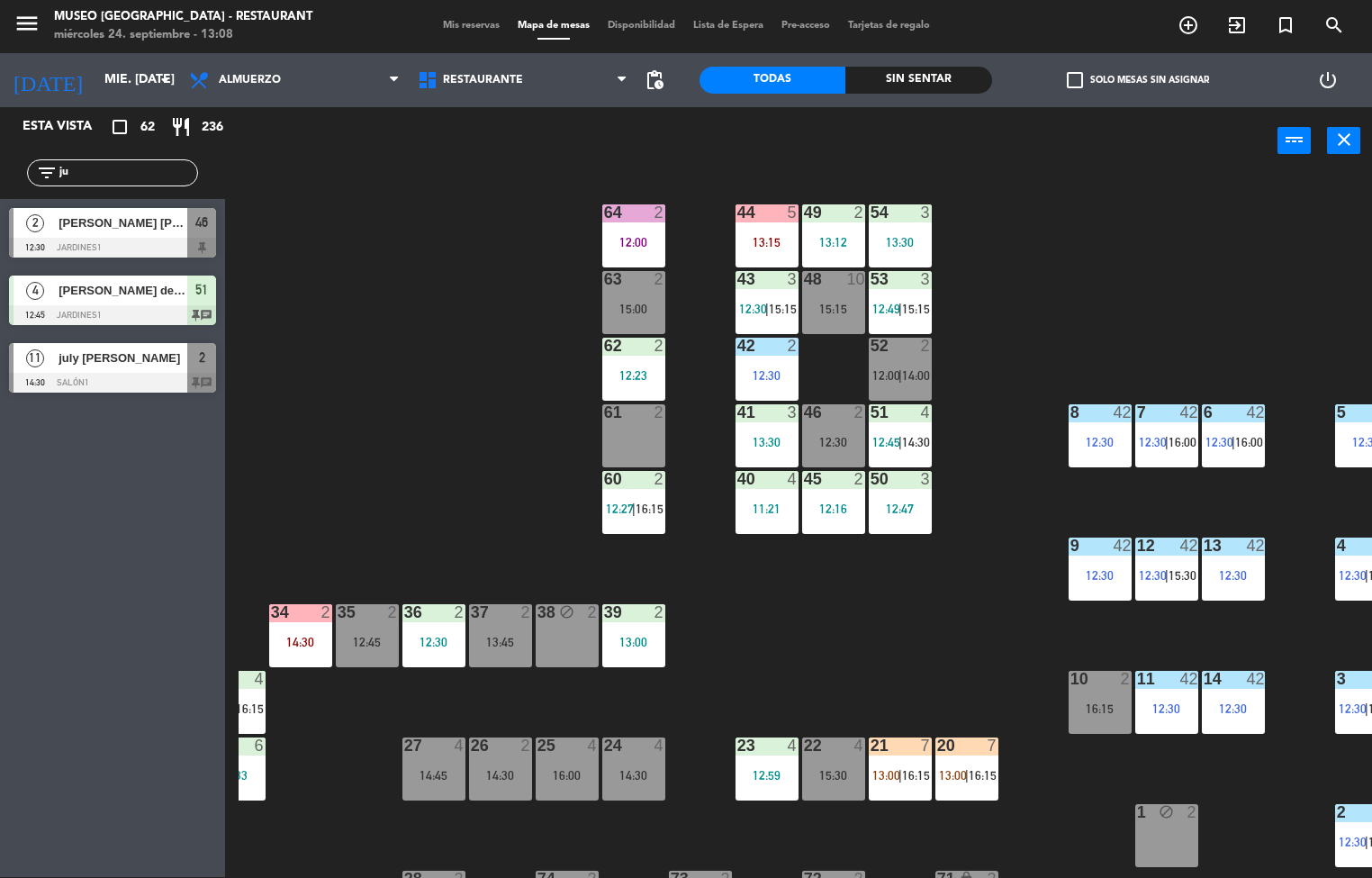
click at [632, 641] on div "13:00" at bounding box center [633, 641] width 63 height 12
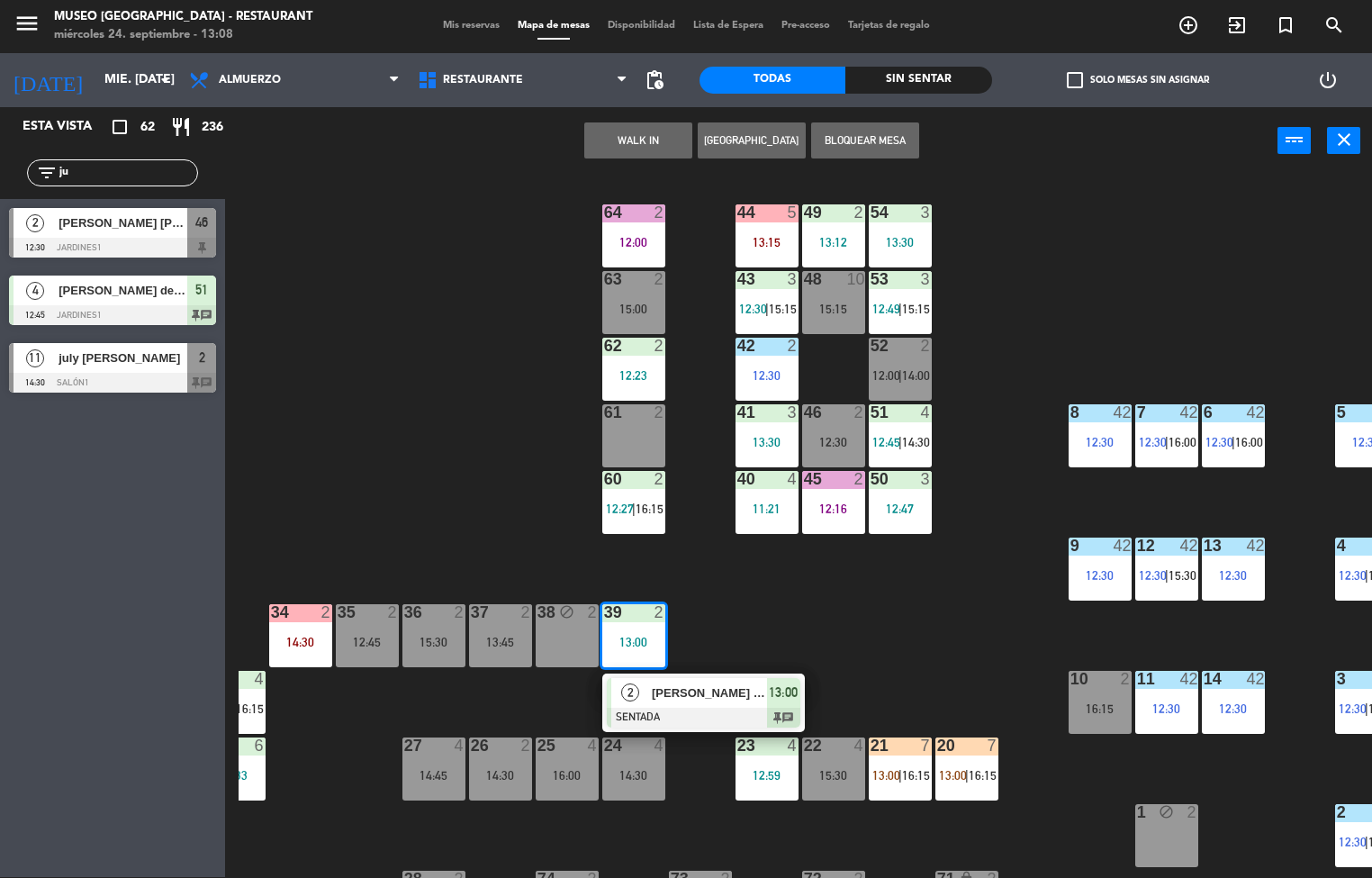
click at [707, 711] on div at bounding box center [704, 717] width 193 height 20
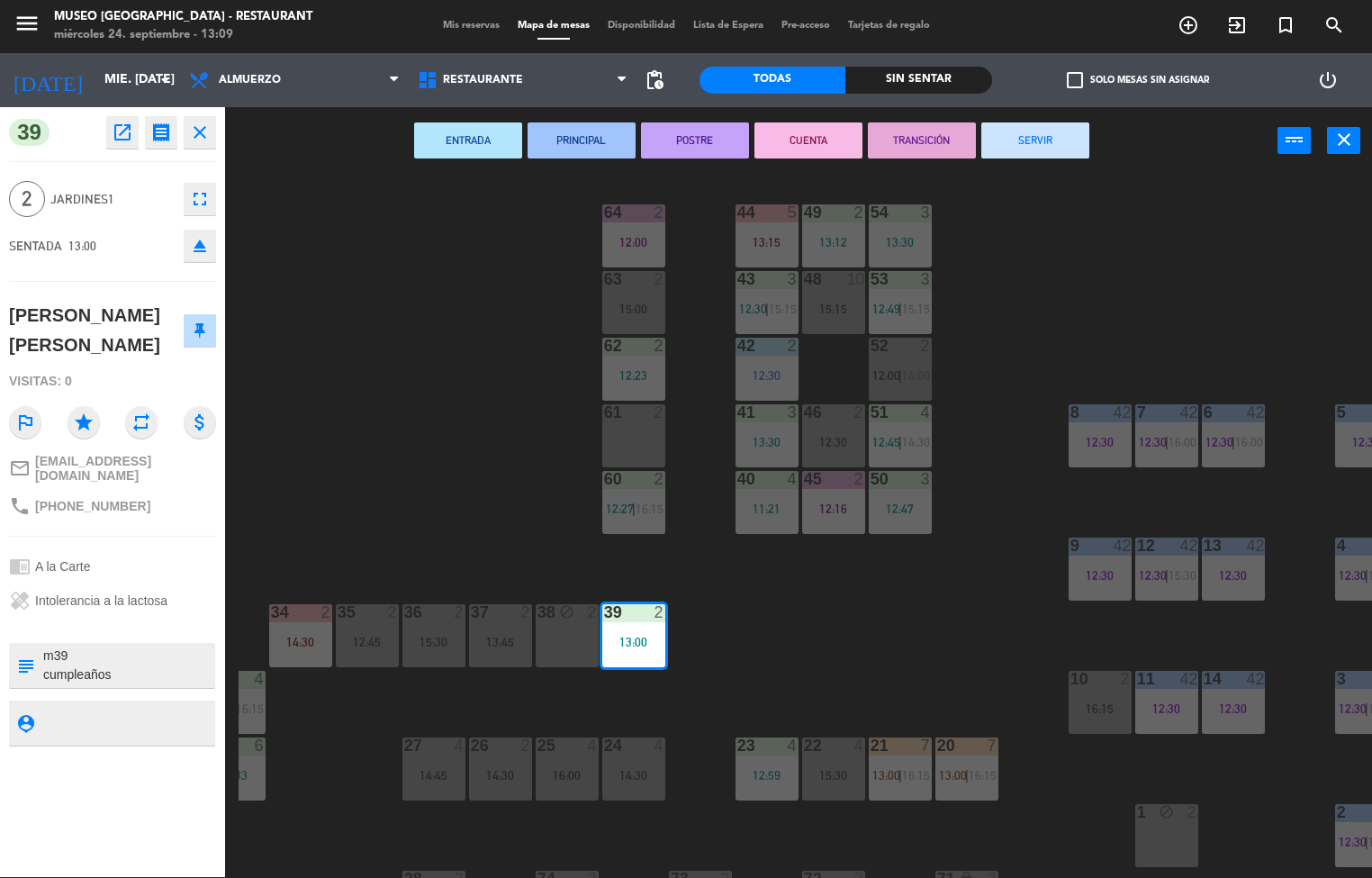
click at [425, 452] on div "44 5 13:15 49 2 13:12 54 3 13:30 64 2 12:00 48 10 15:15 53 3 12:49 | 15:15 63 2…" at bounding box center [805, 526] width 1133 height 702
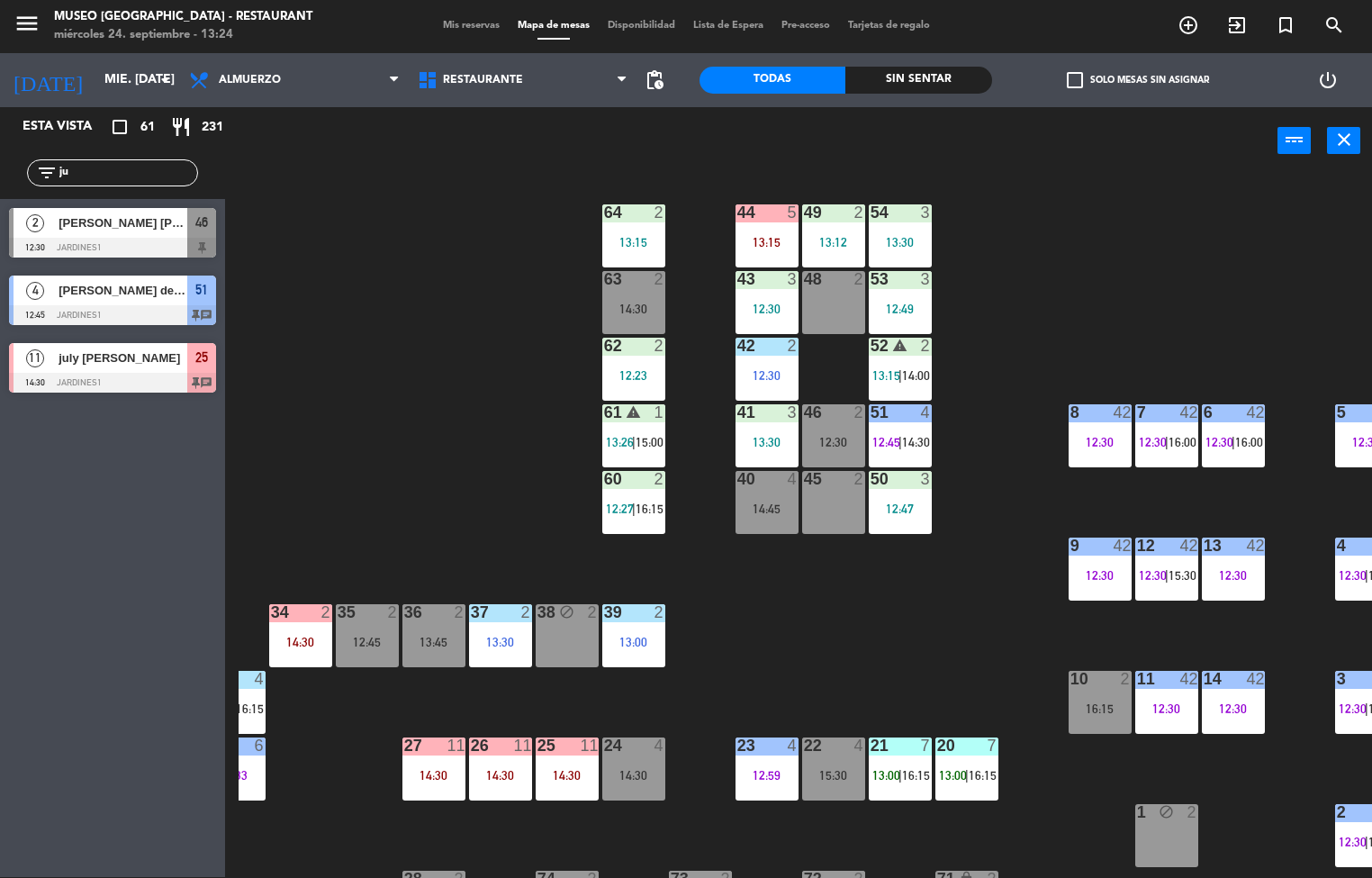
click at [878, 667] on div "44 5 13:15 49 2 13:12 54 3 13:30 64 2 13:15 48 2 53 3 12:49 63 2 14:30 43 3 12:…" at bounding box center [805, 526] width 1133 height 702
click at [765, 410] on div at bounding box center [766, 412] width 29 height 16
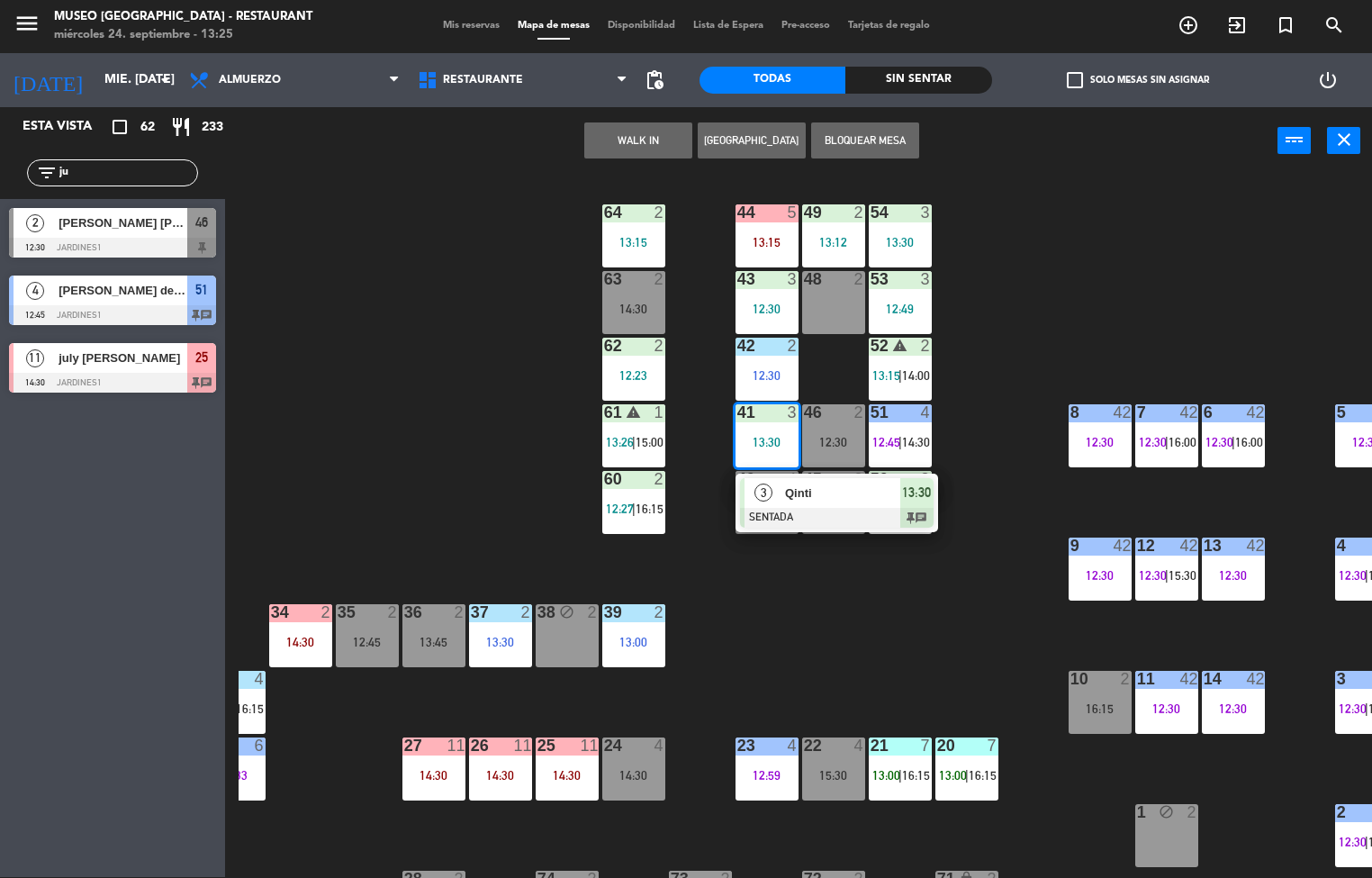
click at [935, 651] on div "44 5 13:15 49 2 13:12 54 3 13:30 64 2 13:15 48 2 53 3 12:49 63 2 14:30 43 3 12:…" at bounding box center [805, 526] width 1133 height 702
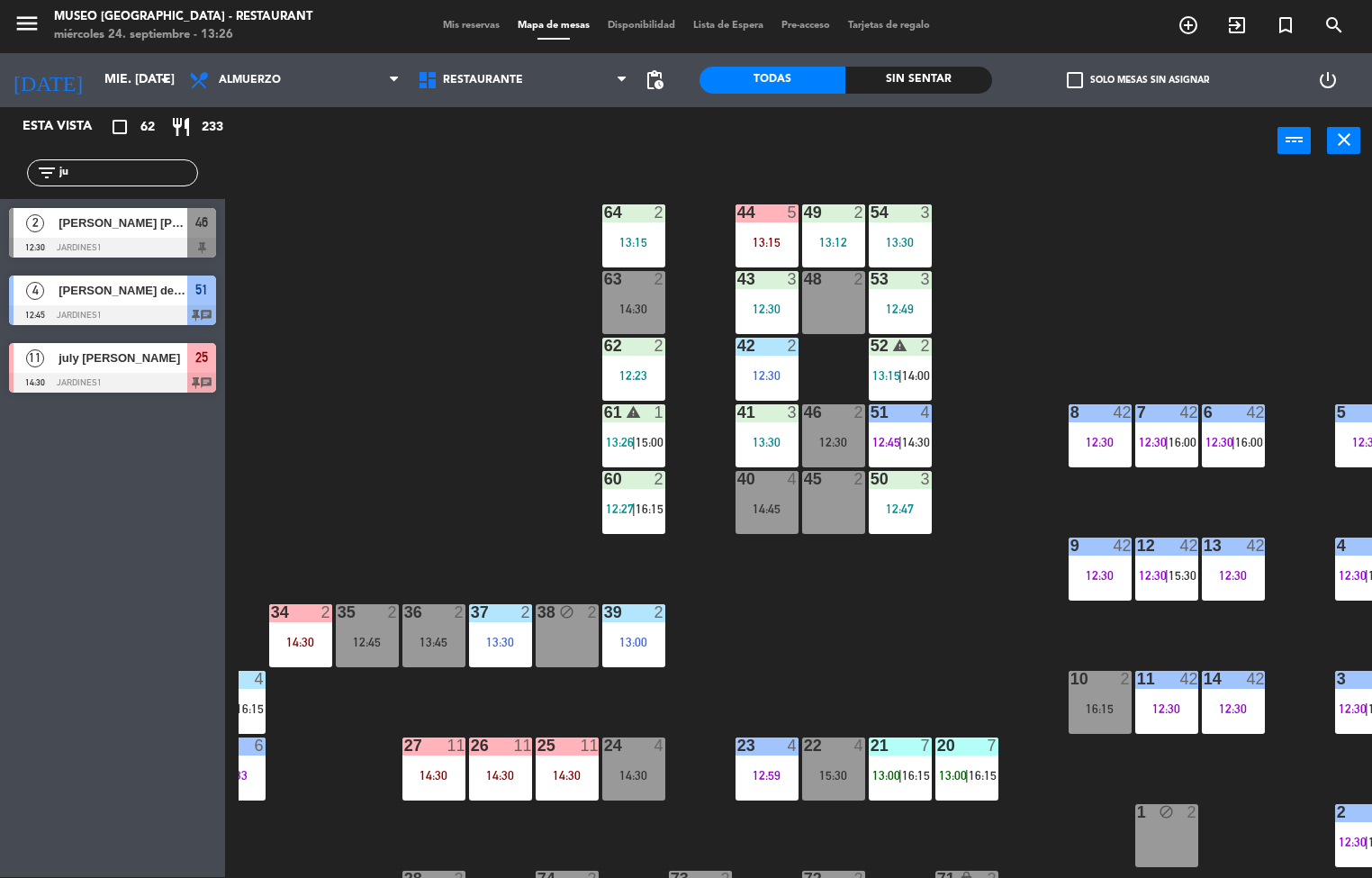
click at [980, 611] on div "44 5 13:15 49 2 13:12 54 3 13:30 64 2 13:15 48 2 53 3 12:49 63 2 14:30 43 3 12:…" at bounding box center [805, 526] width 1133 height 702
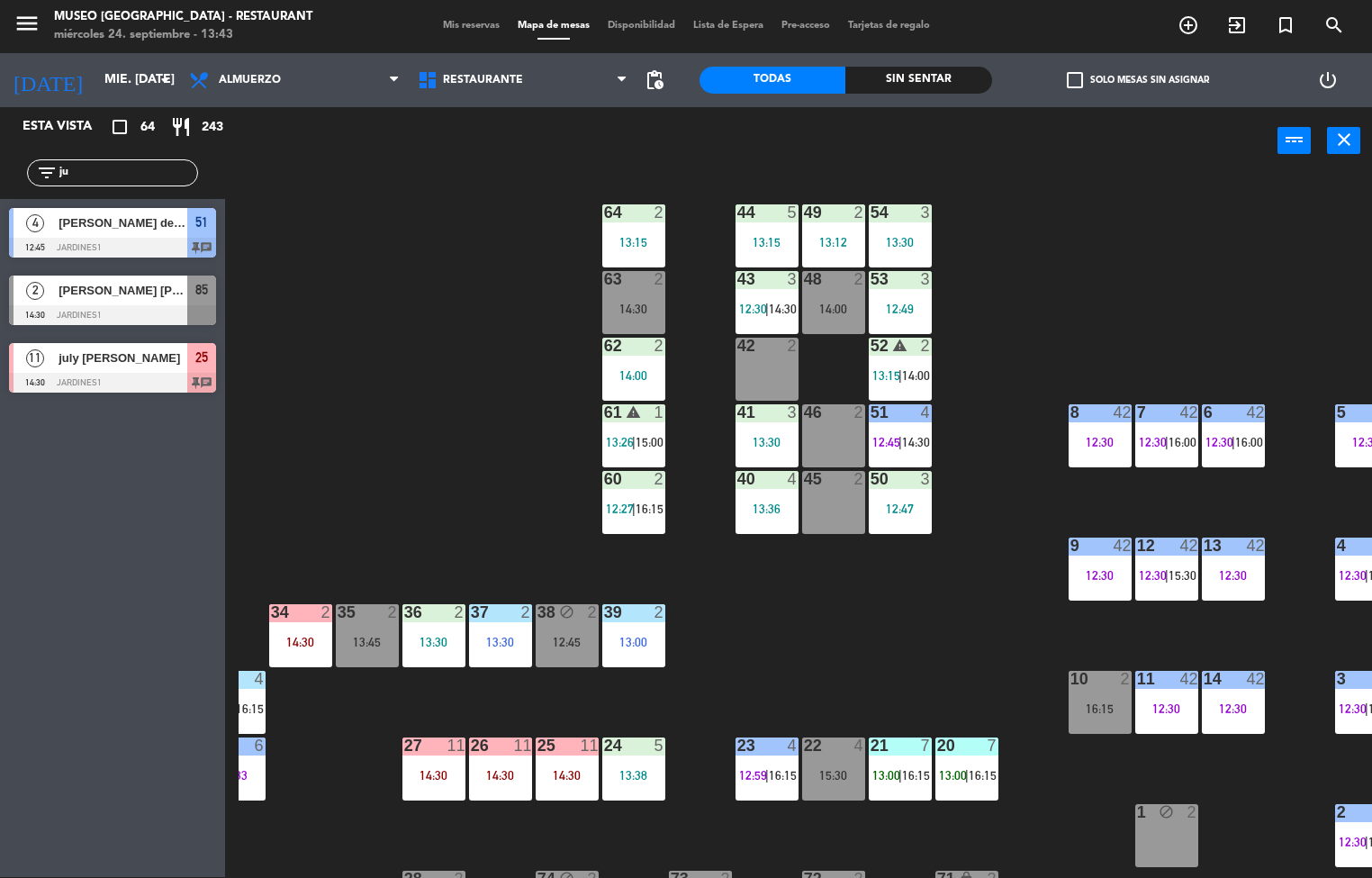
click at [883, 660] on div "44 5 13:15 49 2 13:12 54 3 13:30 64 2 13:15 48 2 14:00 53 3 12:49 63 2 14:30 43…" at bounding box center [805, 526] width 1133 height 702
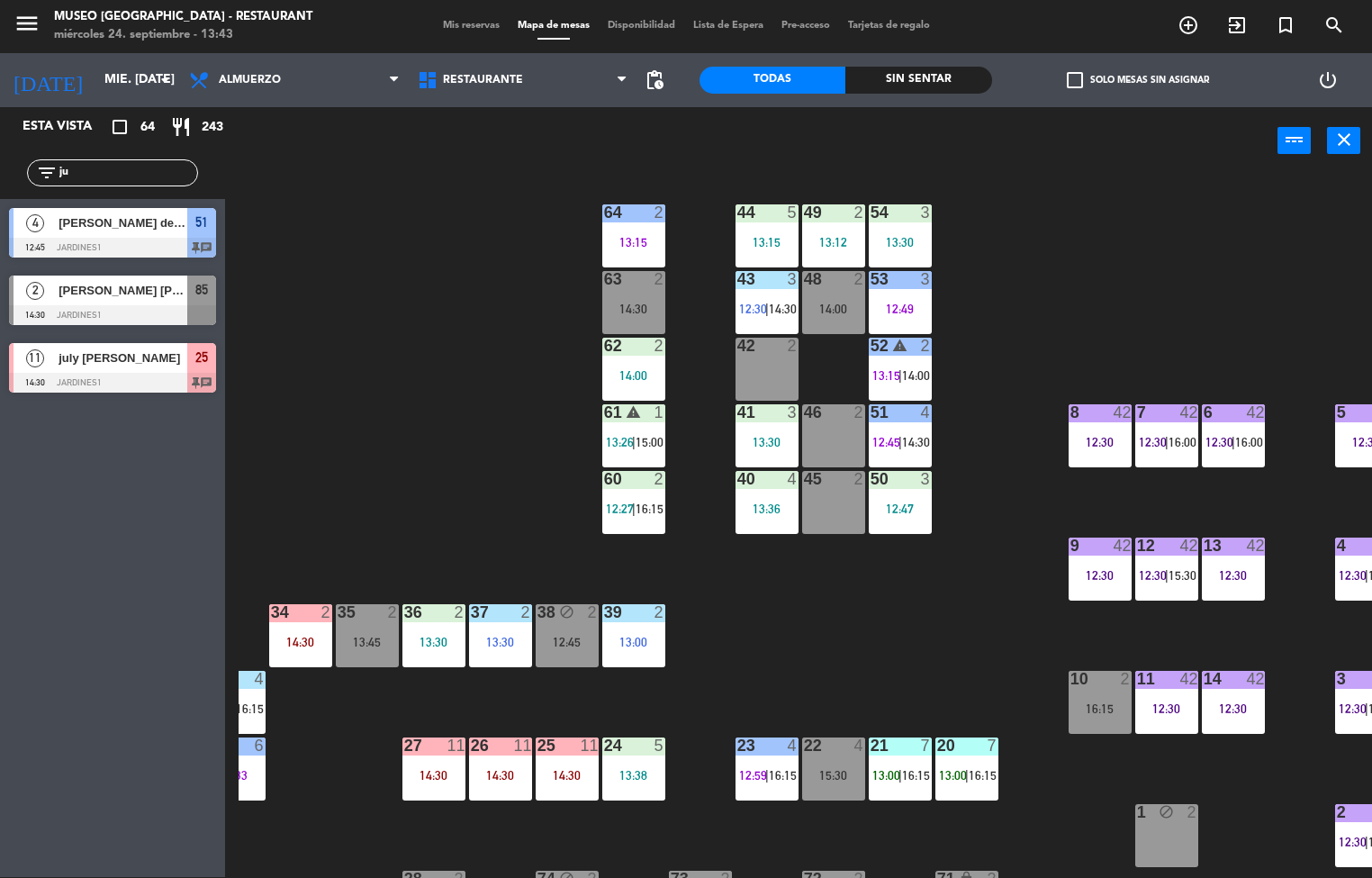
click at [894, 502] on div "12:47" at bounding box center [900, 508] width 63 height 12
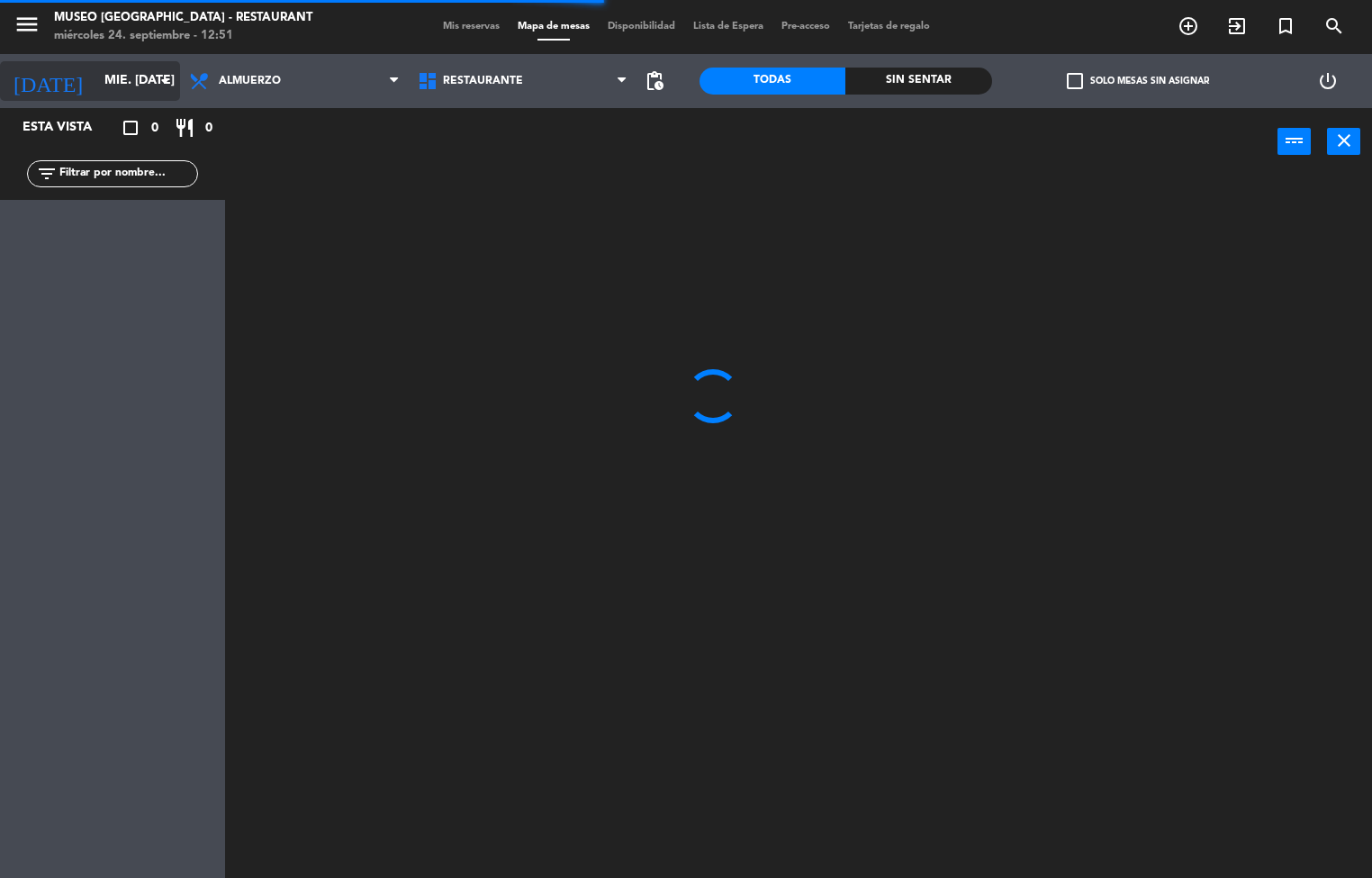
click at [96, 81] on input "mié. [DATE]" at bounding box center [181, 81] width 171 height 32
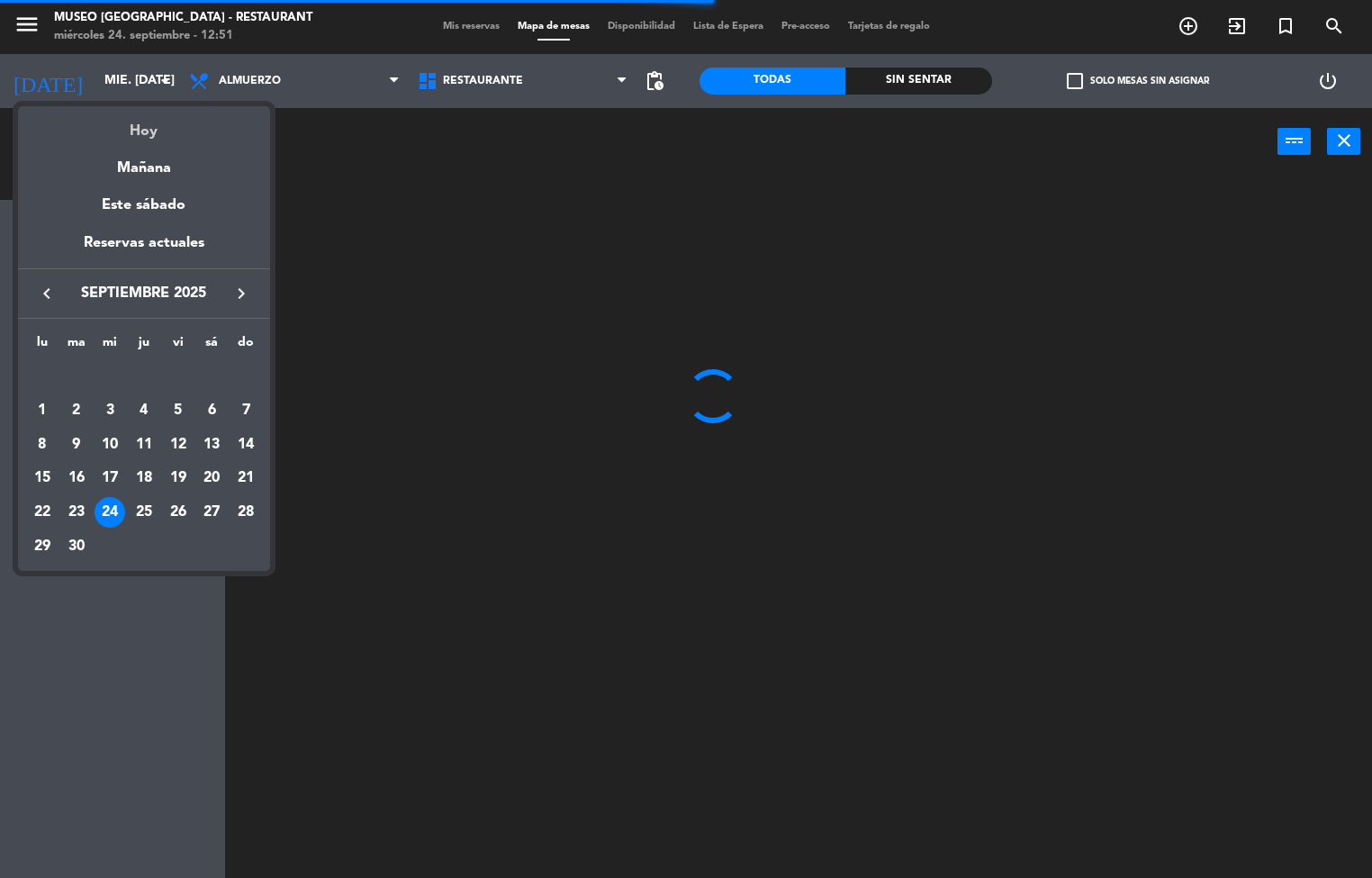
click at [152, 130] on div "Hoy" at bounding box center [144, 124] width 252 height 37
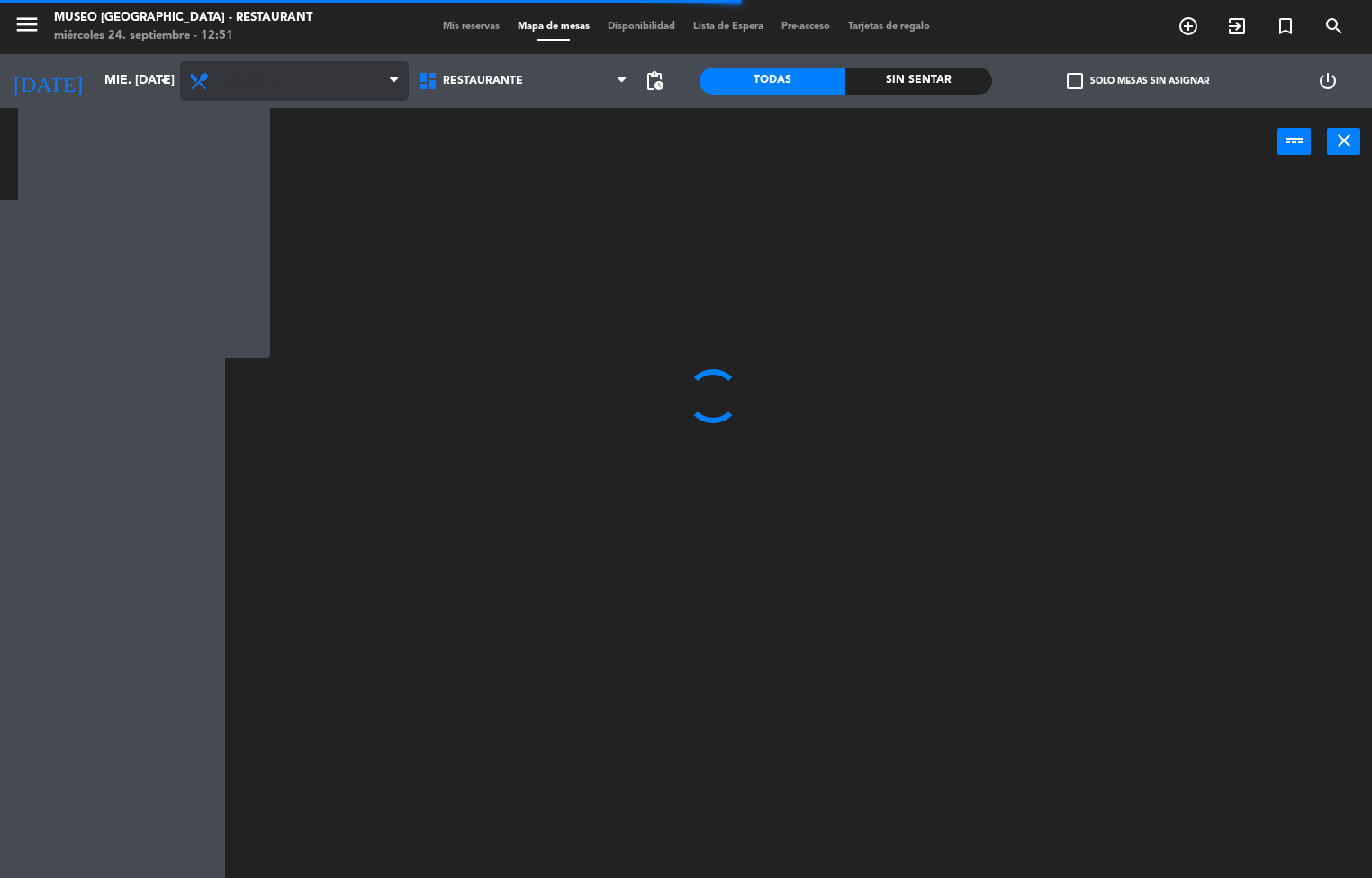
click at [276, 92] on span "Almuerzo" at bounding box center [294, 81] width 228 height 40
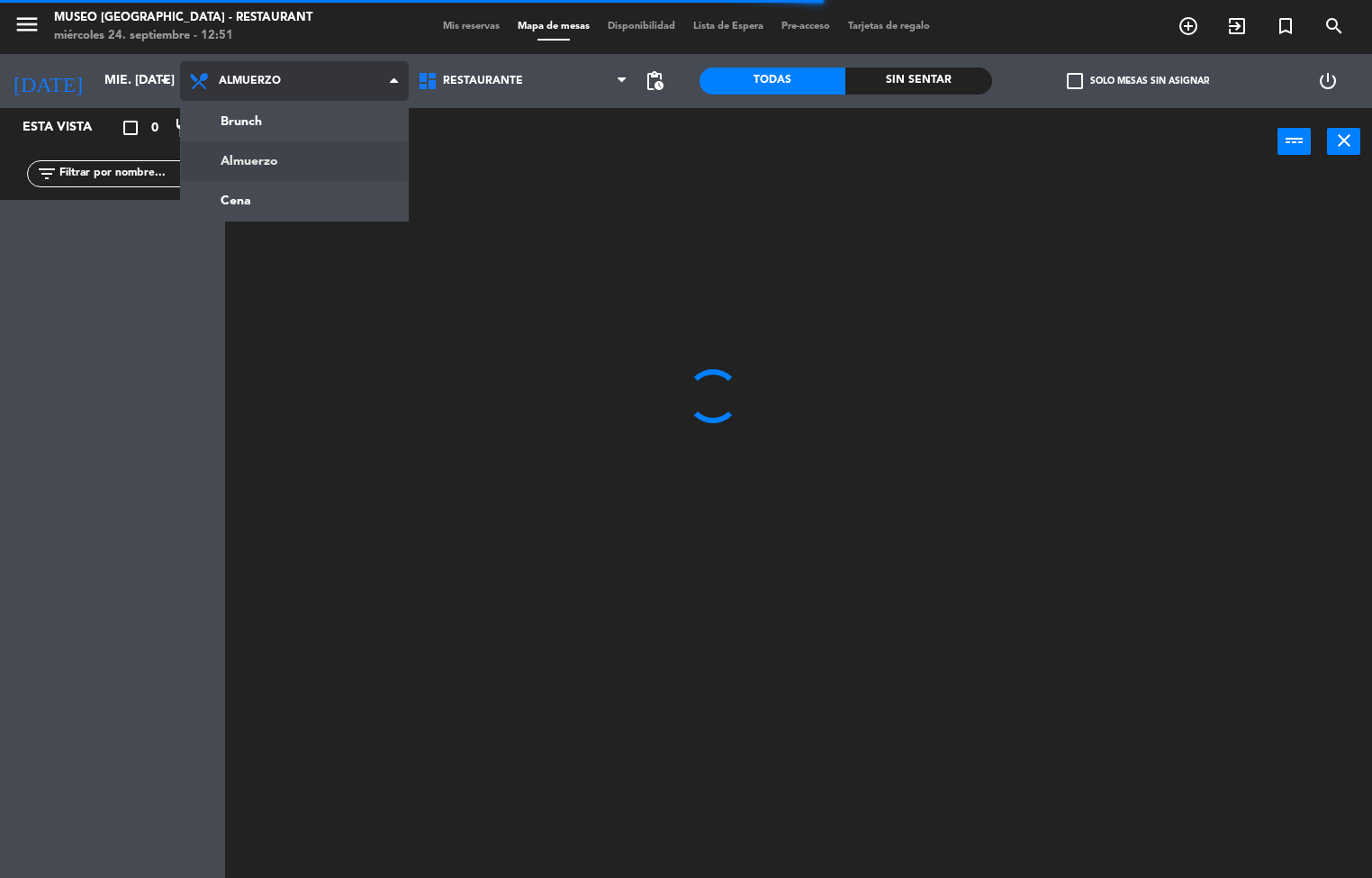
click at [282, 213] on ng-component "menu Museo Larco Café - Restaurant miércoles 24. septiembre - 12:51 Mis reserva…" at bounding box center [686, 439] width 1372 height 879
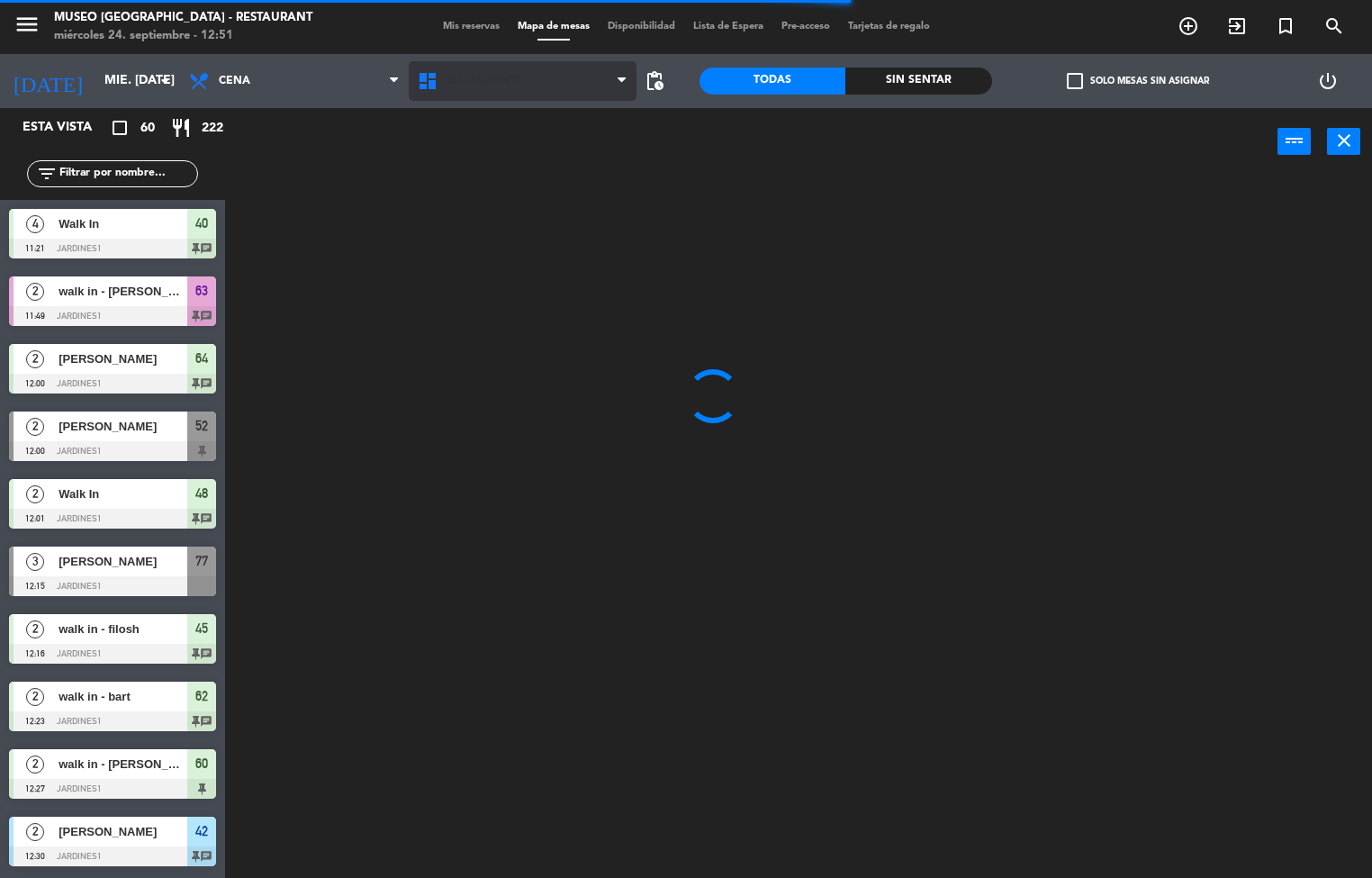
click at [511, 82] on span "Restaurante" at bounding box center [483, 81] width 80 height 12
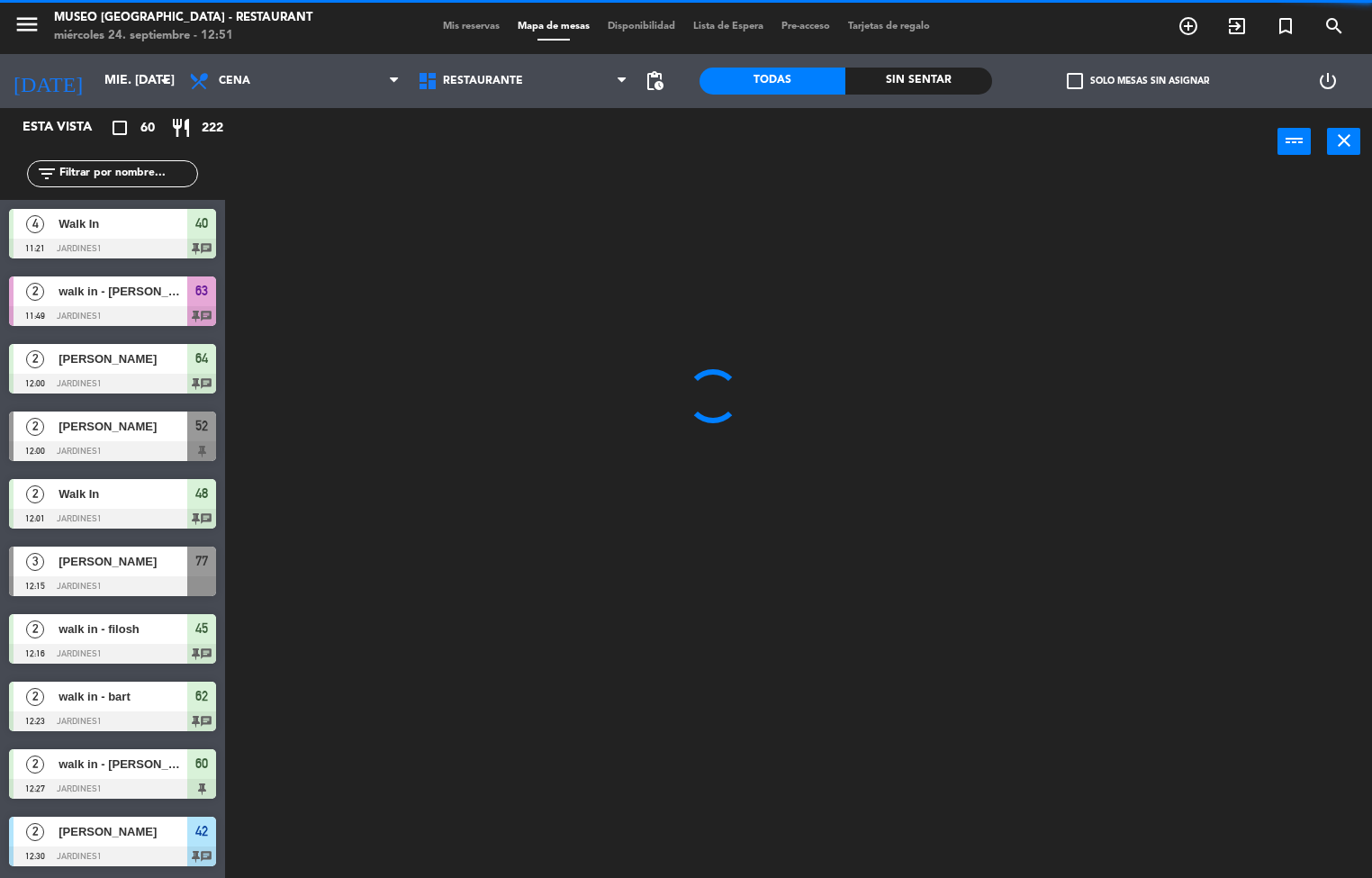
click at [513, 171] on div "power_input close" at bounding box center [751, 142] width 1052 height 68
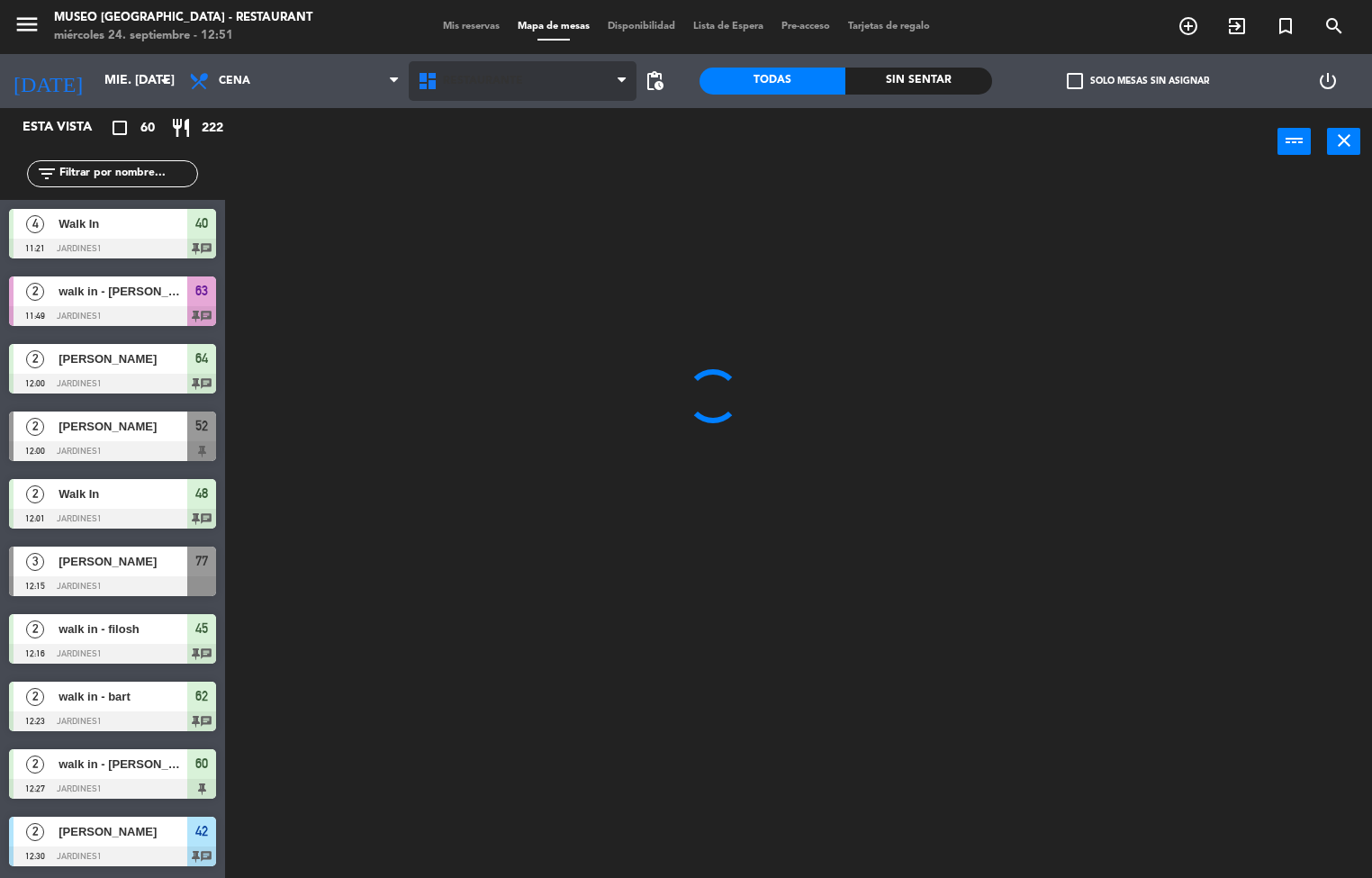
click at [521, 67] on span "Restaurante" at bounding box center [523, 81] width 228 height 40
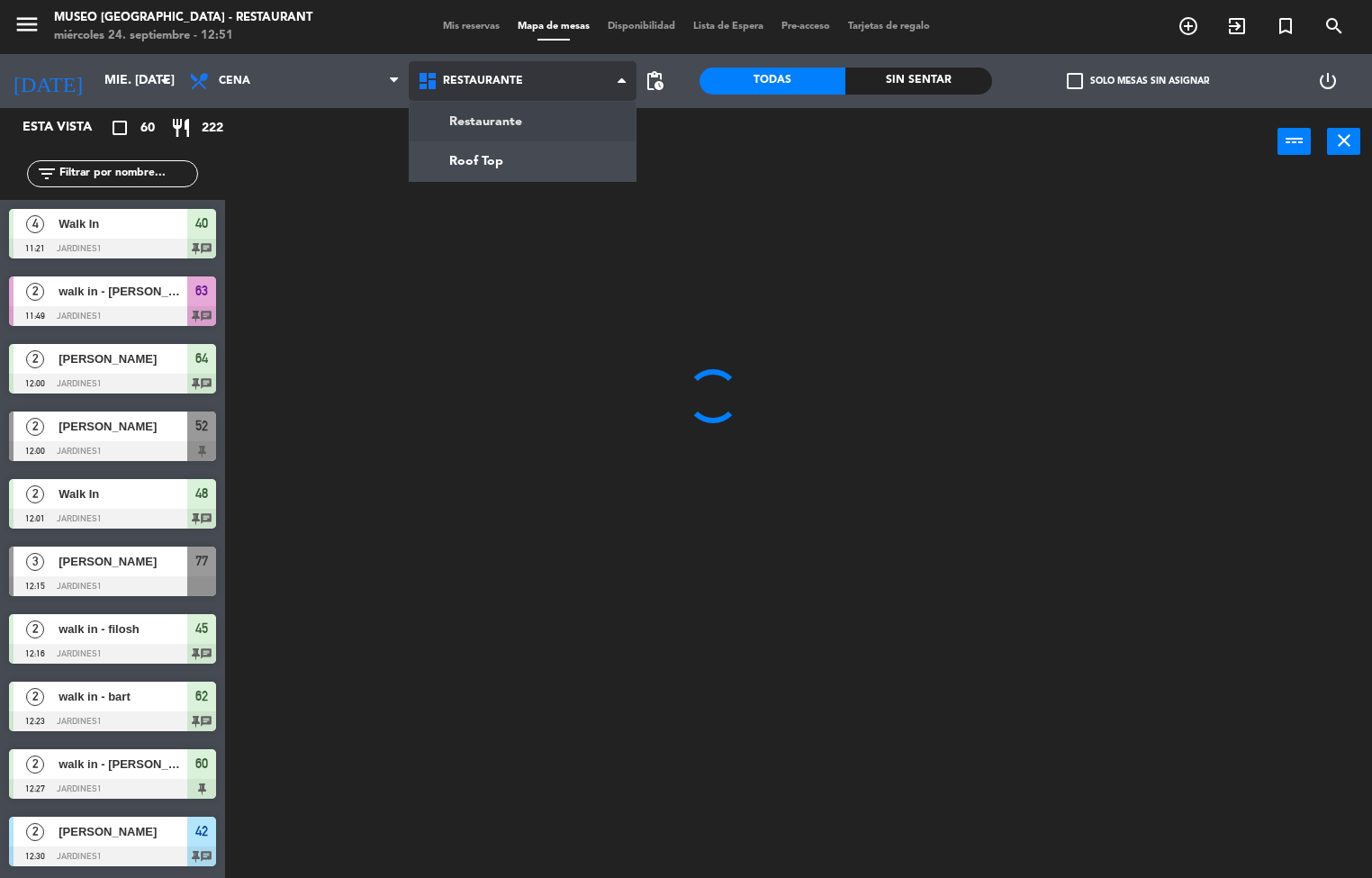
click at [519, 171] on ng-component "menu Museo Larco Café - Restaurant miércoles 24. septiembre - 12:51 Mis reserva…" at bounding box center [686, 439] width 1372 height 879
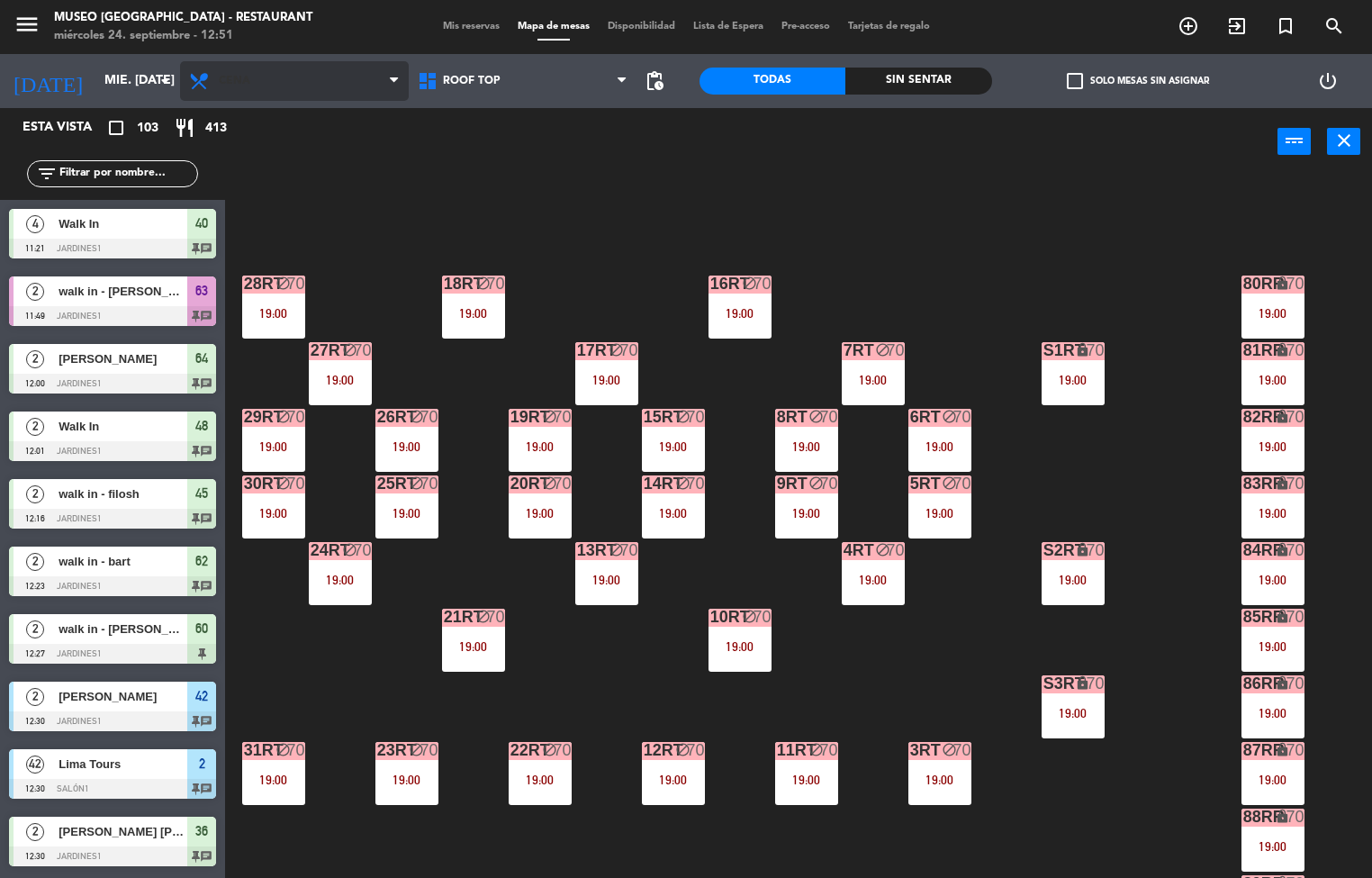
click at [278, 67] on span "Cena" at bounding box center [294, 81] width 228 height 40
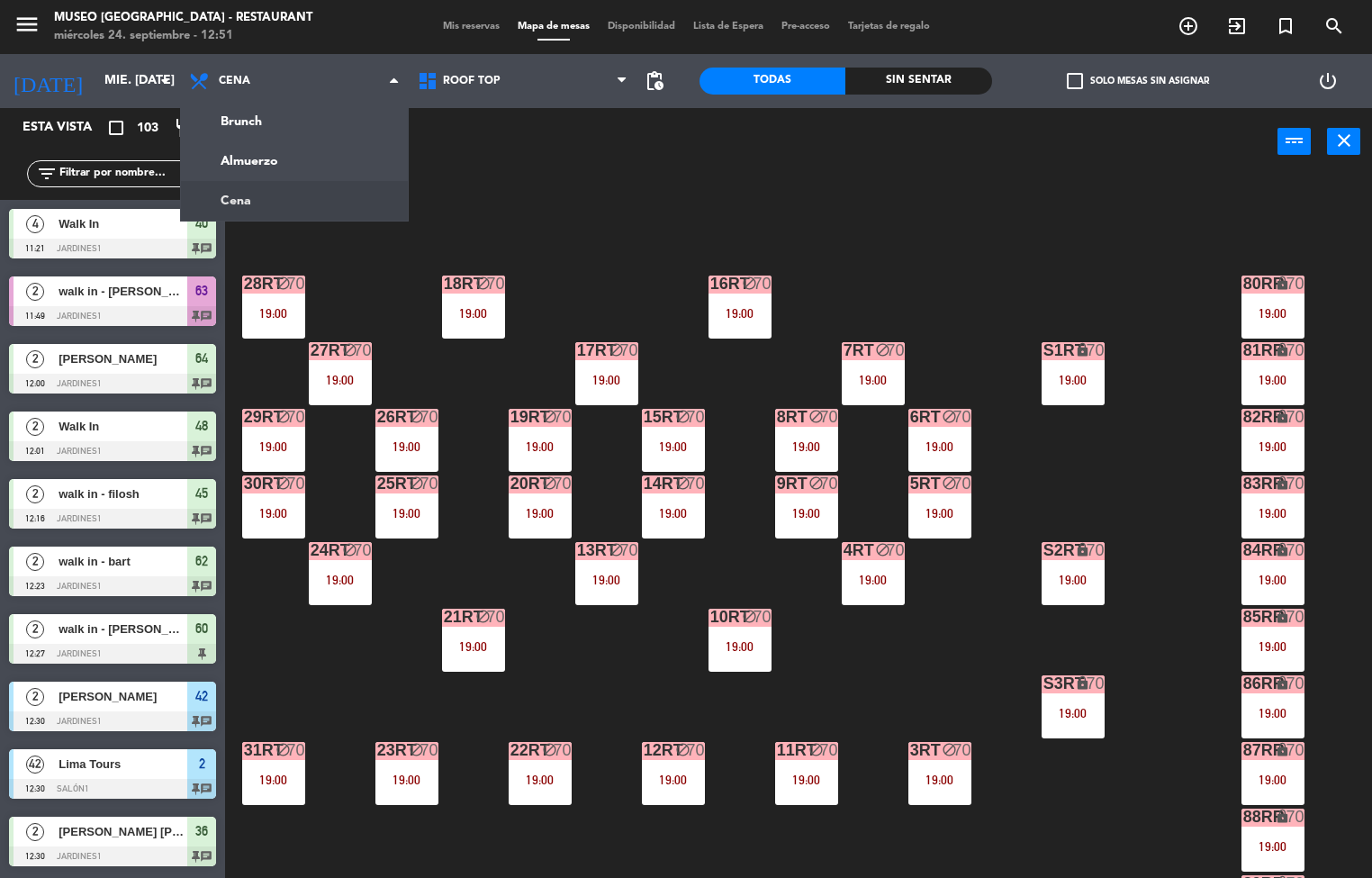
click at [926, 211] on div "18RT block 70 19:00 16RT block 70 19:00 28RT block 70 19:00 80RR lock 70 19:00 …" at bounding box center [805, 527] width 1133 height 702
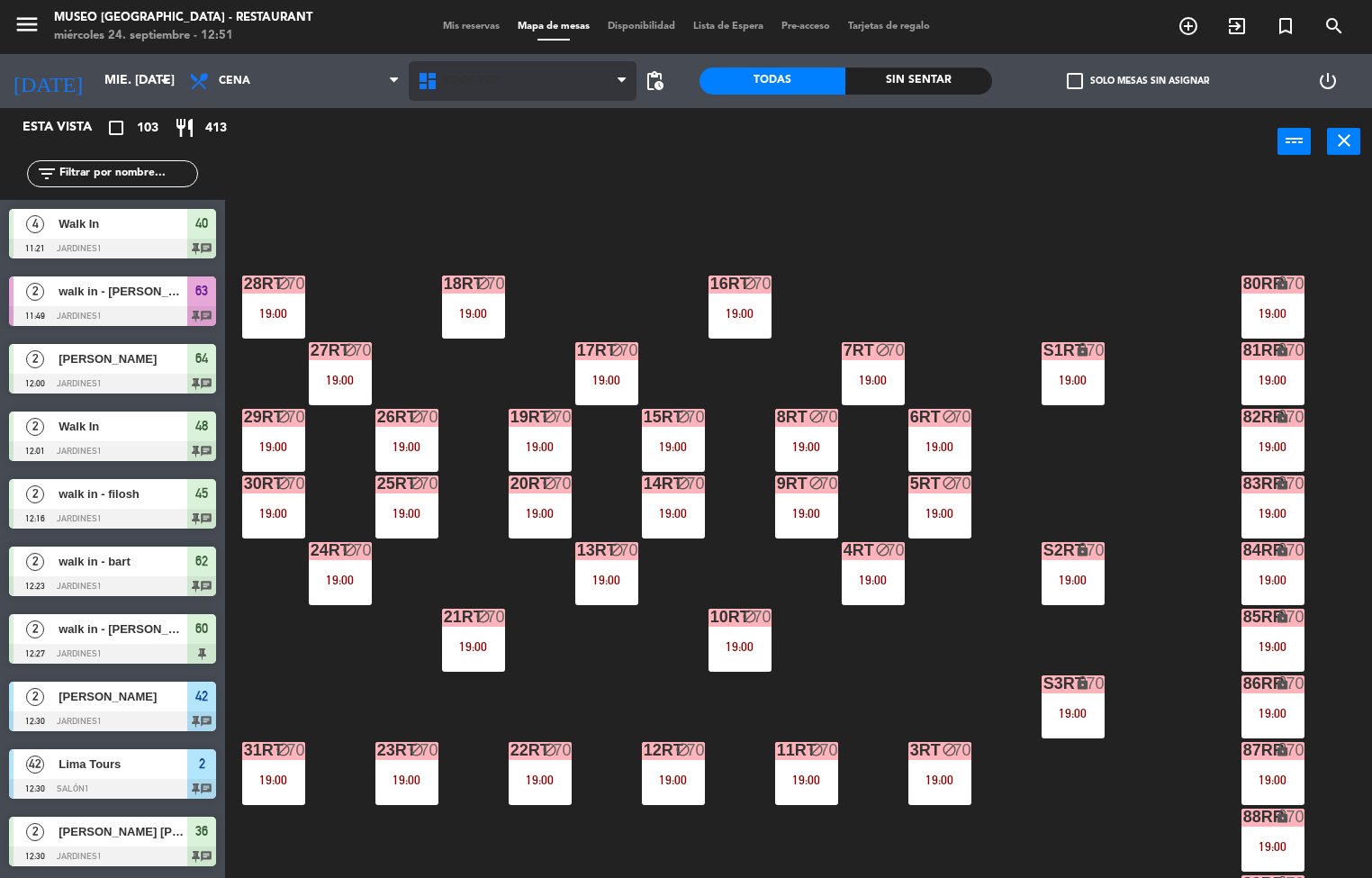
click at [497, 67] on span "Roof Top" at bounding box center [523, 81] width 228 height 40
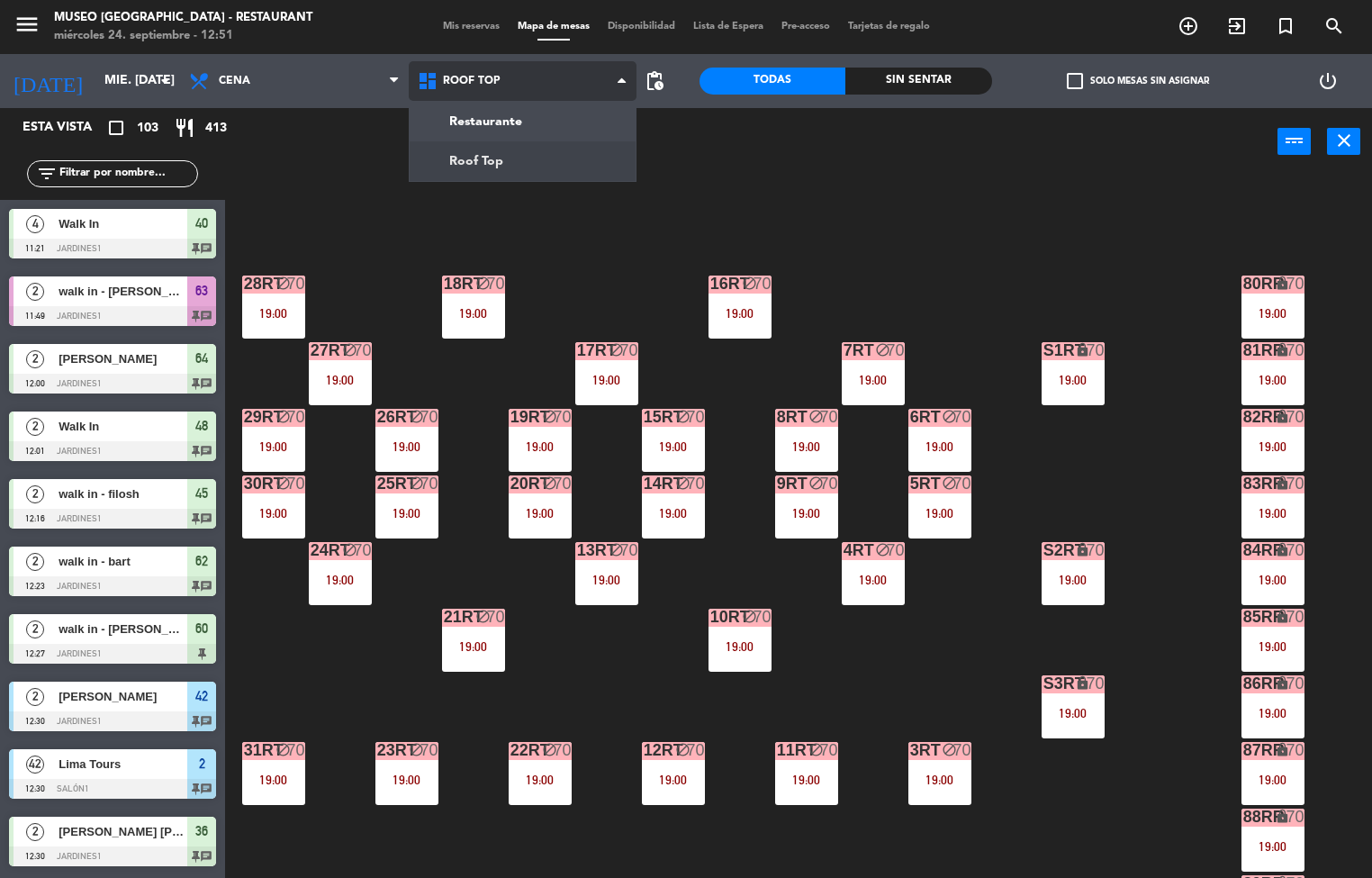
click at [535, 105] on div "Restaurante Roof Top Roof Top Restaurante Roof Top" at bounding box center [523, 81] width 228 height 54
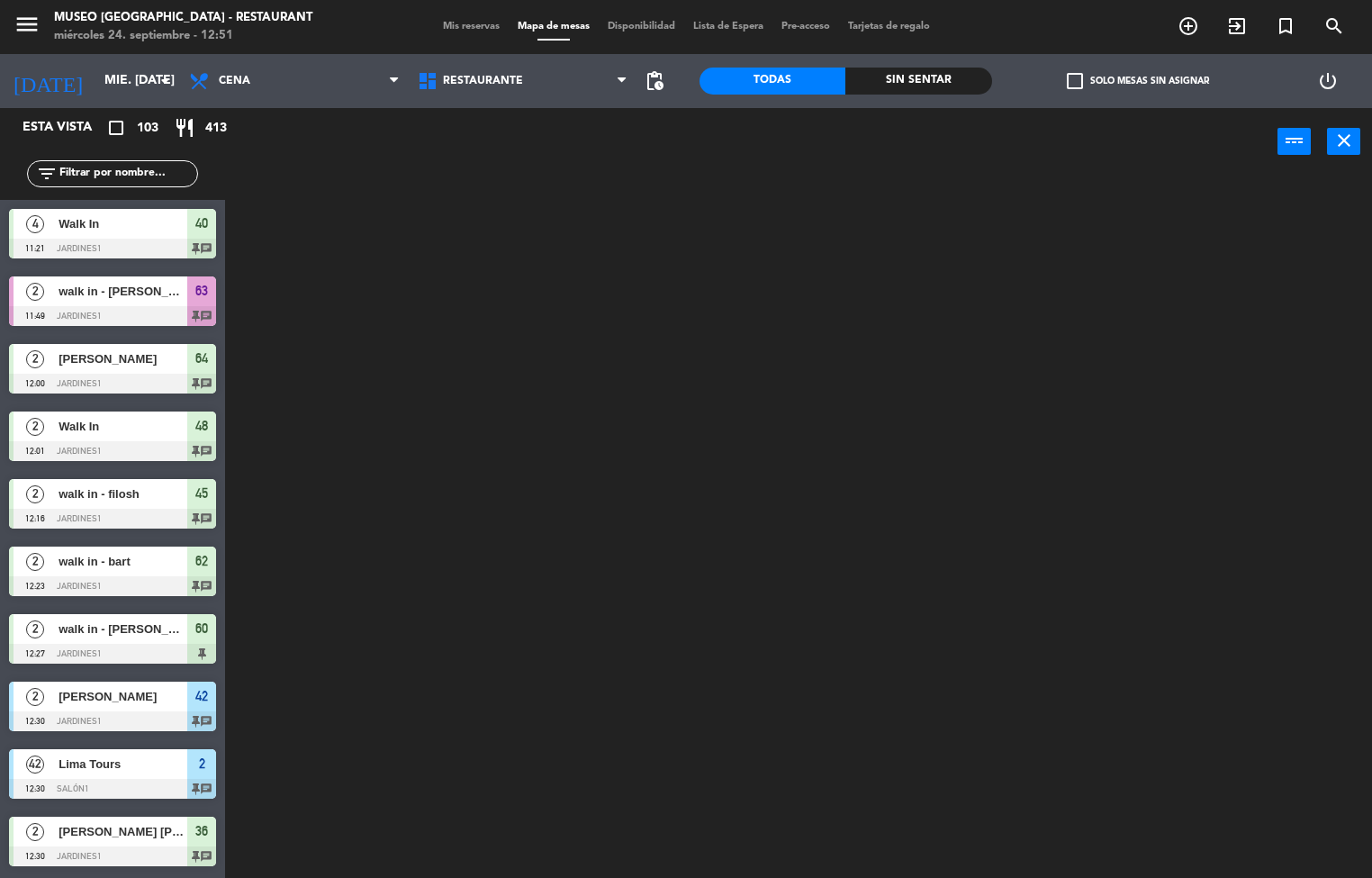
click at [975, 191] on div at bounding box center [805, 527] width 1133 height 702
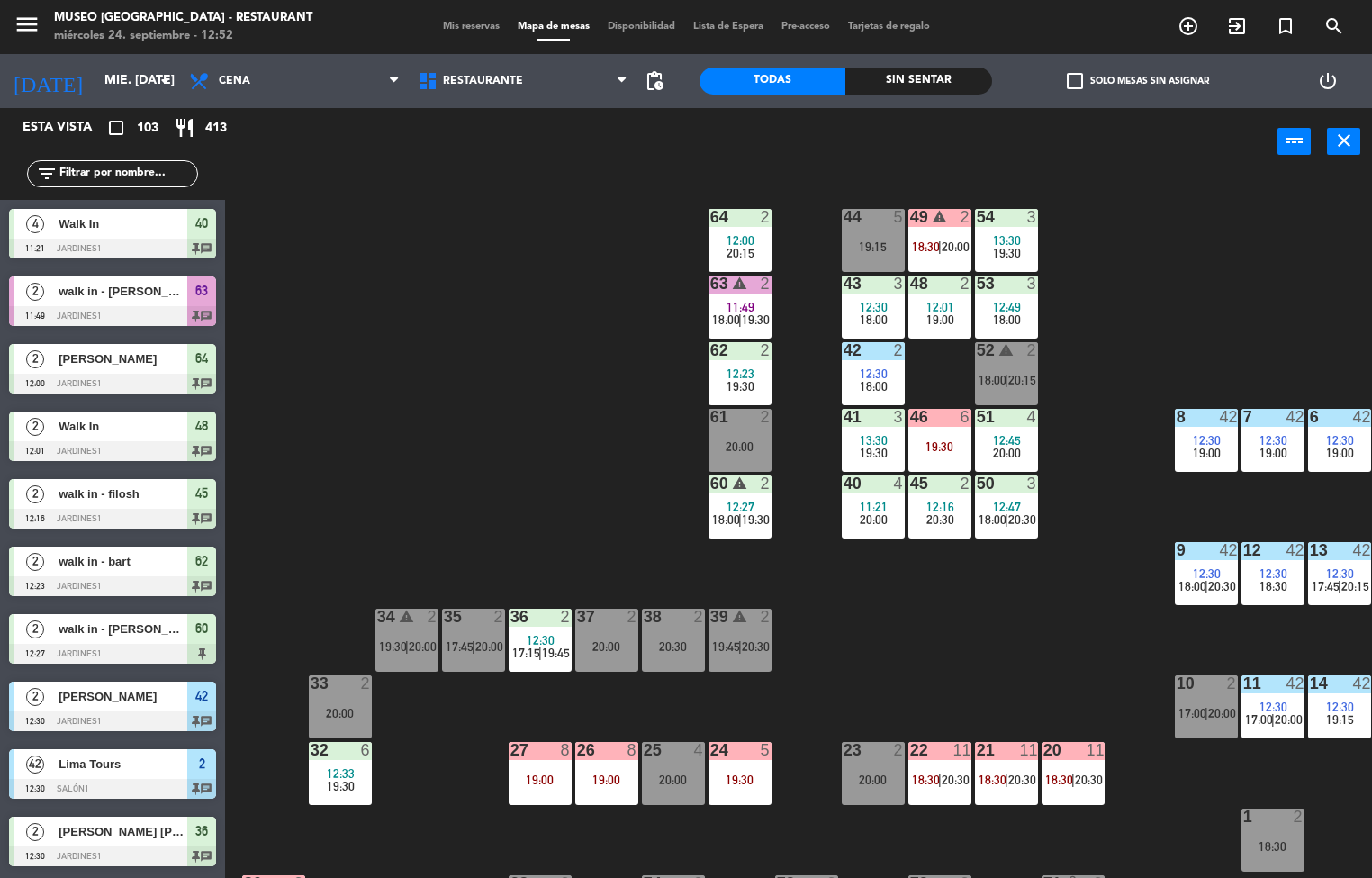
scroll to position [162, 0]
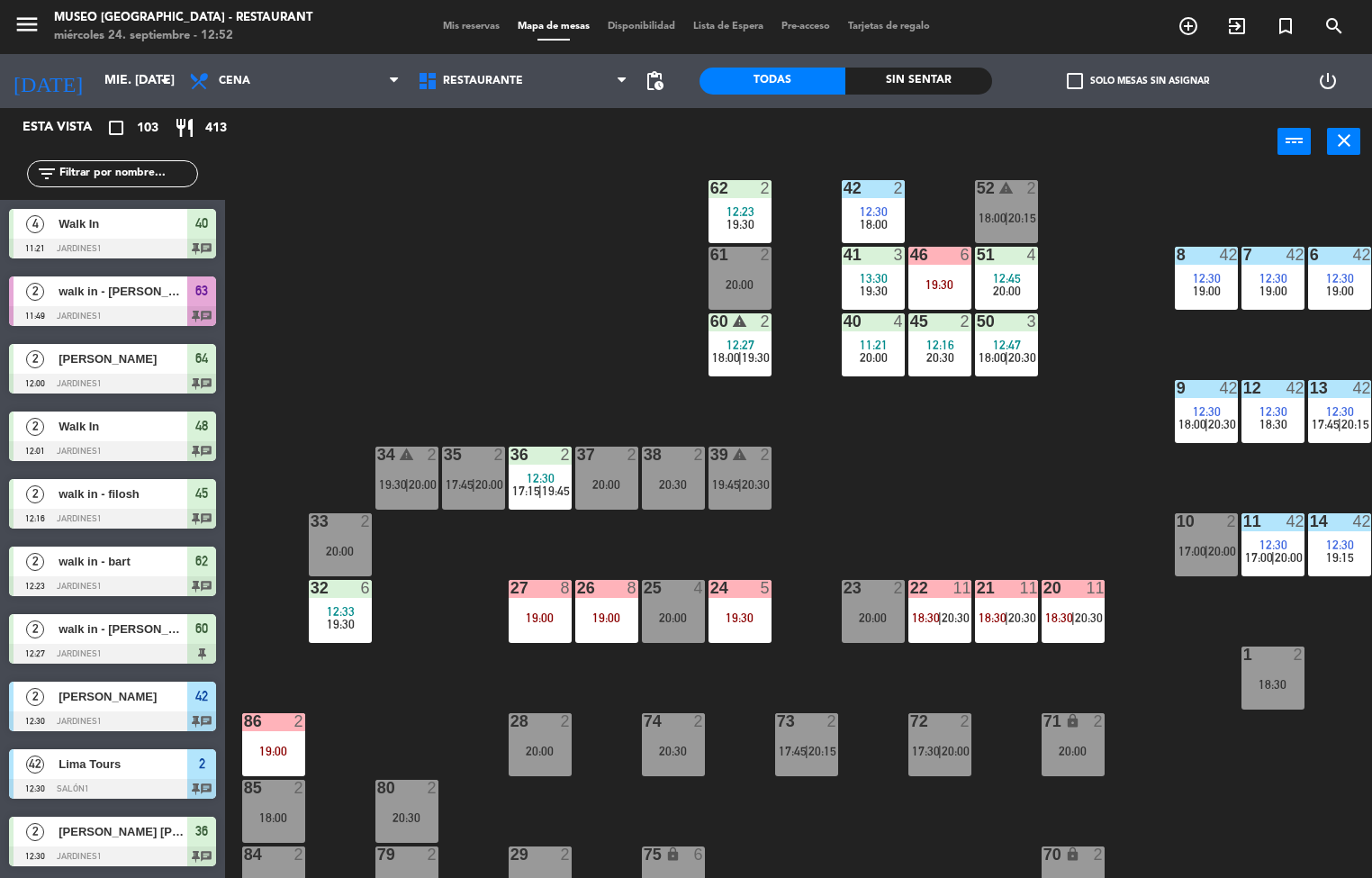
click at [587, 636] on div "26 8 19:00" at bounding box center [606, 611] width 63 height 63
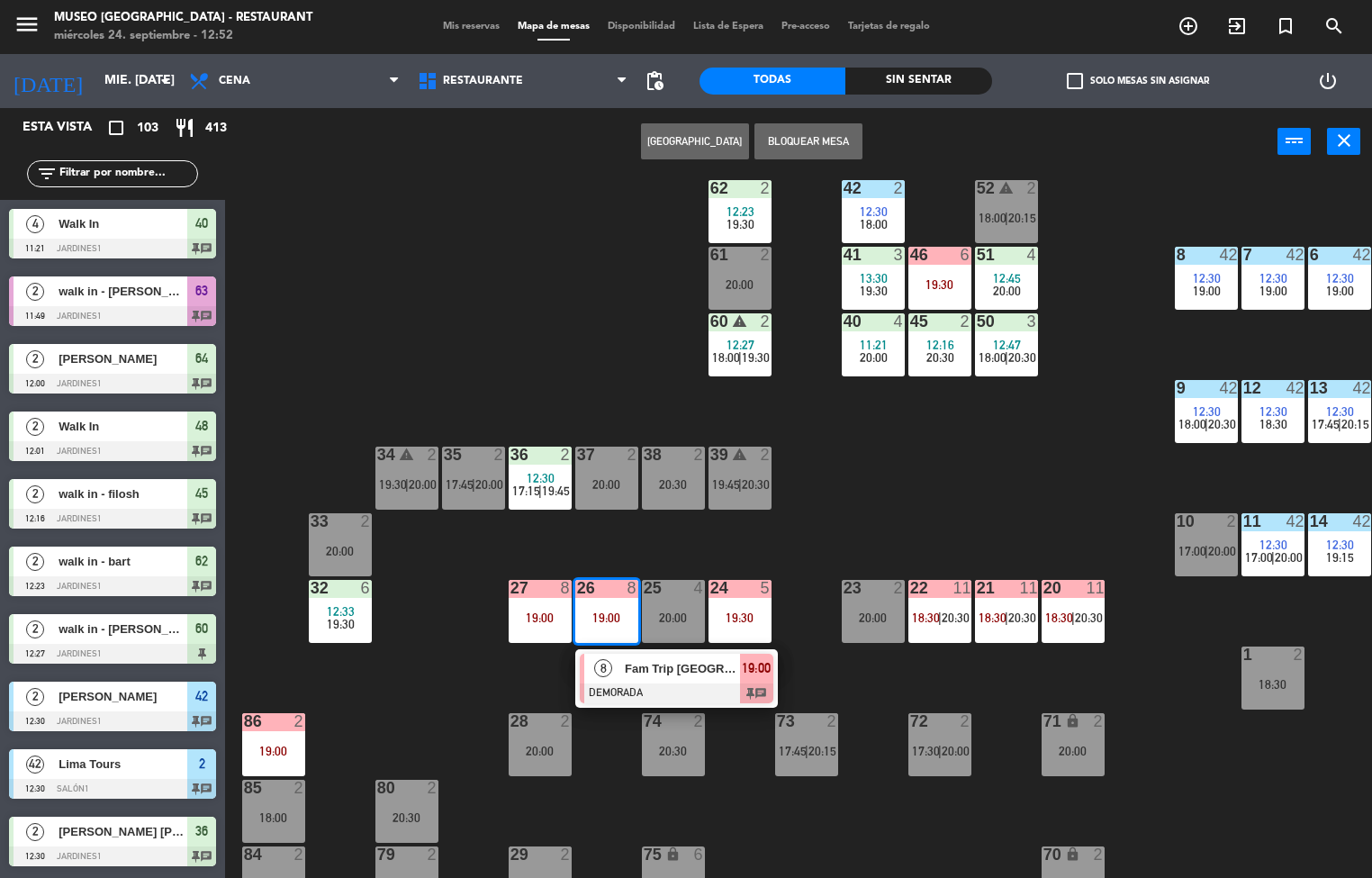
click at [956, 489] on div "44 5 19:15 49 warning 2 18:30 | 20:00 54 3 13:30 19:30 64 2 12:00 20:15 48 2 12…" at bounding box center [805, 527] width 1133 height 702
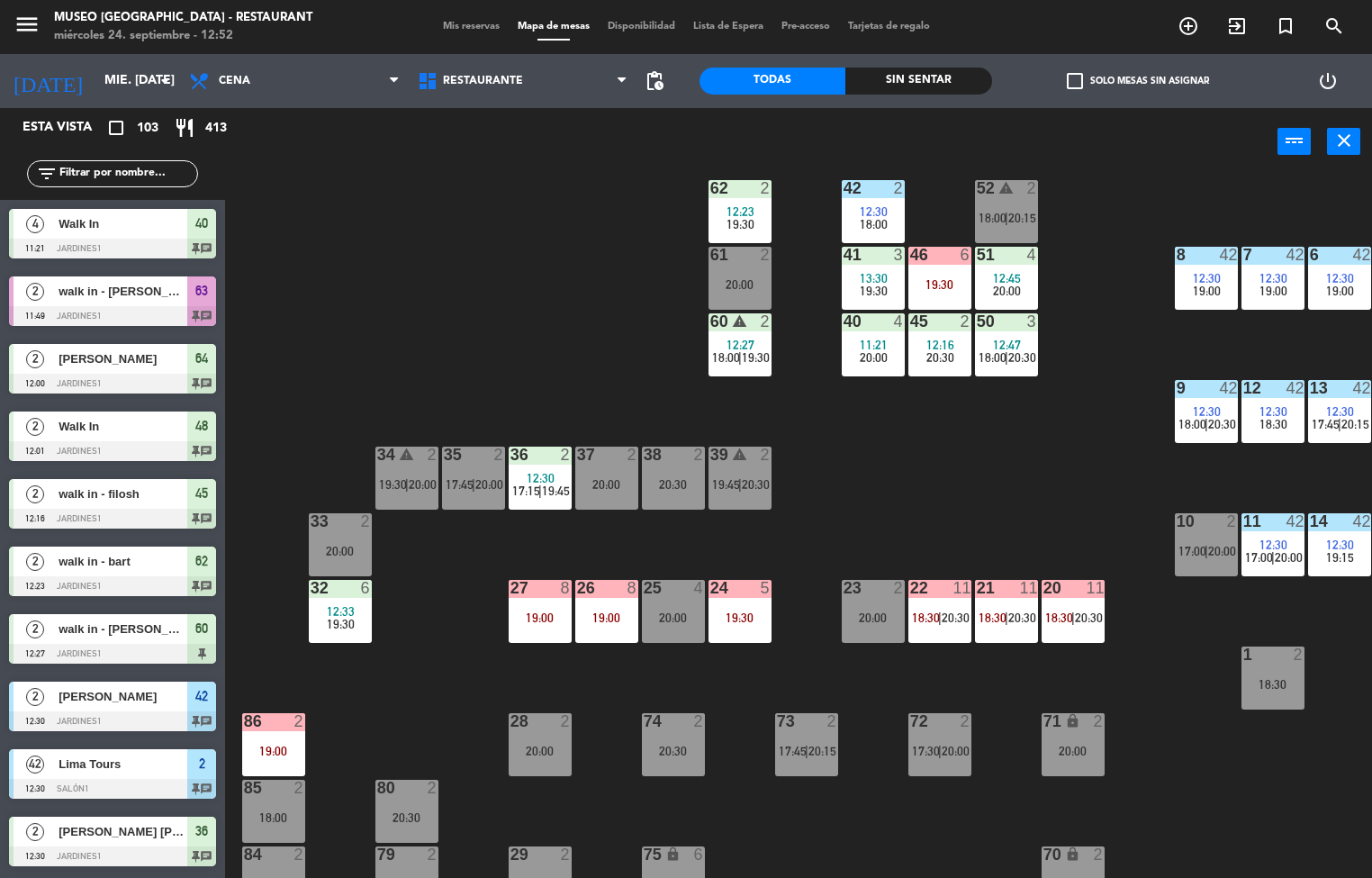
click at [1000, 589] on div at bounding box center [1006, 587] width 29 height 16
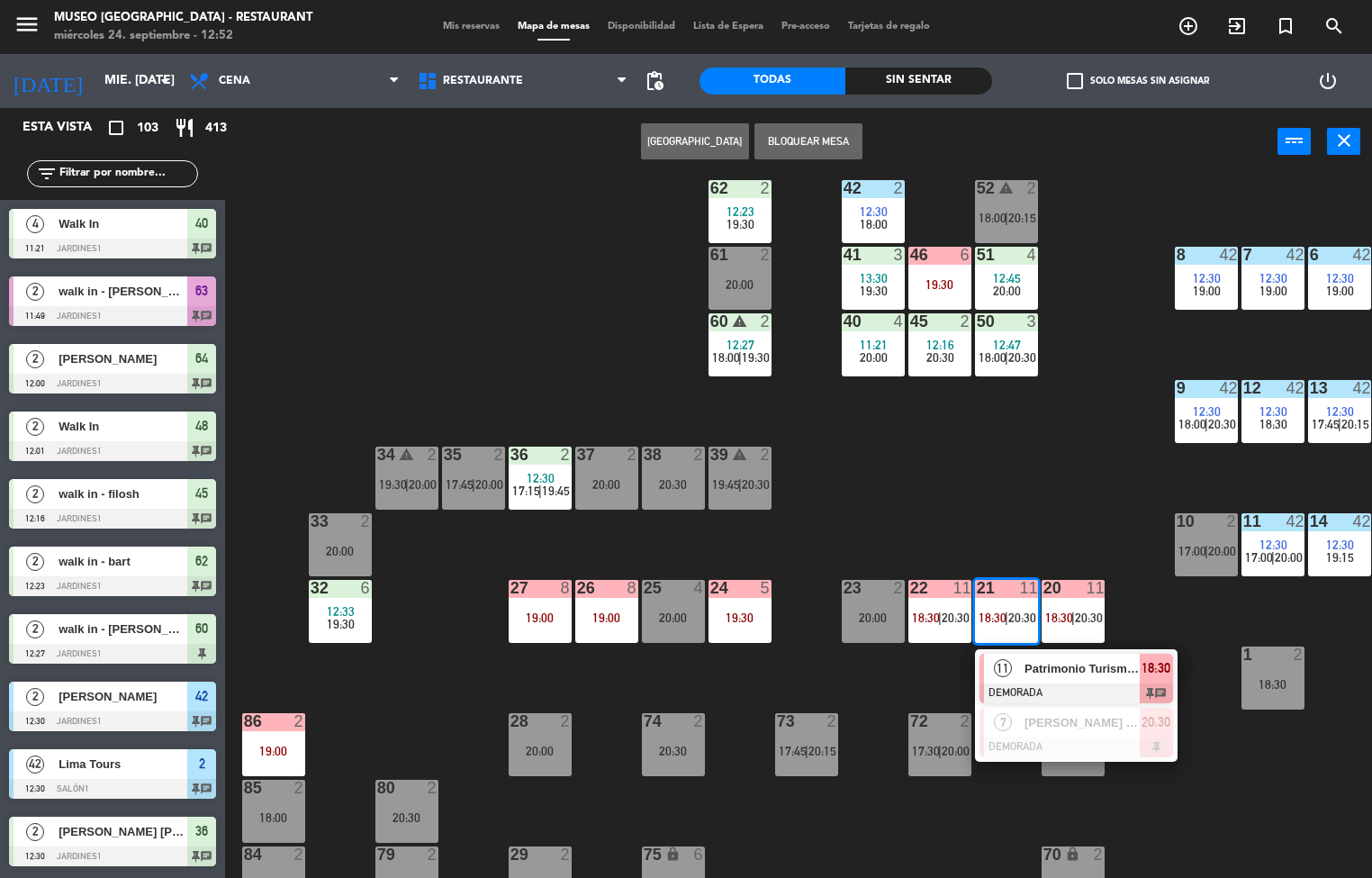
click at [1092, 665] on span "Patrimonio Turismo EIRL" at bounding box center [1082, 669] width 116 height 19
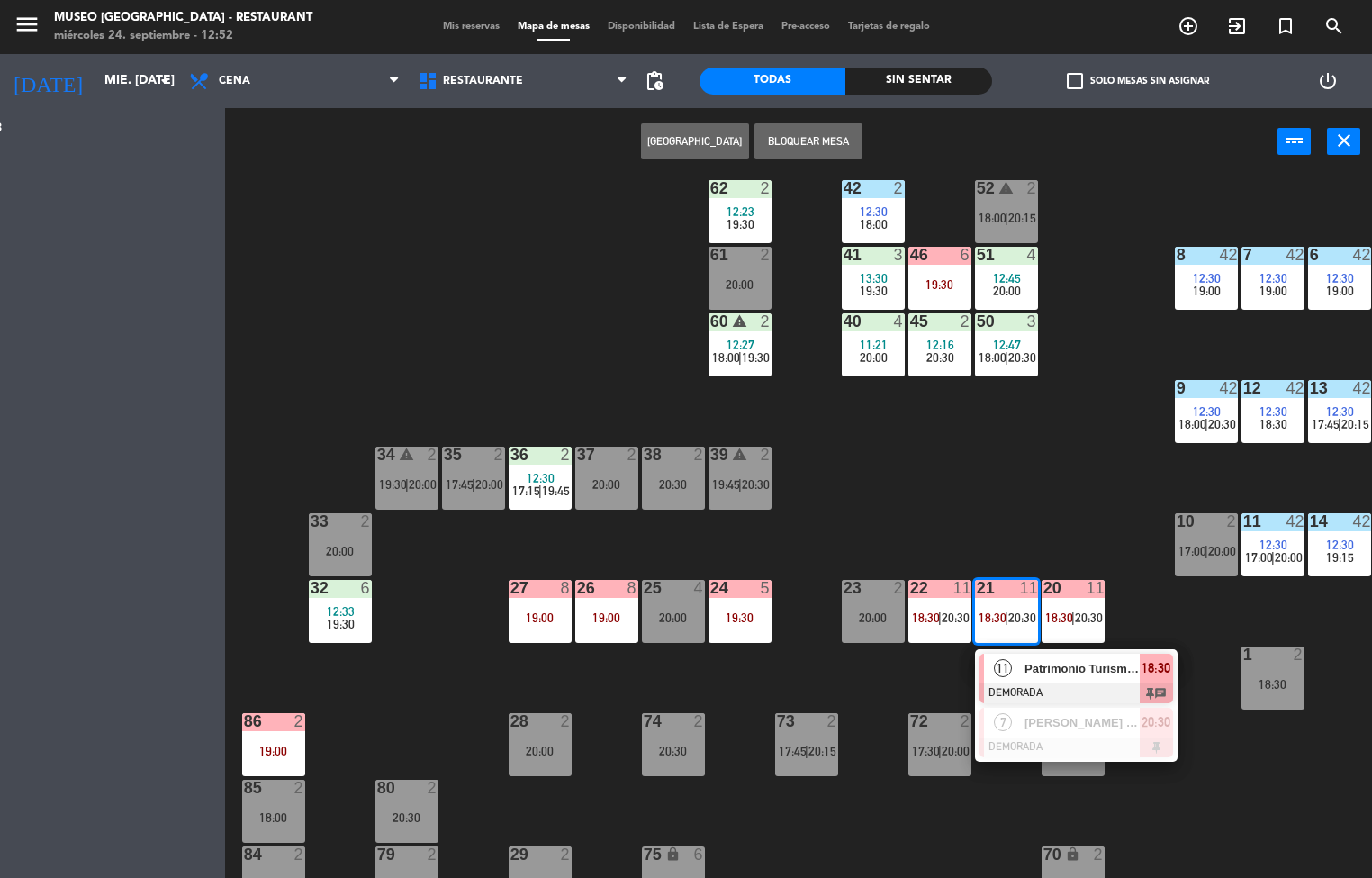
click at [1064, 487] on div "44 5 19:15 49 warning 2 18:30 | 20:00 54 3 13:30 19:30 64 2 12:00 20:15 48 2 12…" at bounding box center [805, 527] width 1133 height 702
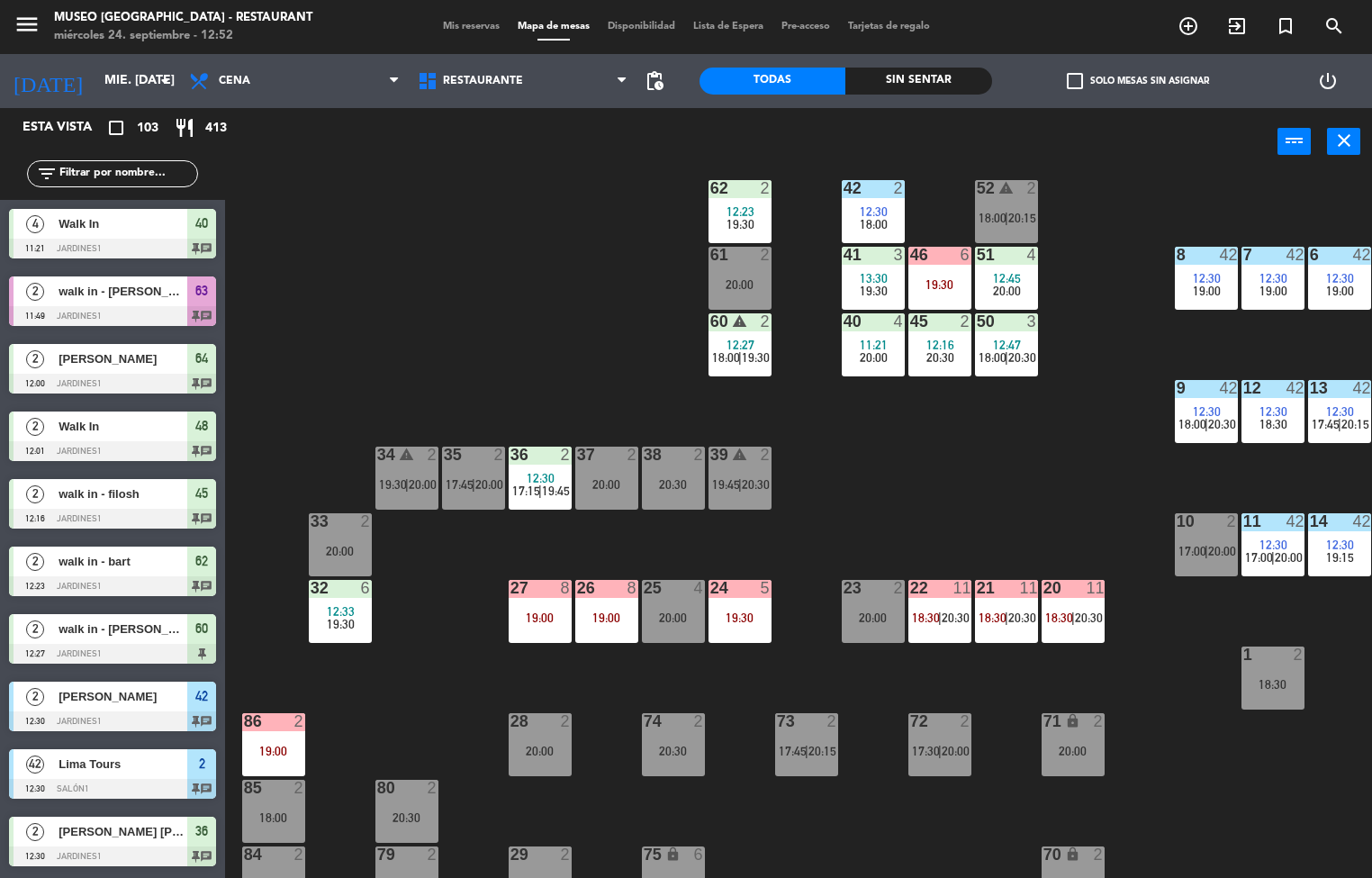
scroll to position [1, 0]
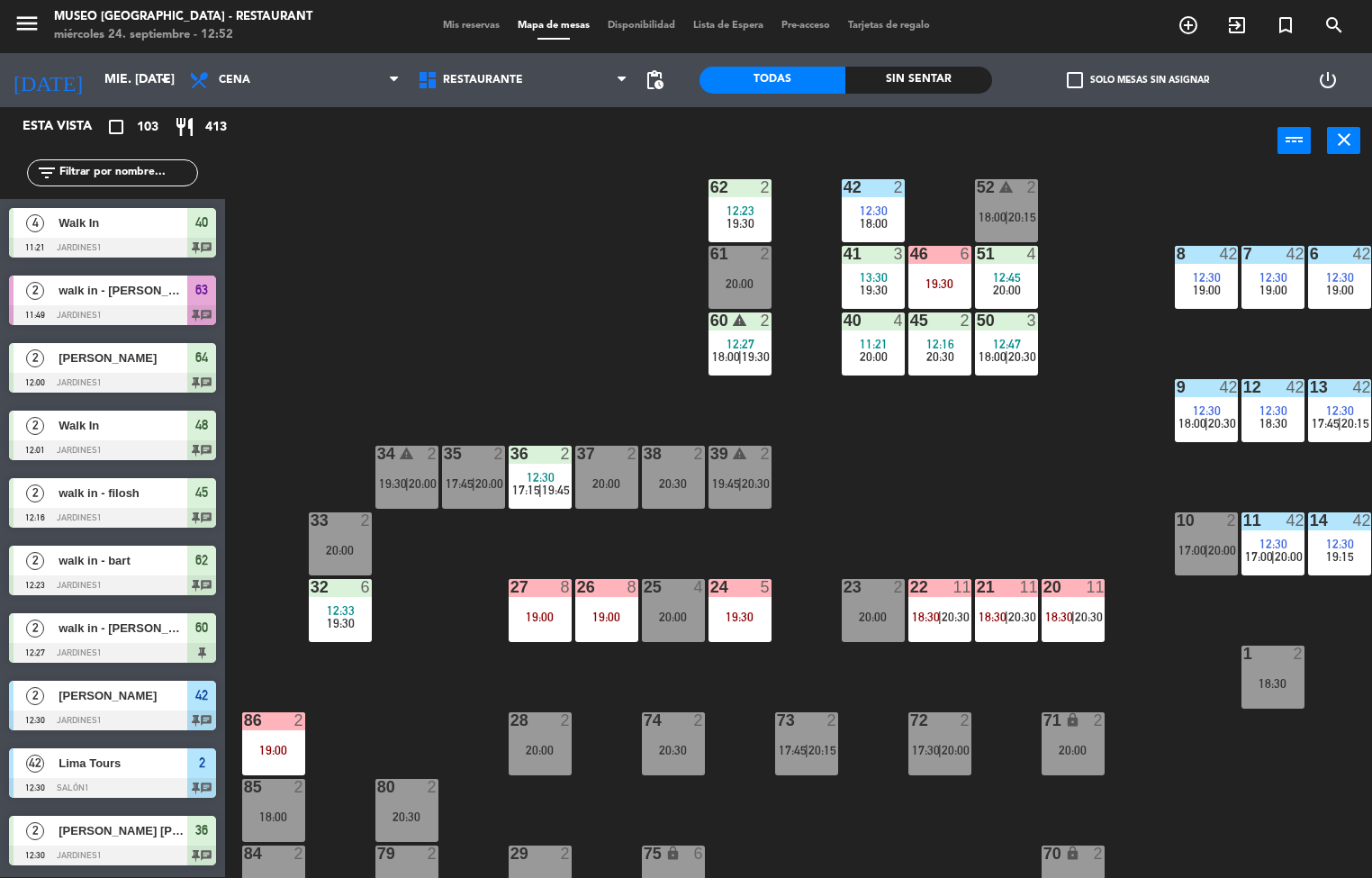
click at [1085, 517] on div "44 5 19:15 49 warning 2 18:30 | 20:00 54 3 13:30 19:30 64 2 12:00 20:15 48 2 12…" at bounding box center [805, 526] width 1133 height 702
click at [599, 587] on div at bounding box center [606, 586] width 29 height 16
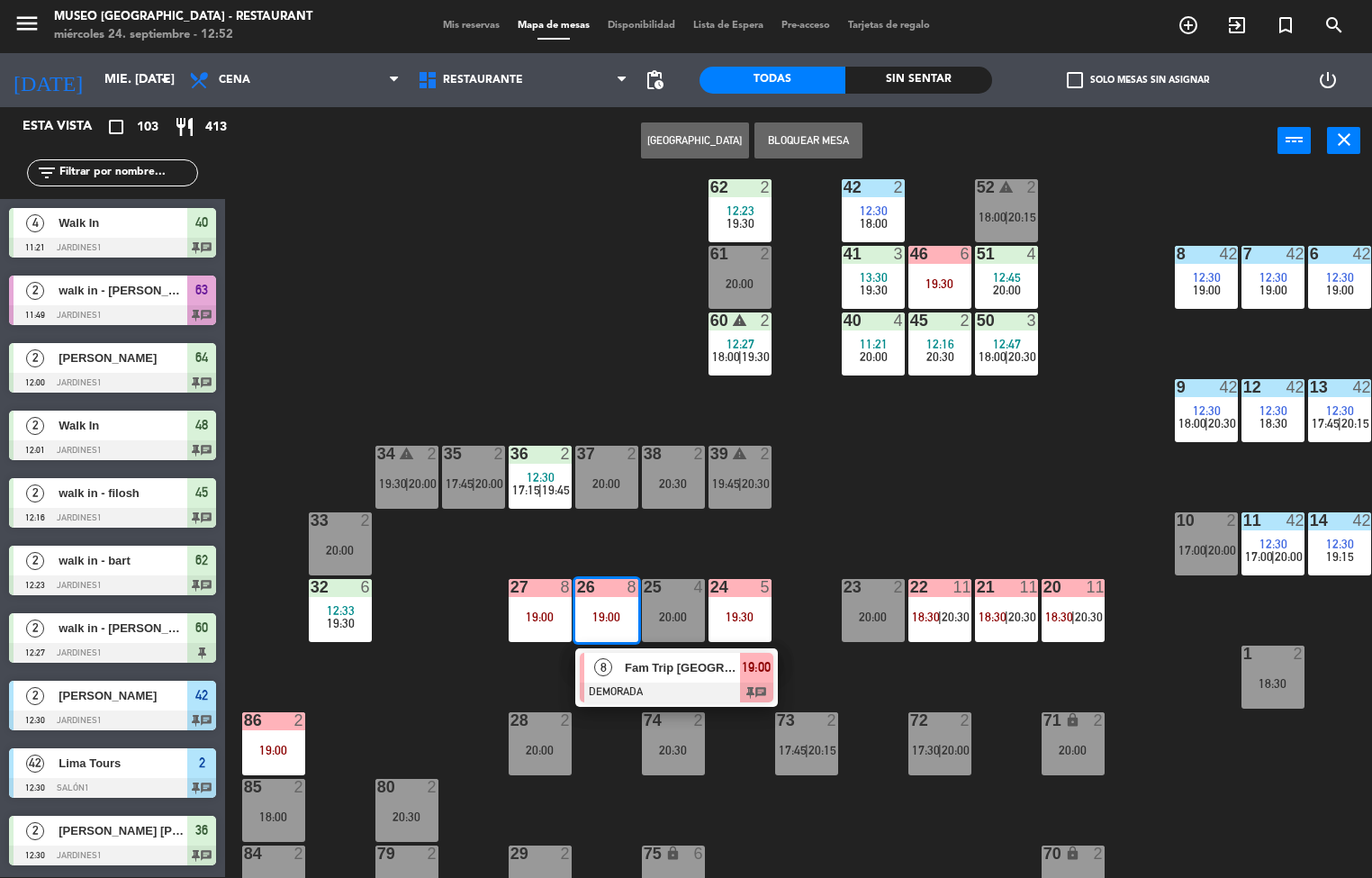
click at [978, 494] on div "44 5 19:15 49 warning 2 18:30 | 20:00 54 3 13:30 19:30 64 2 12:00 20:15 48 2 12…" at bounding box center [805, 526] width 1133 height 702
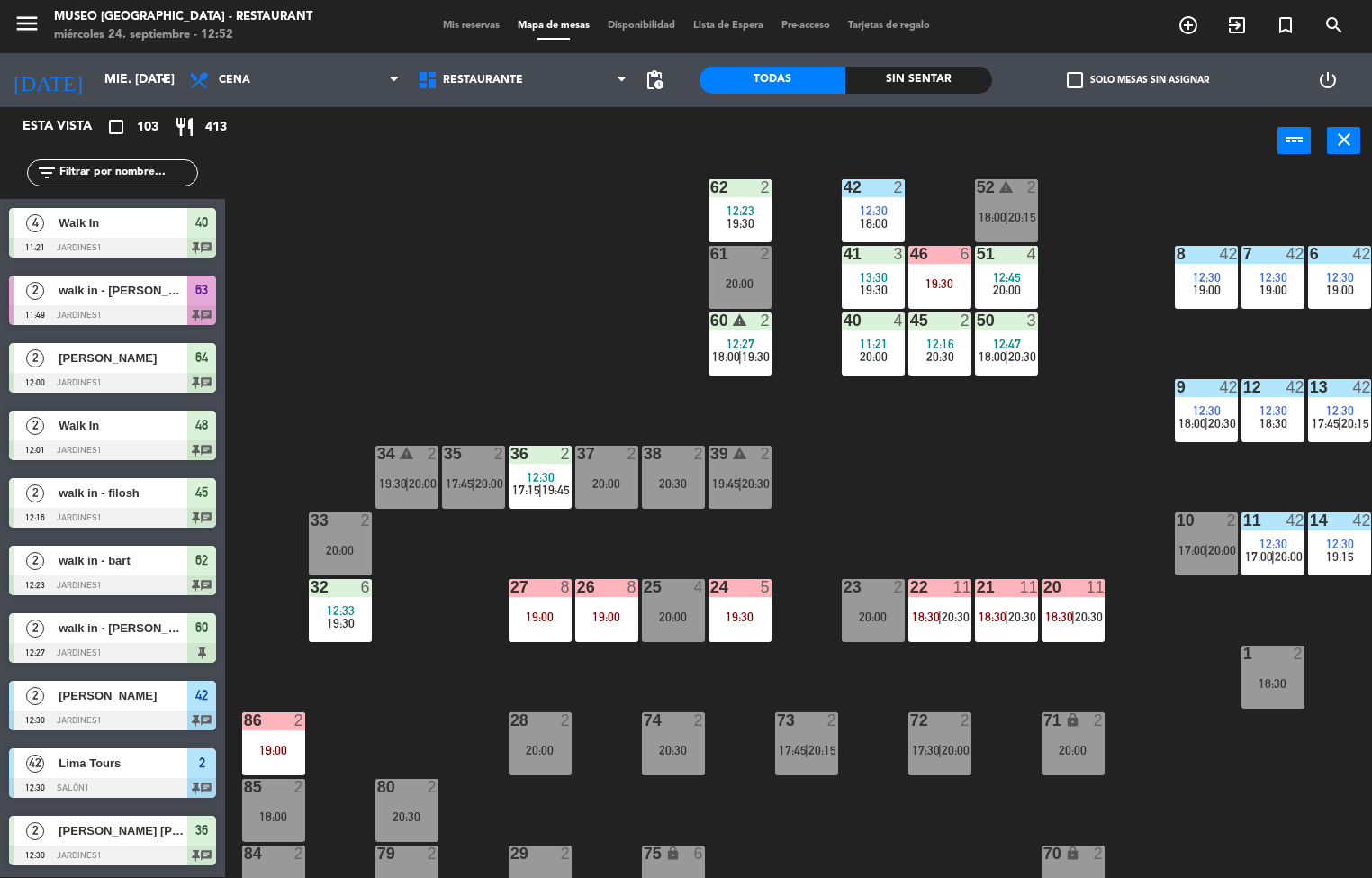
click at [122, 175] on input "text" at bounding box center [127, 172] width 139 height 20
click at [125, 165] on input "text" at bounding box center [127, 172] width 139 height 20
click at [130, 170] on input "text" at bounding box center [127, 172] width 139 height 20
click at [150, 166] on input "text" at bounding box center [127, 172] width 139 height 20
click at [1019, 467] on div "44 5 19:15 49 warning 2 18:30 | 20:00 54 3 13:30 19:30 64 2 12:00 20:15 48 2 12…" at bounding box center [805, 526] width 1133 height 702
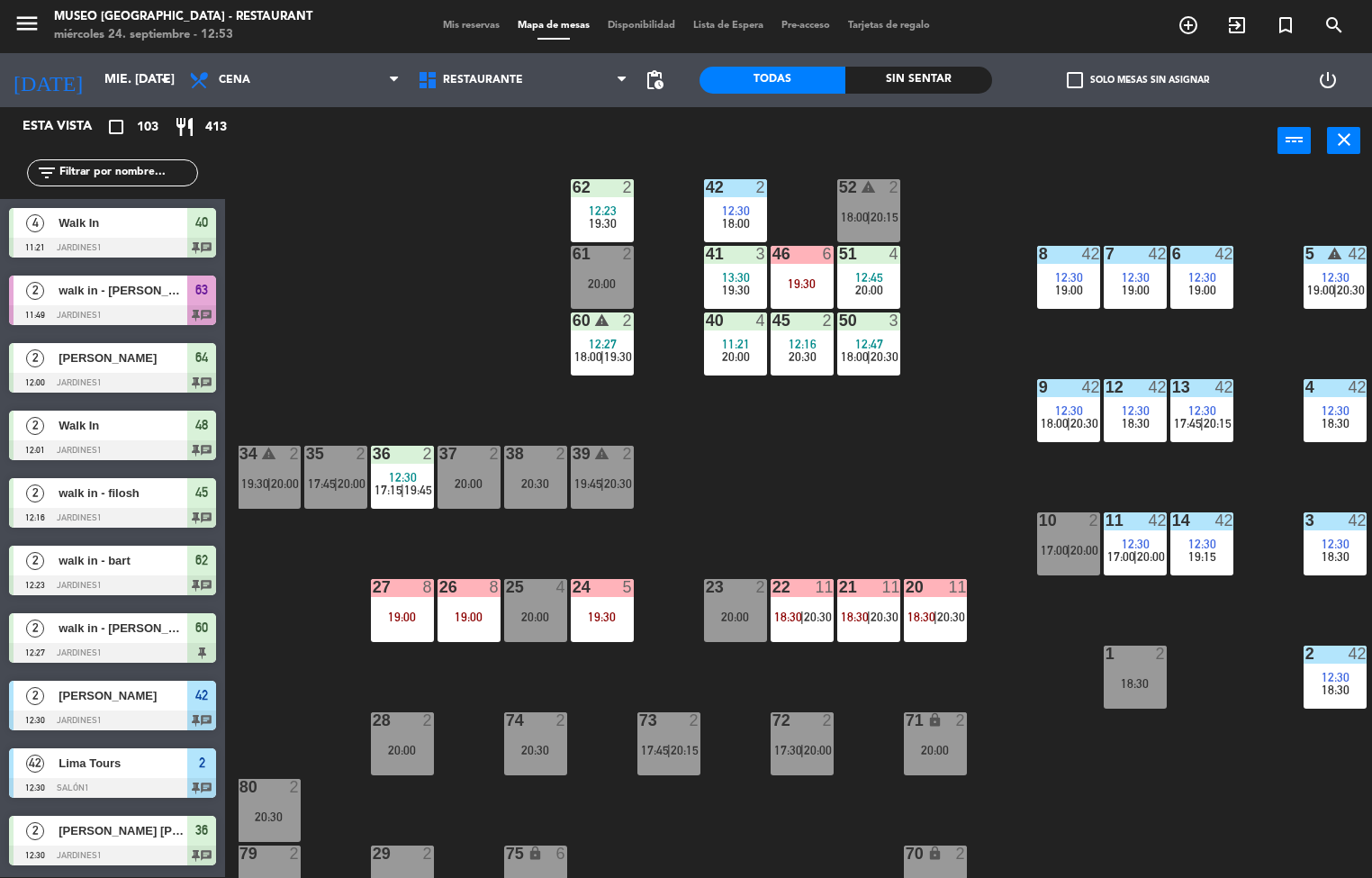
scroll to position [162, 146]
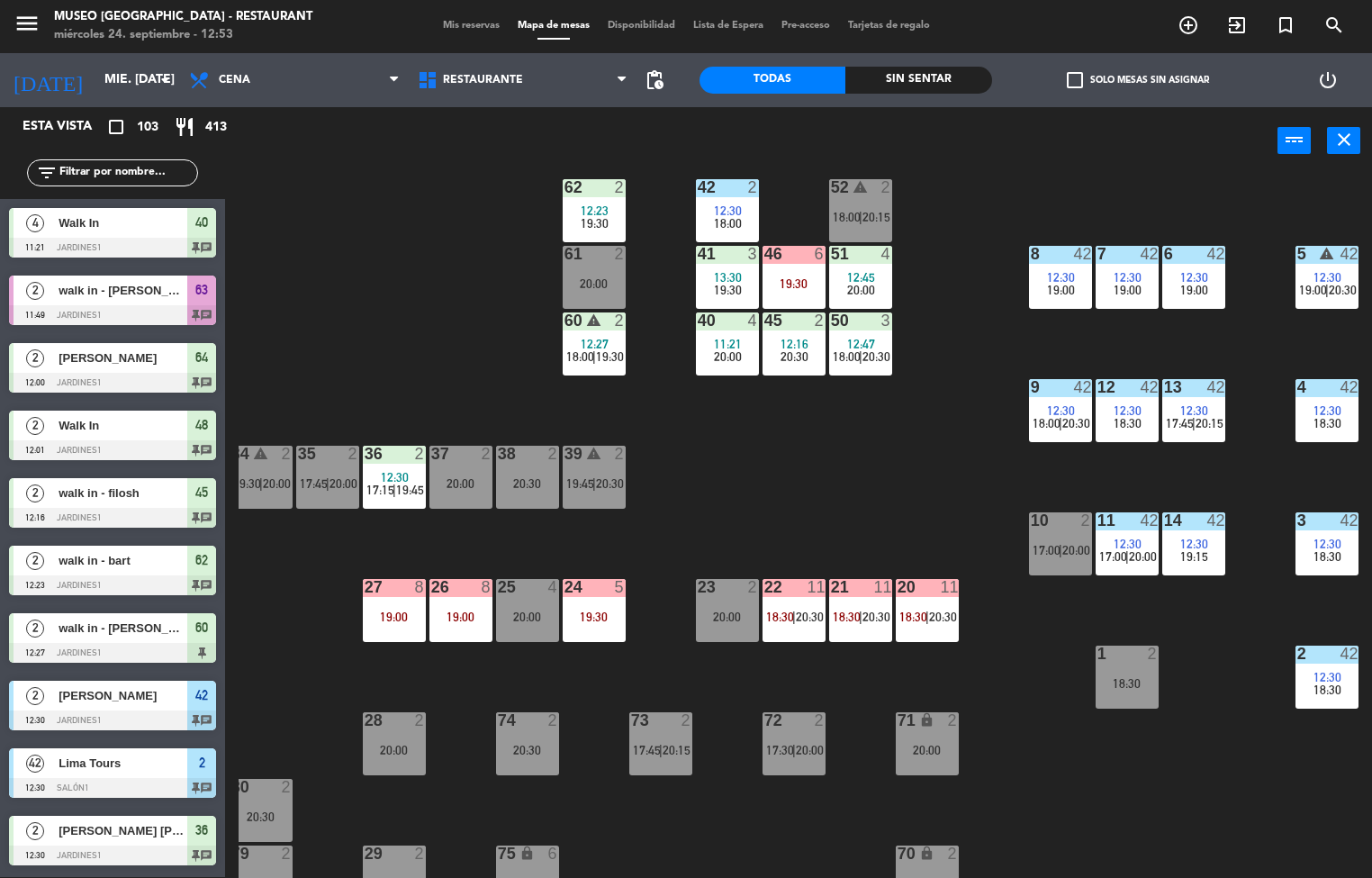
click at [1164, 248] on div "6" at bounding box center [1164, 254] width 1 height 16
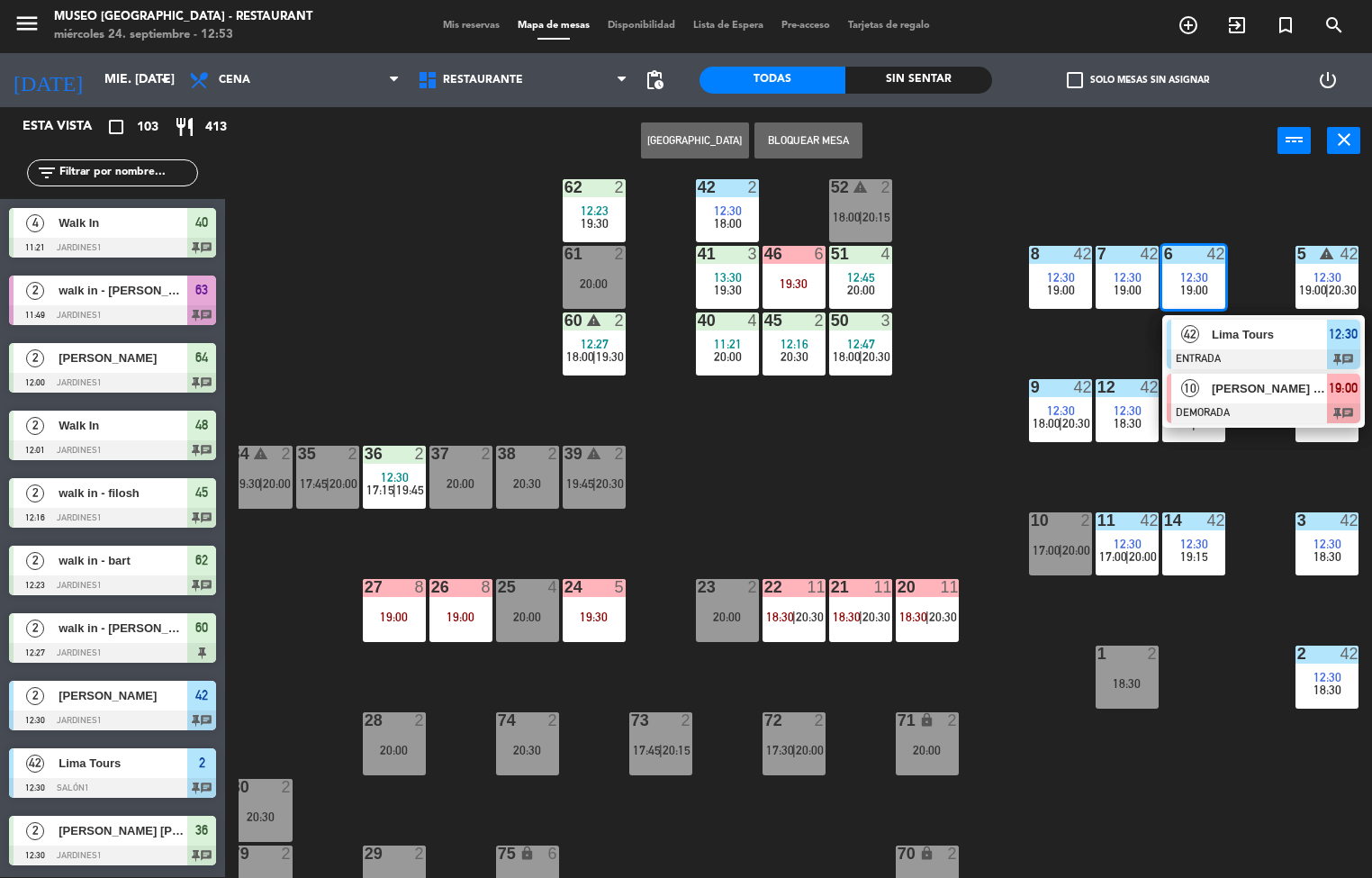
click at [1274, 387] on span "ROSSI MCPERSON" at bounding box center [1270, 388] width 116 height 19
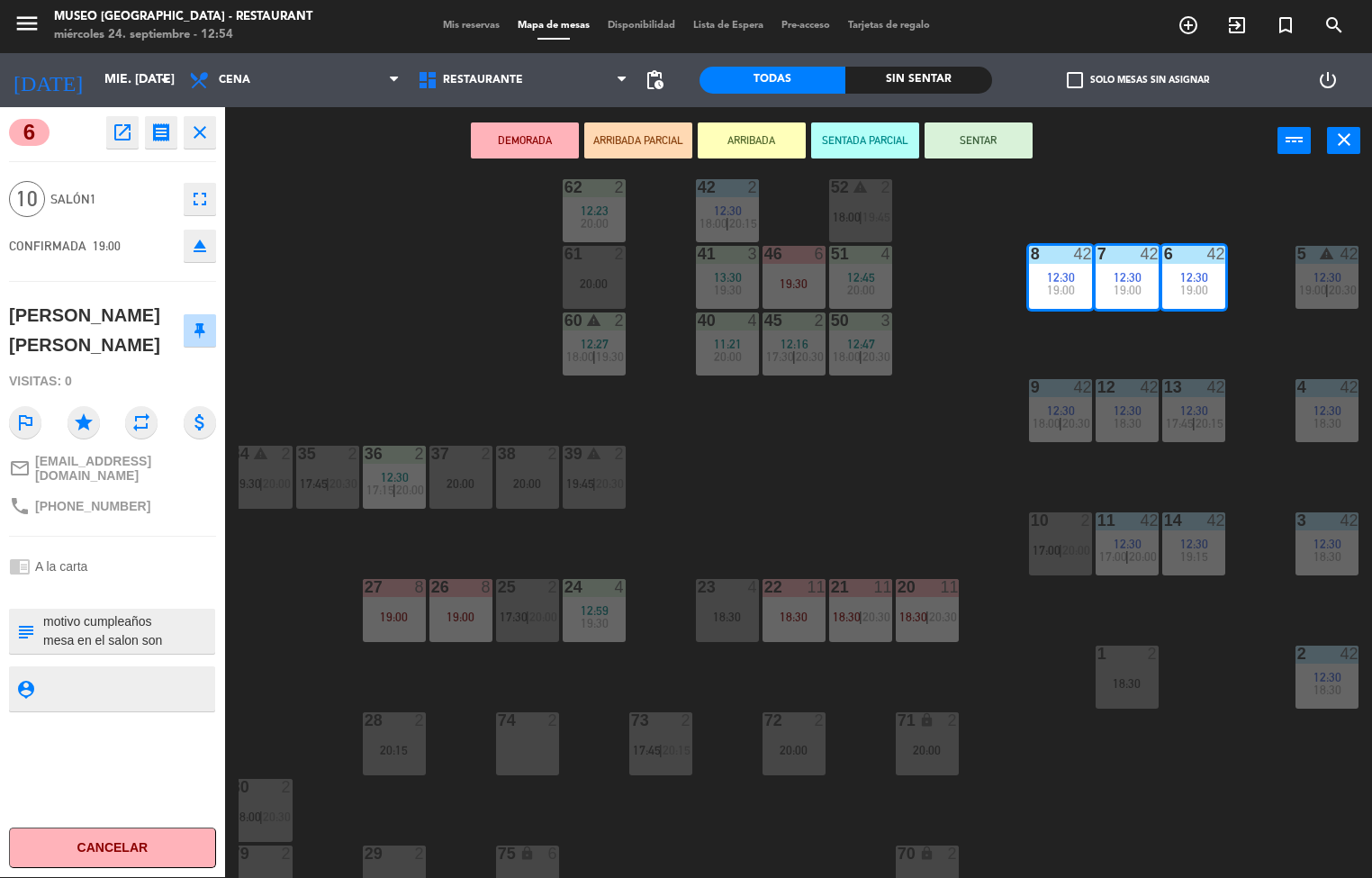
click at [824, 511] on div "44 5 19:15 49 warning 2 18:30 | 20:30 54 3 13:30 19:30 64 2 12:00 48 2 12:01 19…" at bounding box center [805, 526] width 1133 height 702
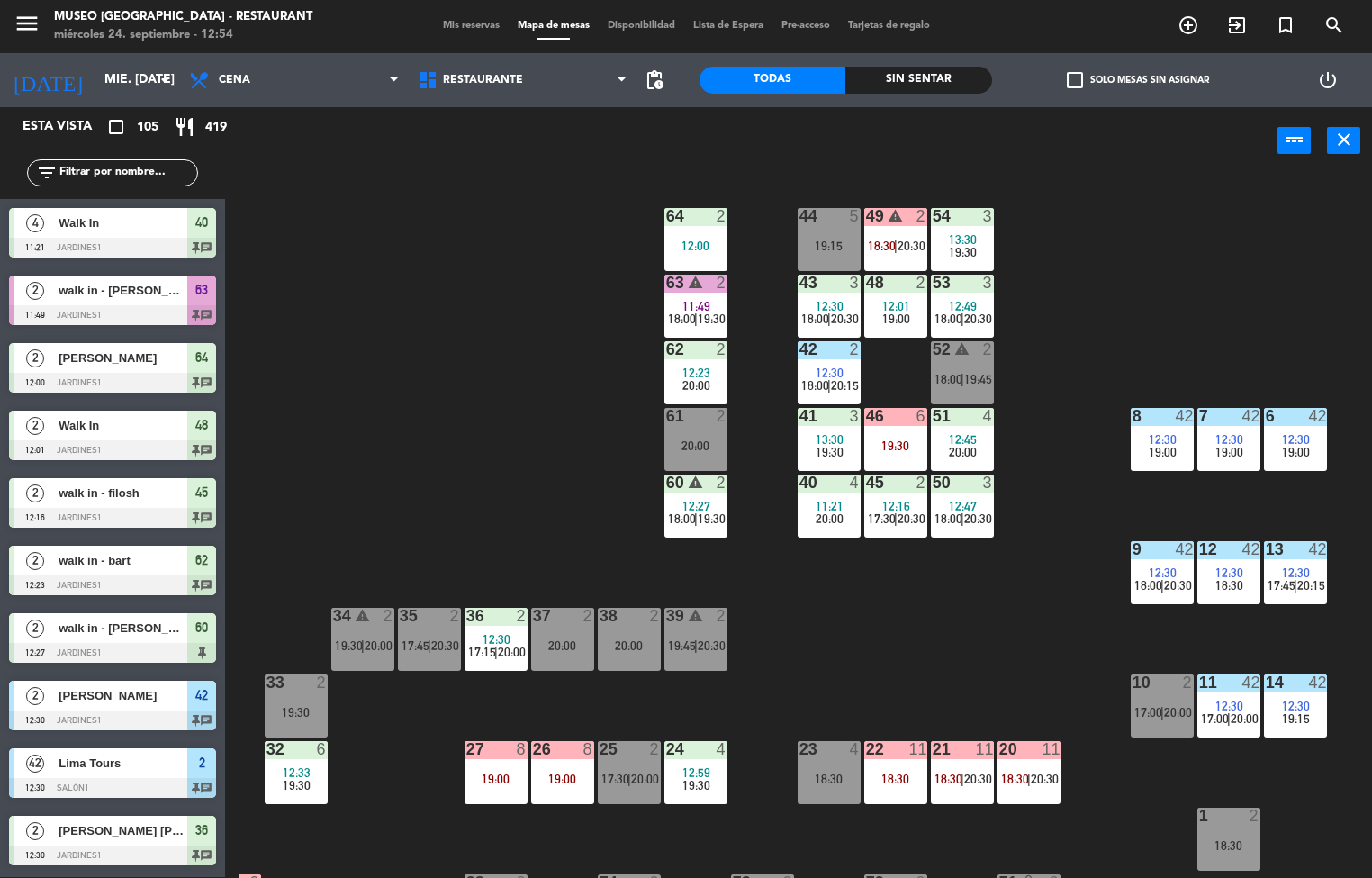
scroll to position [1, 0]
